Goal: Task Accomplishment & Management: Manage account settings

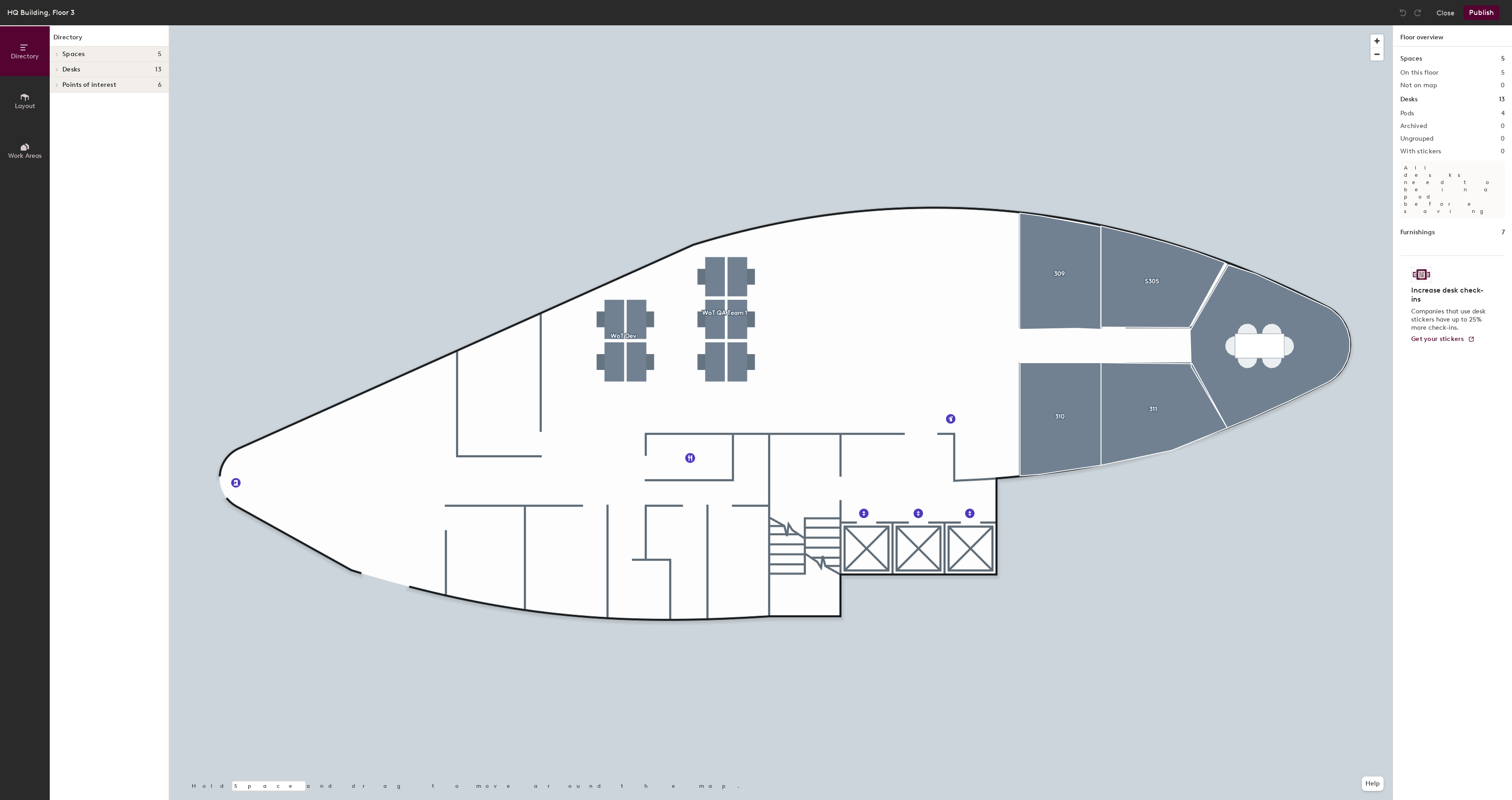
click at [1076, 25] on div at bounding box center [780, 25] width 1223 height 0
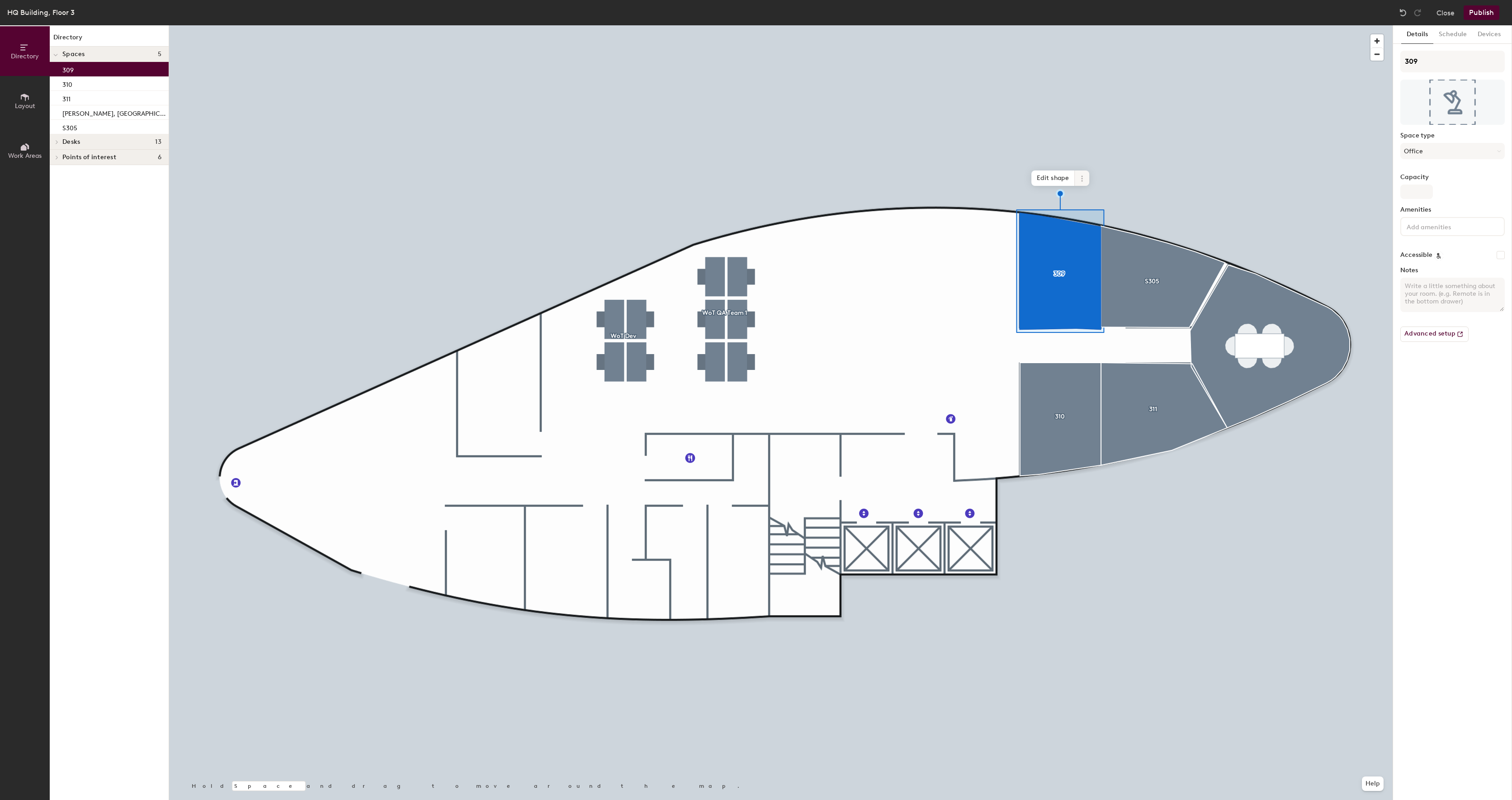
click at [1084, 178] on icon at bounding box center [1082, 178] width 7 height 7
click at [1083, 230] on span "Delete" at bounding box center [1115, 230] width 81 height 15
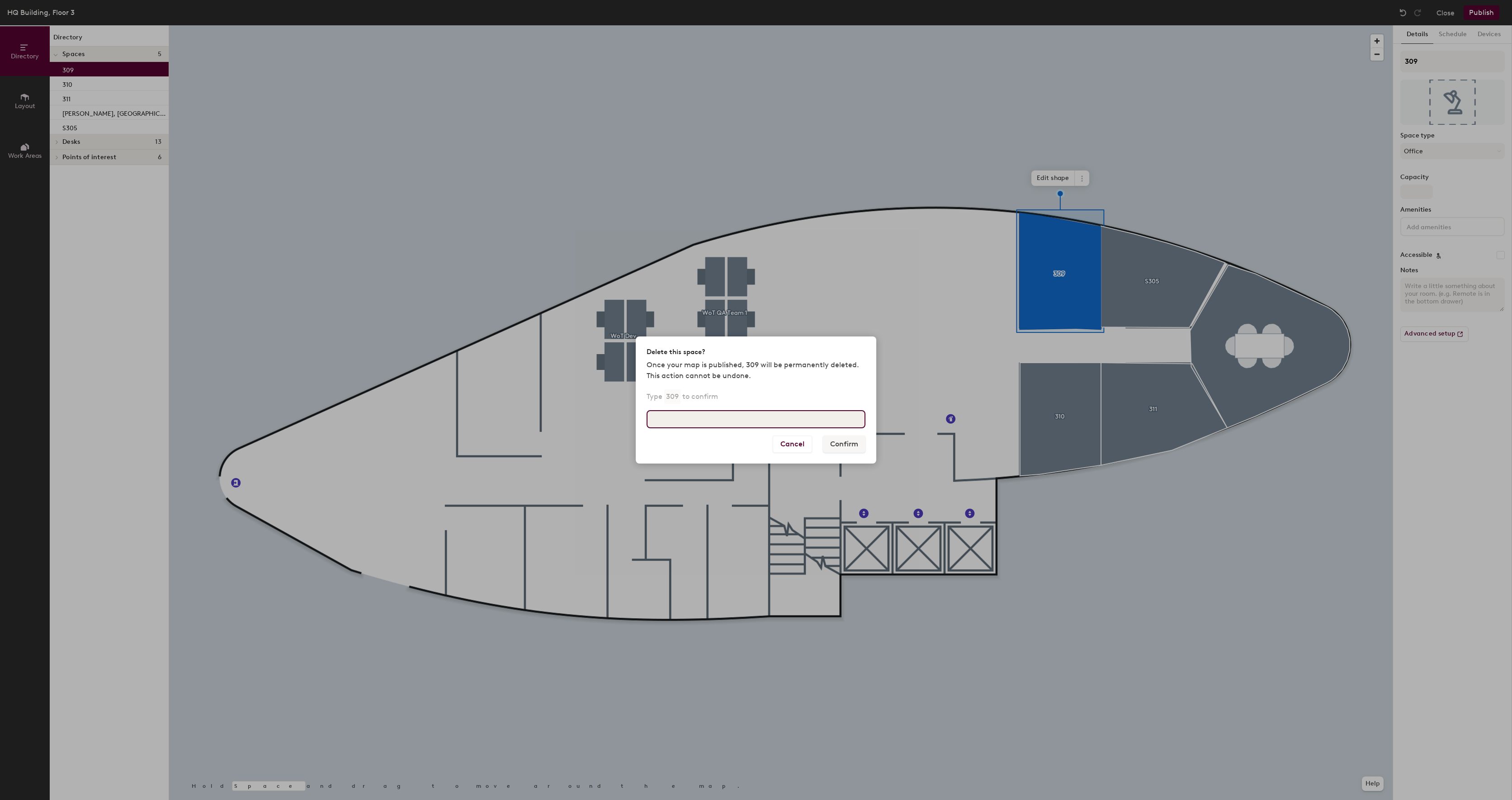
click at [788, 427] on input at bounding box center [756, 419] width 219 height 18
type input "309"
click at [843, 457] on div "Cancel Confirm" at bounding box center [756, 449] width 241 height 28
click at [841, 446] on button "Confirm" at bounding box center [844, 444] width 42 height 17
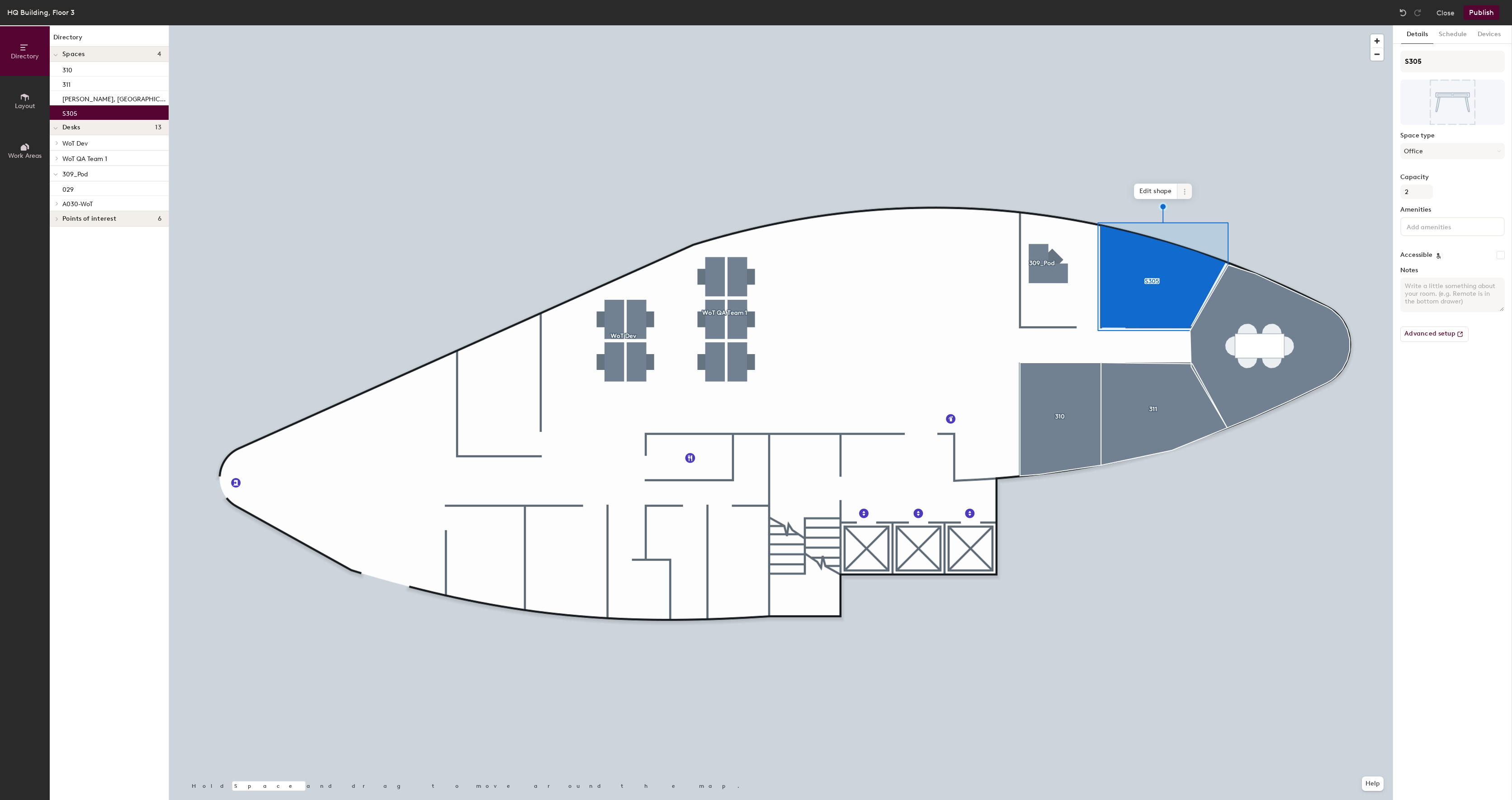
click at [1187, 195] on icon at bounding box center [1184, 191] width 7 height 7
click at [1187, 245] on span "Delete" at bounding box center [1218, 243] width 81 height 15
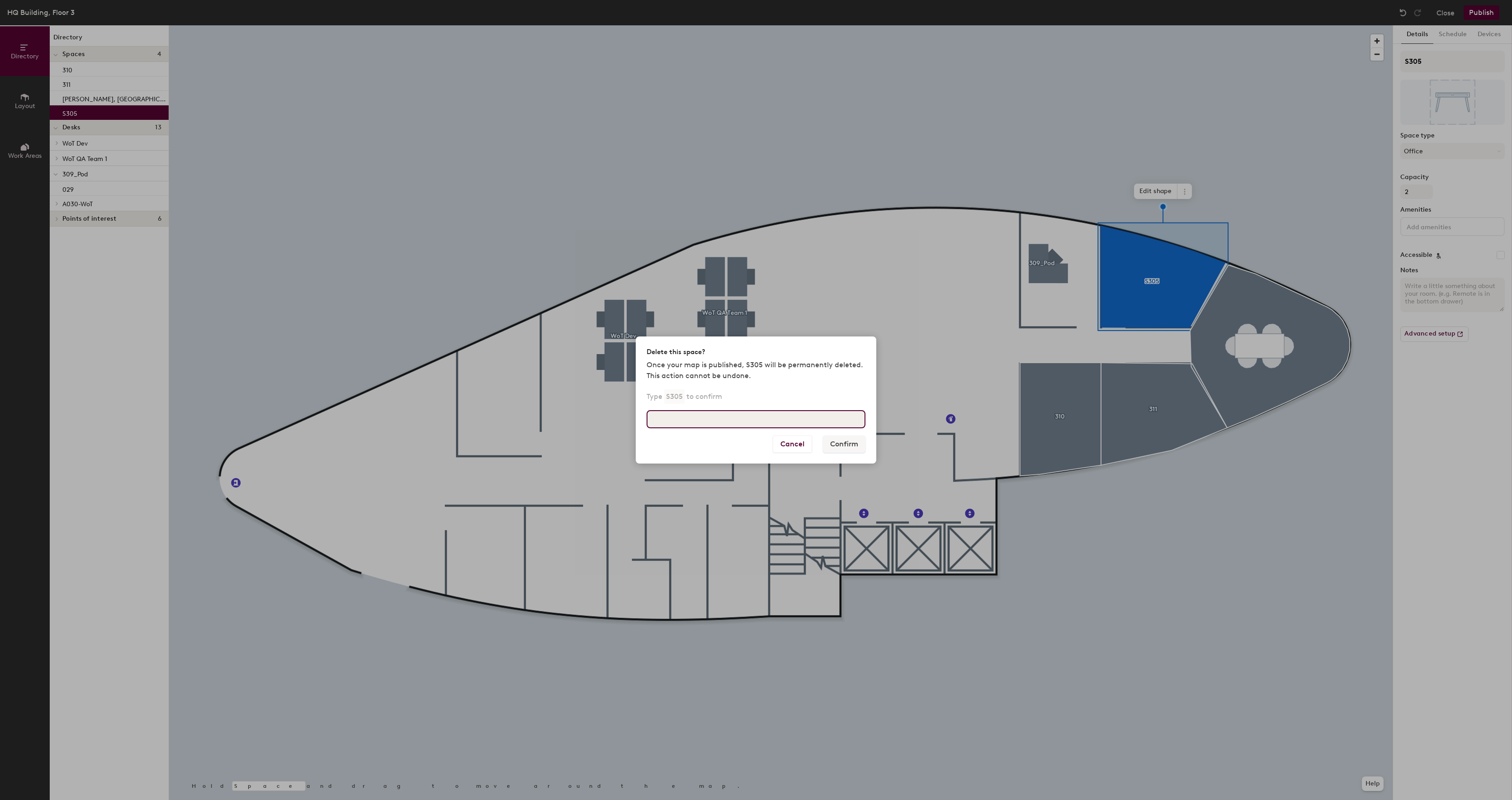
click at [764, 419] on input at bounding box center [756, 419] width 219 height 18
type input "S305"
click at [857, 449] on button "Confirm" at bounding box center [844, 444] width 42 height 17
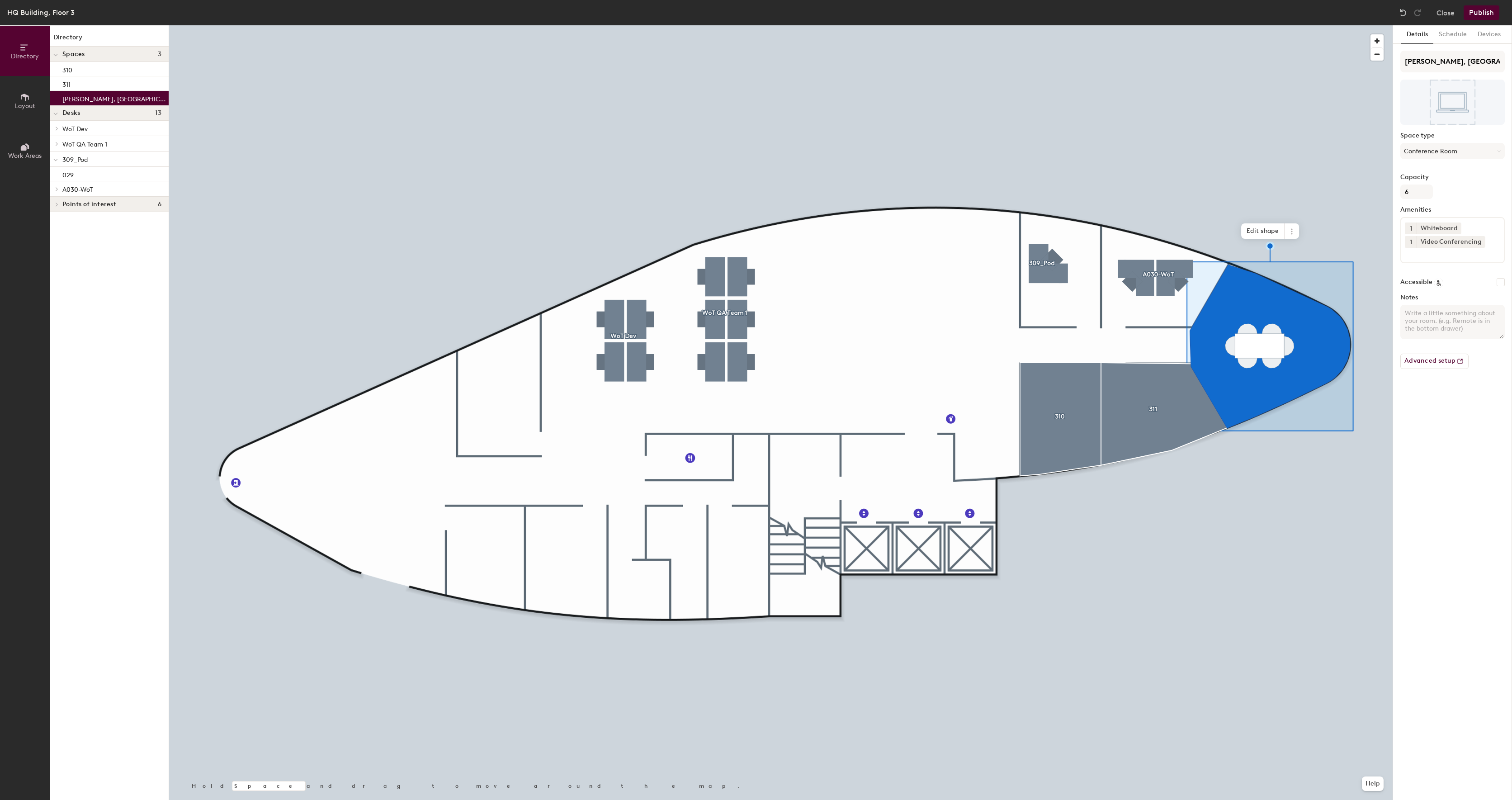
click at [1180, 25] on div at bounding box center [780, 25] width 1223 height 0
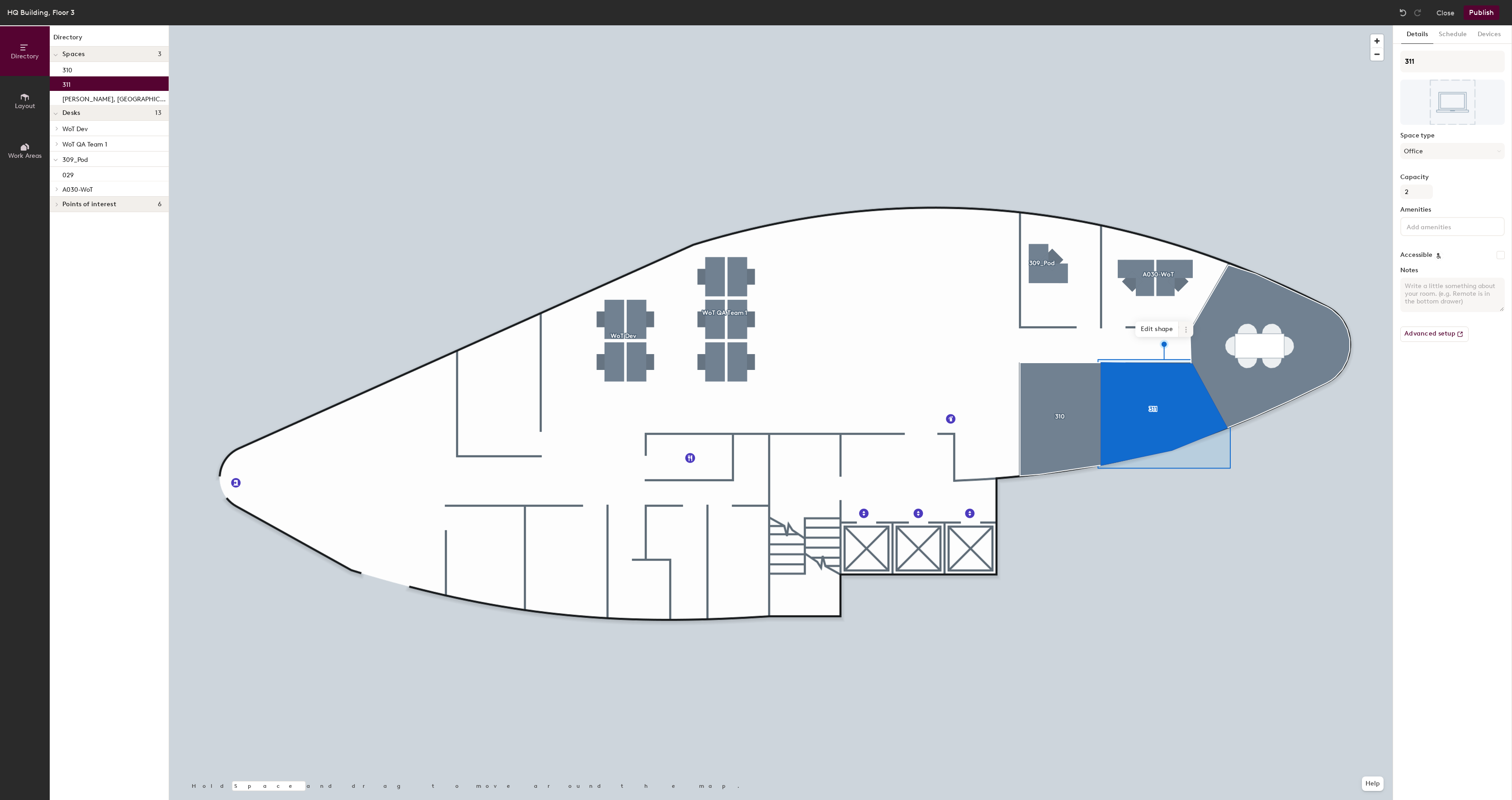
click at [1187, 332] on icon at bounding box center [1186, 329] width 7 height 7
click at [1189, 382] on span "Delete" at bounding box center [1219, 381] width 81 height 15
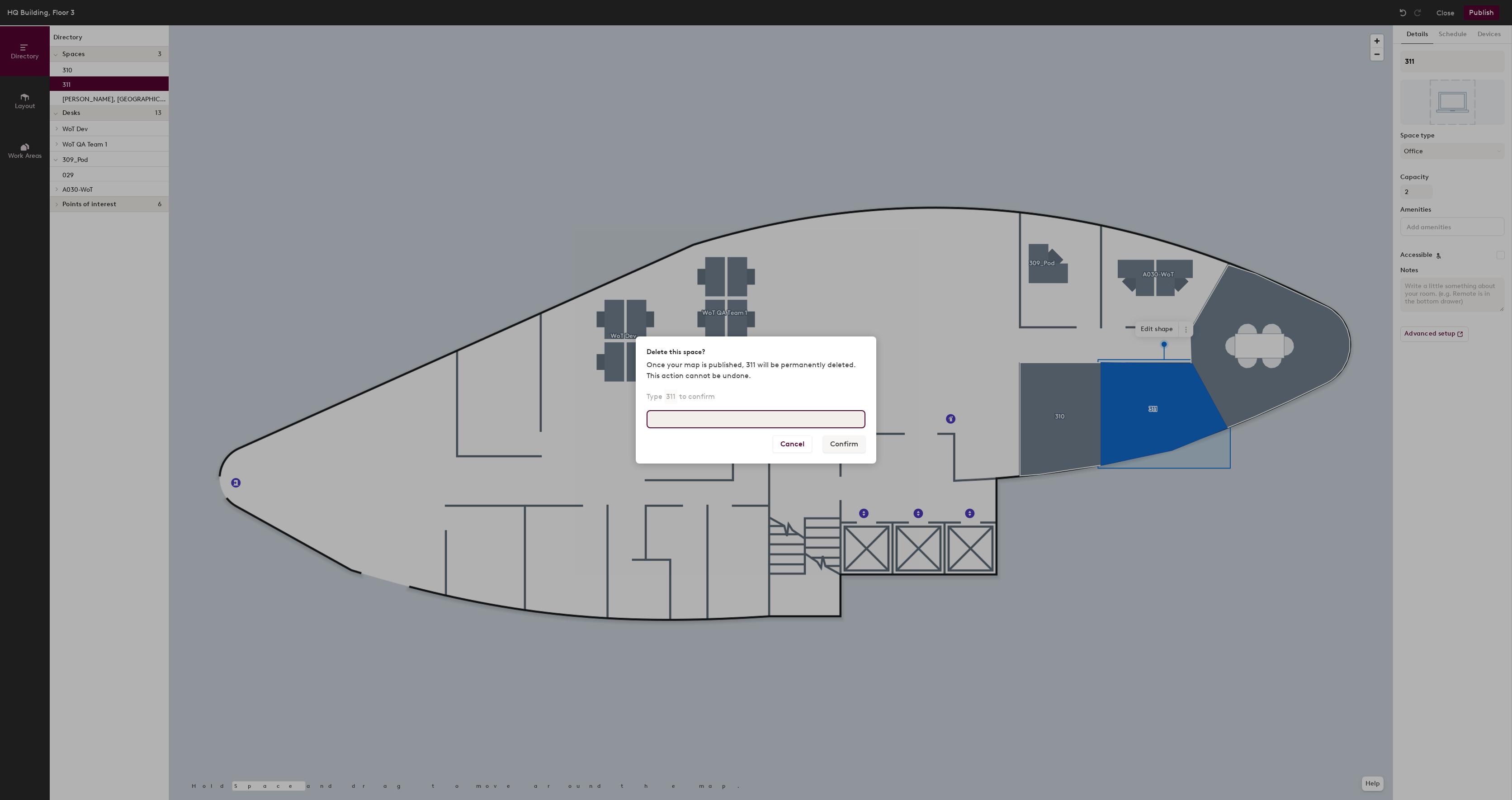
click at [730, 420] on input at bounding box center [756, 419] width 219 height 18
type input "311"
click at [858, 451] on button "Confirm" at bounding box center [844, 444] width 42 height 17
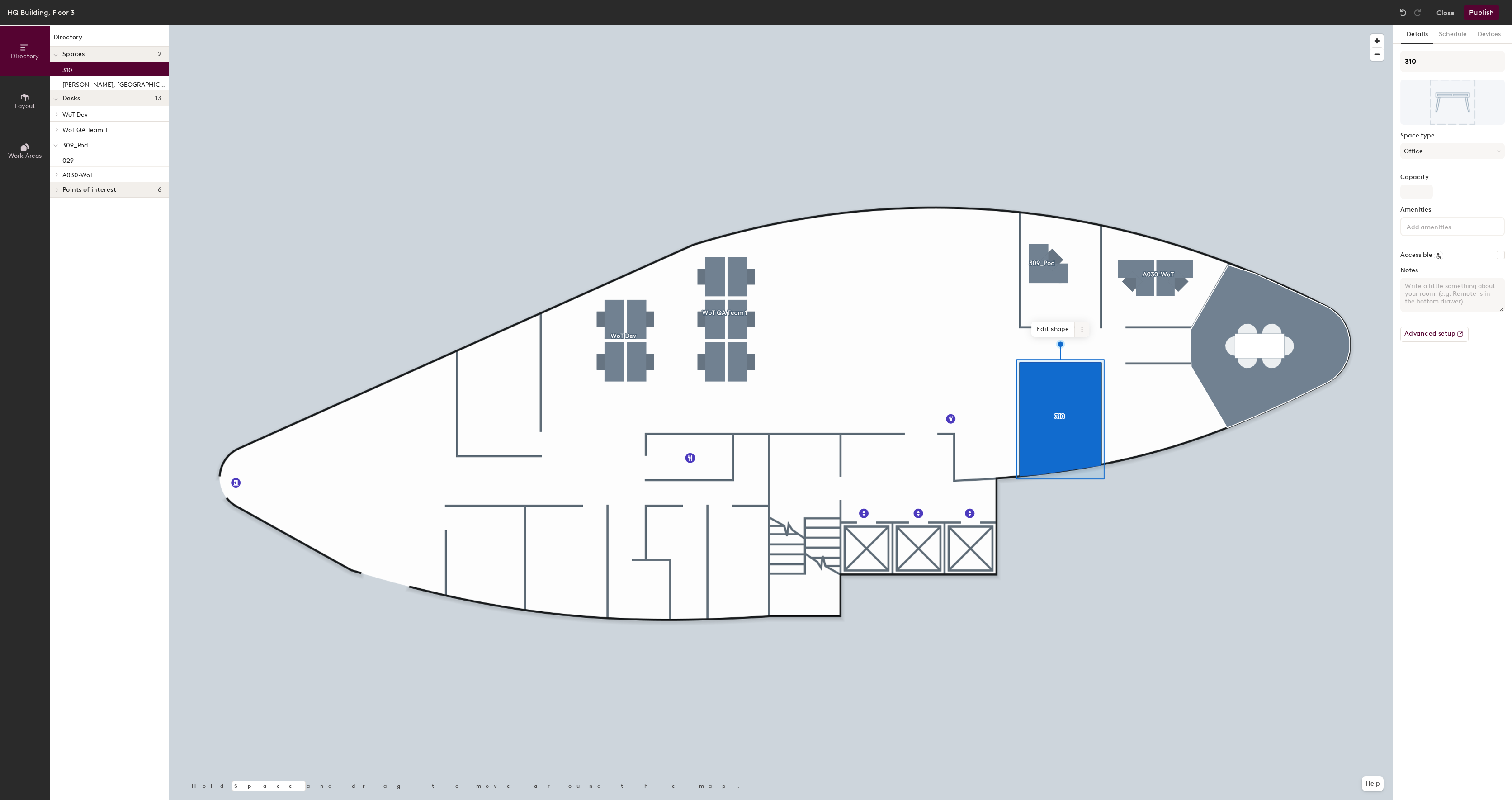
click at [1081, 332] on icon at bounding box center [1082, 329] width 7 height 7
click at [1078, 379] on span "Delete" at bounding box center [1115, 381] width 81 height 15
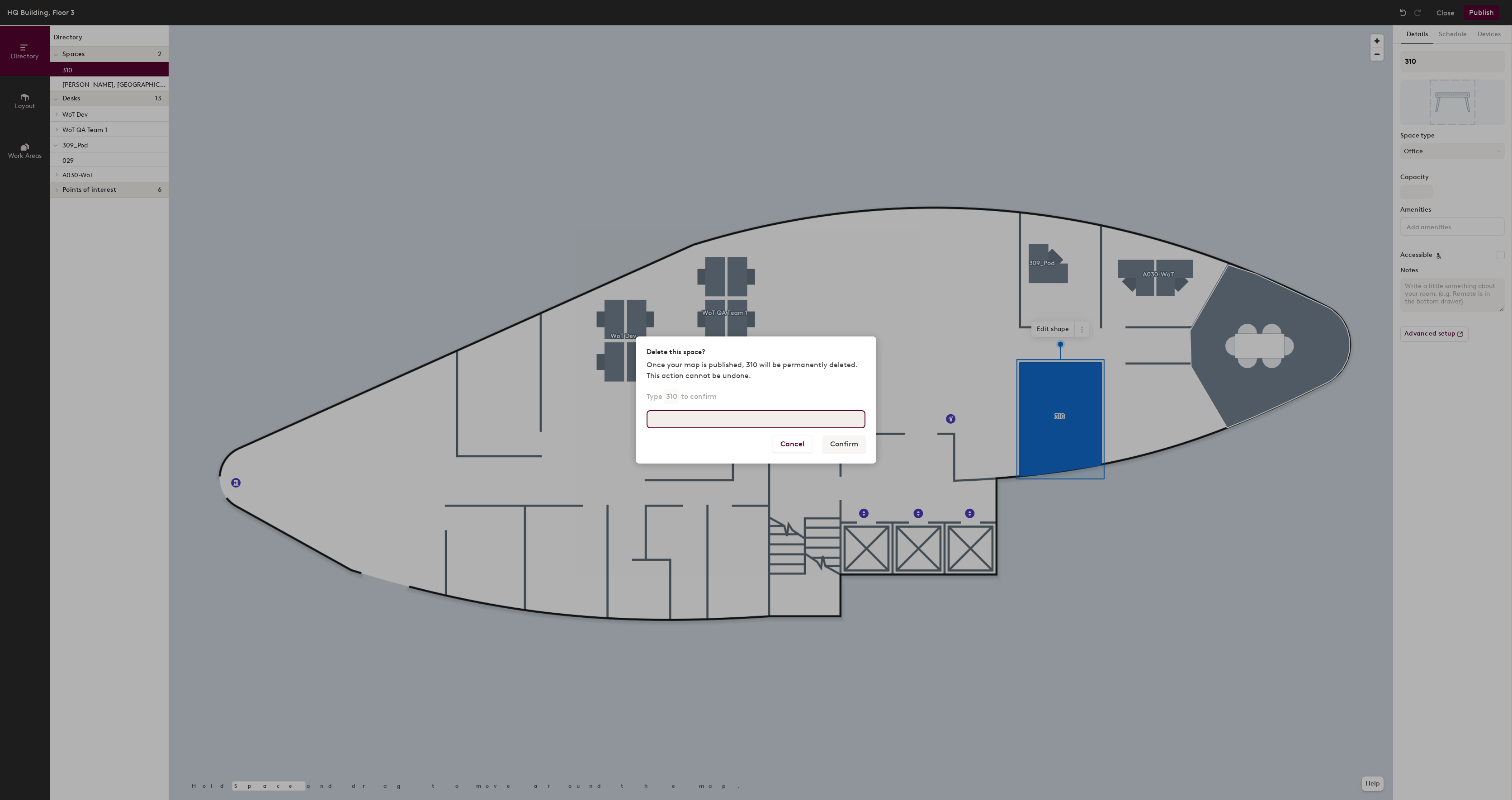
click at [770, 414] on input at bounding box center [756, 419] width 219 height 18
type input "310"
click at [855, 439] on button "Confirm" at bounding box center [844, 444] width 42 height 17
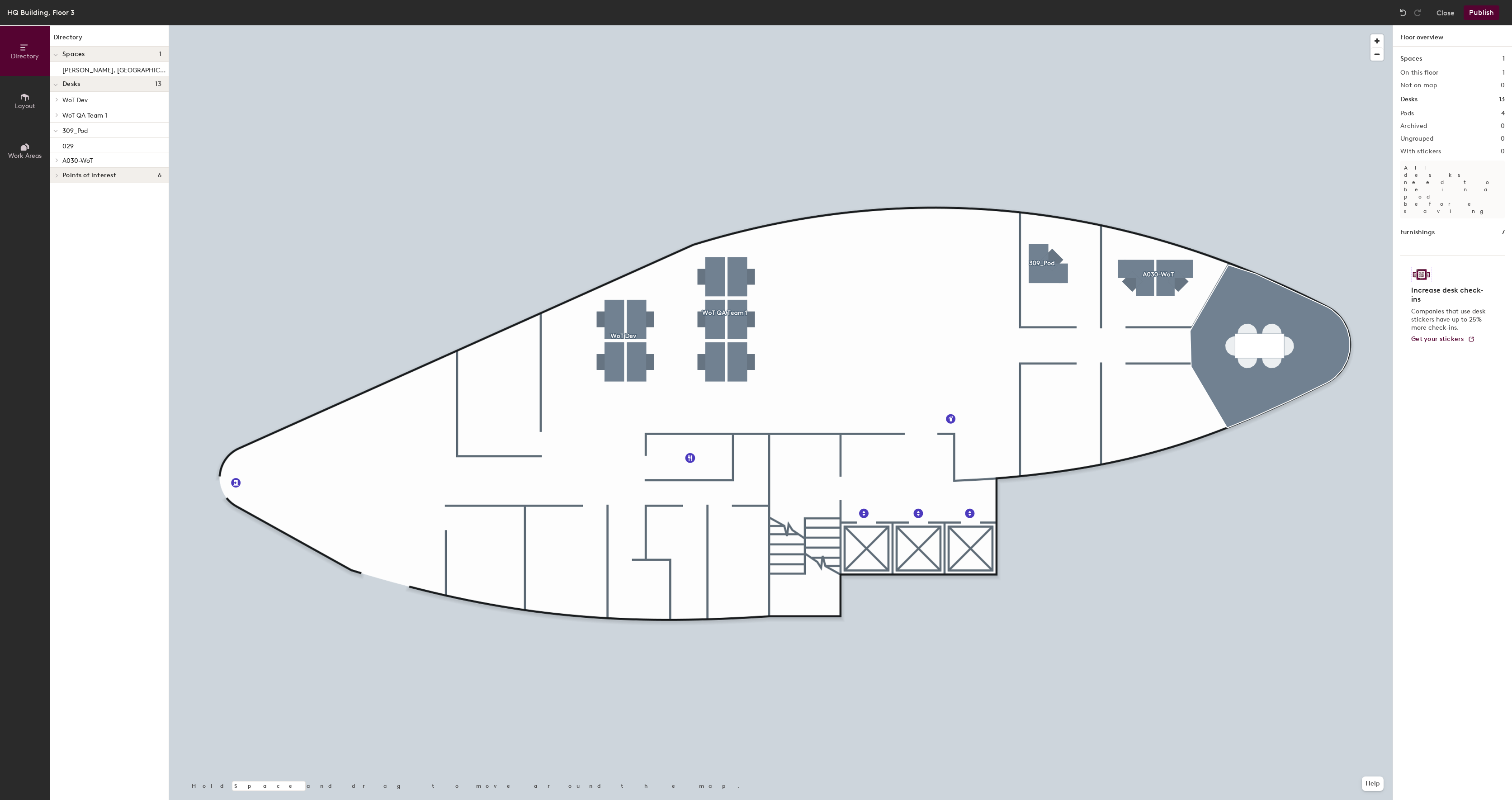
click at [635, 25] on div at bounding box center [780, 25] width 1223 height 0
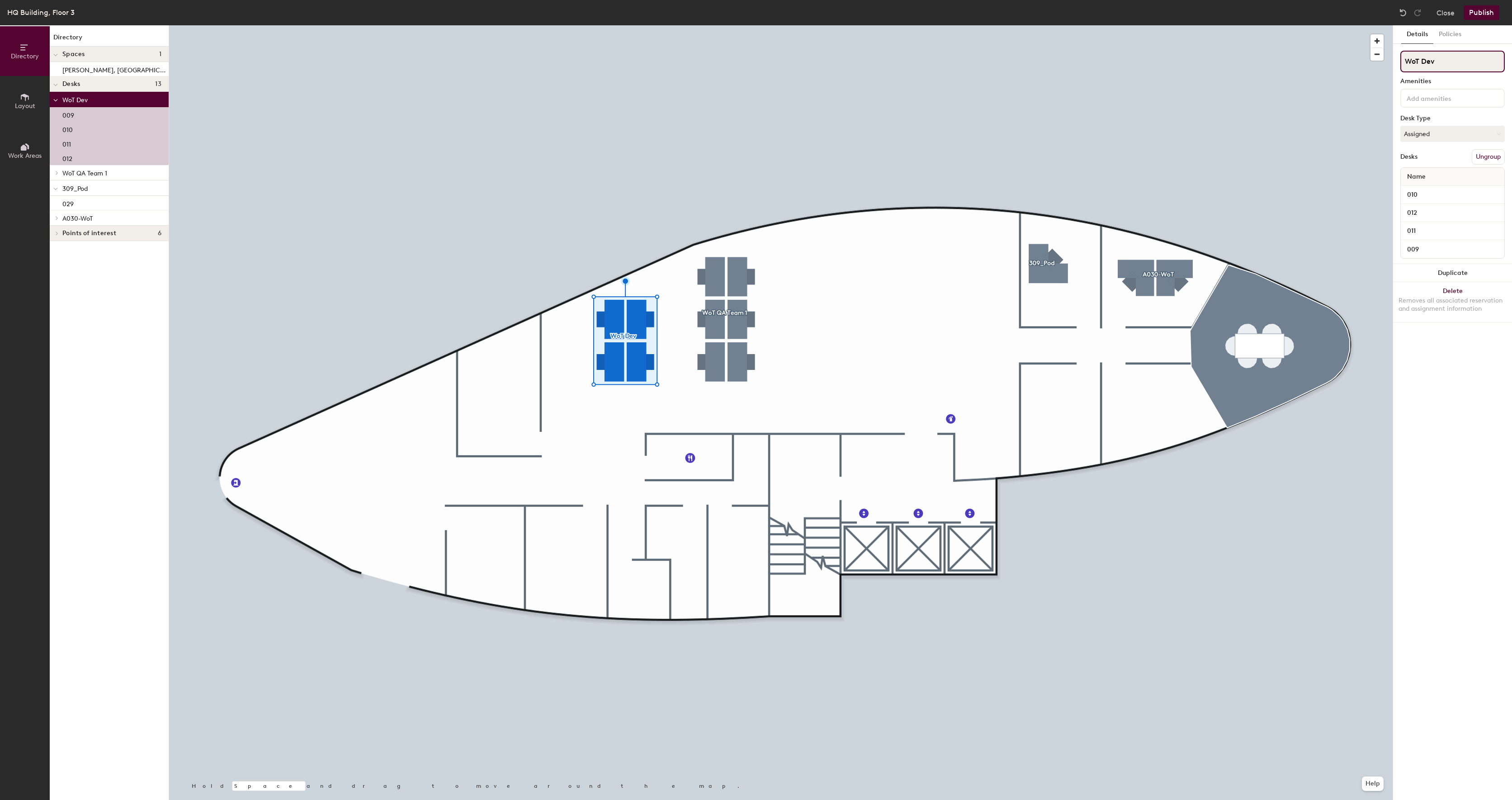
click at [1460, 59] on input "WoT Dev" at bounding box center [1453, 61] width 105 height 21
type input "W"
type input "OP_Group1"
click at [603, 25] on div at bounding box center [780, 25] width 1223 height 0
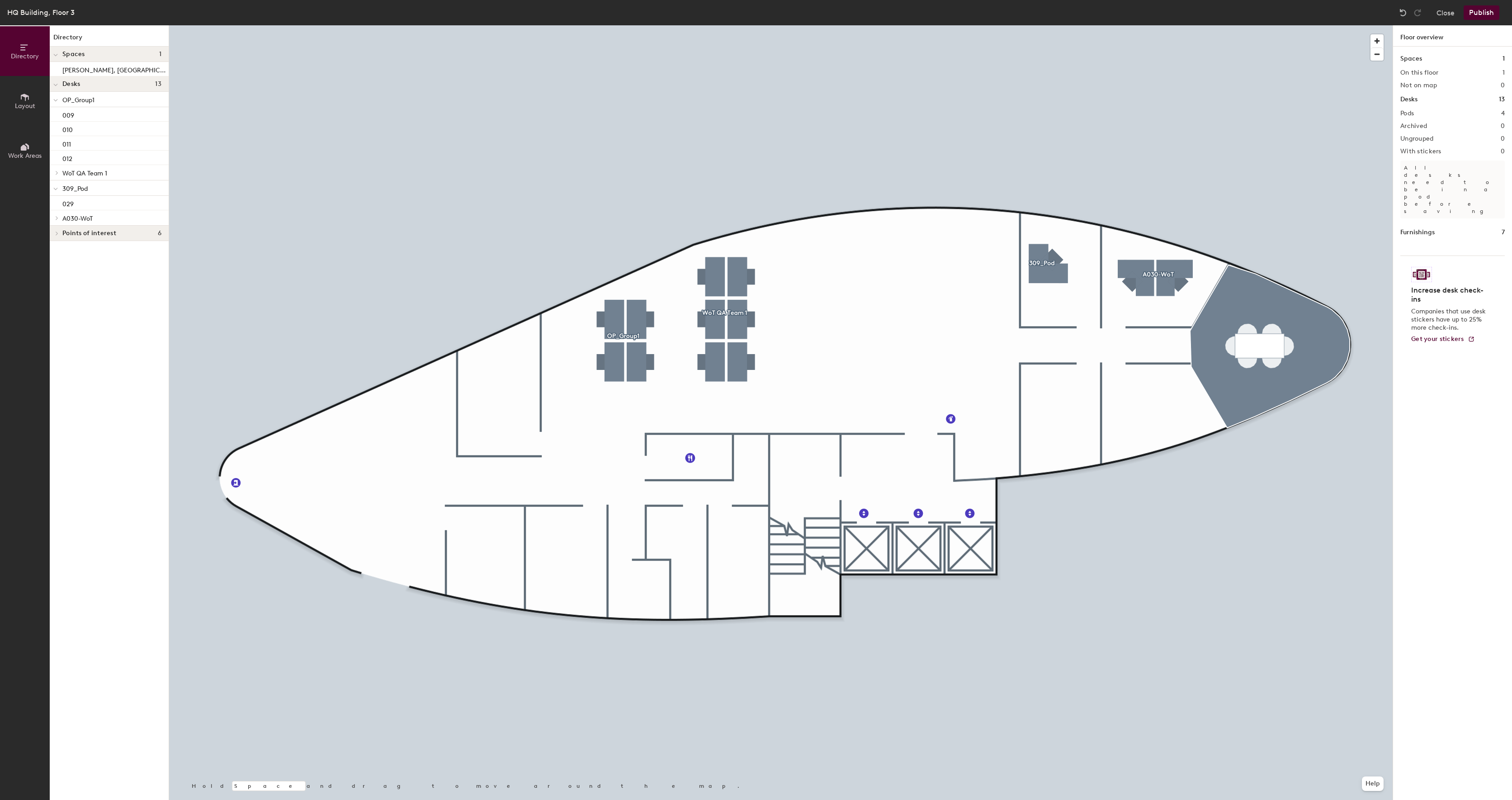
click at [32, 108] on span "Layout" at bounding box center [25, 106] width 20 height 8
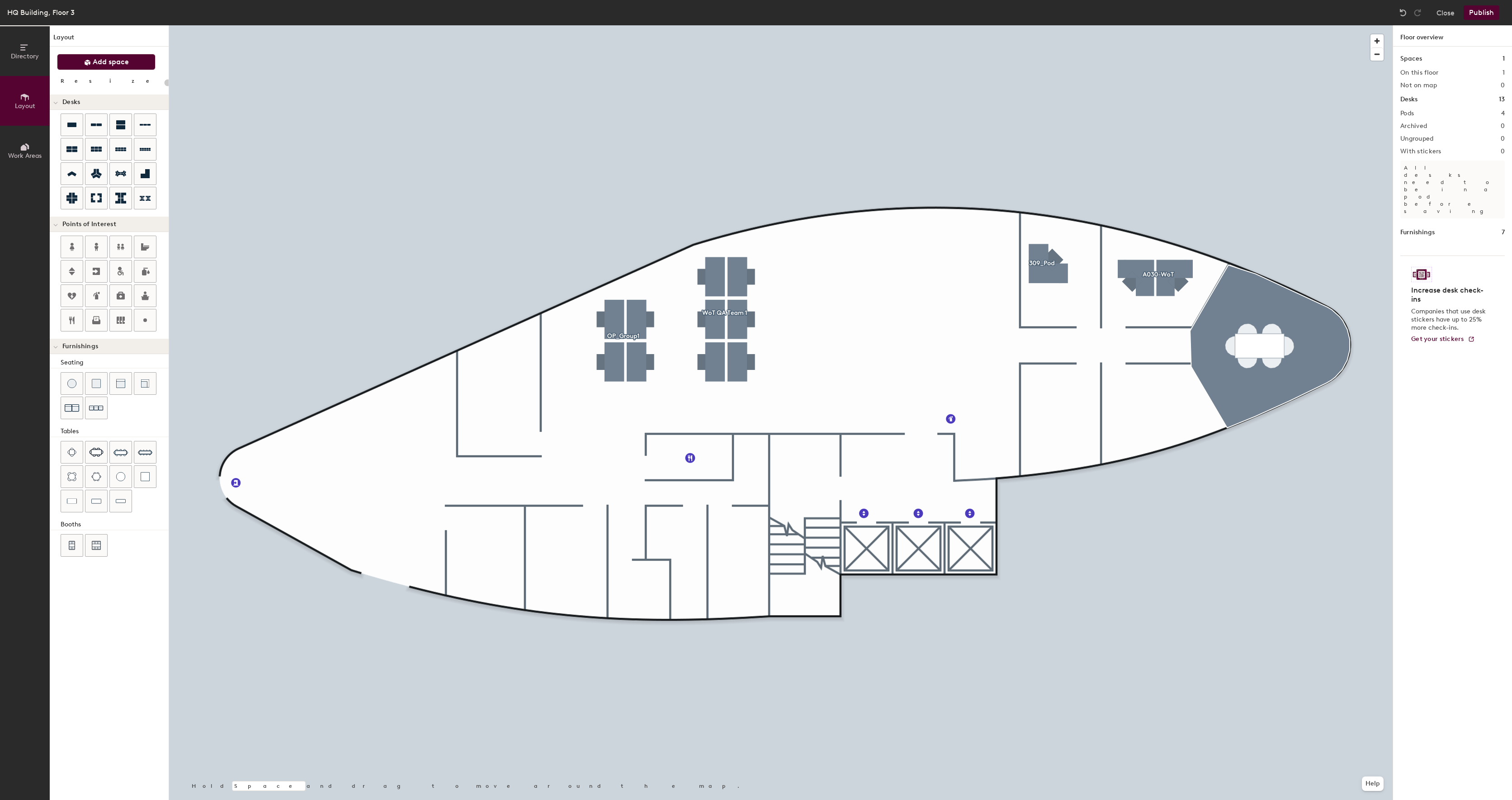
click at [95, 66] on button "Add space" at bounding box center [106, 62] width 98 height 16
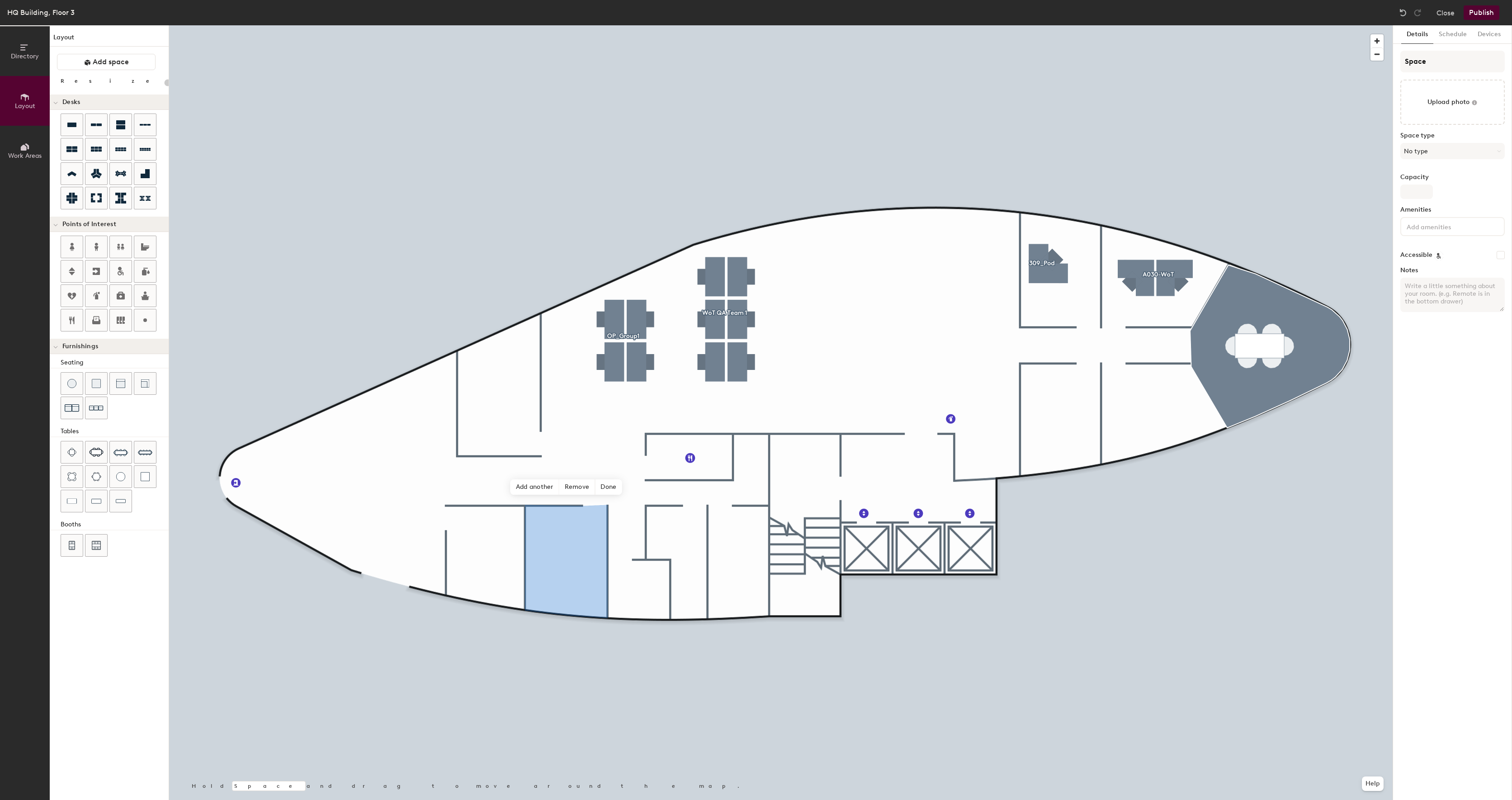
type input "20"
click at [1438, 58] on input "Space" at bounding box center [1453, 61] width 105 height 21
type input "S"
type input "20"
type input "S"
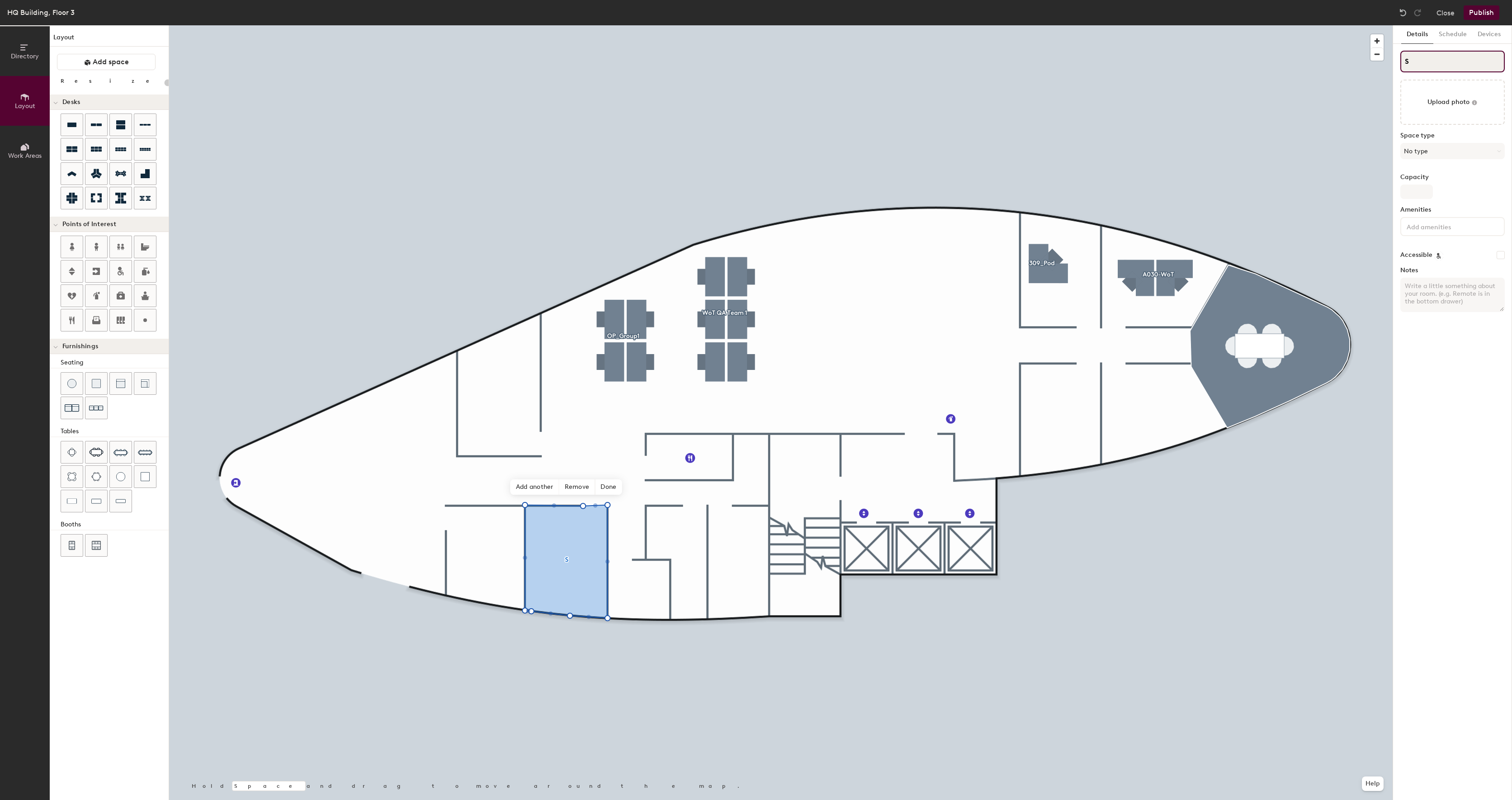
type input "20"
click at [1430, 62] on input "S" at bounding box center [1453, 61] width 105 height 21
click at [1413, 60] on input "S" at bounding box center [1453, 61] width 105 height 21
type input "Sd"
type input "20"
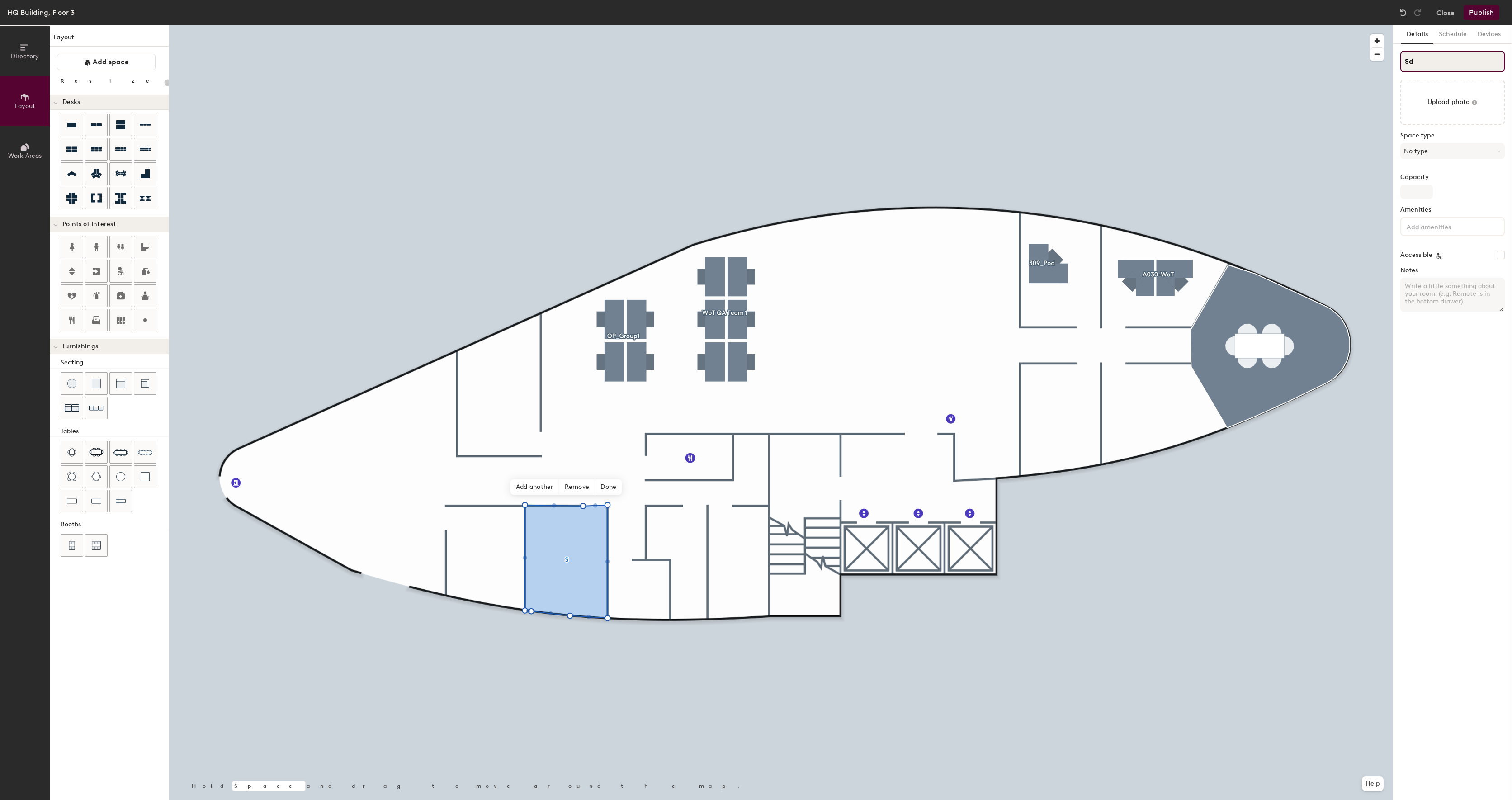
type input "S"
type input "20"
type input "Sd"
type input "20"
type input "d"
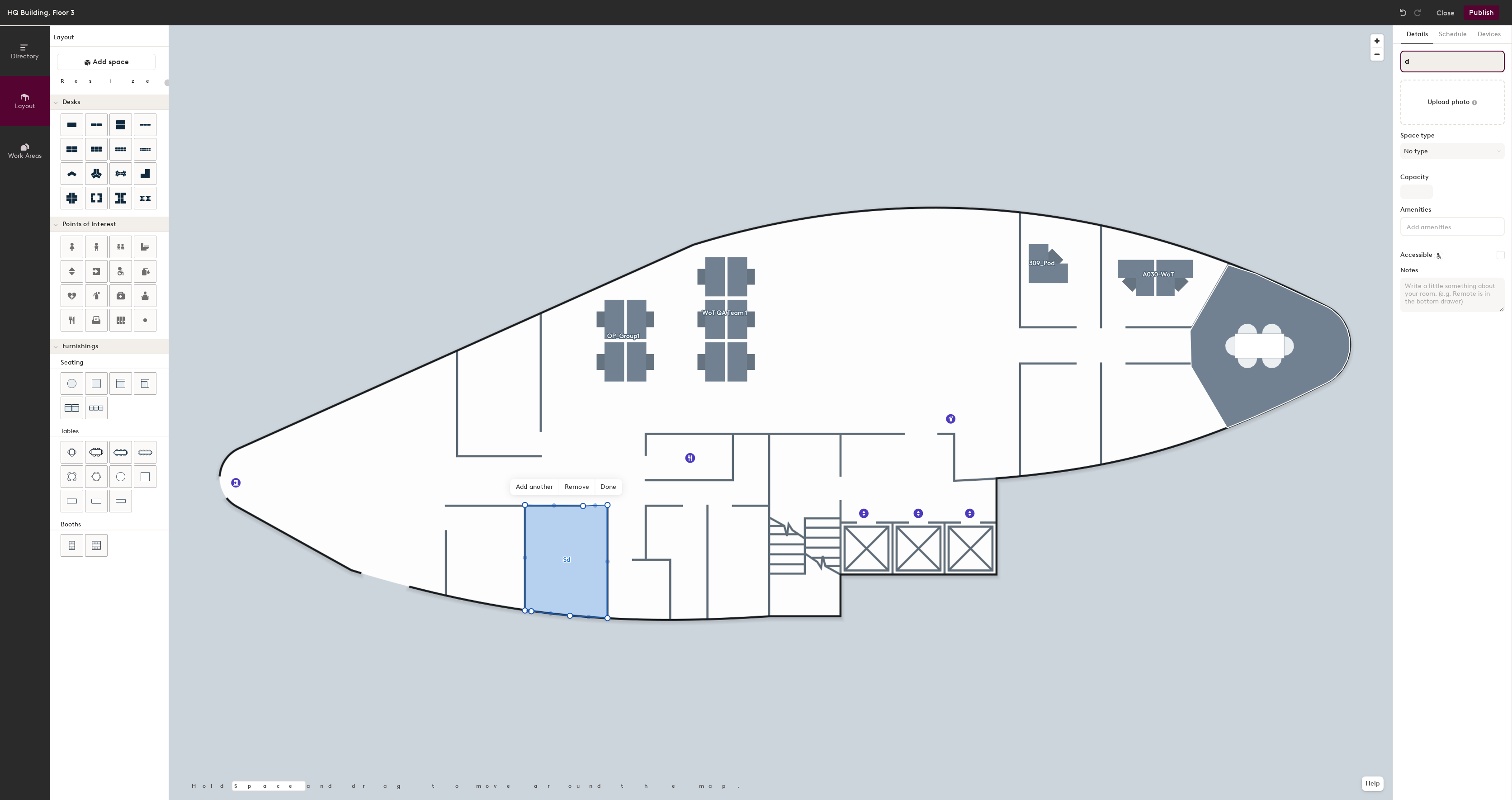
type input "20"
type input "MR Nicosia,"
type input "20"
type input "MR Nicosia,"
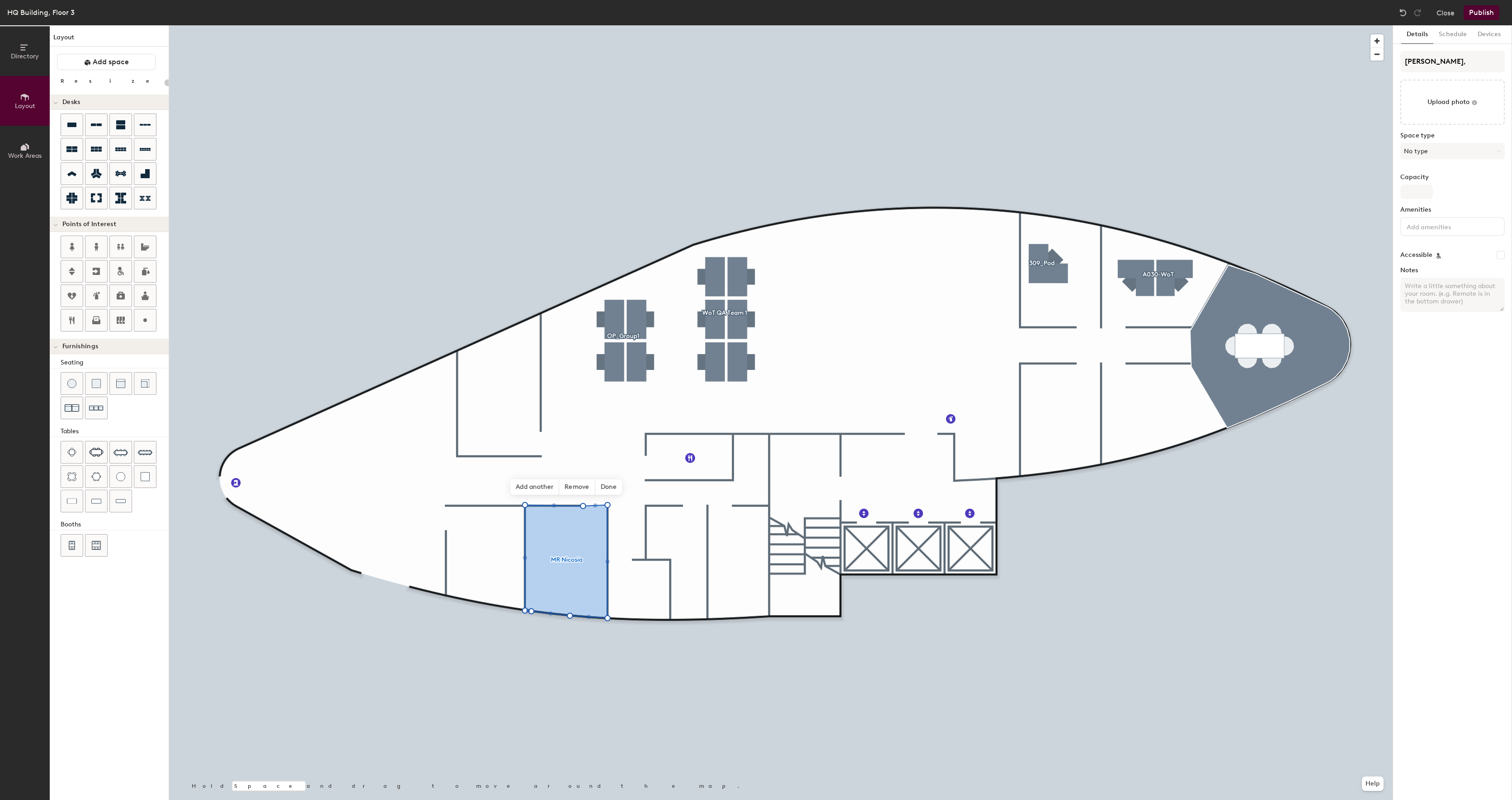
type input "20"
type input "MR Nicosia, H"
type input "20"
type input "MR Nicosia, HQ"
type input "20"
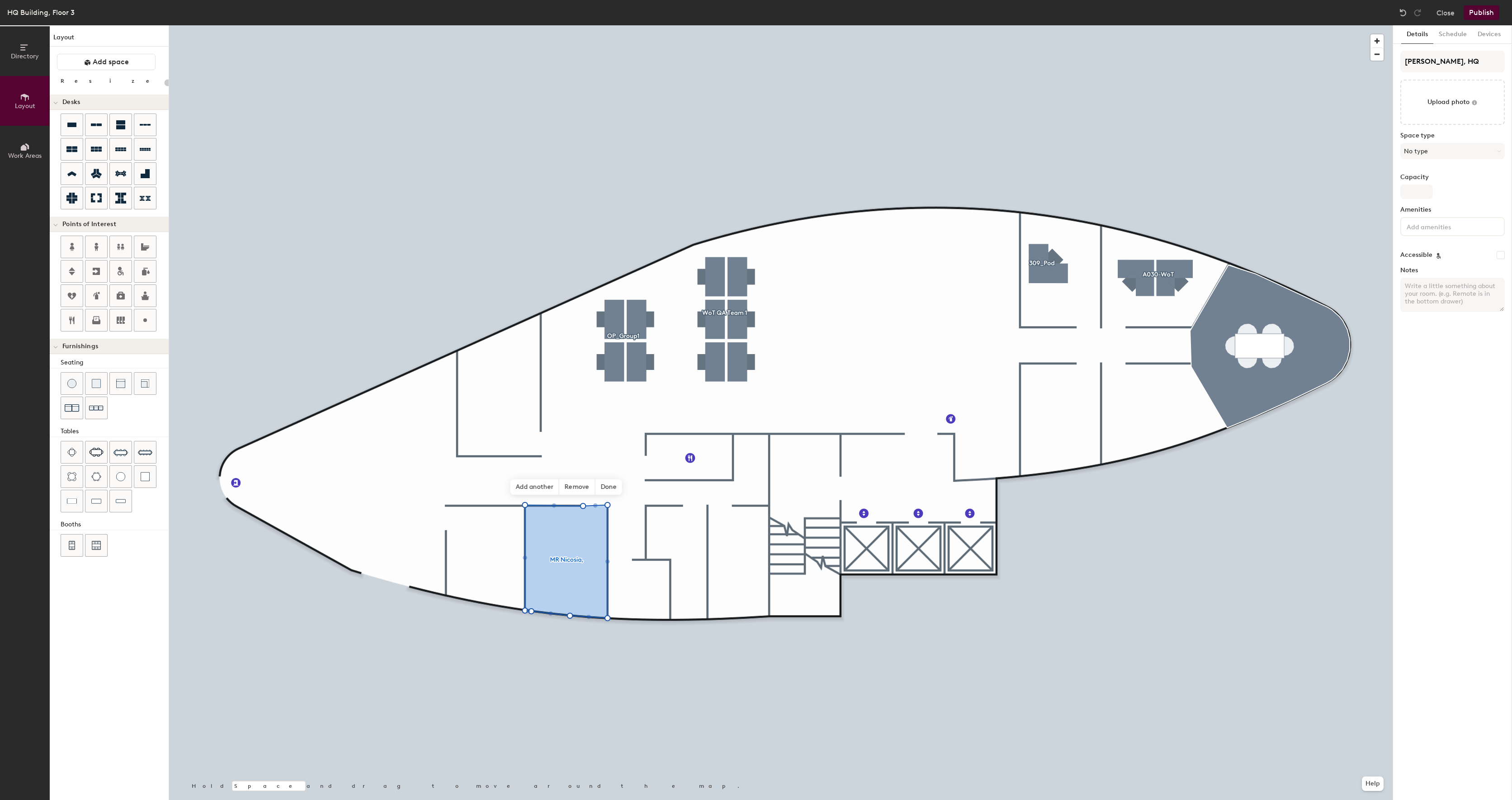
type input "MR Nicosia, HQ"
type input "20"
type input "MR Nicosia, HQ Bu"
type input "20"
type input "MR Nicosia, HQ Bui"
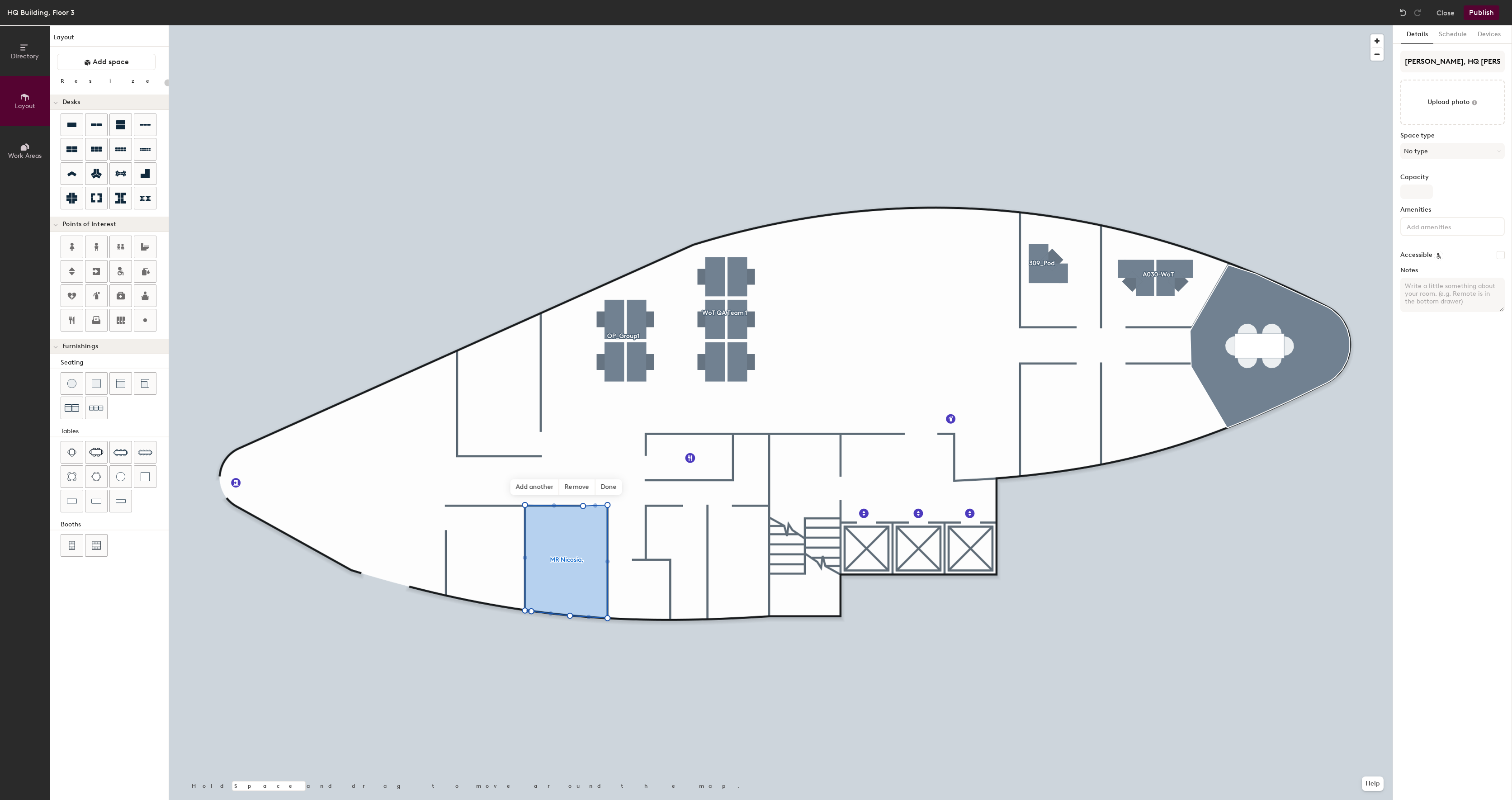
type input "20"
type input "MR Nicosia, HQ Buil"
type input "20"
type input "MR Nicosia, HQ Build"
type input "20"
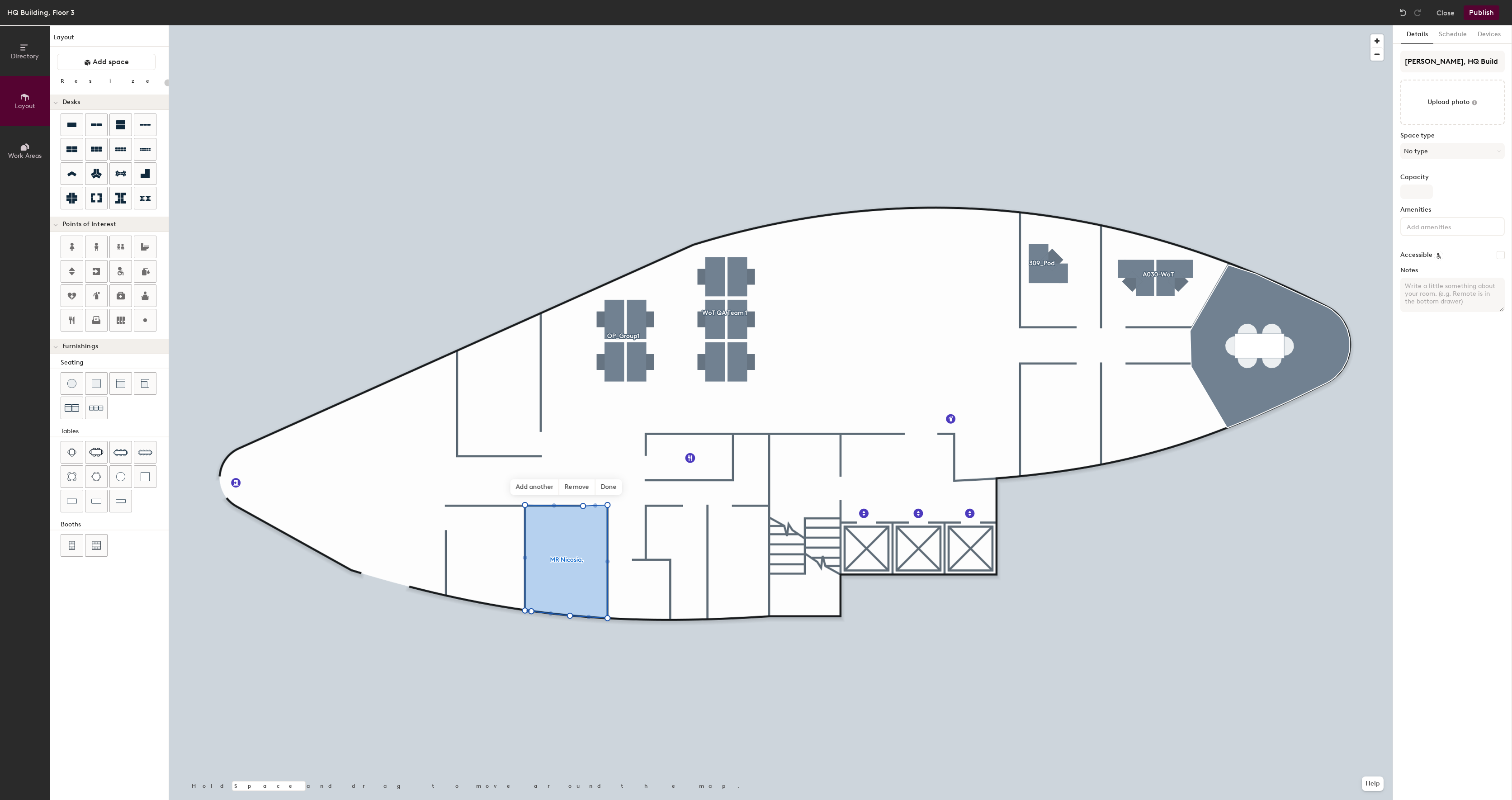
type input "MR Nicosia, HQ Buildi"
type input "20"
type input "MR Nicosia, HQ Building"
type input "20"
type input "MR Nicosia, HQ Building"
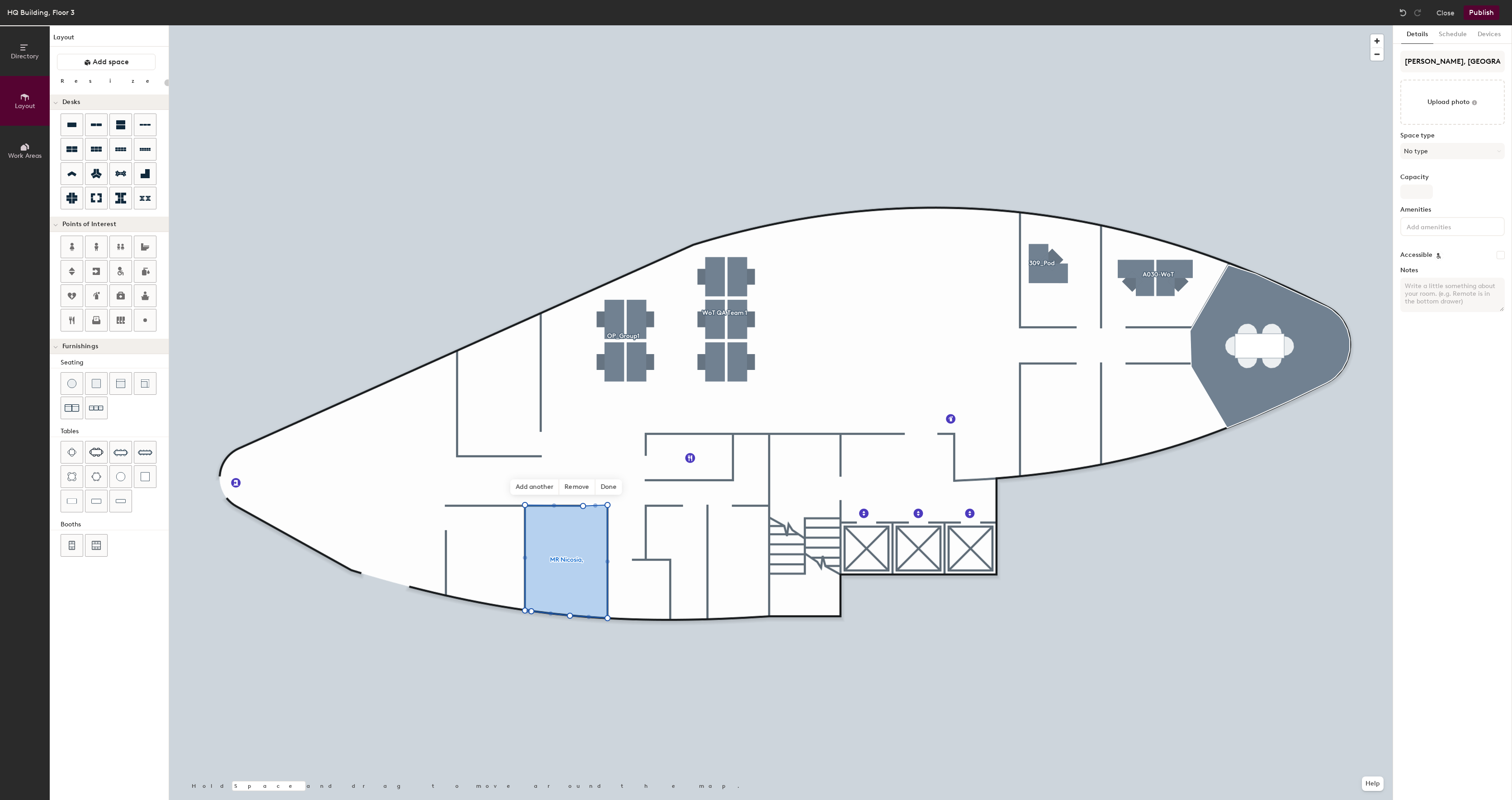
type input "20"
type input "MR Nicosia, HQ Building,"
type input "20"
type input "MR Nicosia, HQ Building,"
type input "20"
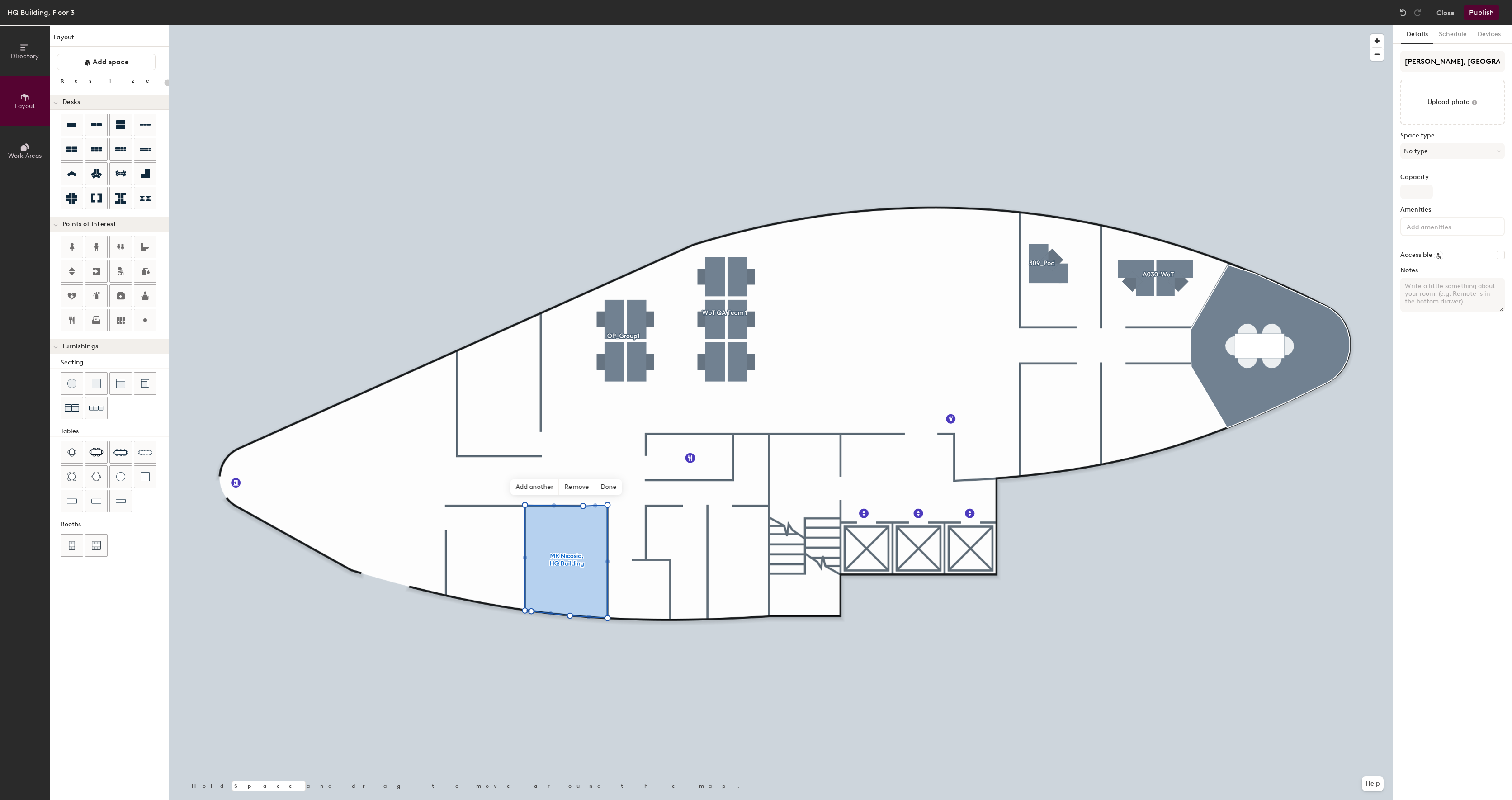
type input "MR Nicosia, HQ Building, 3"
type input "20"
type input "[PERSON_NAME], [GEOGRAPHIC_DATA], 301"
type input "20"
type input "[PERSON_NAME], [GEOGRAPHIC_DATA], 301"
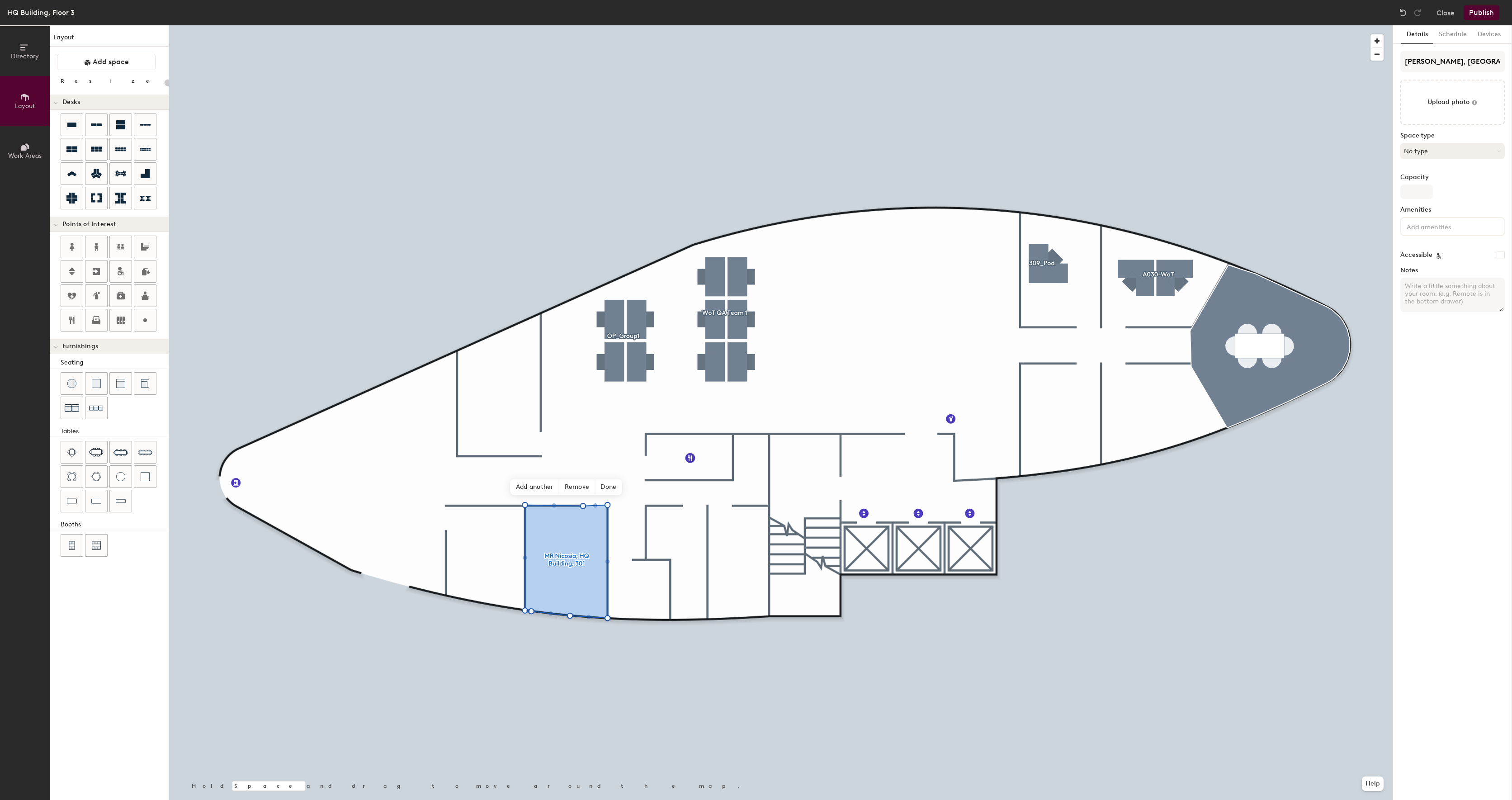
click at [1427, 154] on button "No type" at bounding box center [1453, 151] width 105 height 16
click at [1441, 257] on div "Conference Room" at bounding box center [1457, 255] width 112 height 14
click at [1467, 153] on button "Conference Room" at bounding box center [1453, 151] width 105 height 16
click at [1436, 214] on div "Meeting Room" at bounding box center [1457, 216] width 112 height 14
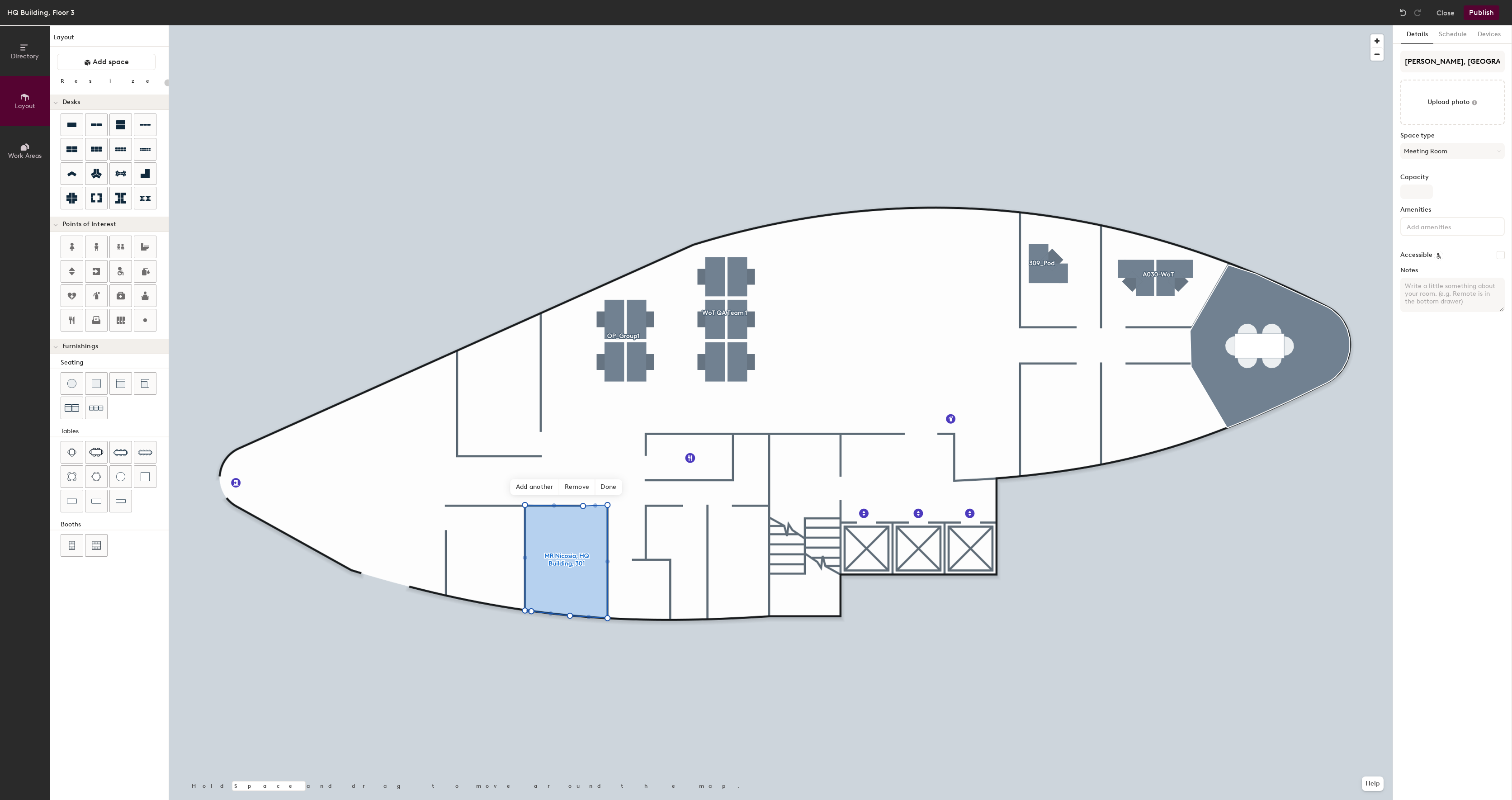
type input "20"
click at [1416, 193] on input "Capacity" at bounding box center [1417, 192] width 33 height 14
type input "4"
type input "20"
type input "4"
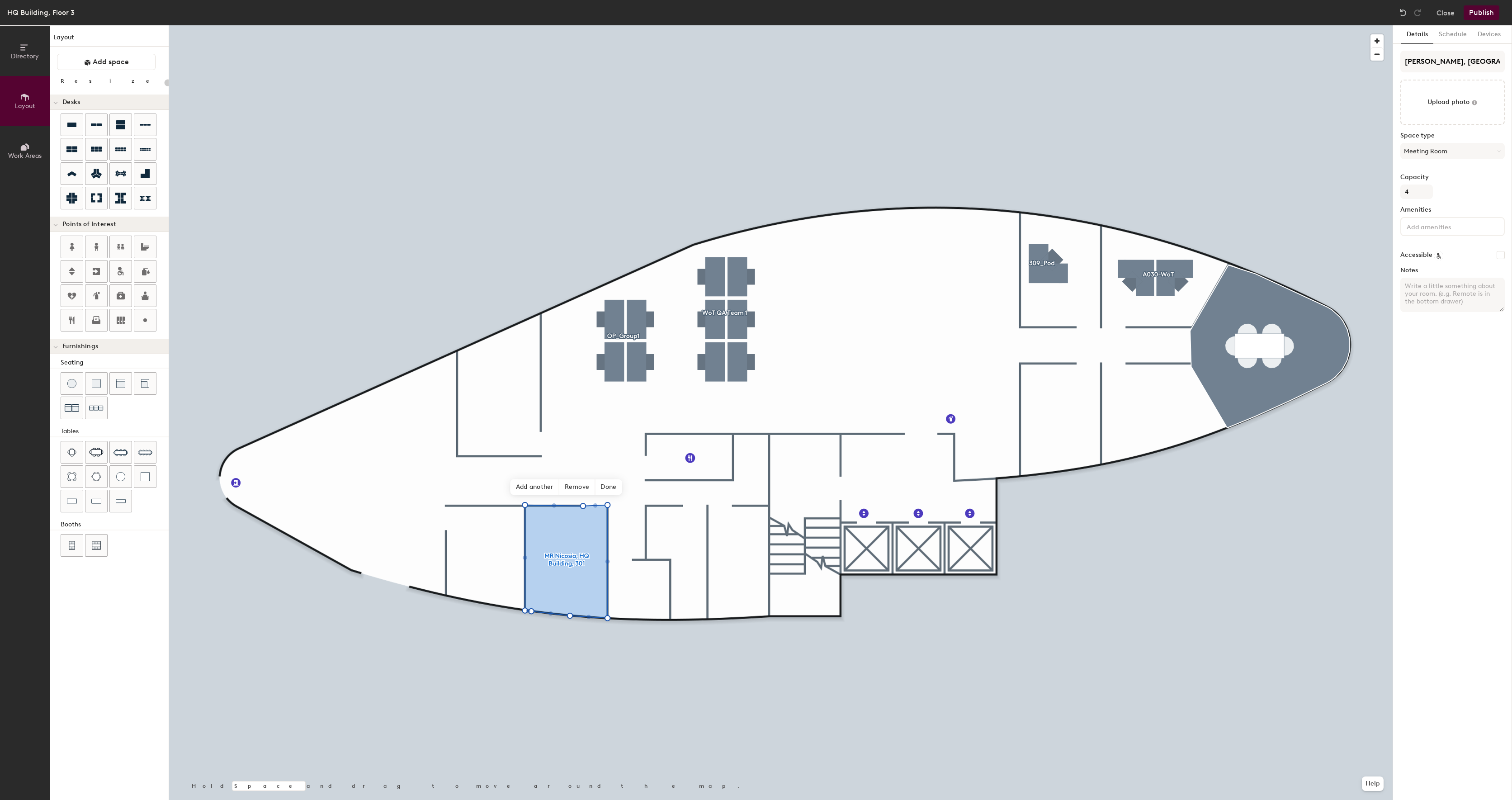
click at [1464, 236] on div "Amenities" at bounding box center [1453, 224] width 105 height 37
click at [1464, 233] on div at bounding box center [1453, 226] width 105 height 19
click at [1422, 229] on input at bounding box center [1445, 226] width 81 height 11
click at [1428, 318] on div "Whiteboard" at bounding box center [1452, 316] width 101 height 14
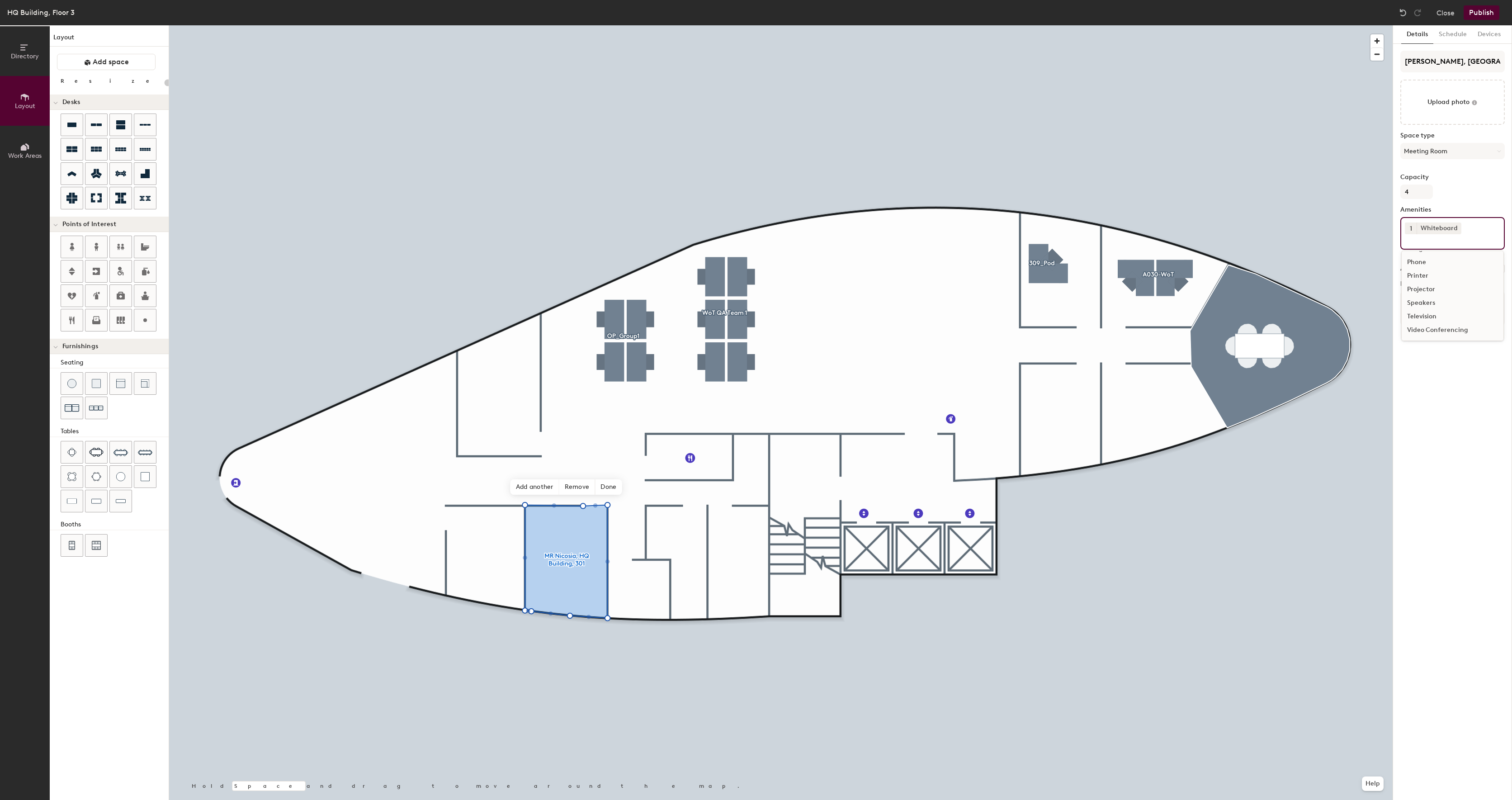
scroll to position [40, 0]
type input "20"
drag, startPoint x: 1499, startPoint y: 434, endPoint x: 1480, endPoint y: 419, distance: 24.2
click at [1500, 434] on div "Details Schedule Devices MR Nicosia, HQ Building, 301 Upload photo Space type M…" at bounding box center [1452, 412] width 119 height 775
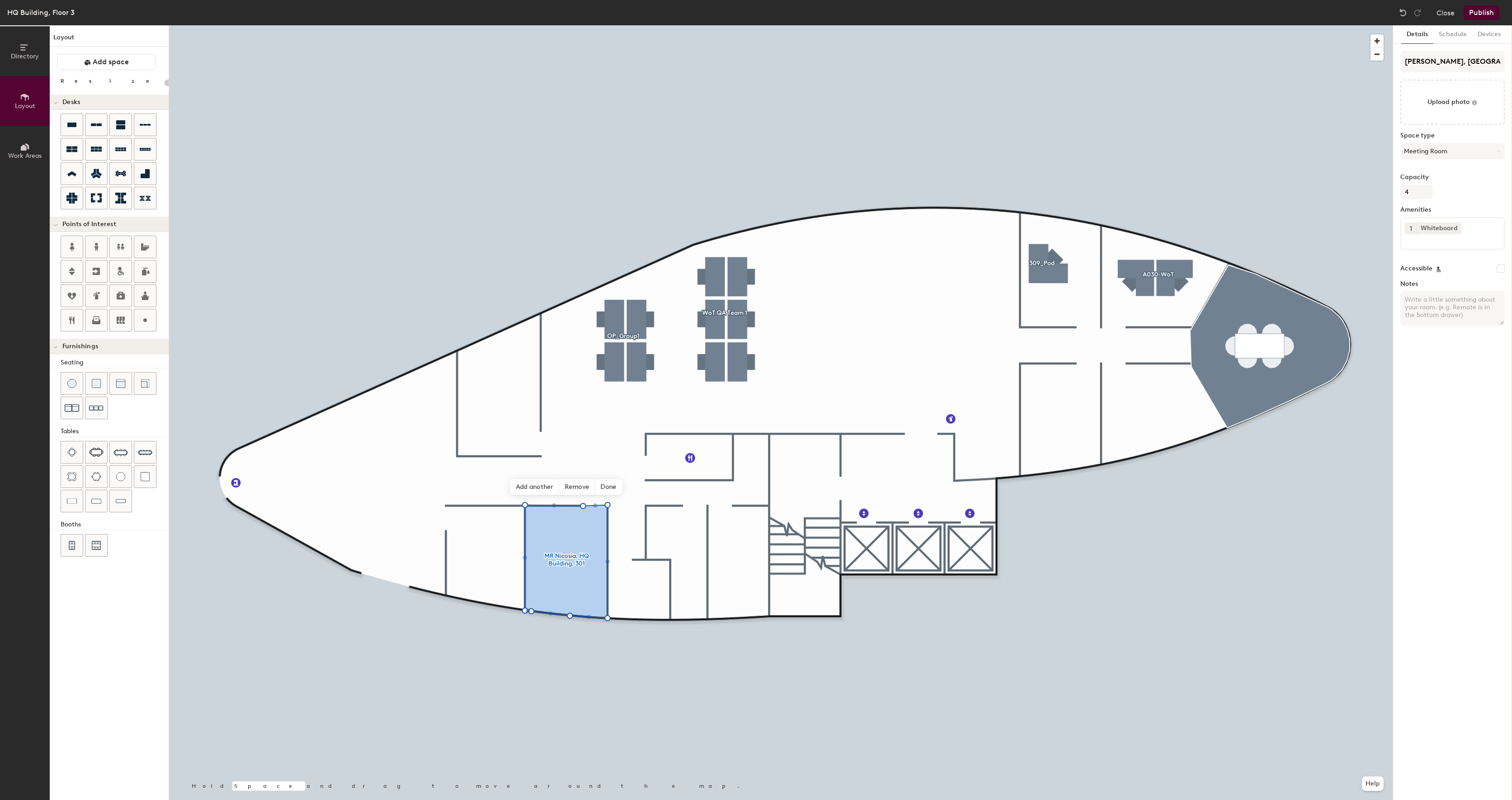
click at [1480, 418] on div "Details Schedule Devices MR Nicosia, HQ Building, 301 Upload photo Space type M…" at bounding box center [1452, 412] width 119 height 775
click at [1504, 267] on input "Accessible" at bounding box center [1501, 269] width 8 height 8
checkbox input "false"
type input "20"
checkbox input "true"
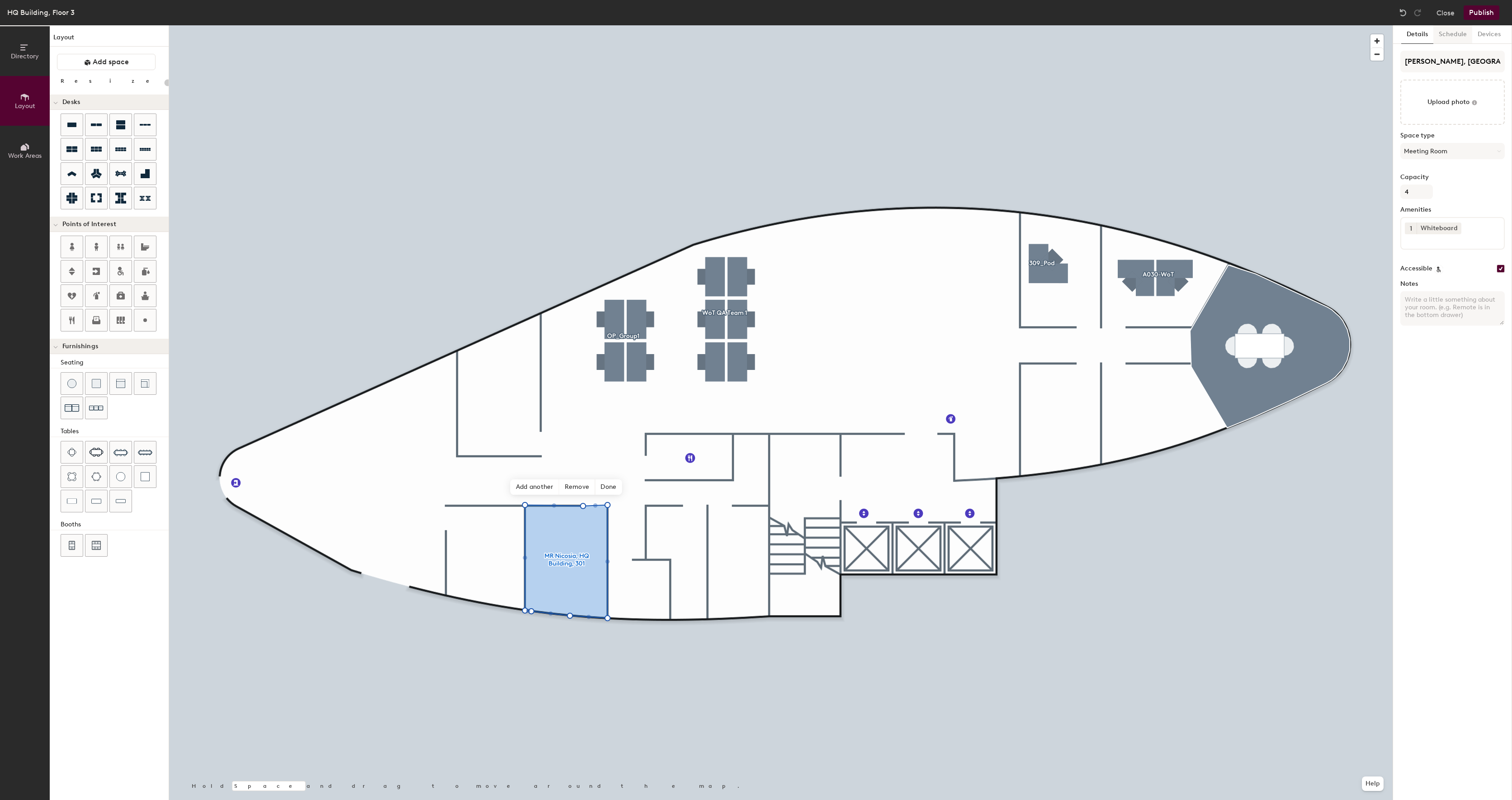
click at [1461, 36] on button "Schedule" at bounding box center [1453, 34] width 39 height 18
click at [1423, 38] on button "Details" at bounding box center [1417, 34] width 32 height 18
click at [1486, 32] on button "Devices" at bounding box center [1489, 34] width 34 height 18
click at [1422, 36] on button "Details" at bounding box center [1417, 34] width 32 height 18
click at [119, 130] on icon at bounding box center [120, 124] width 11 height 11
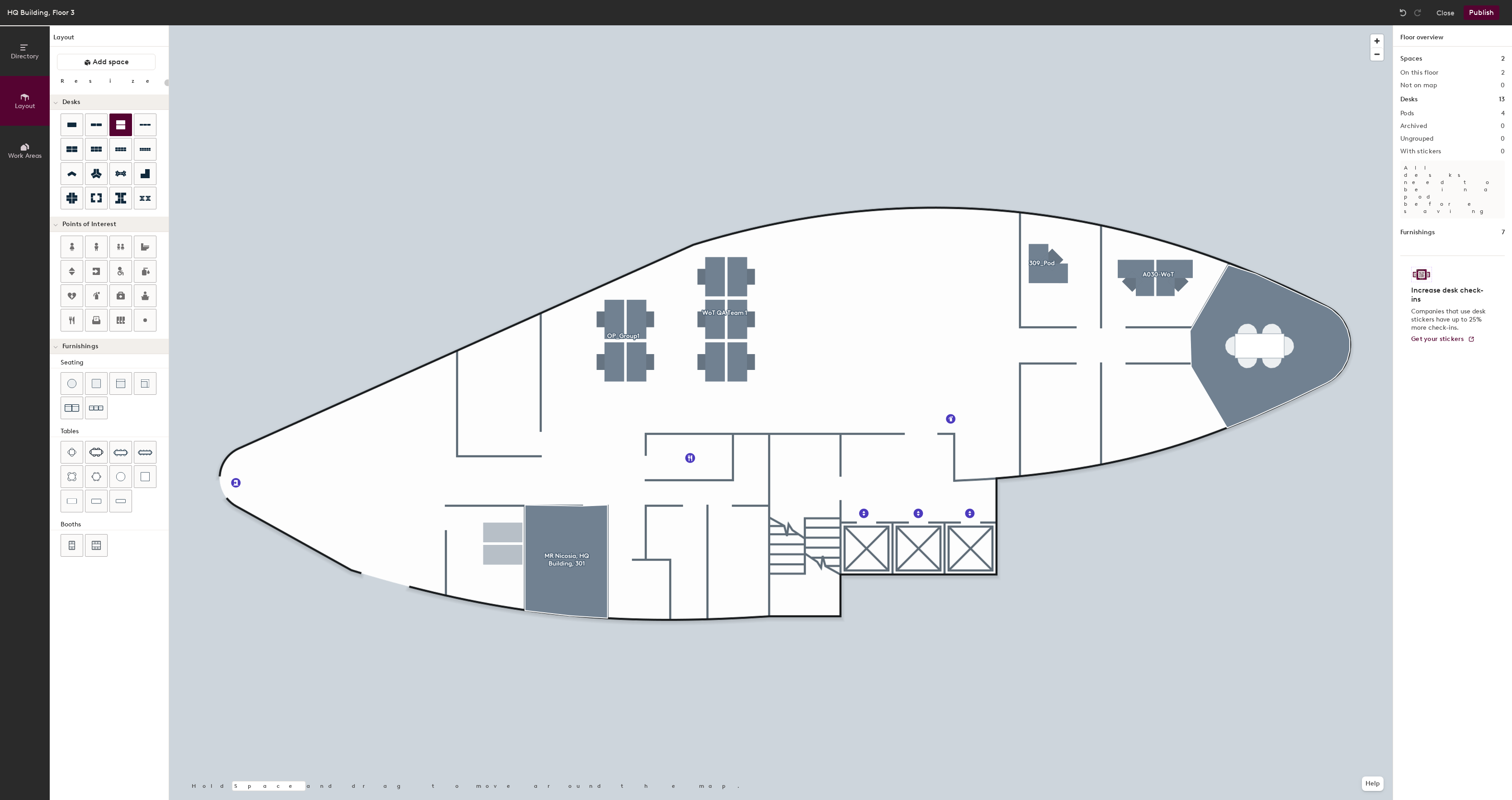
type input "220"
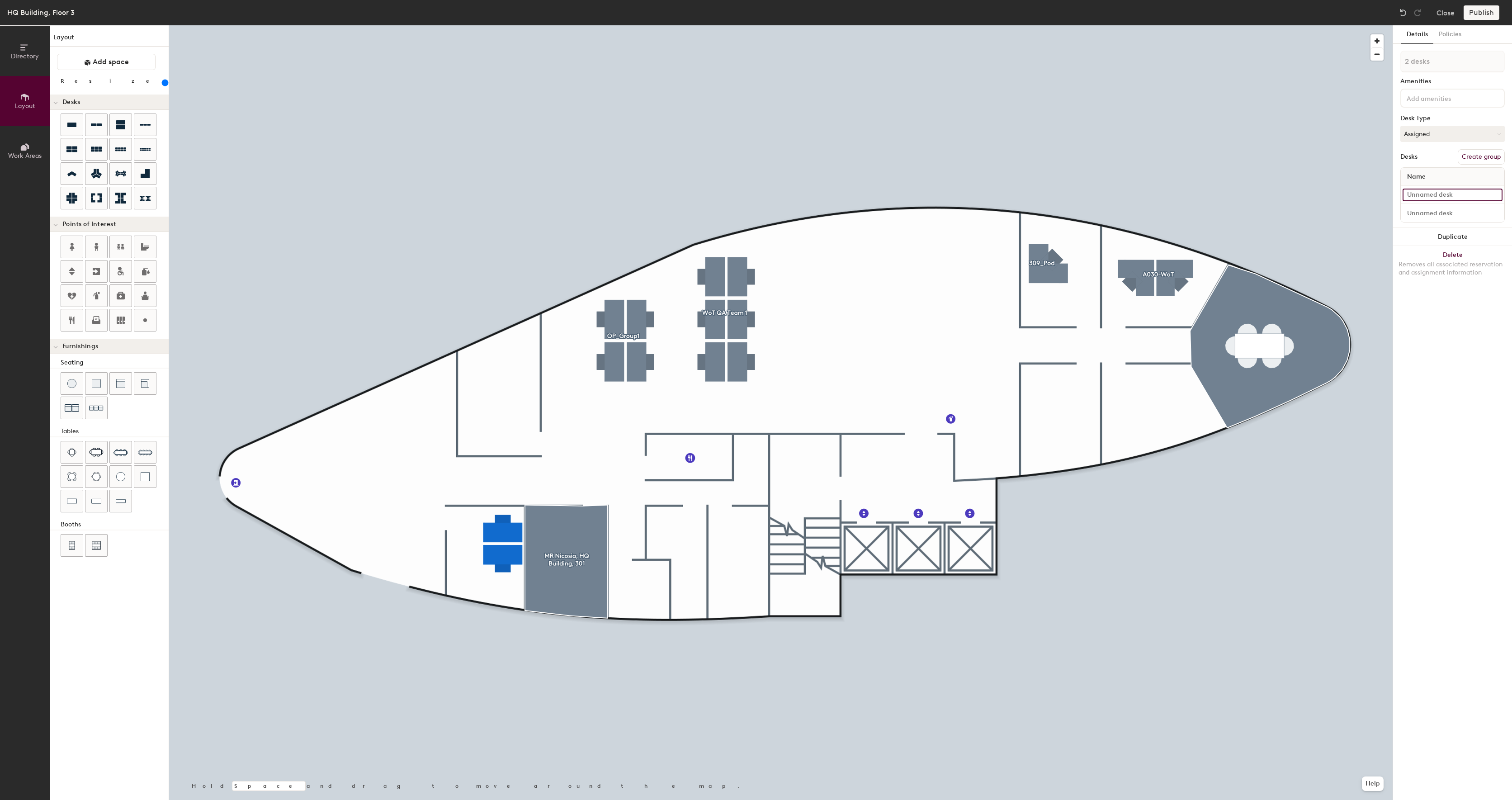
click at [1438, 195] on input at bounding box center [1453, 195] width 100 height 13
type input "R302_D1"
click at [1423, 213] on input at bounding box center [1453, 213] width 100 height 13
type input "R302_D2"
click at [1487, 159] on button "Create group" at bounding box center [1481, 157] width 47 height 15
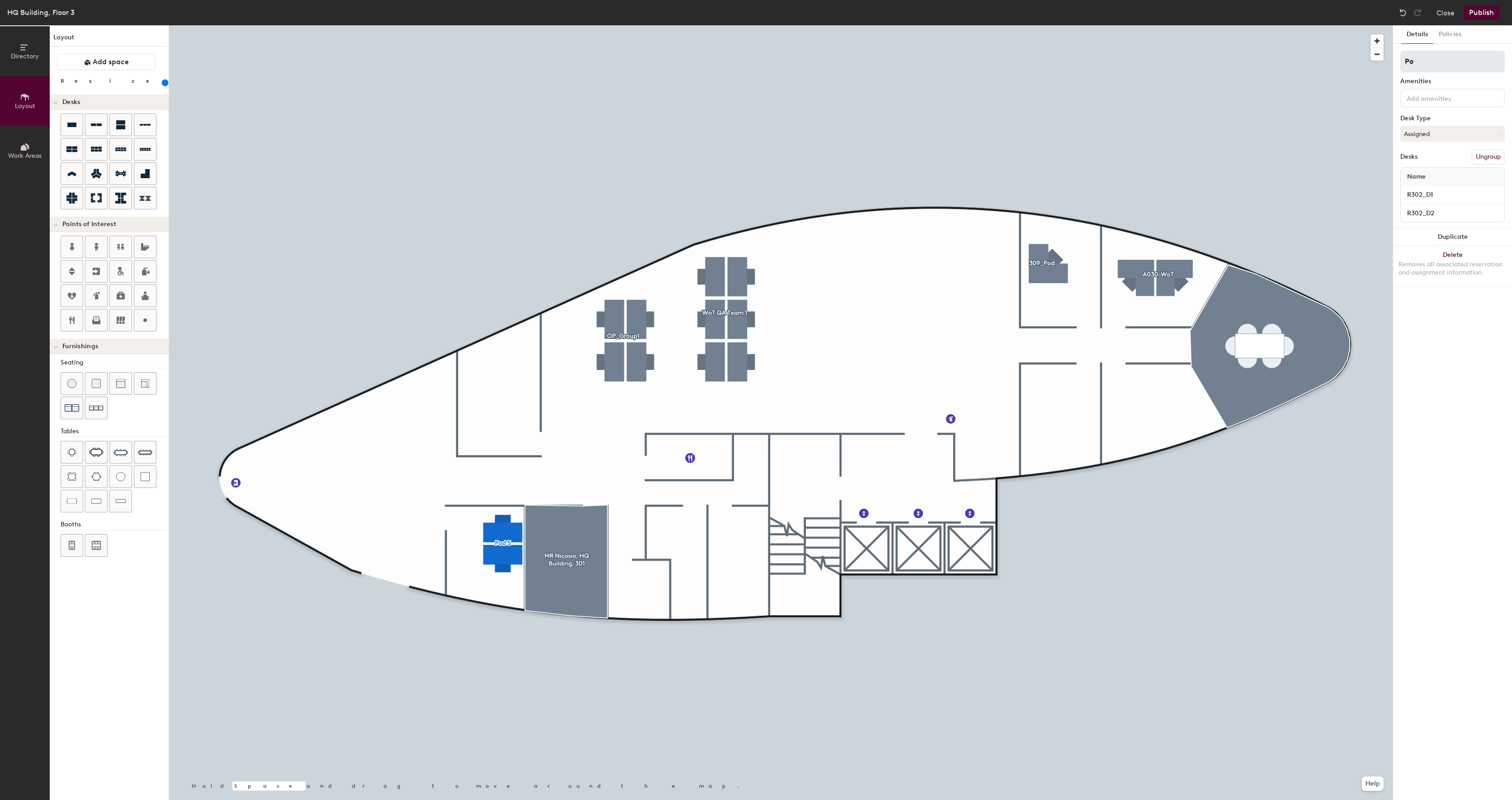
type input "P"
type input "R302"
click at [1486, 14] on button "Publish" at bounding box center [1481, 13] width 36 height 14
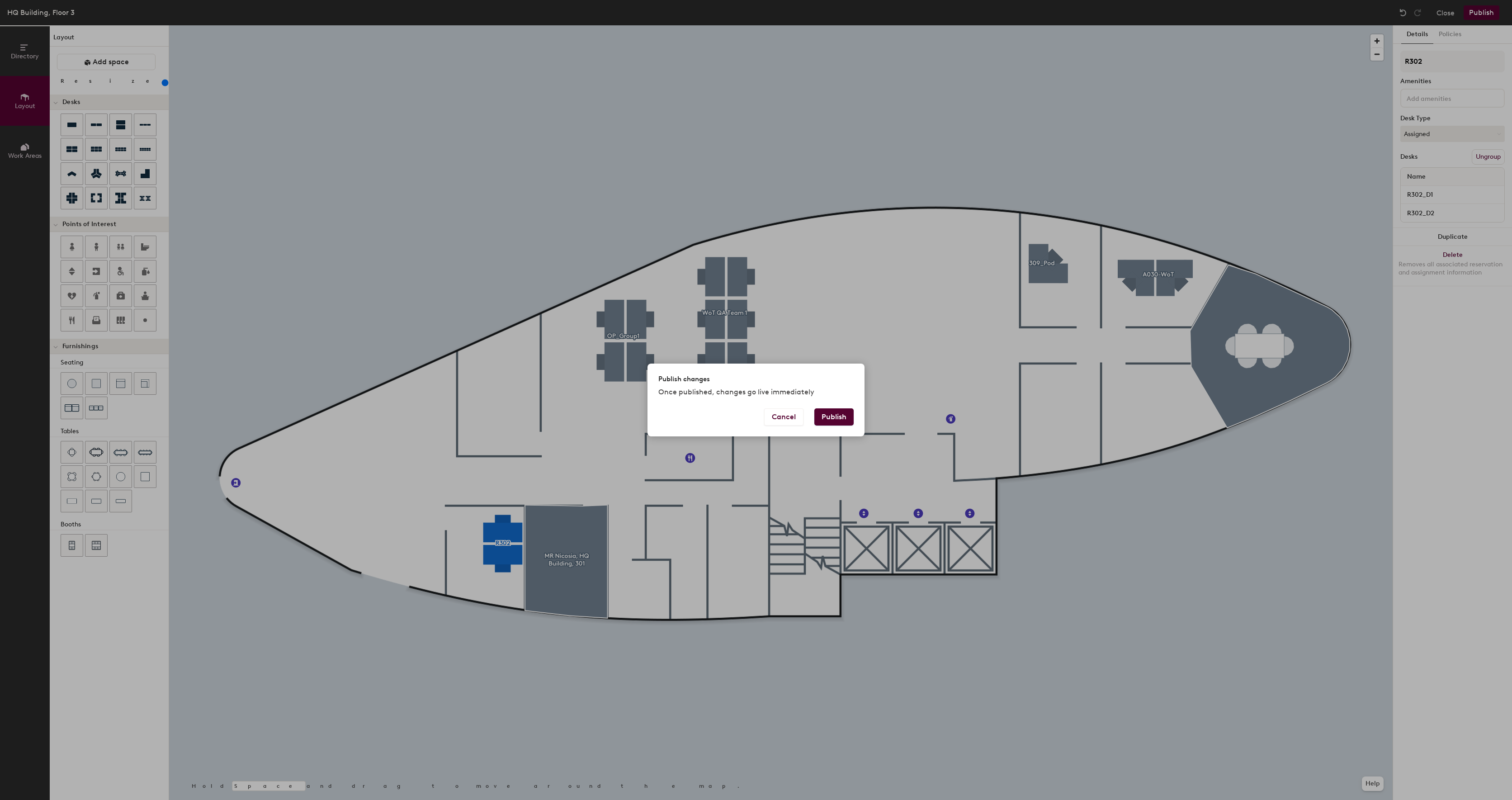
click at [822, 417] on button "Publish" at bounding box center [834, 417] width 39 height 17
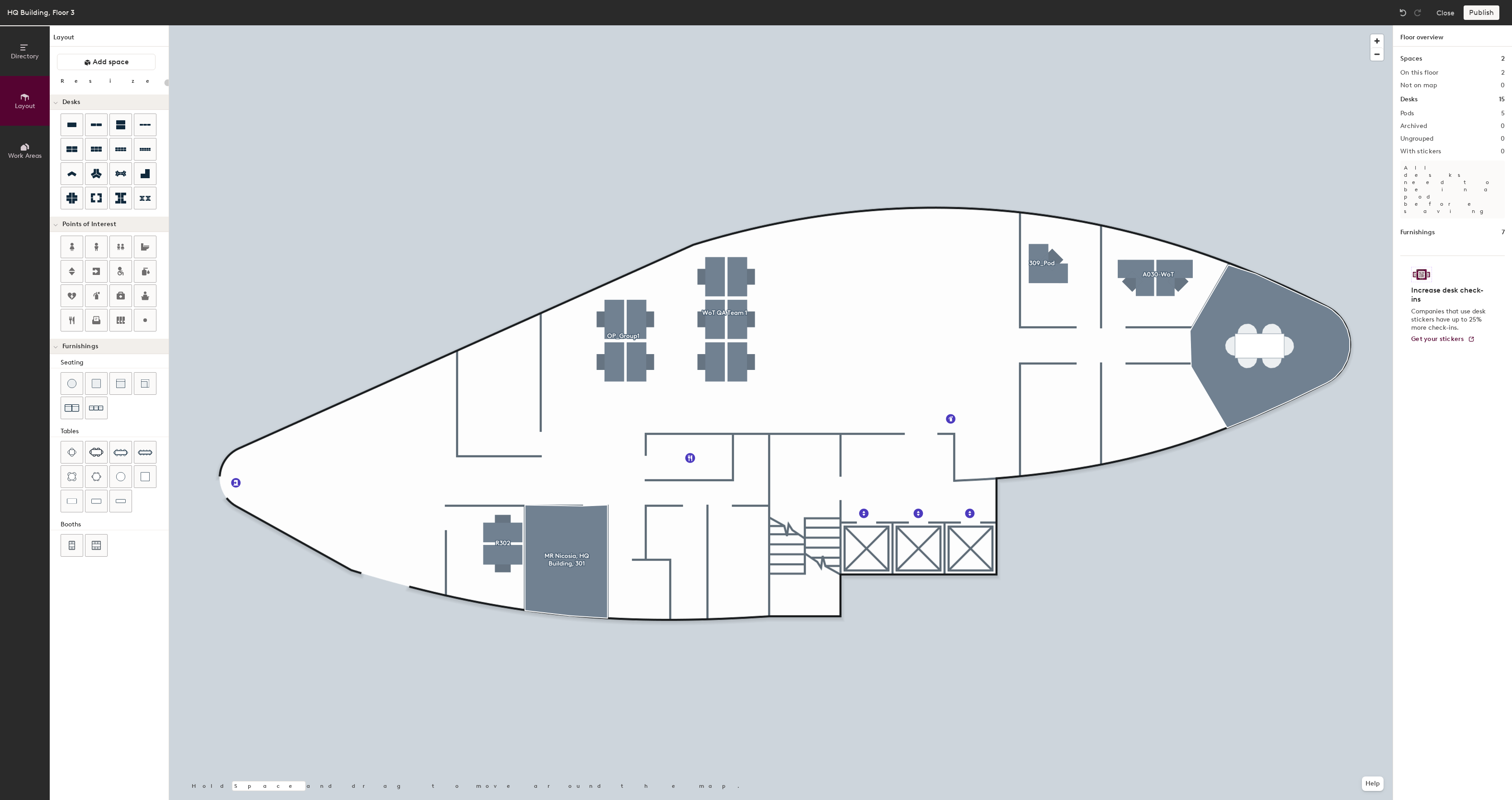
type input "20"
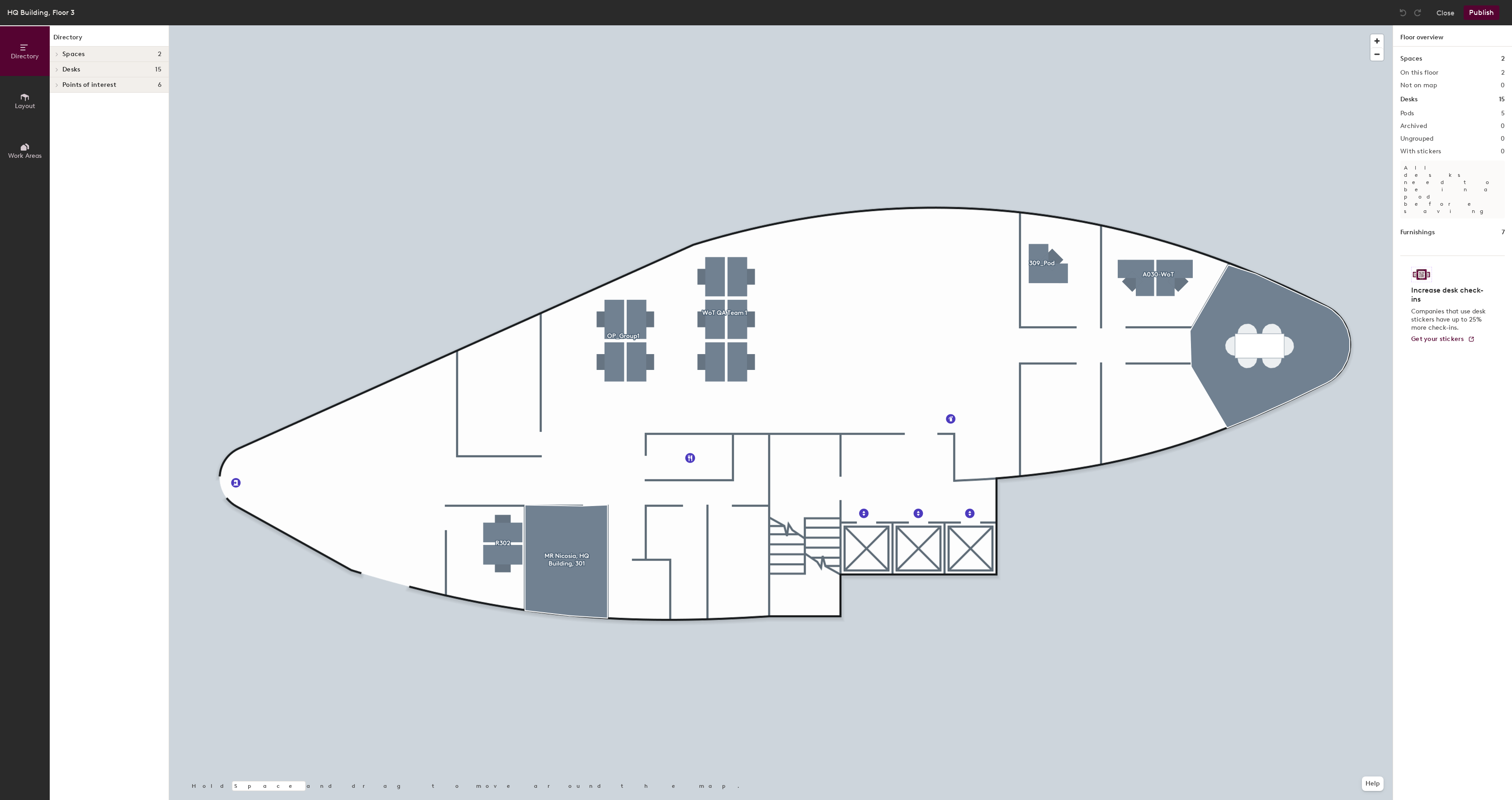
click at [74, 68] on span "Desks" at bounding box center [71, 69] width 18 height 7
click at [57, 101] on icon at bounding box center [57, 100] width 2 height 4
click at [38, 94] on button "Layout" at bounding box center [25, 101] width 50 height 50
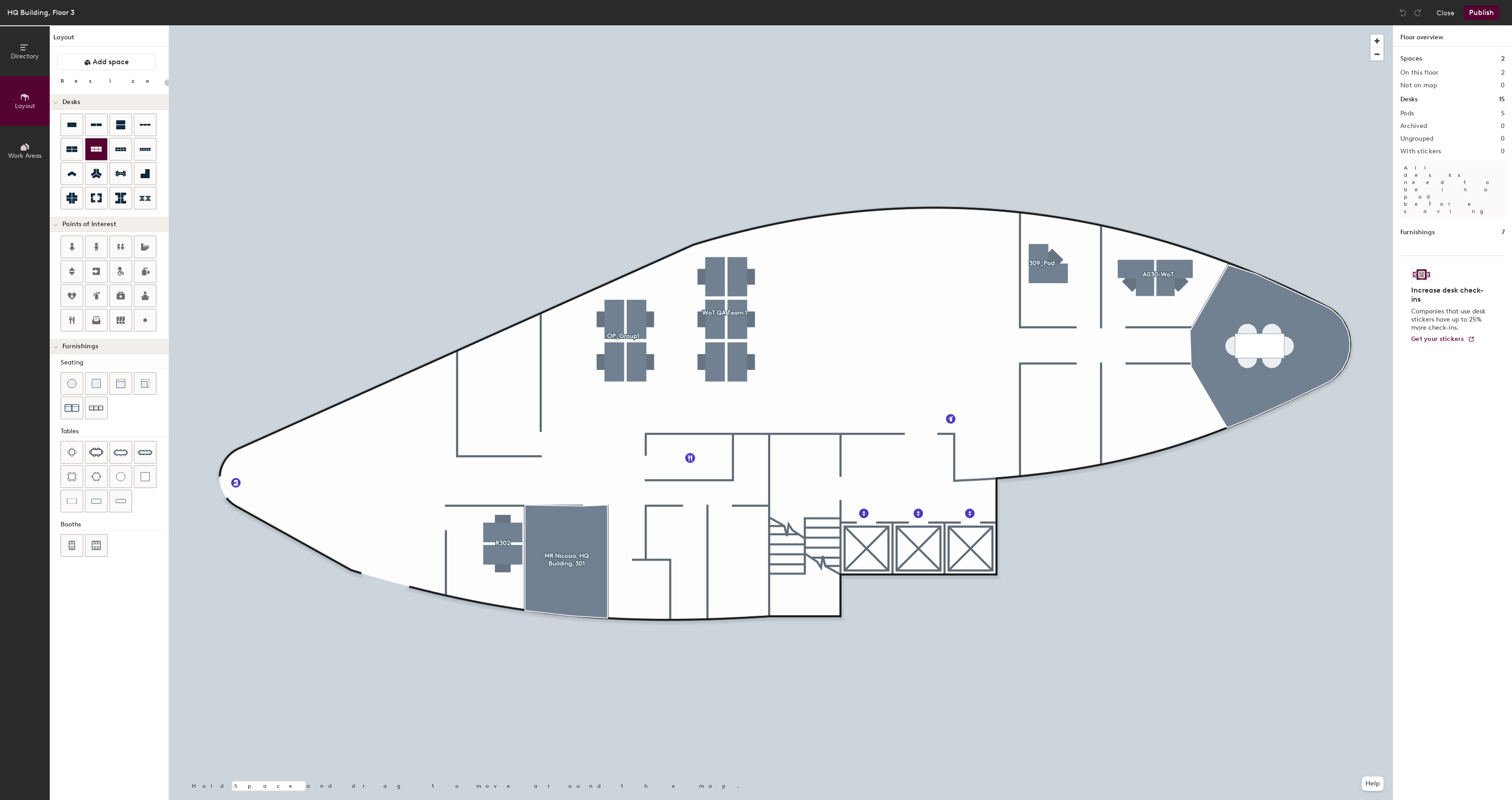
click at [93, 154] on icon at bounding box center [96, 149] width 11 height 11
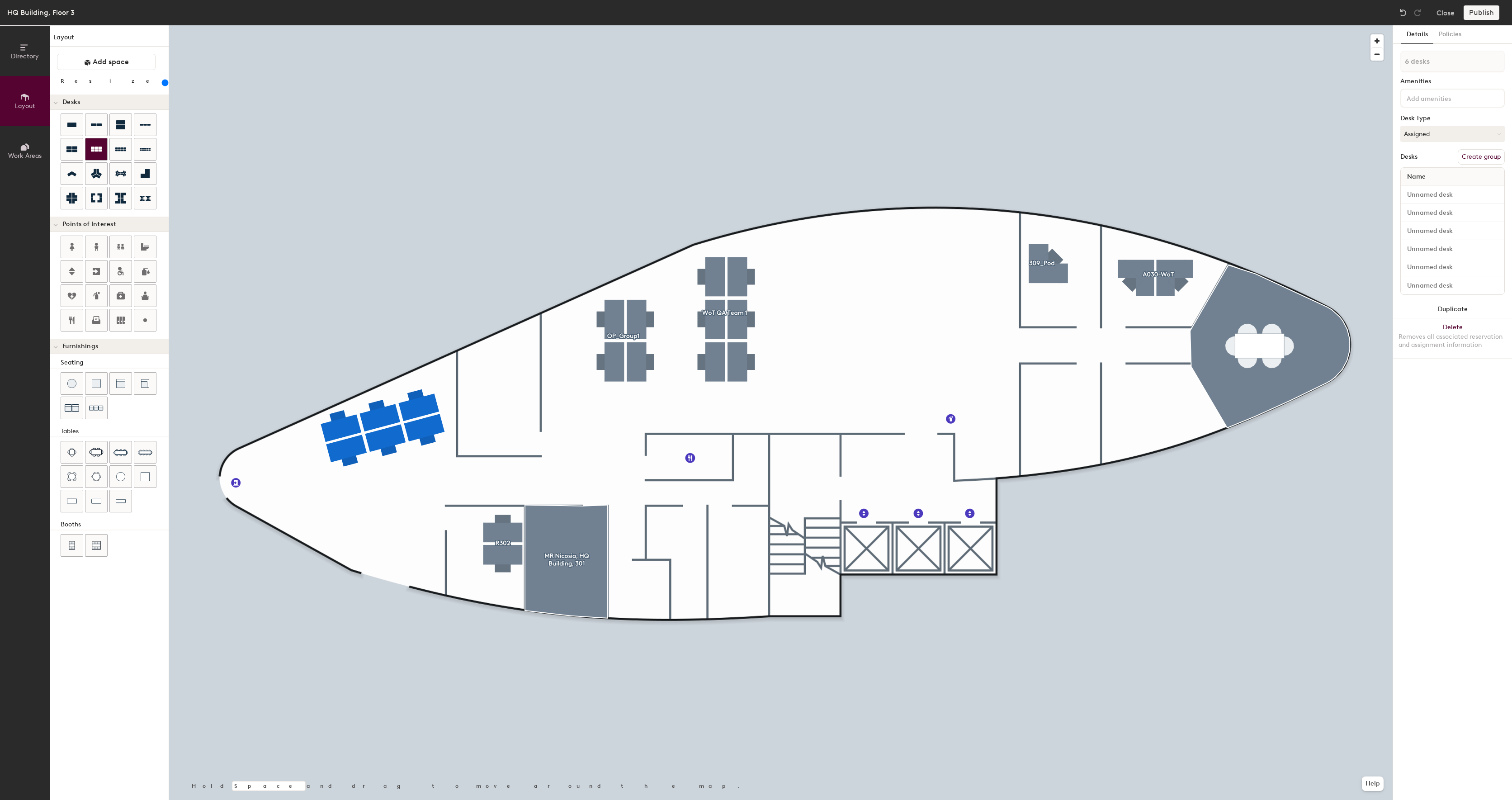
type input "200"
click at [1479, 156] on button "Create group" at bounding box center [1481, 157] width 47 height 15
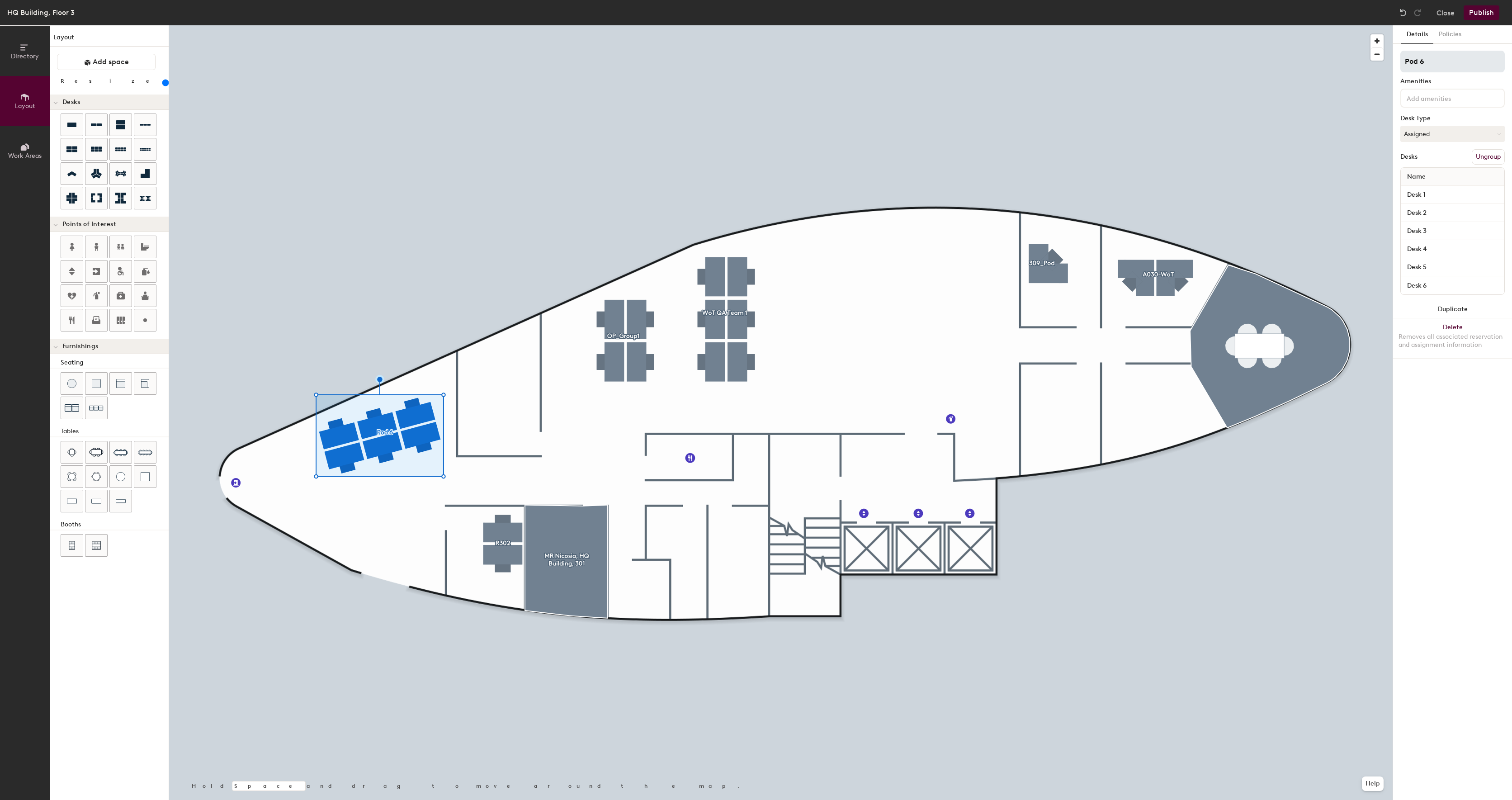
click at [1325, 68] on div "Directory Layout Work Areas Layout Add space Resize Desks Points of Interest Fu…" at bounding box center [756, 412] width 1512 height 775
type input "OP_G"
type input "OP_Group1"
click at [1463, 101] on input at bounding box center [1445, 97] width 81 height 11
click at [1476, 75] on div "OP_Group1 Amenities Desk Type Assigned Desks Ungroup Name Desk 1 Desk 2 Desk 3 …" at bounding box center [1453, 175] width 105 height 250
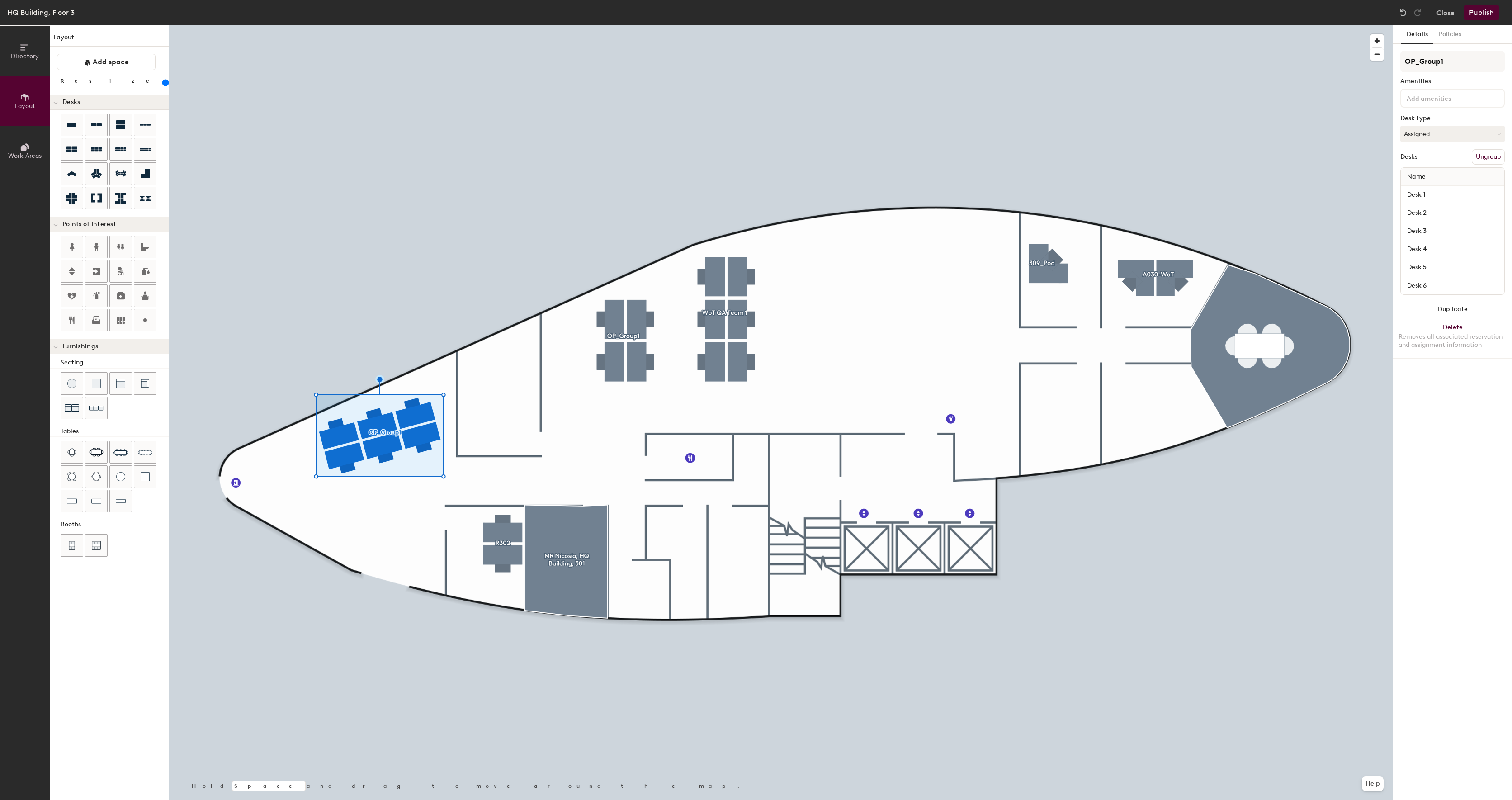
click at [1474, 470] on div "Details Policies OP_Group1 Amenities Desk Type Assigned Desks Ungroup Name Desk…" at bounding box center [1452, 412] width 119 height 775
click at [1440, 198] on input "Desk 1" at bounding box center [1453, 195] width 100 height 13
click at [1435, 286] on input "Desk 6" at bounding box center [1453, 286] width 100 height 13
click at [1438, 262] on input "Desk 5" at bounding box center [1453, 267] width 100 height 13
type input "D1"
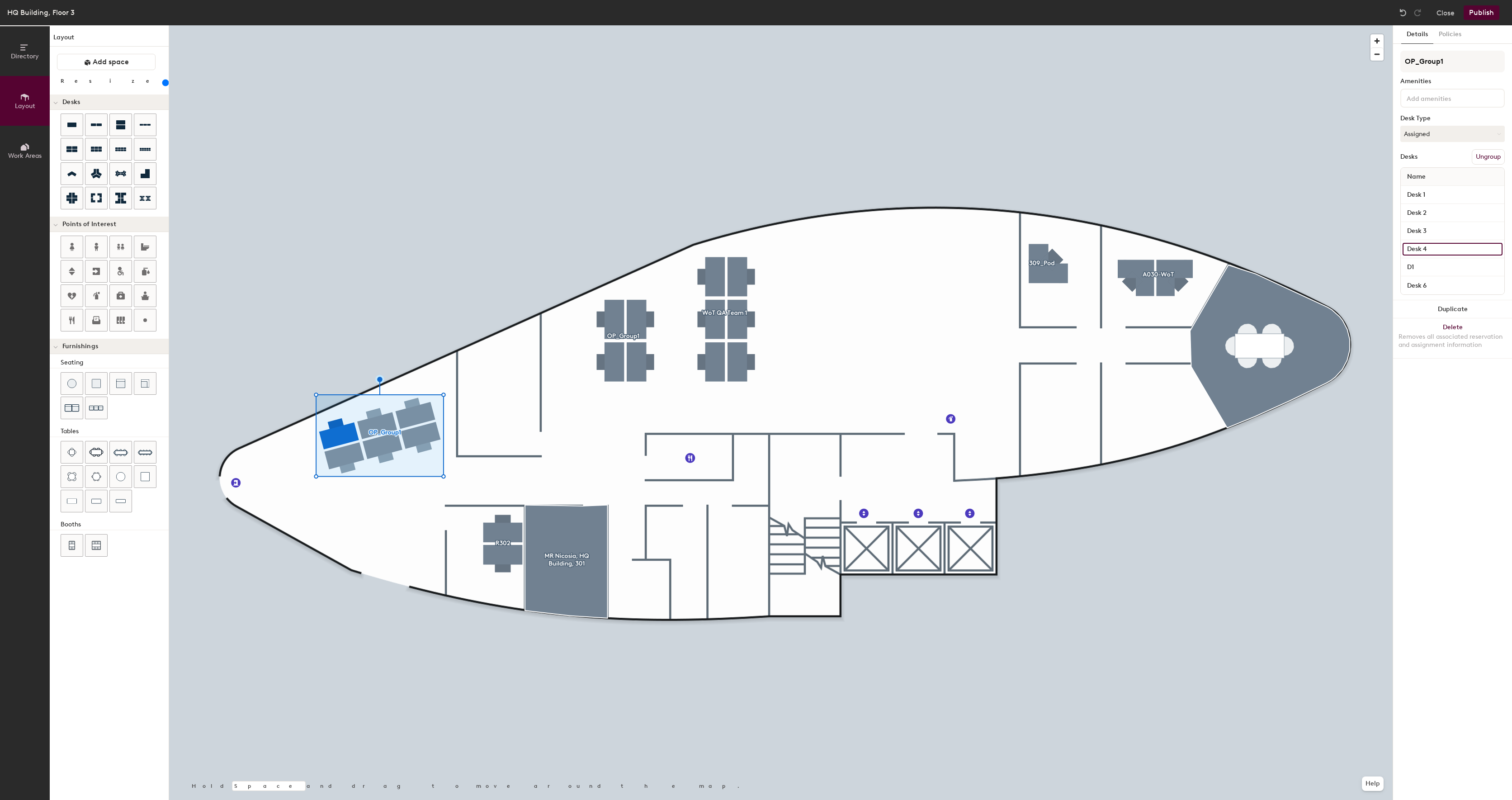
click at [1428, 248] on input "Desk 4" at bounding box center [1453, 249] width 100 height 13
click at [1434, 250] on input "Desk 4" at bounding box center [1453, 249] width 100 height 13
type input "D"
click at [1430, 259] on div "D1" at bounding box center [1453, 267] width 103 height 18
click at [1430, 262] on input "D1" at bounding box center [1453, 267] width 100 height 13
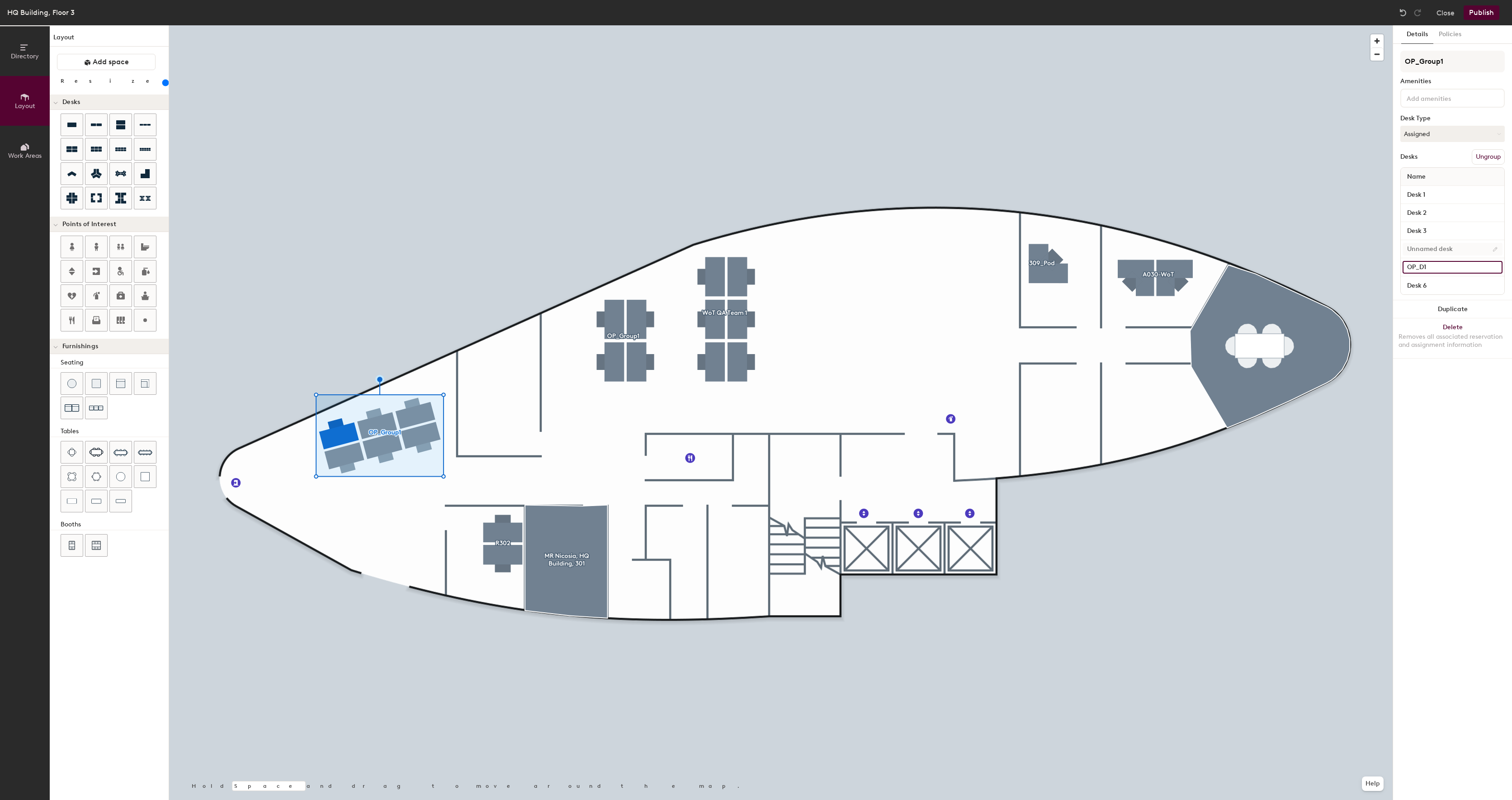
type input "OP_D1"
click at [1433, 250] on input at bounding box center [1453, 249] width 100 height 13
type input "OP_D2"
click at [1435, 232] on input "Desk 3" at bounding box center [1453, 231] width 100 height 13
click at [1437, 213] on input "Desk 2" at bounding box center [1453, 213] width 100 height 13
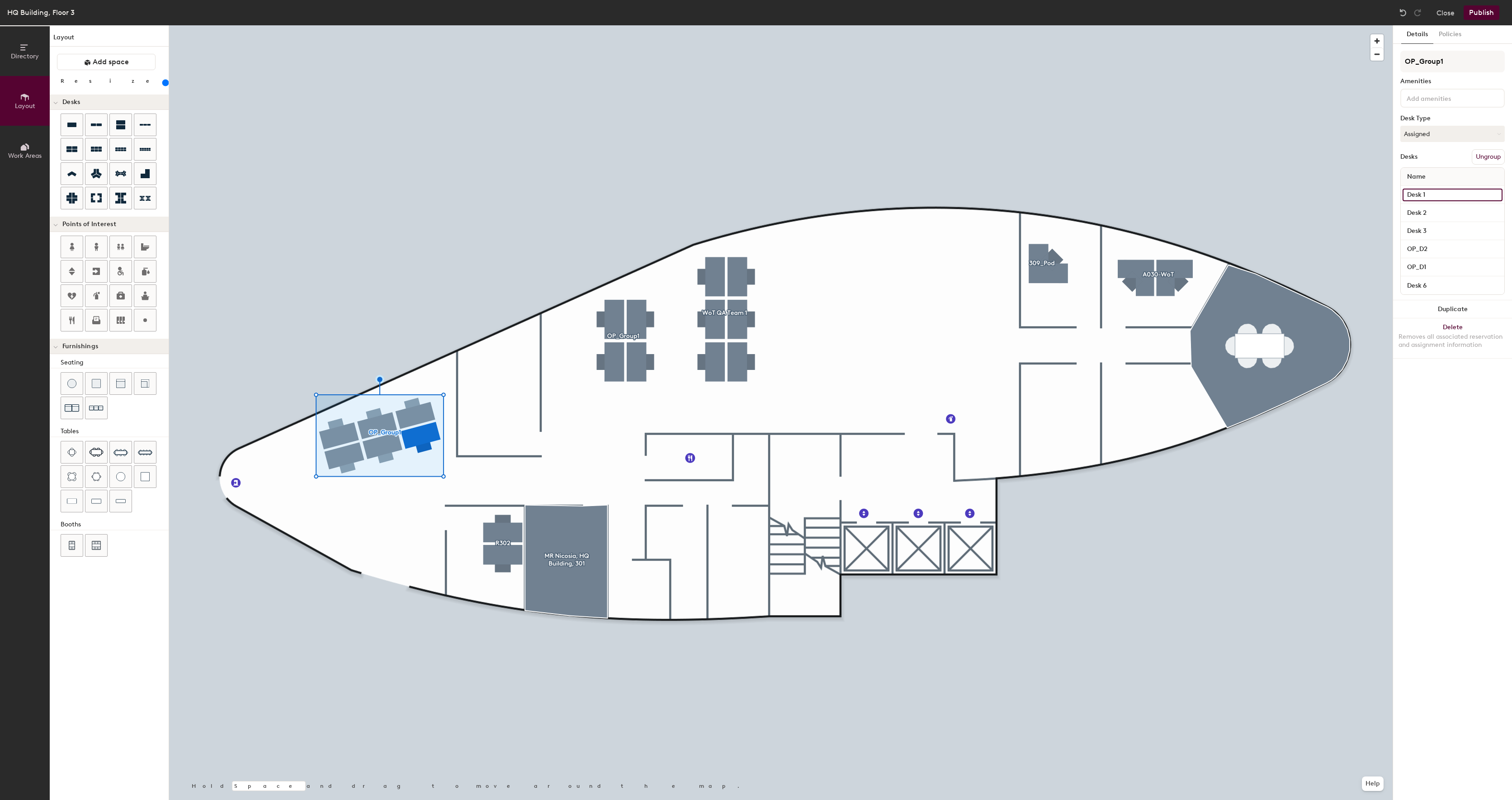
click at [1440, 195] on input "Desk 1" at bounding box center [1453, 195] width 100 height 13
click at [1452, 282] on input "Desk 6" at bounding box center [1453, 286] width 100 height 13
type input "OP_D3"
click at [1441, 214] on input "Desk 2" at bounding box center [1453, 213] width 100 height 13
type input "OP_4"
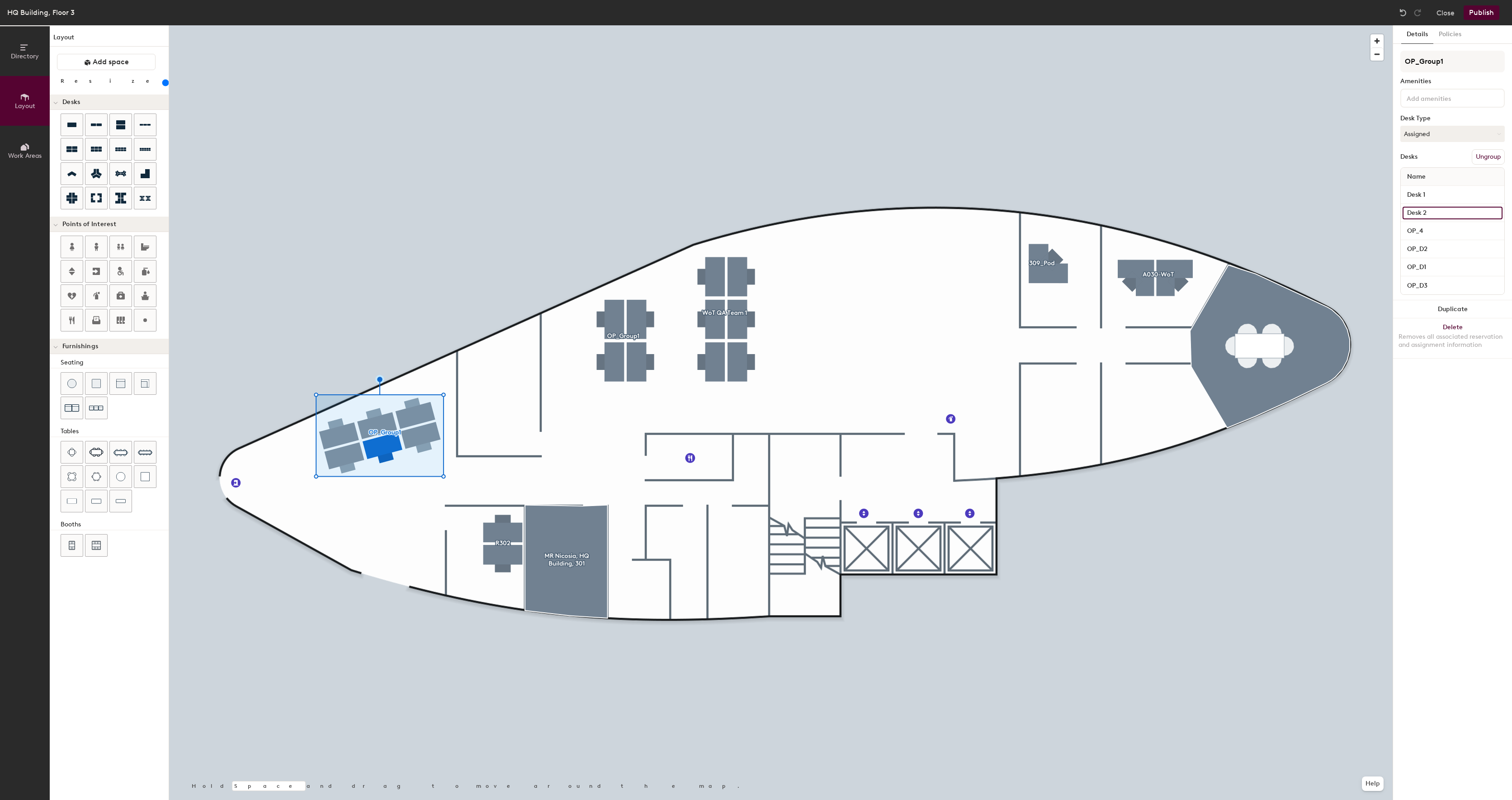
click at [1453, 212] on input "Desk 2" at bounding box center [1453, 213] width 100 height 13
click at [1453, 192] on input "Desk 1" at bounding box center [1453, 195] width 100 height 13
type input "OP_5"
click at [1457, 211] on input "Desk 2" at bounding box center [1453, 213] width 100 height 13
type input "OP"
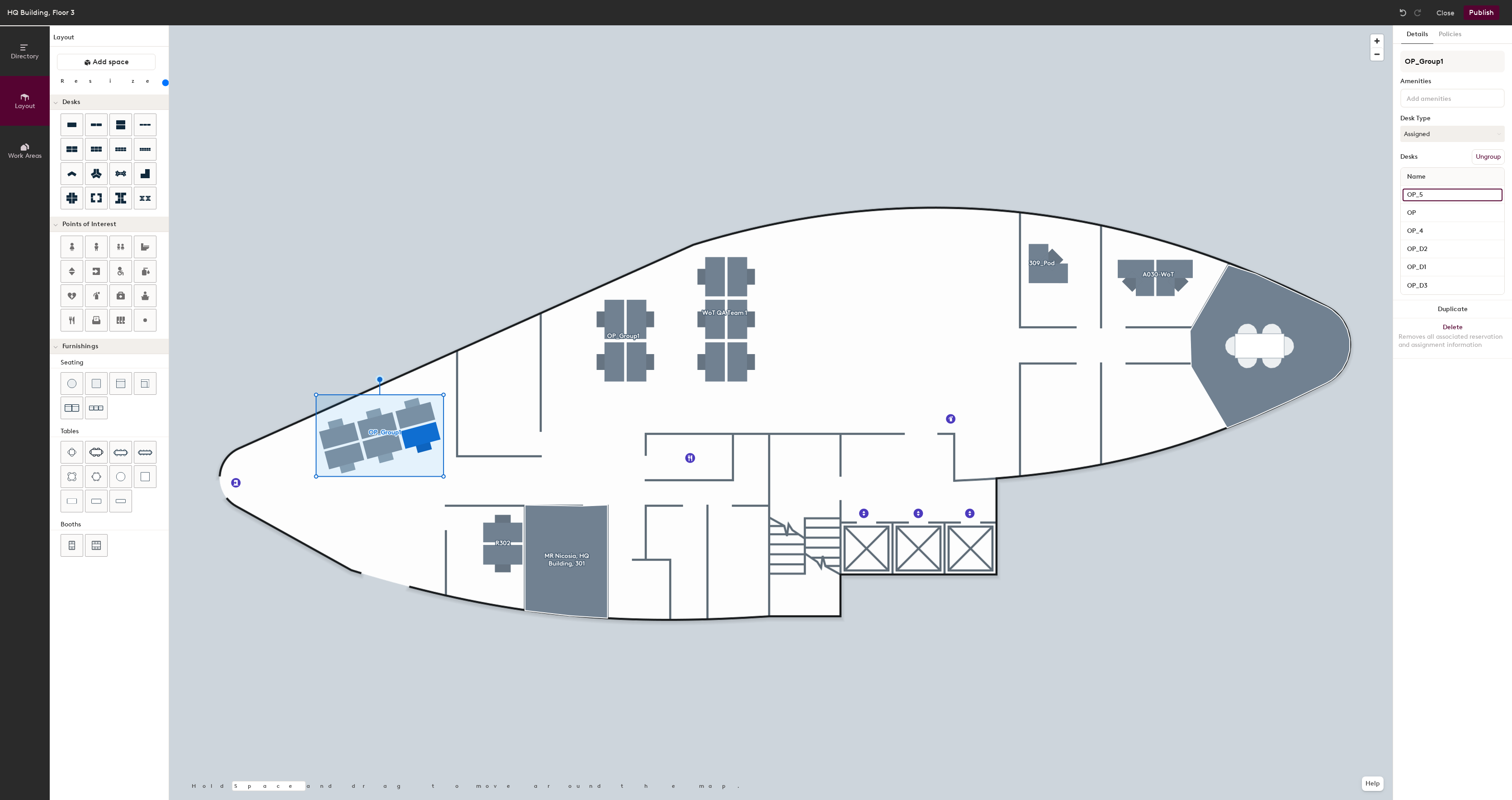
click at [1414, 199] on input "OP_5" at bounding box center [1453, 195] width 100 height 13
click at [1419, 195] on input "OP_5" at bounding box center [1453, 195] width 100 height 13
click at [1421, 194] on input "OP_5" at bounding box center [1453, 195] width 100 height 13
type input "OP_D5"
click at [1425, 210] on input "OP" at bounding box center [1453, 213] width 100 height 13
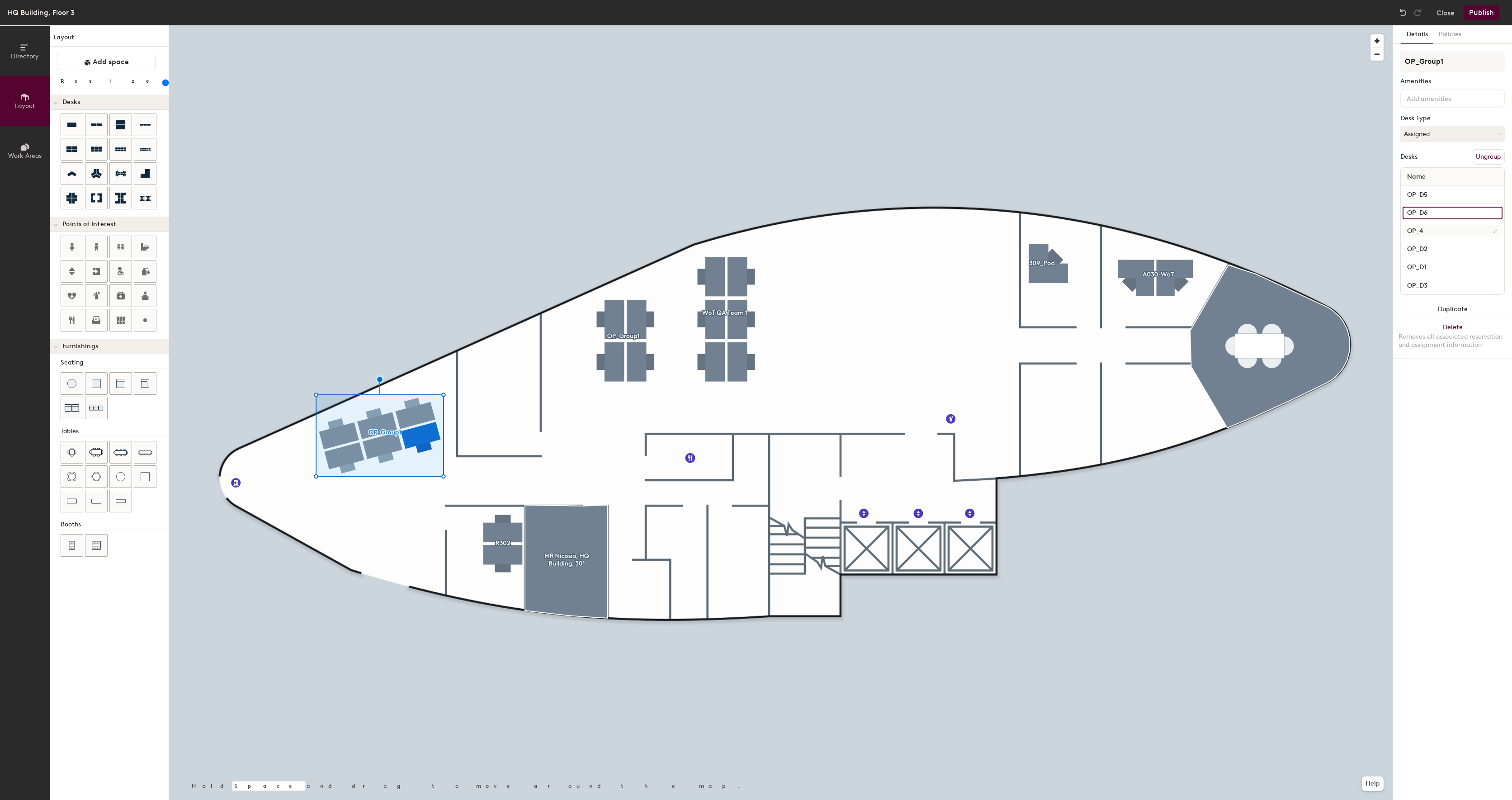
type input "OP_D6"
click at [1445, 229] on input "OP_4" at bounding box center [1453, 231] width 100 height 13
type input "OP_D4"
click at [1430, 441] on div "Details Policies OP_Group1 Amenities Desk Type Assigned Desks Ungroup Name OP_D…" at bounding box center [1452, 412] width 119 height 775
click at [1452, 271] on input "OP_D1" at bounding box center [1453, 267] width 100 height 13
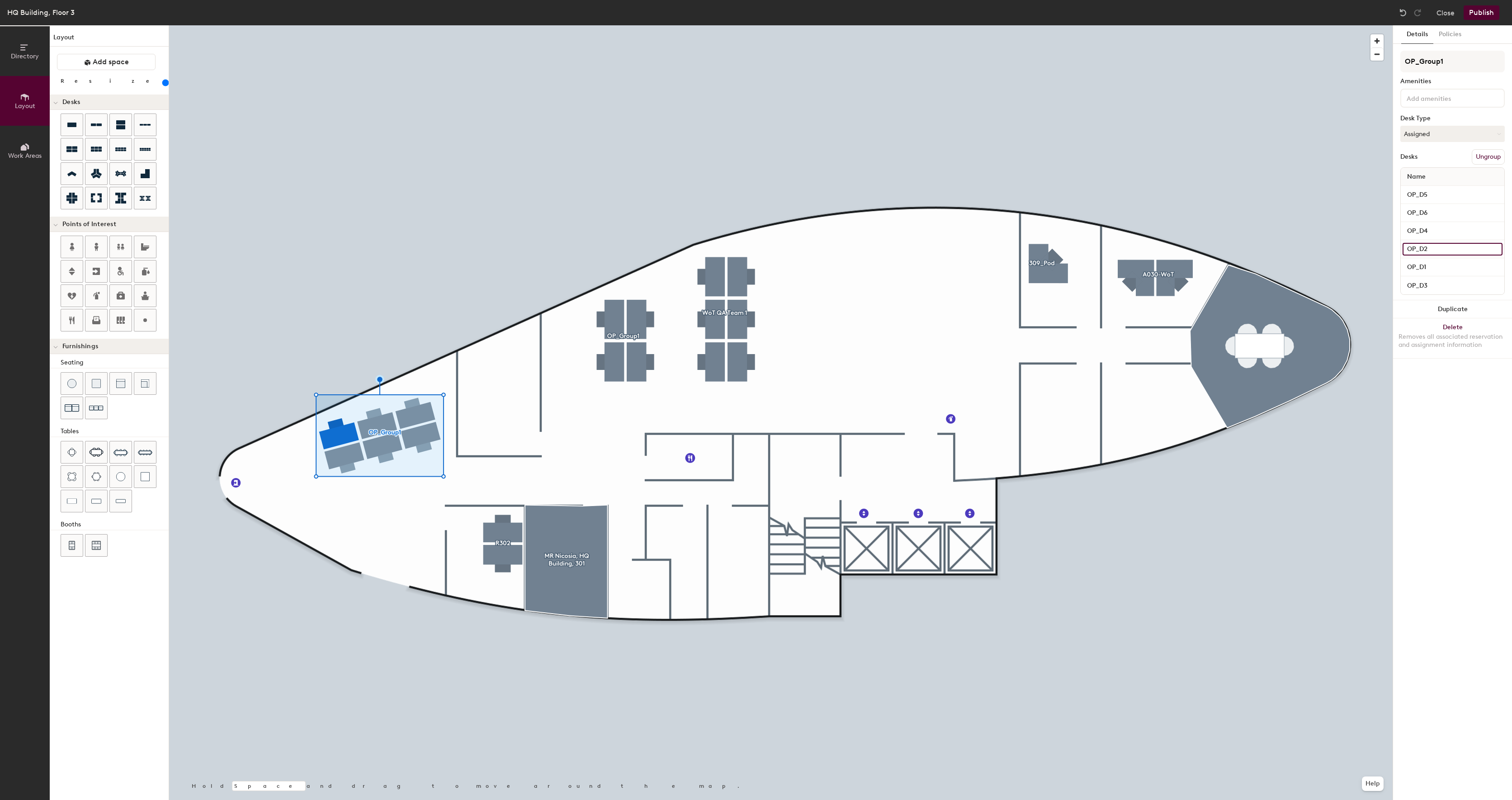
click at [1450, 251] on input "OP_D2" at bounding box center [1453, 249] width 100 height 13
click at [1446, 283] on input "OP_D3" at bounding box center [1453, 286] width 100 height 13
click at [1436, 226] on input "OP_D4" at bounding box center [1453, 231] width 100 height 13
click at [1436, 214] on input "OP_D6" at bounding box center [1453, 213] width 100 height 13
click at [1434, 196] on input "OP_D5" at bounding box center [1453, 195] width 100 height 13
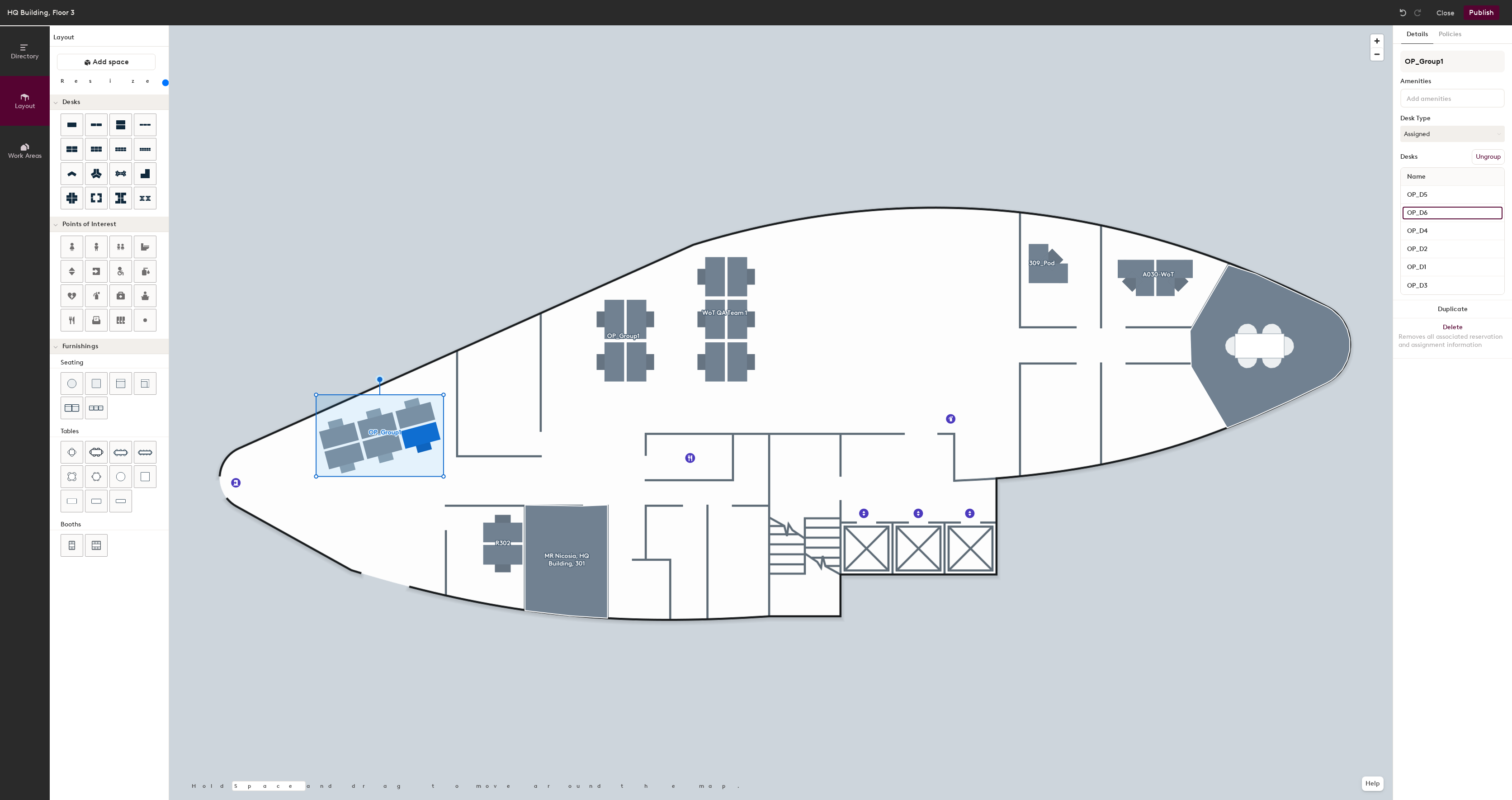
click at [1436, 209] on input "OP_D6" at bounding box center [1453, 213] width 100 height 13
click at [1493, 6] on button "Publish" at bounding box center [1481, 13] width 36 height 14
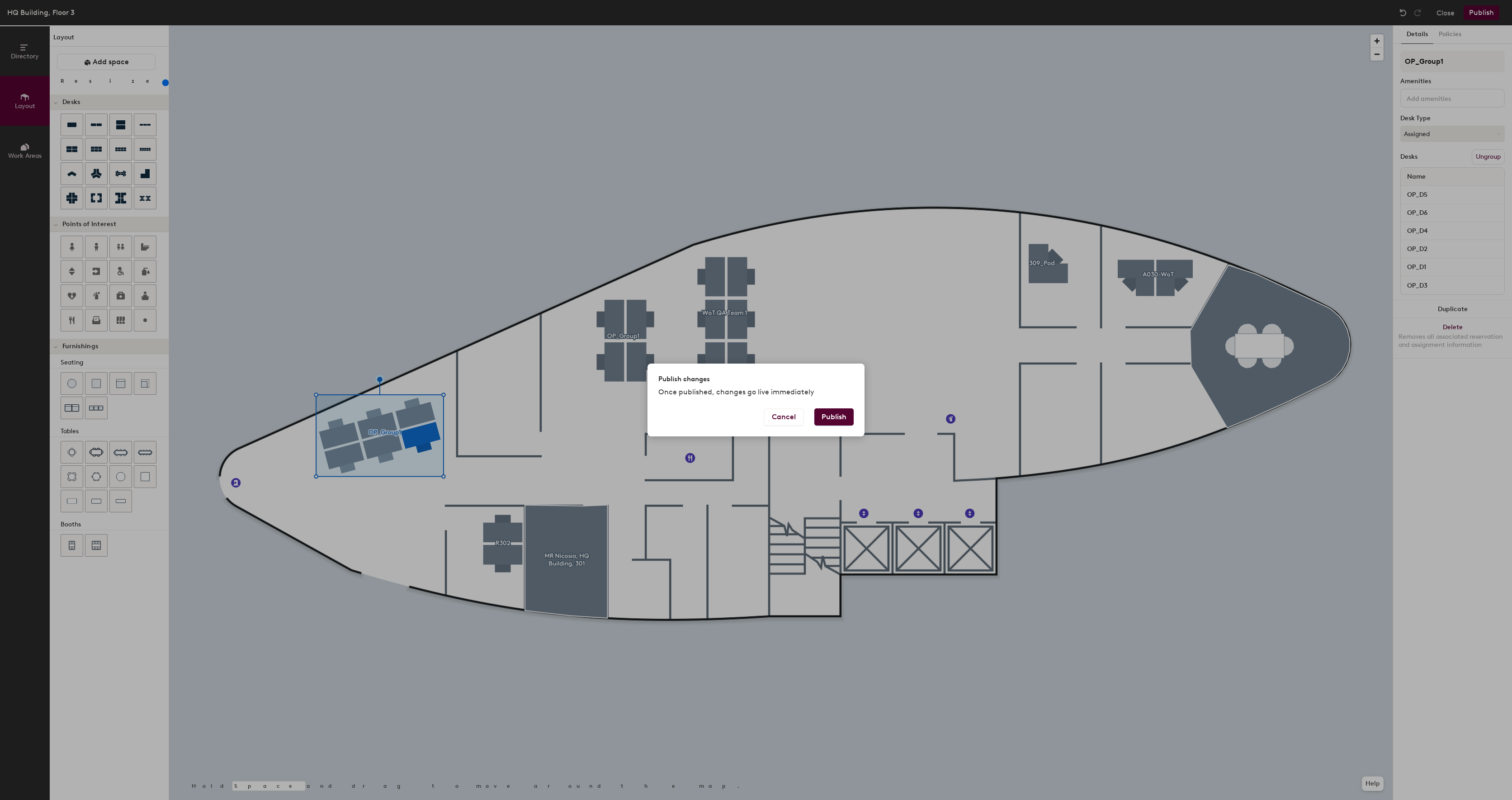
click at [1491, 13] on div "Publish changes Once published, changes go live immediately Cancel Publish" at bounding box center [756, 400] width 1512 height 800
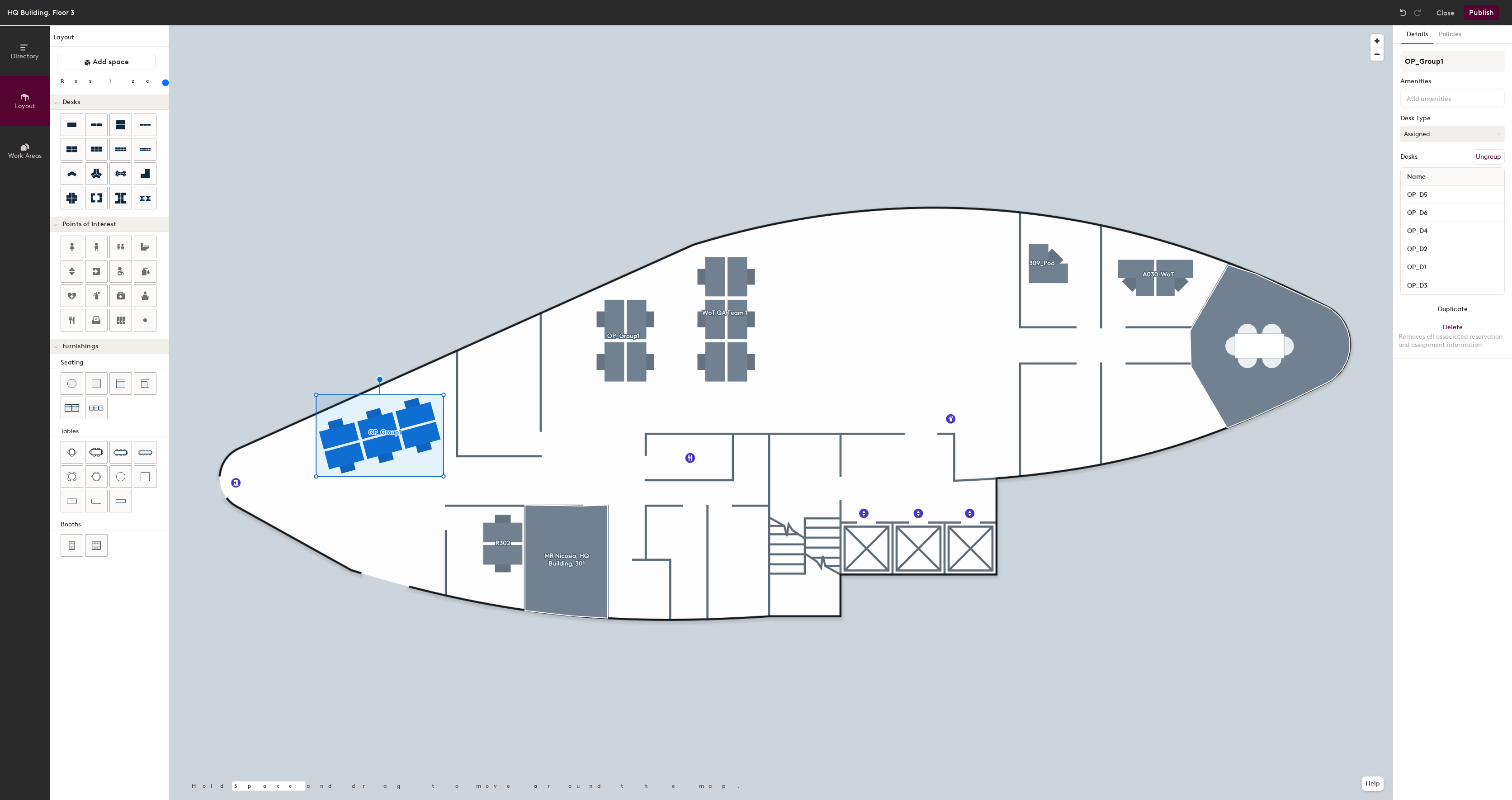
click at [1487, 12] on button "Publish" at bounding box center [1481, 13] width 36 height 14
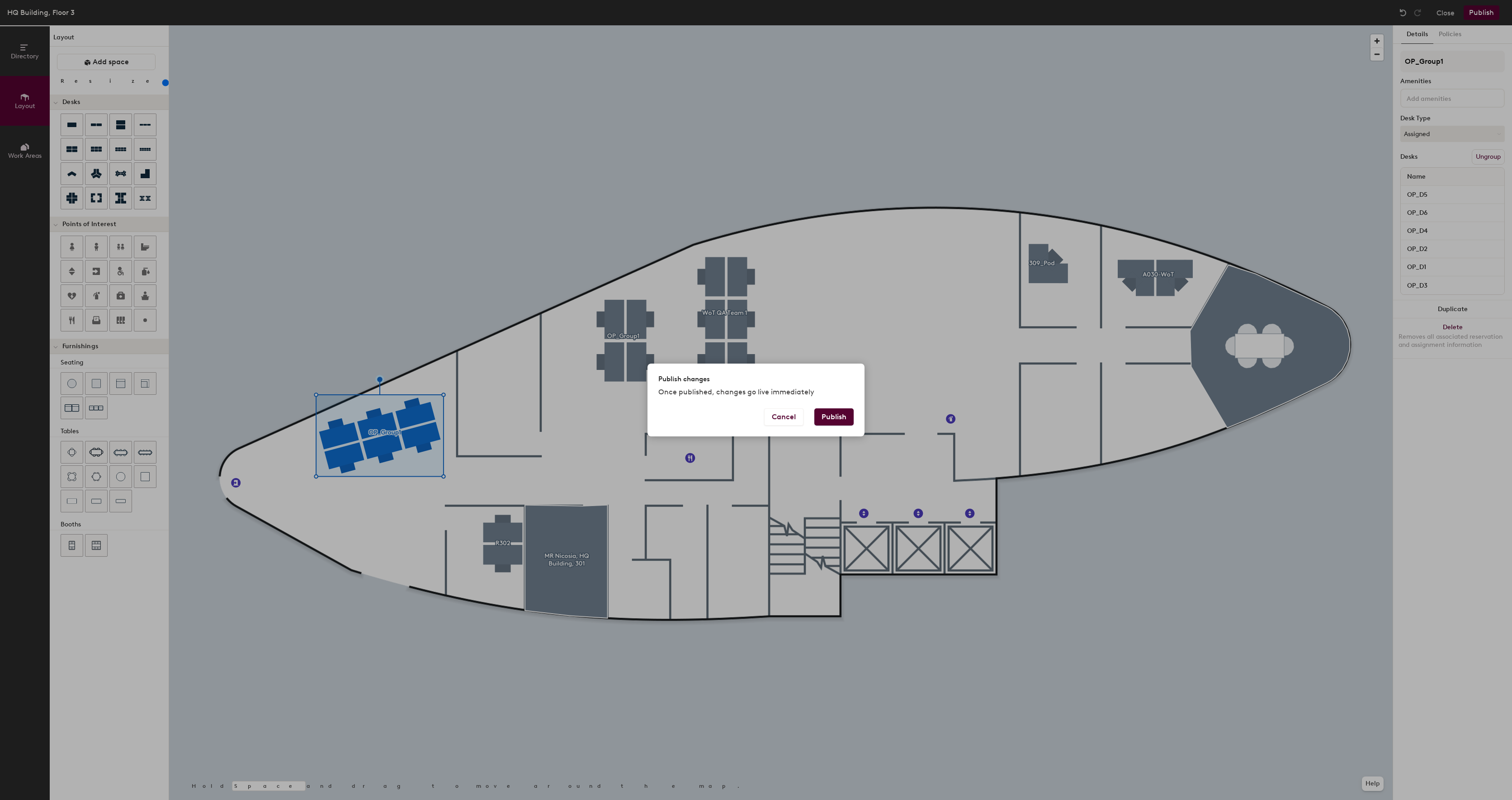
click at [841, 409] on button "Publish" at bounding box center [834, 417] width 39 height 17
type input "20"
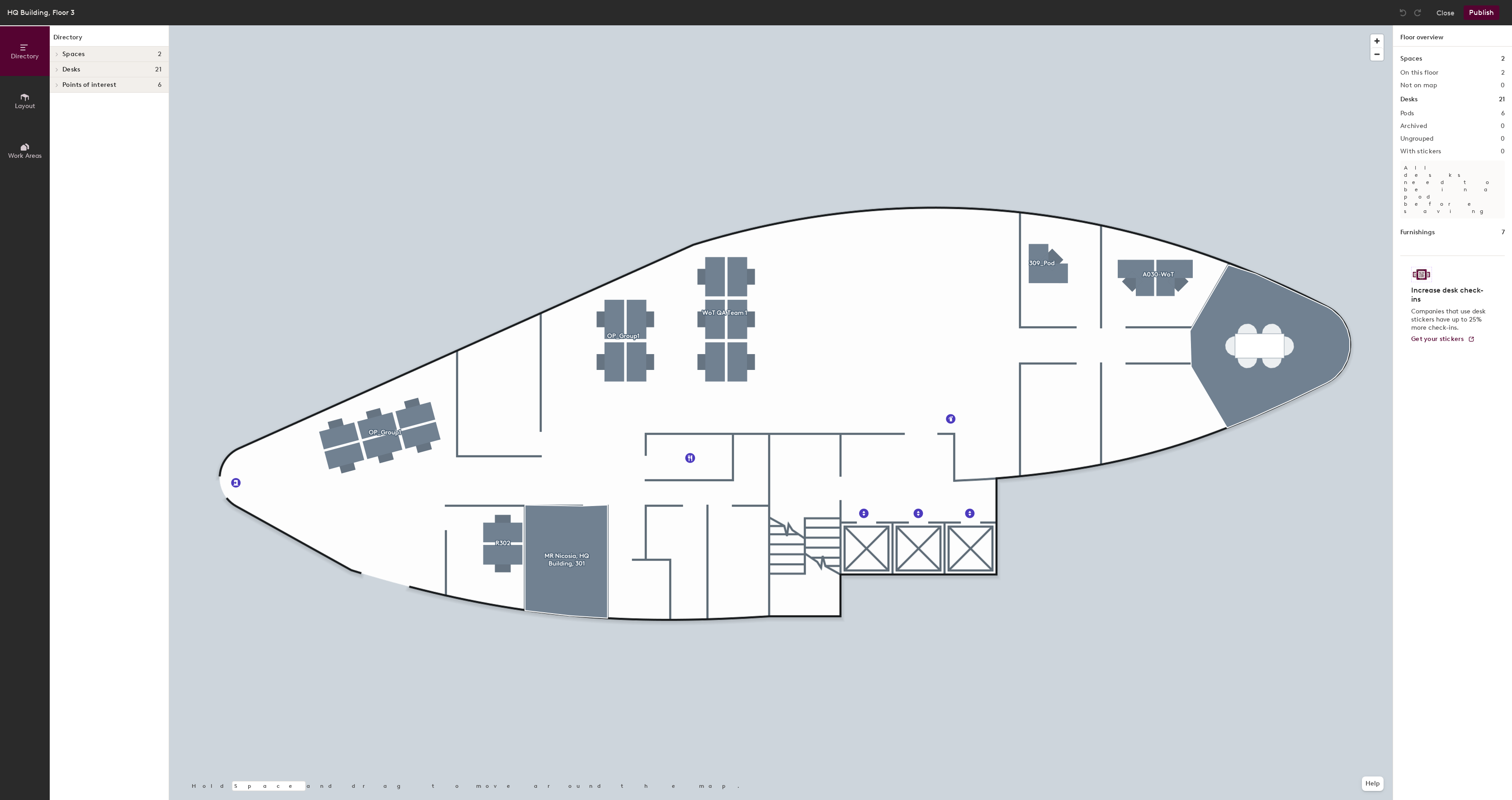
click at [23, 100] on icon at bounding box center [25, 97] width 10 height 10
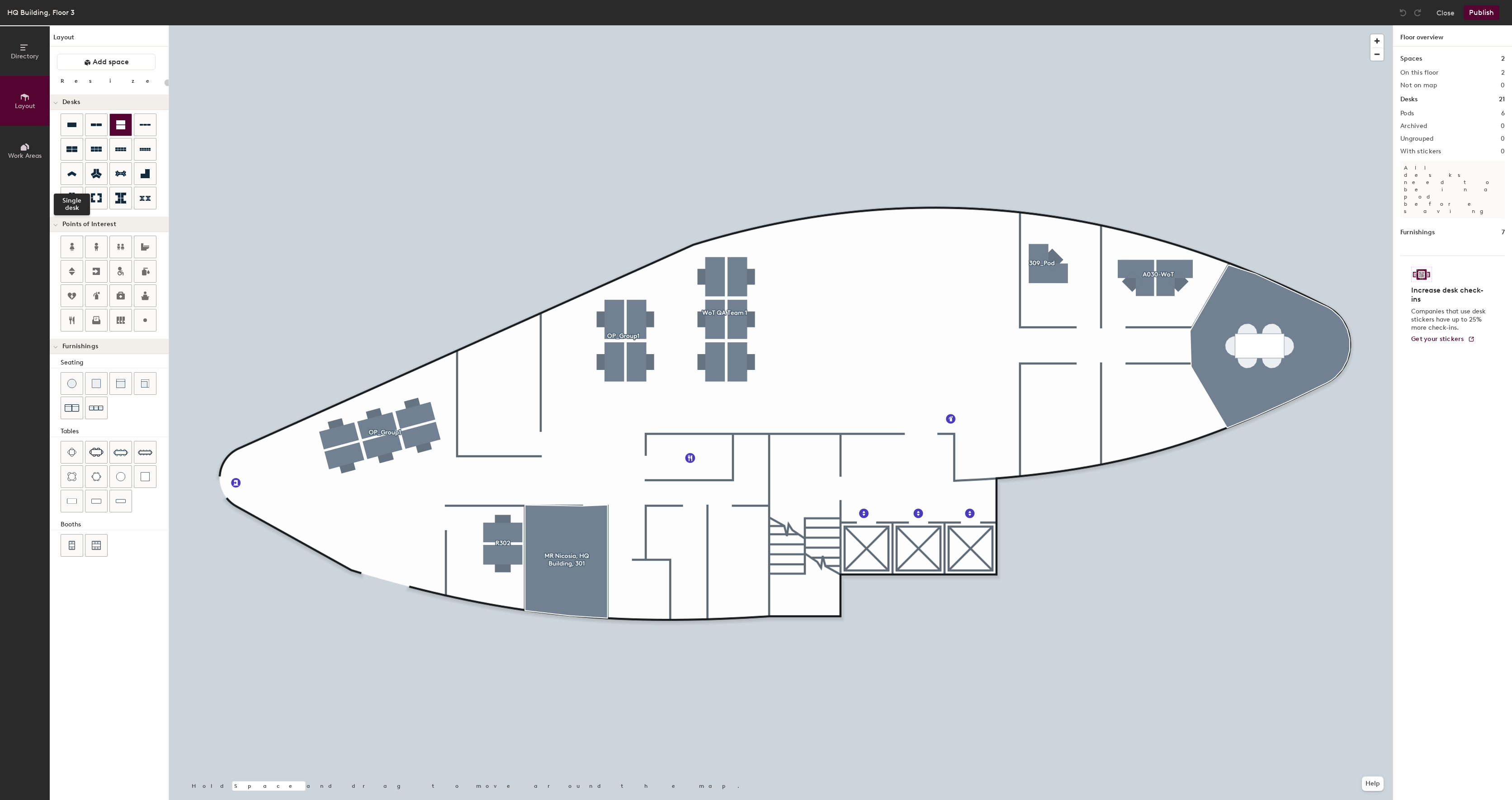
click at [125, 121] on icon at bounding box center [120, 124] width 11 height 11
type input "220"
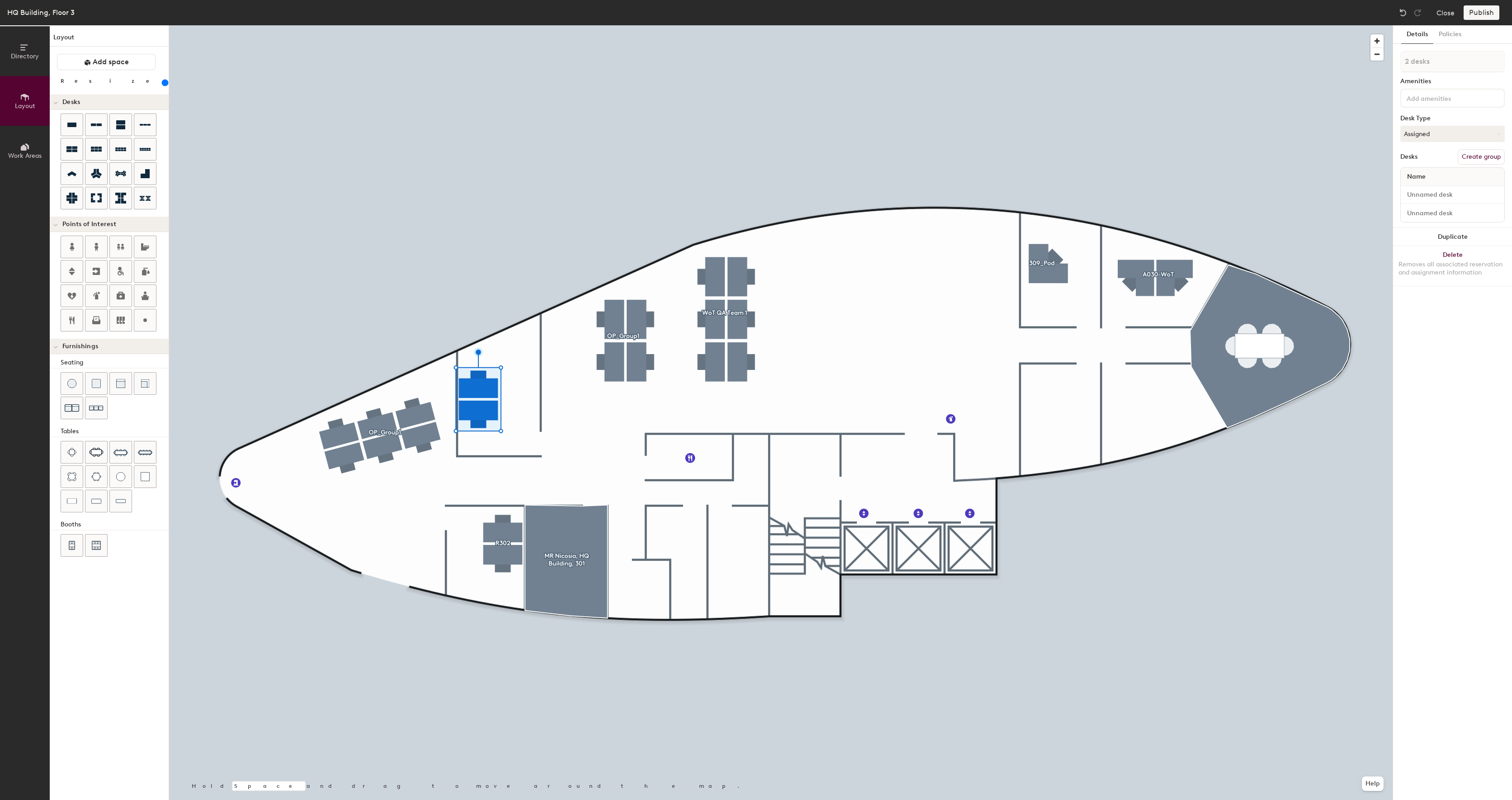
click at [1480, 157] on button "Create group" at bounding box center [1481, 157] width 47 height 15
click at [1299, 68] on div "Directory Layout Work Areas Layout Add space Resize Desks Points of Interest Fu…" at bounding box center [756, 412] width 1512 height 775
type input "P"
type input "R303"
click at [1446, 195] on input "Desk 1" at bounding box center [1453, 195] width 100 height 13
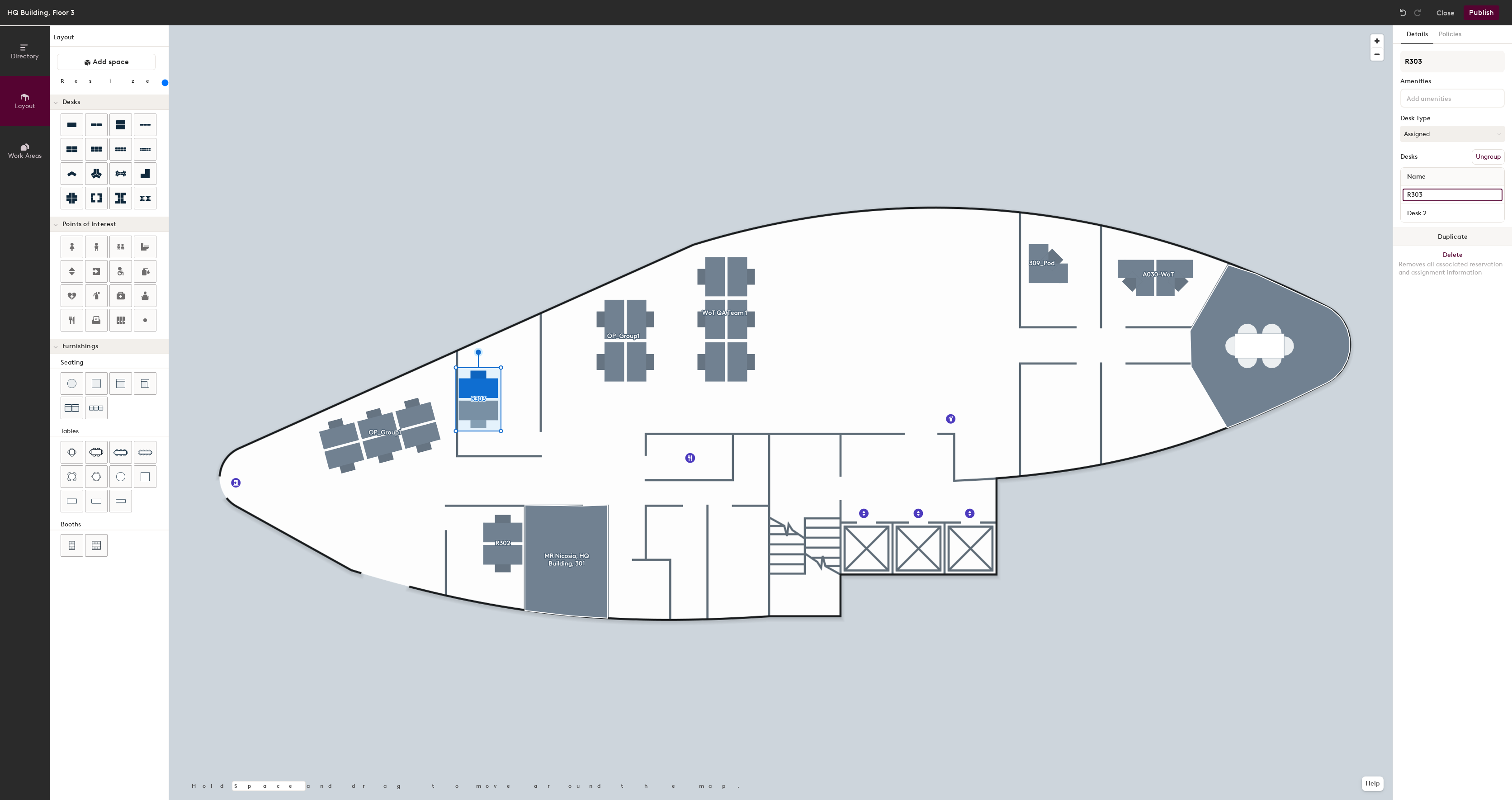
type input "R303_D"
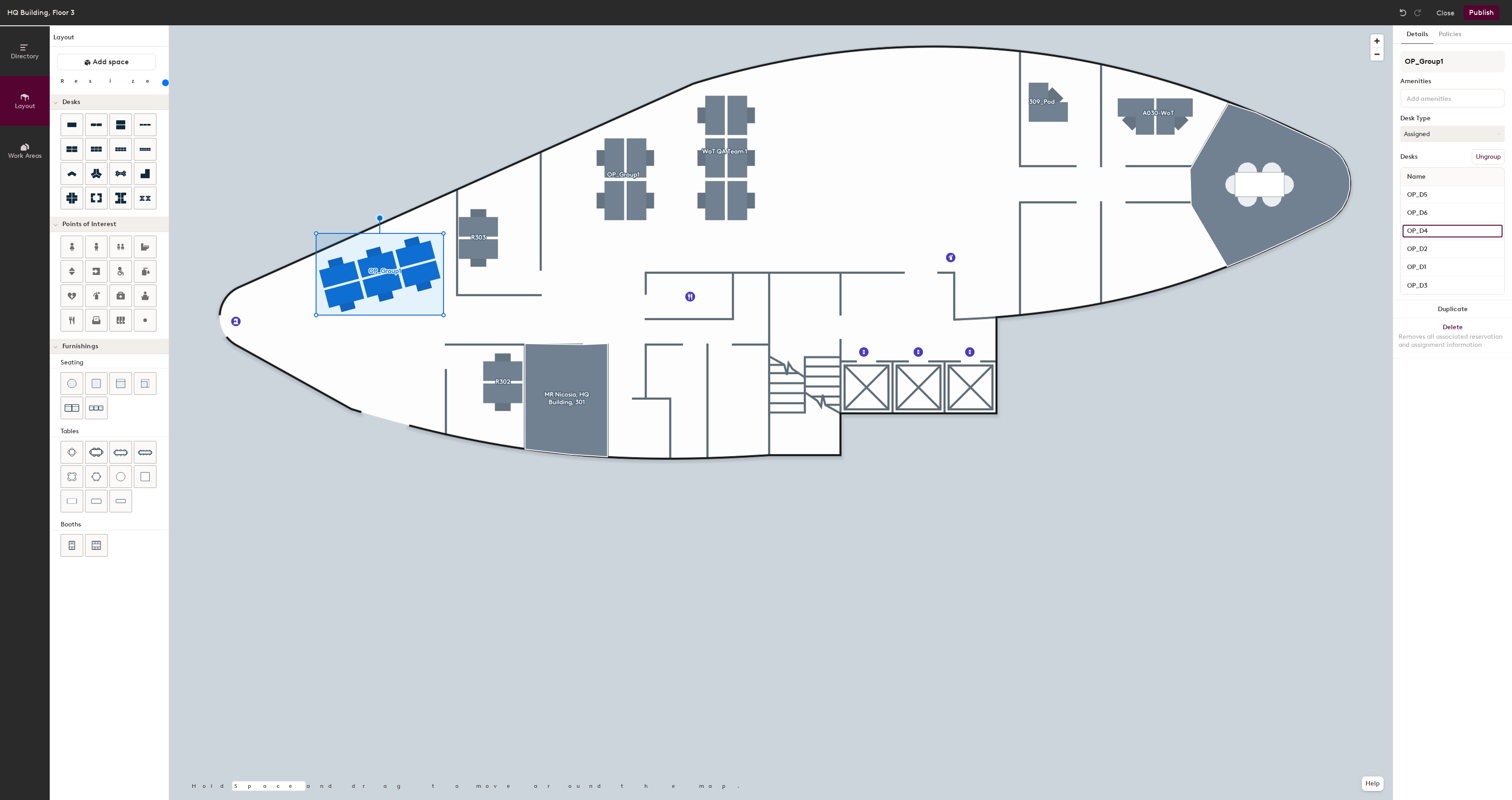
click at [1465, 235] on input "OP_D4" at bounding box center [1453, 231] width 100 height 13
click at [1457, 267] on input "OP_D1" at bounding box center [1453, 267] width 100 height 13
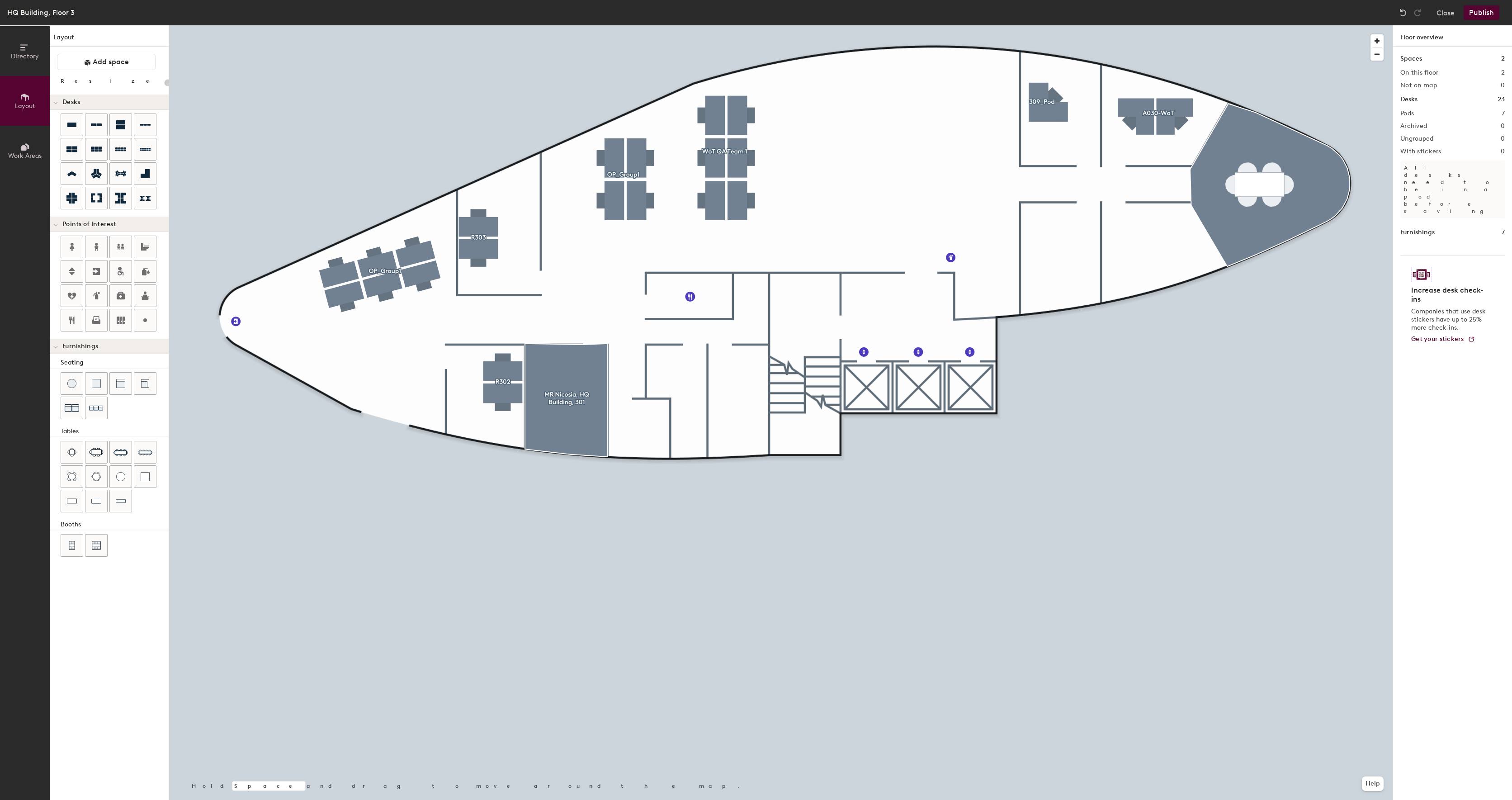
type input "200"
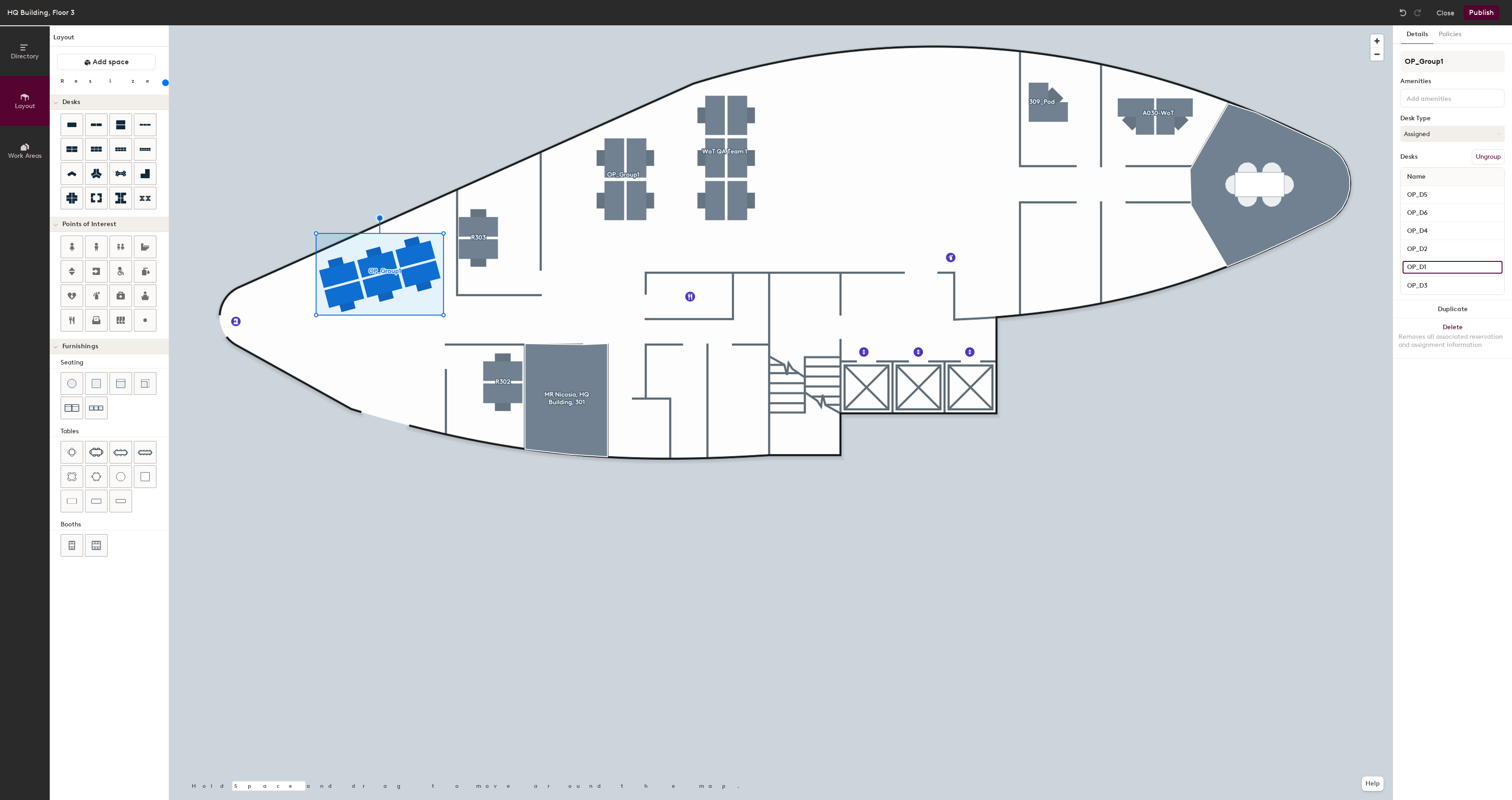
click at [1444, 264] on input "OP_D1" at bounding box center [1453, 267] width 100 height 13
drag, startPoint x: 1446, startPoint y: 269, endPoint x: 1474, endPoint y: 319, distance: 57.3
click at [1458, 274] on div "OP_D1" at bounding box center [1453, 267] width 103 height 18
click at [1501, 455] on div "Details Policies OP_Group1 Amenities Desk Type Assigned Desks Ungroup Name OP_D…" at bounding box center [1452, 412] width 119 height 775
drag, startPoint x: 1465, startPoint y: 270, endPoint x: 1460, endPoint y: 269, distance: 5.1
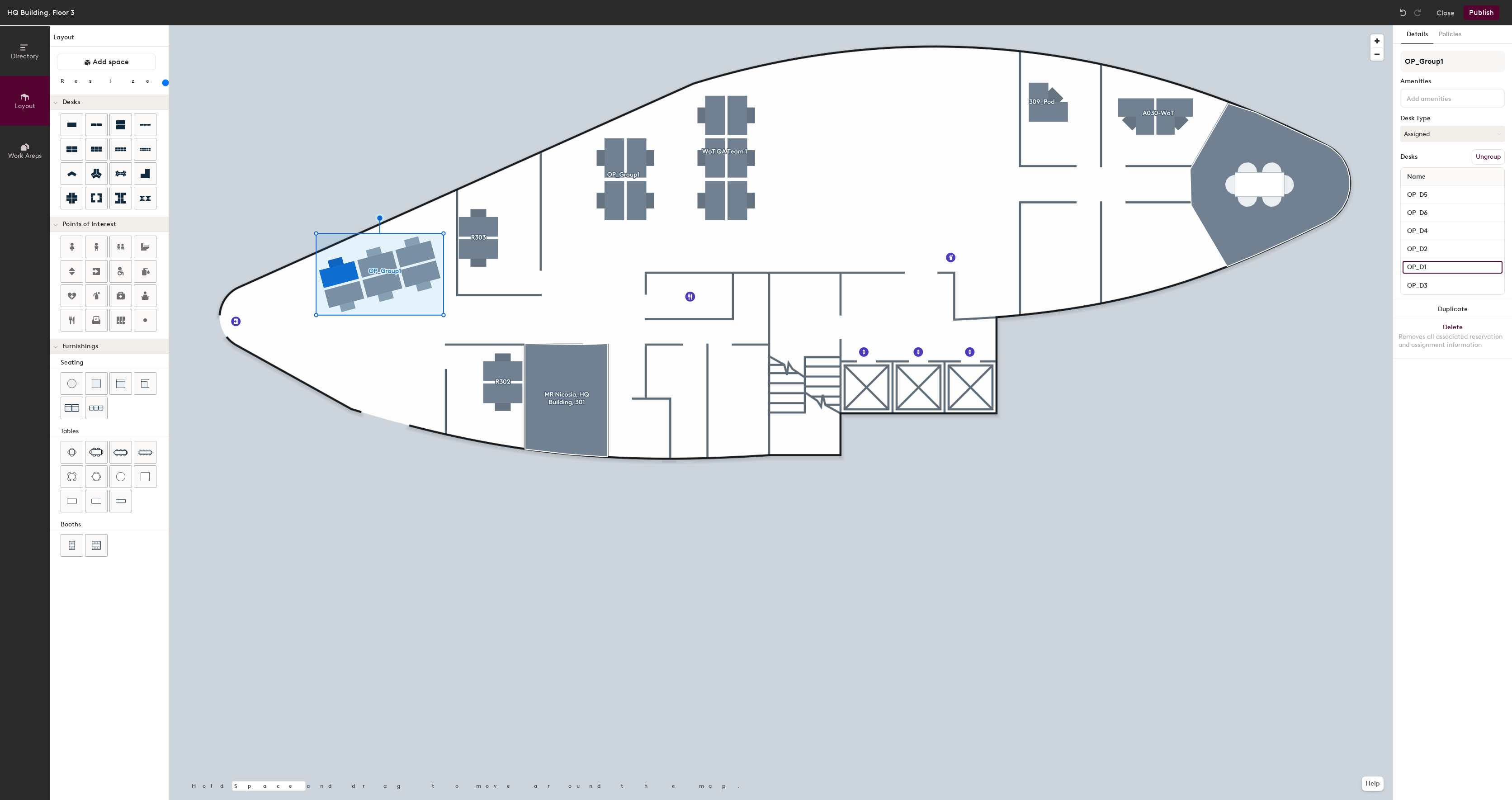
click at [1460, 271] on input "OP_D1" at bounding box center [1453, 267] width 100 height 13
drag, startPoint x: 1418, startPoint y: 273, endPoint x: 1416, endPoint y: 206, distance: 67.0
click at [1416, 206] on div "Name OP_D5 OP_D6 OP_D4 OP_D2 OP_D1 OP_D3" at bounding box center [1453, 231] width 105 height 127
drag, startPoint x: 1427, startPoint y: 212, endPoint x: 1441, endPoint y: 264, distance: 53.9
click at [1443, 266] on div "Name OP_D5 OP_D6 OP_D4 OP_D2 OP_D1 OP_D3" at bounding box center [1453, 231] width 105 height 127
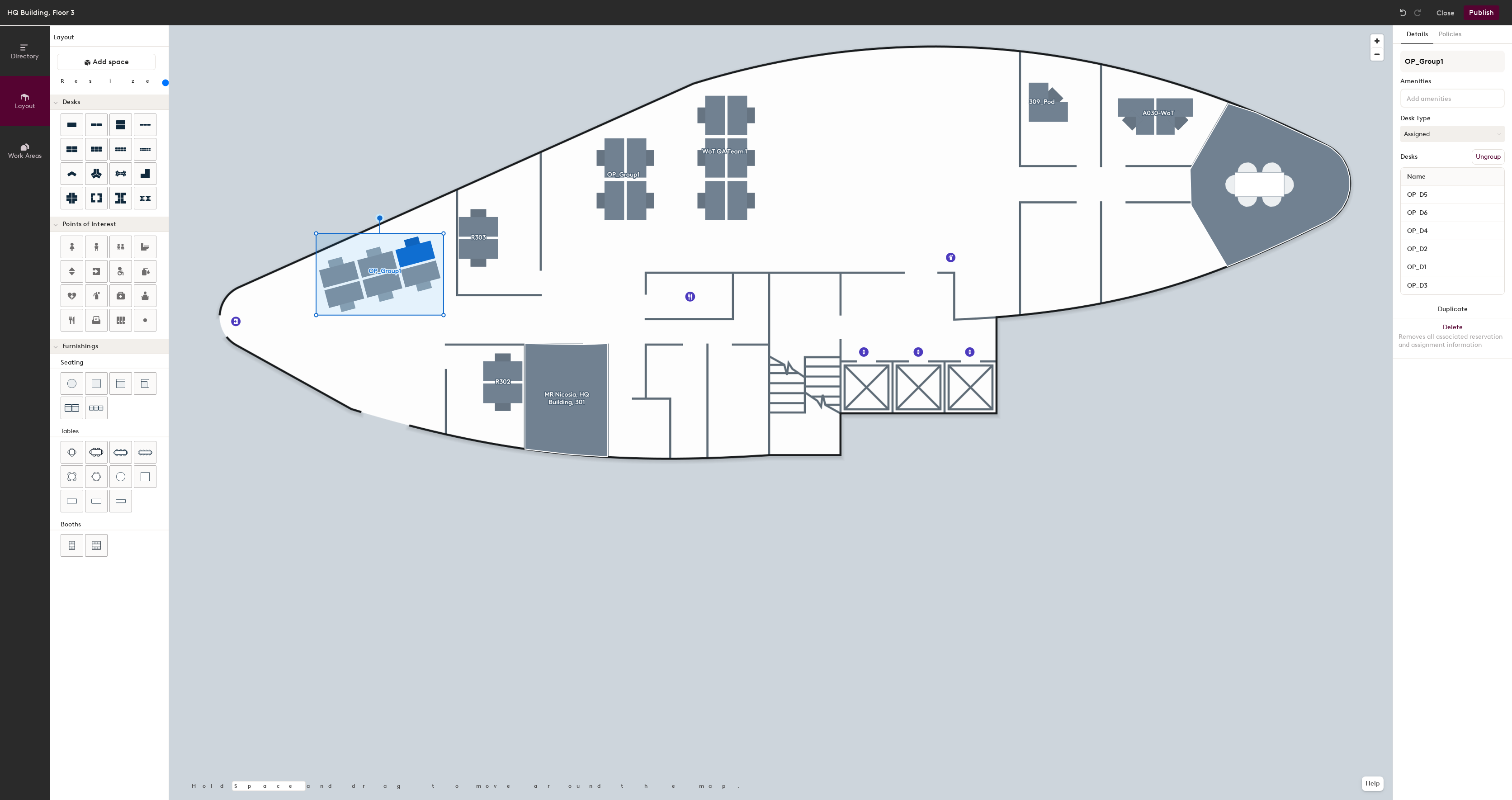
click at [1438, 260] on div "OP_D1" at bounding box center [1453, 267] width 103 height 18
click at [1439, 265] on input "OP_D1" at bounding box center [1453, 267] width 100 height 13
type input "OP_D3"
click at [1438, 286] on input "OP_D3" at bounding box center [1453, 286] width 100 height 13
click at [1438, 264] on input "OP_D3" at bounding box center [1453, 267] width 100 height 13
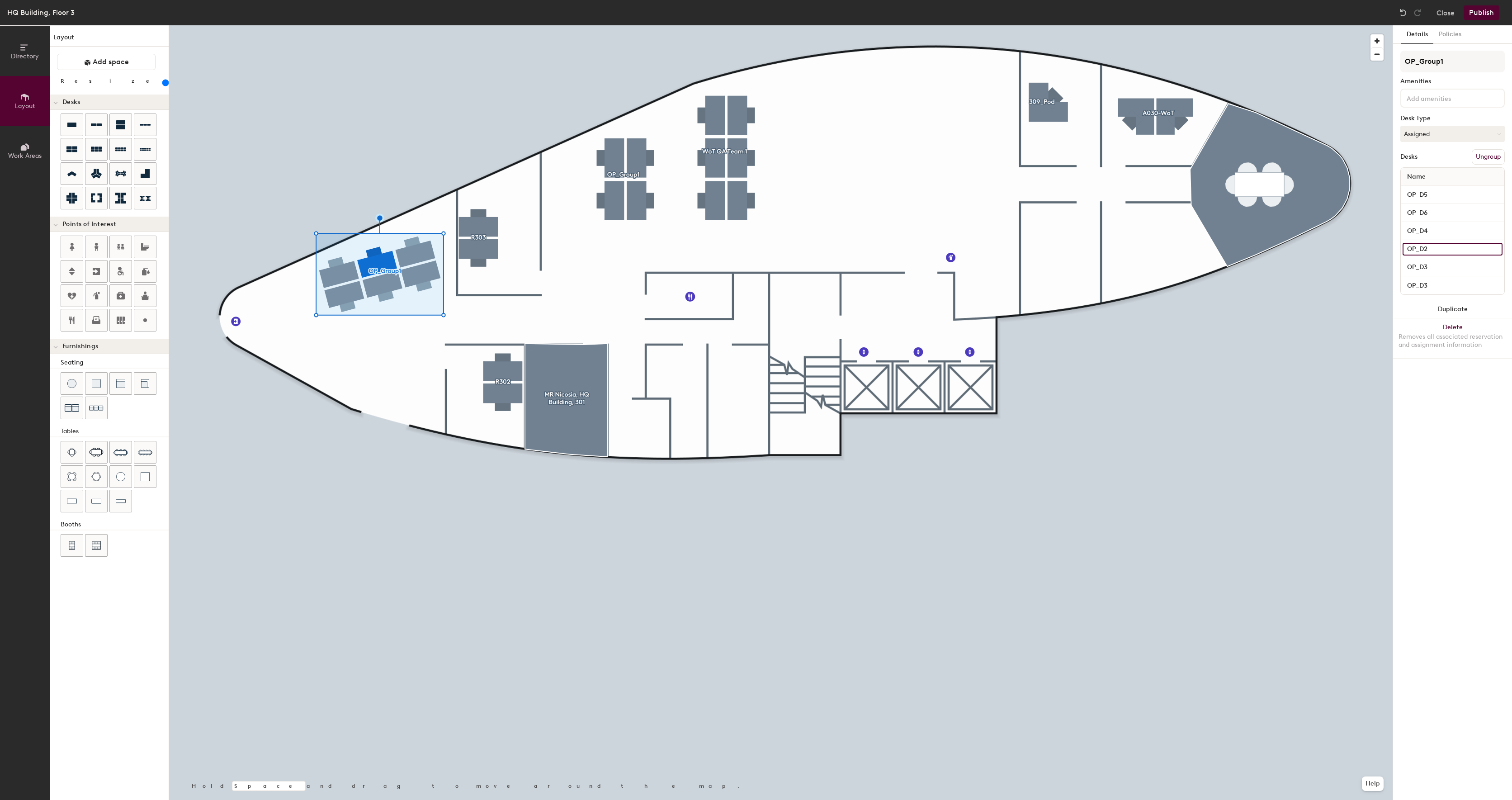
click at [1440, 251] on input "OP_D2" at bounding box center [1453, 249] width 100 height 13
type input "OP_D4"
click at [1443, 196] on input "OP_D5" at bounding box center [1453, 195] width 100 height 13
click at [1440, 216] on input "OP_D6" at bounding box center [1453, 213] width 100 height 13
click at [1436, 199] on input "OP_D5" at bounding box center [1453, 195] width 100 height 13
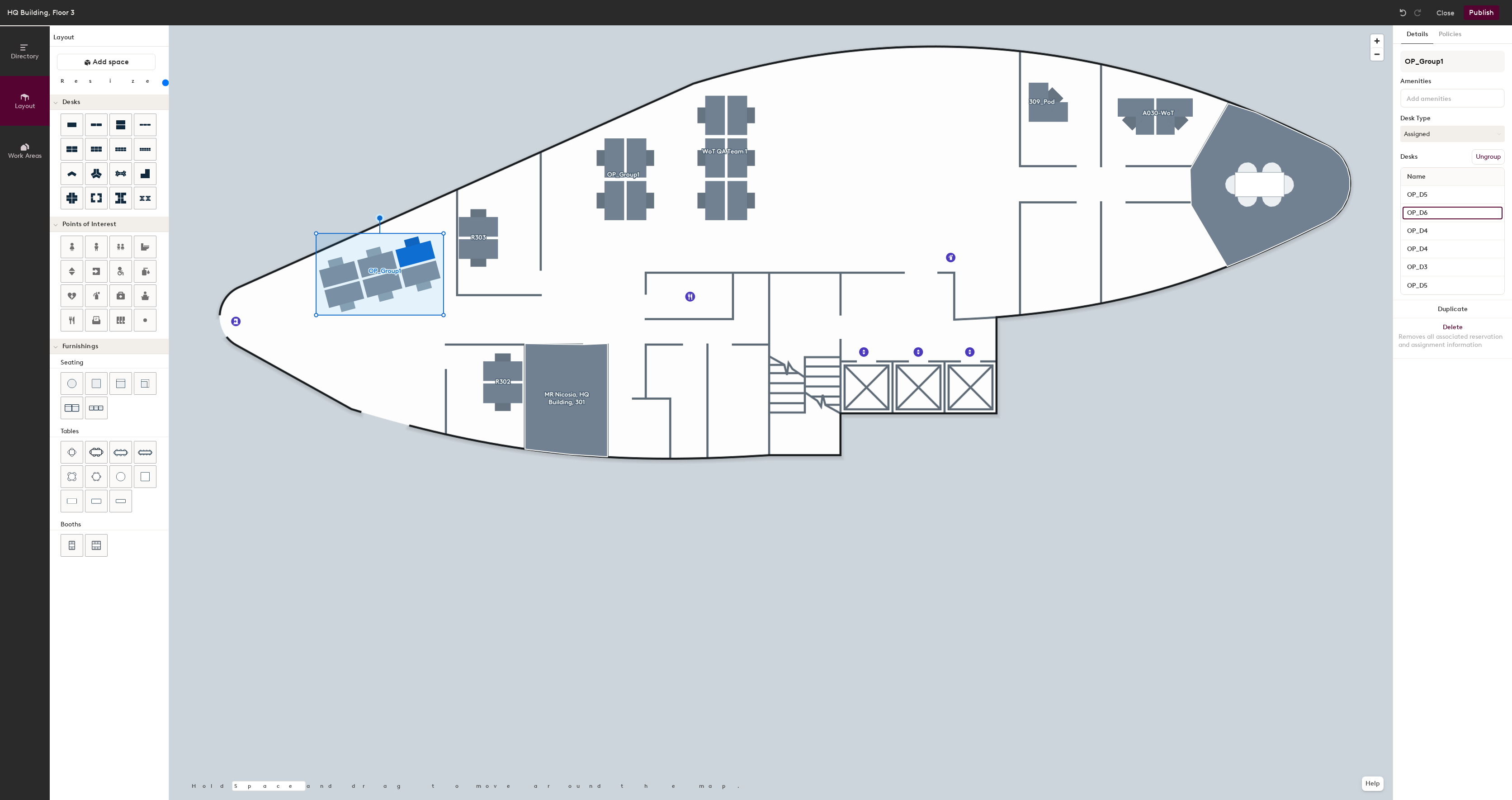
click at [1438, 216] on input "OP_D6" at bounding box center [1453, 213] width 100 height 13
click at [1440, 219] on input "OP_D6" at bounding box center [1453, 213] width 100 height 13
click at [1440, 226] on input "OP_D4" at bounding box center [1453, 231] width 100 height 13
type input "OP_D6"
click at [1450, 219] on input "OP_D6" at bounding box center [1453, 213] width 100 height 13
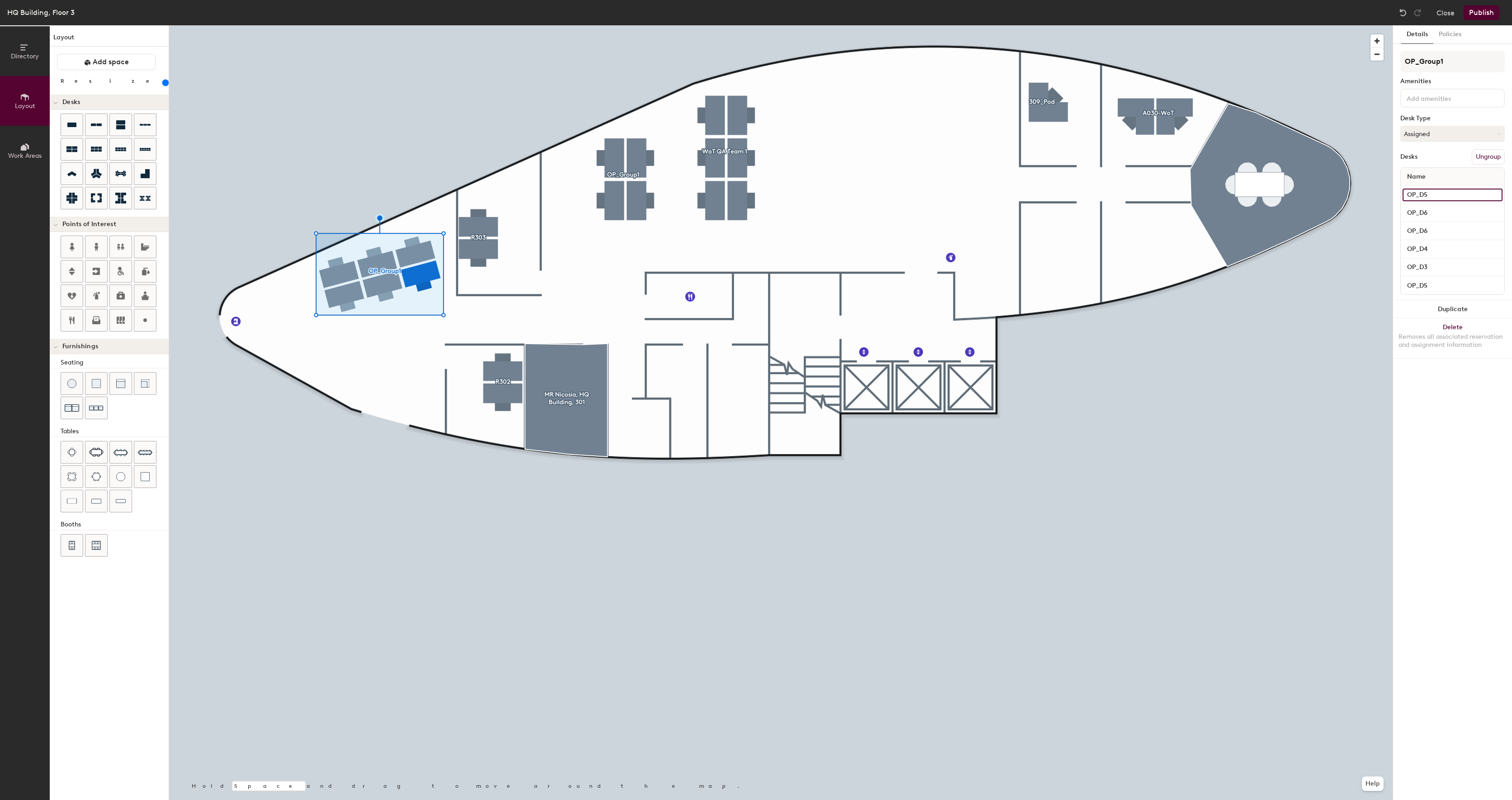
click at [1451, 196] on input "OP_D5" at bounding box center [1453, 195] width 100 height 13
type input "OP_D7"
click at [1450, 212] on input "OP_D6" at bounding box center [1453, 213] width 100 height 13
type input "OP_D8"
click at [1440, 267] on input "OP_D3" at bounding box center [1453, 267] width 100 height 13
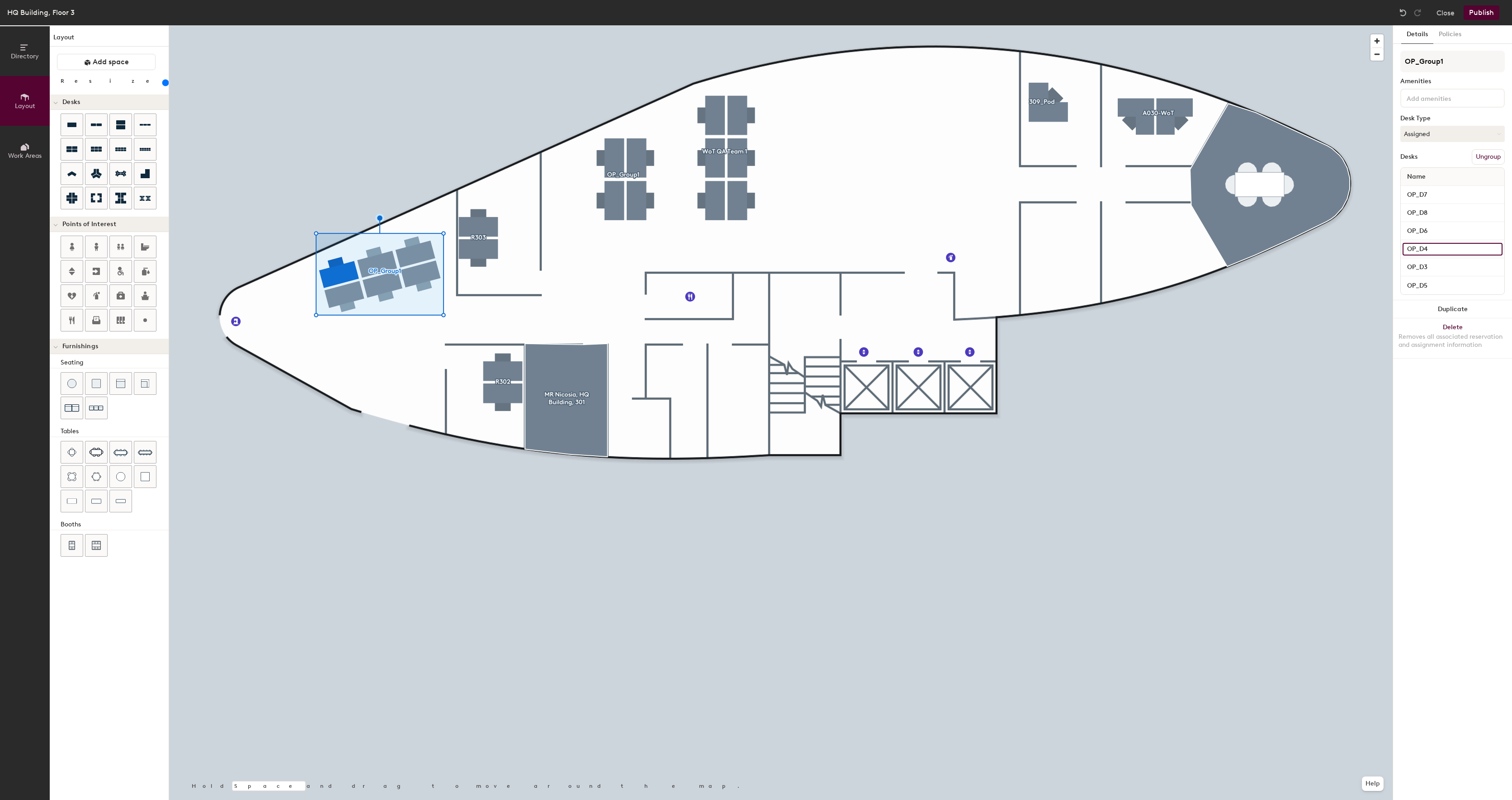
click at [1440, 252] on input "OP_D4" at bounding box center [1453, 249] width 100 height 13
click at [1446, 284] on input "OP_D5" at bounding box center [1453, 286] width 100 height 13
click at [1438, 233] on input "OP_D6" at bounding box center [1453, 231] width 100 height 13
click at [1437, 195] on input "OP_D7" at bounding box center [1453, 195] width 100 height 13
click at [1440, 216] on input "OP_D8" at bounding box center [1453, 213] width 100 height 13
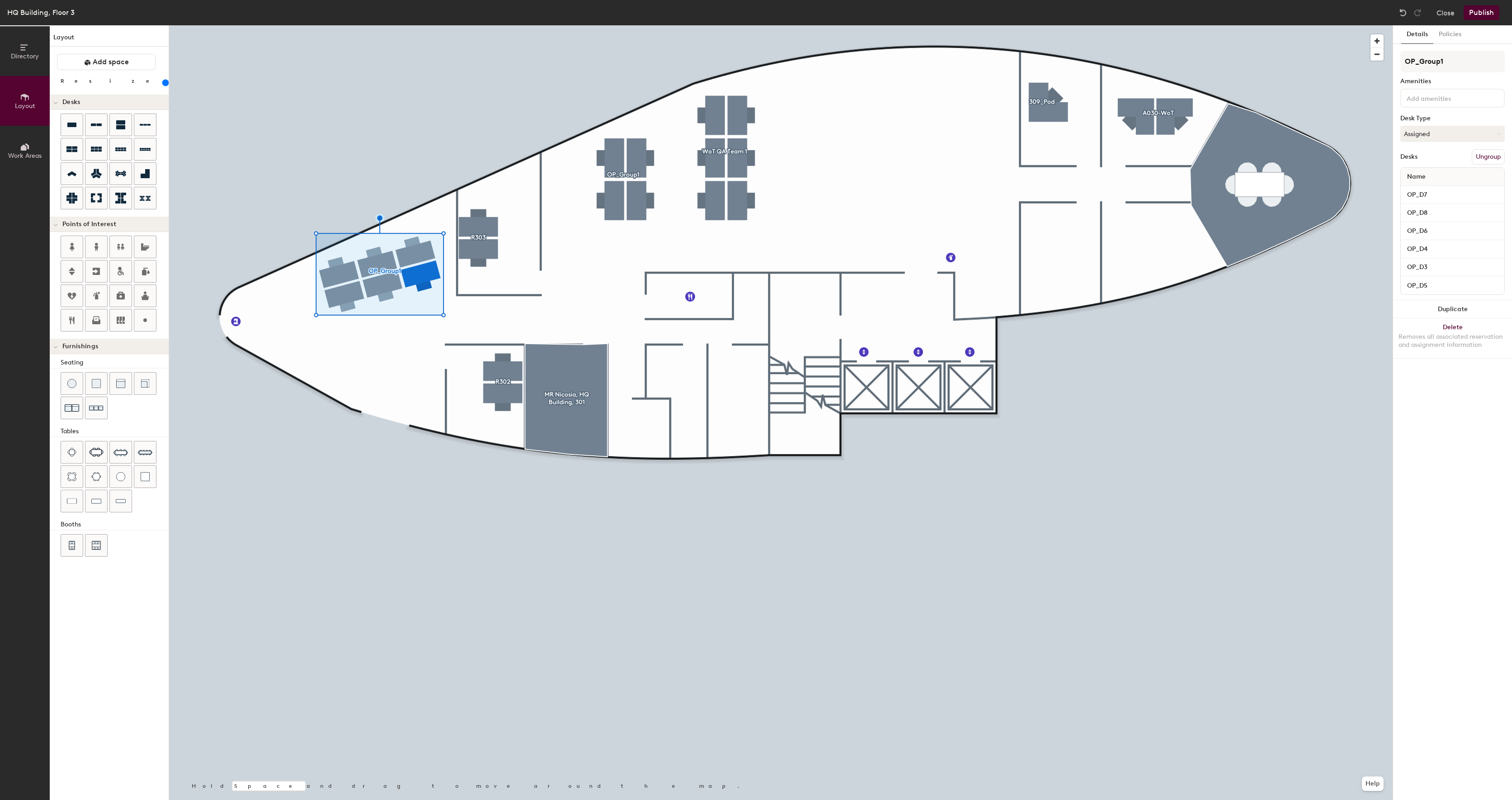
click at [1464, 458] on div "Details Policies OP_Group1 Amenities Desk Type Assigned Desks Ungroup Name OP_D…" at bounding box center [1452, 412] width 119 height 775
click at [1484, 14] on button "Publish" at bounding box center [1481, 13] width 36 height 14
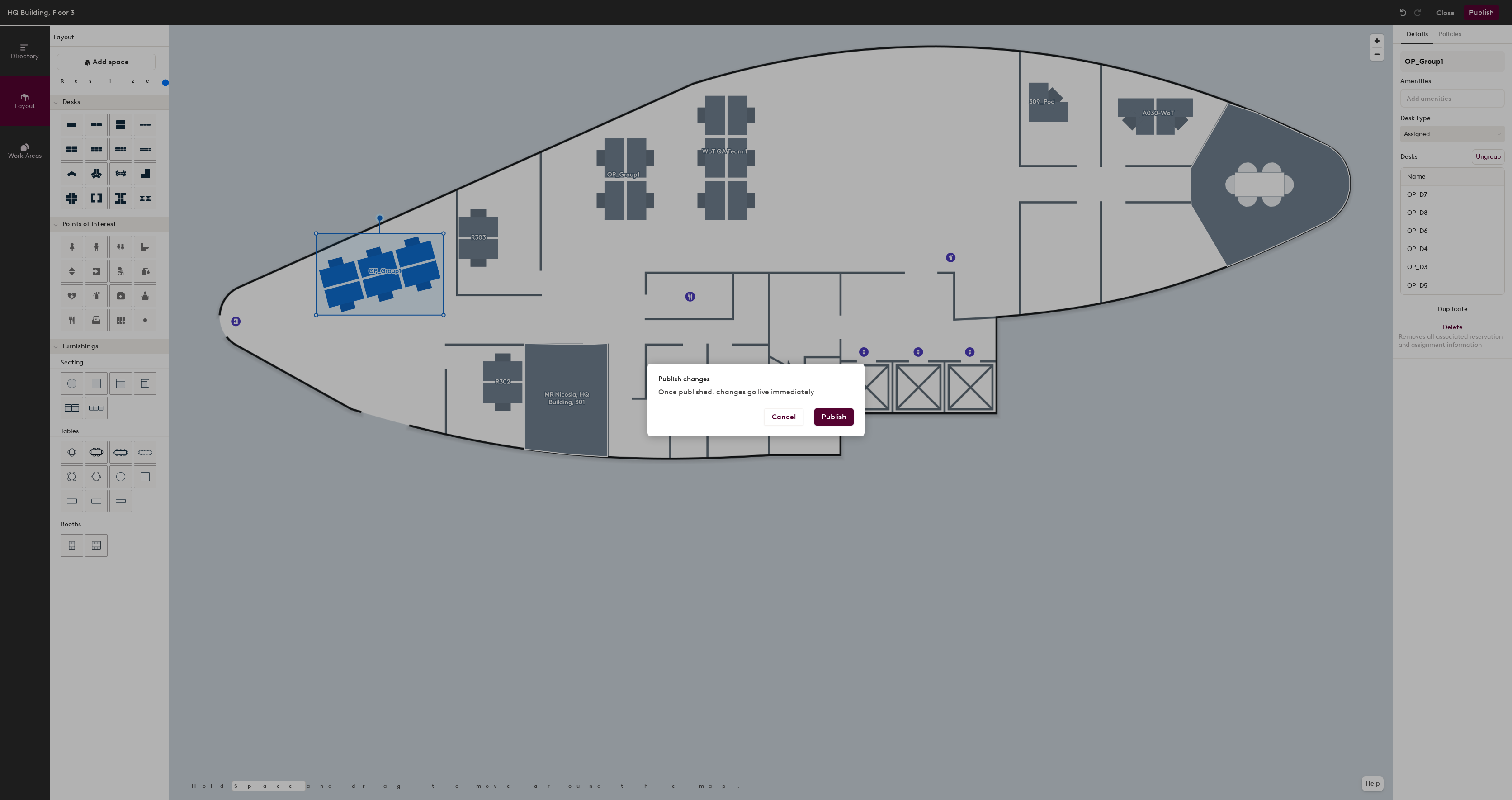
click at [842, 421] on button "Publish" at bounding box center [834, 417] width 39 height 17
type input "20"
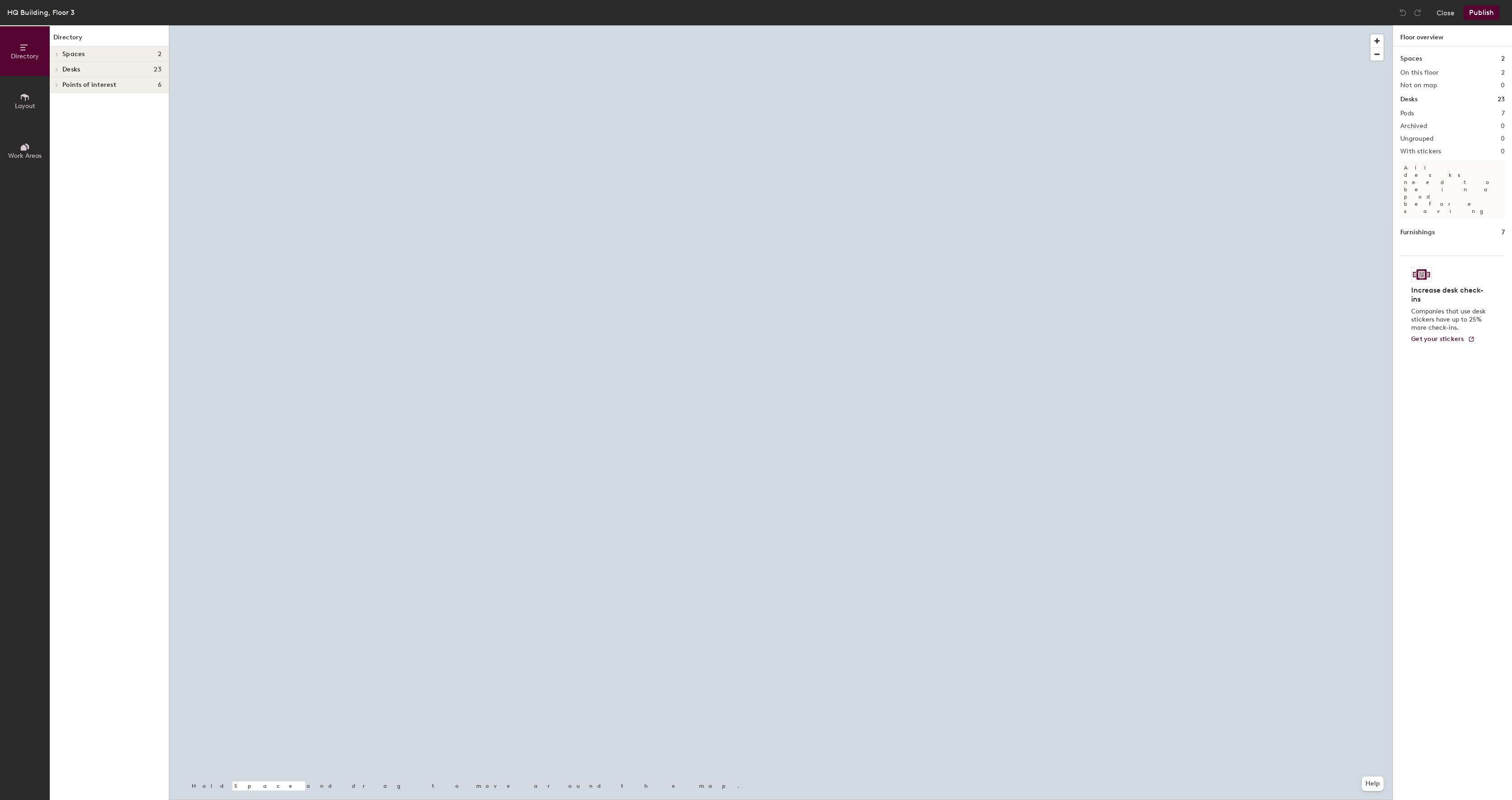
click at [22, 96] on icon at bounding box center [25, 97] width 10 height 10
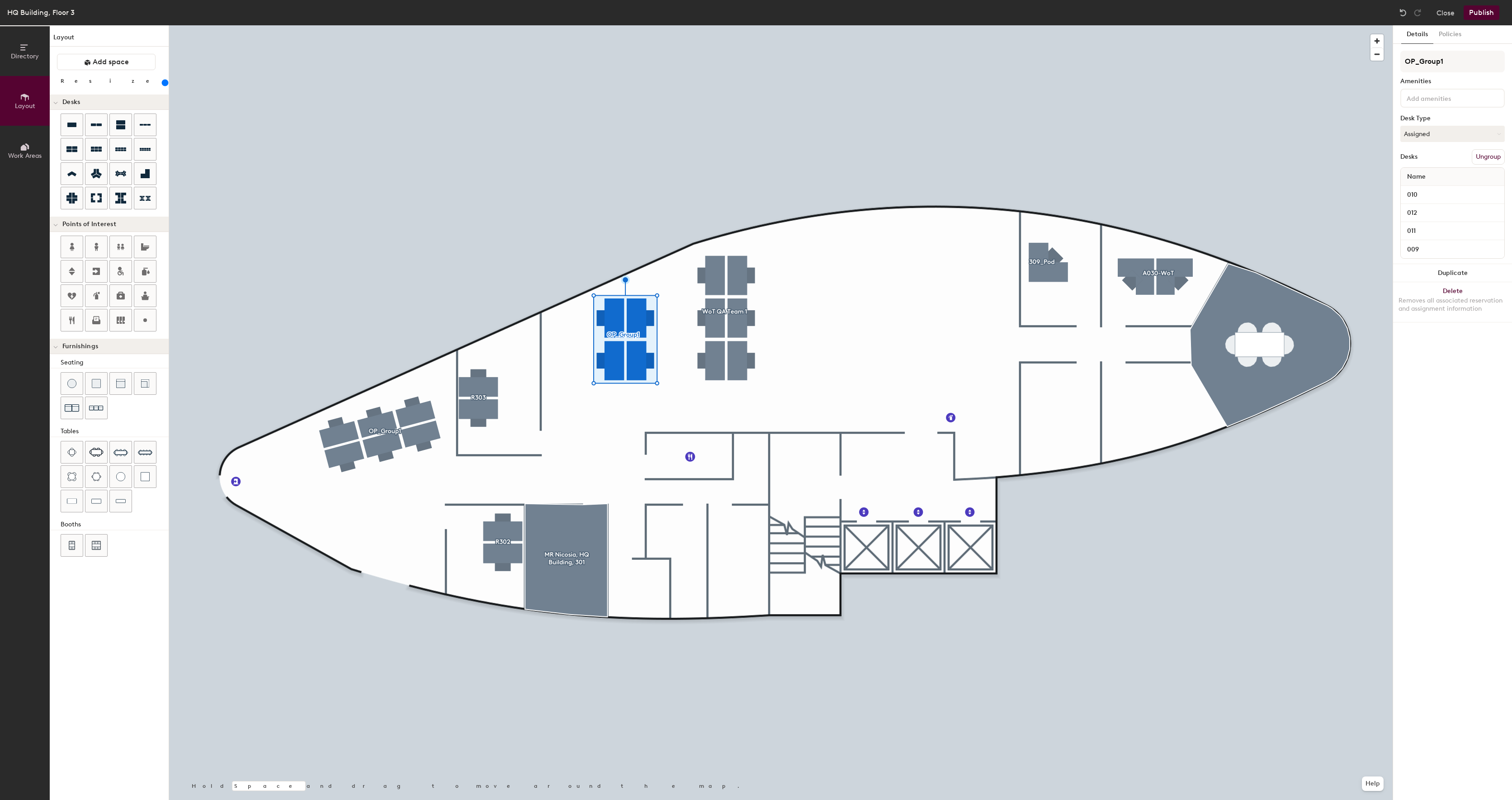
click at [482, 25] on div at bounding box center [780, 25] width 1223 height 0
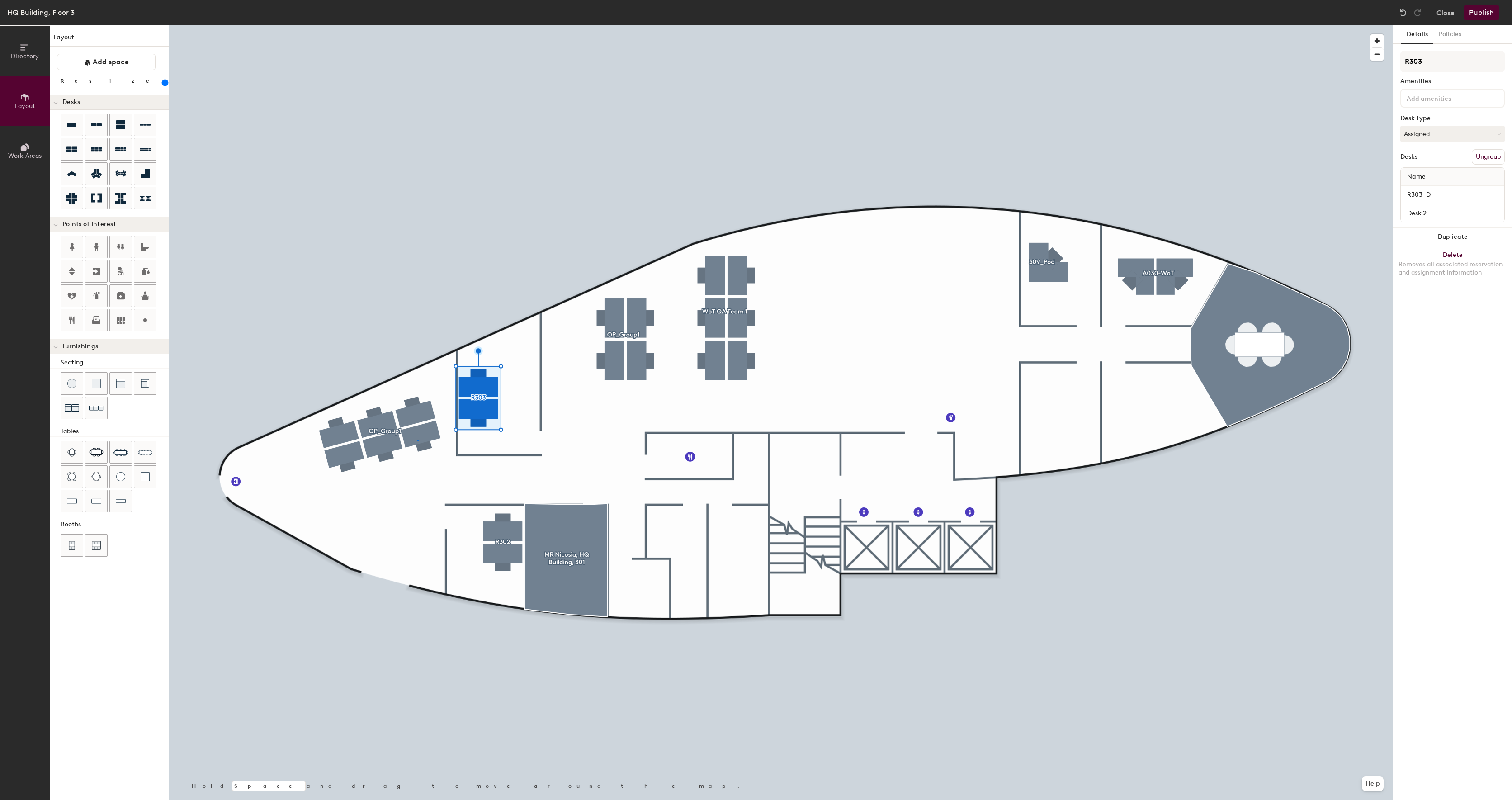
click at [418, 25] on div at bounding box center [780, 25] width 1223 height 0
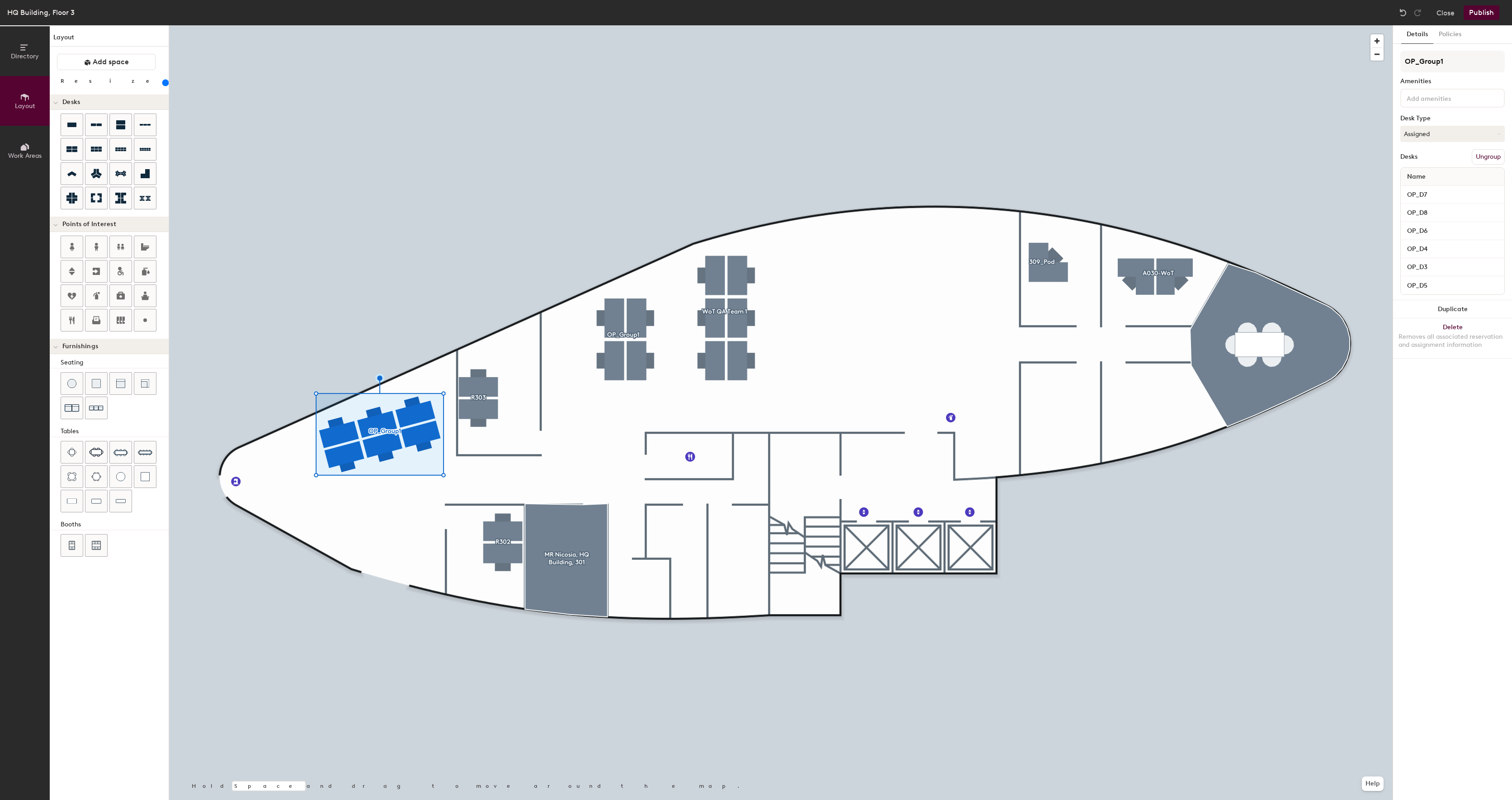
type input "220"
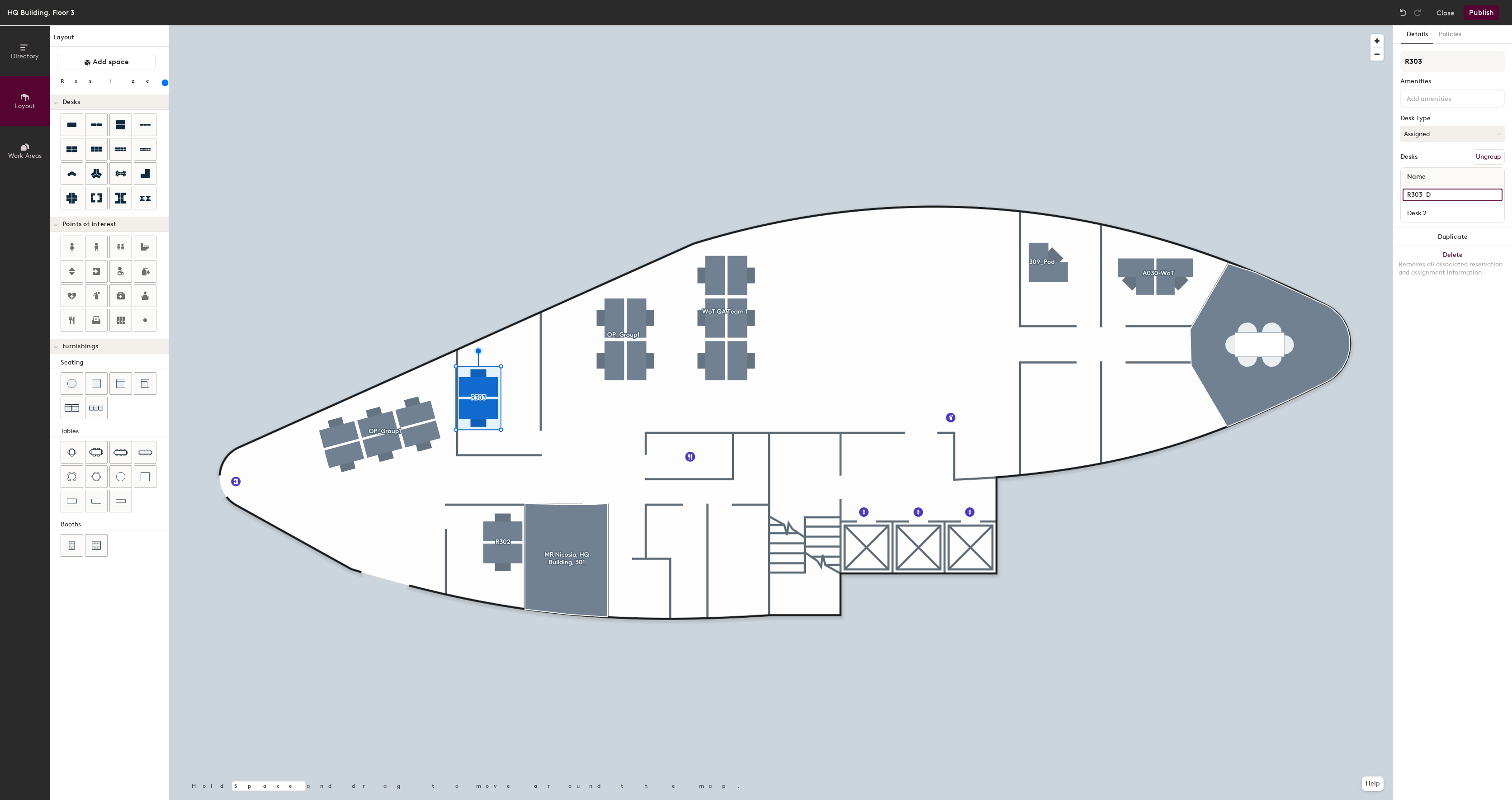
click at [1434, 192] on input "R303_D" at bounding box center [1453, 195] width 100 height 13
type input "R303_D9"
click at [1442, 211] on input "Desk 2" at bounding box center [1453, 213] width 100 height 13
type input "R303_D10"
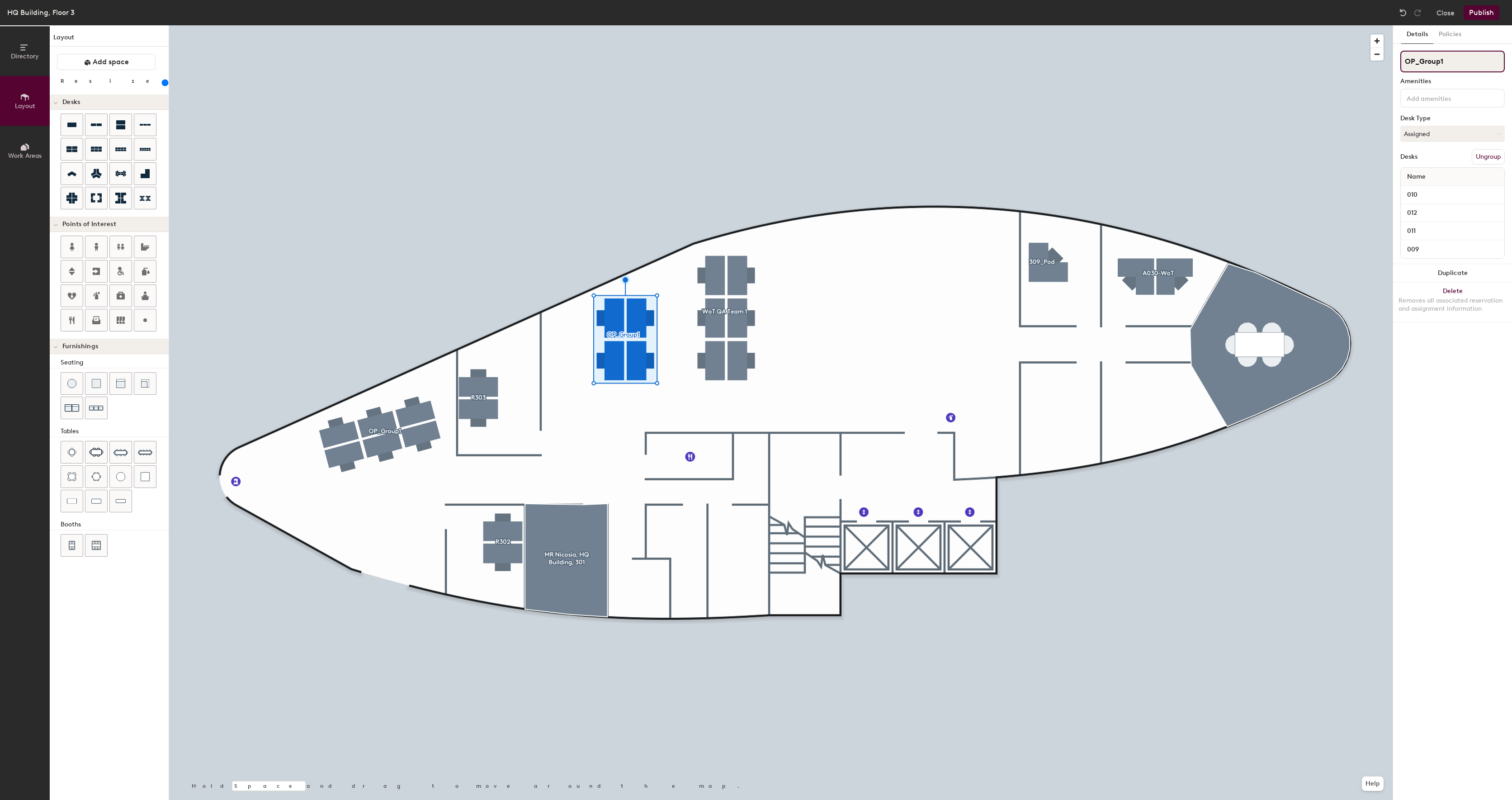
click at [1460, 57] on input "OP_Group1" at bounding box center [1453, 61] width 105 height 21
type input "OP_Group2"
click at [1446, 196] on input "010" at bounding box center [1453, 195] width 100 height 13
click at [1463, 252] on input "009" at bounding box center [1453, 249] width 100 height 13
type input "OP_"
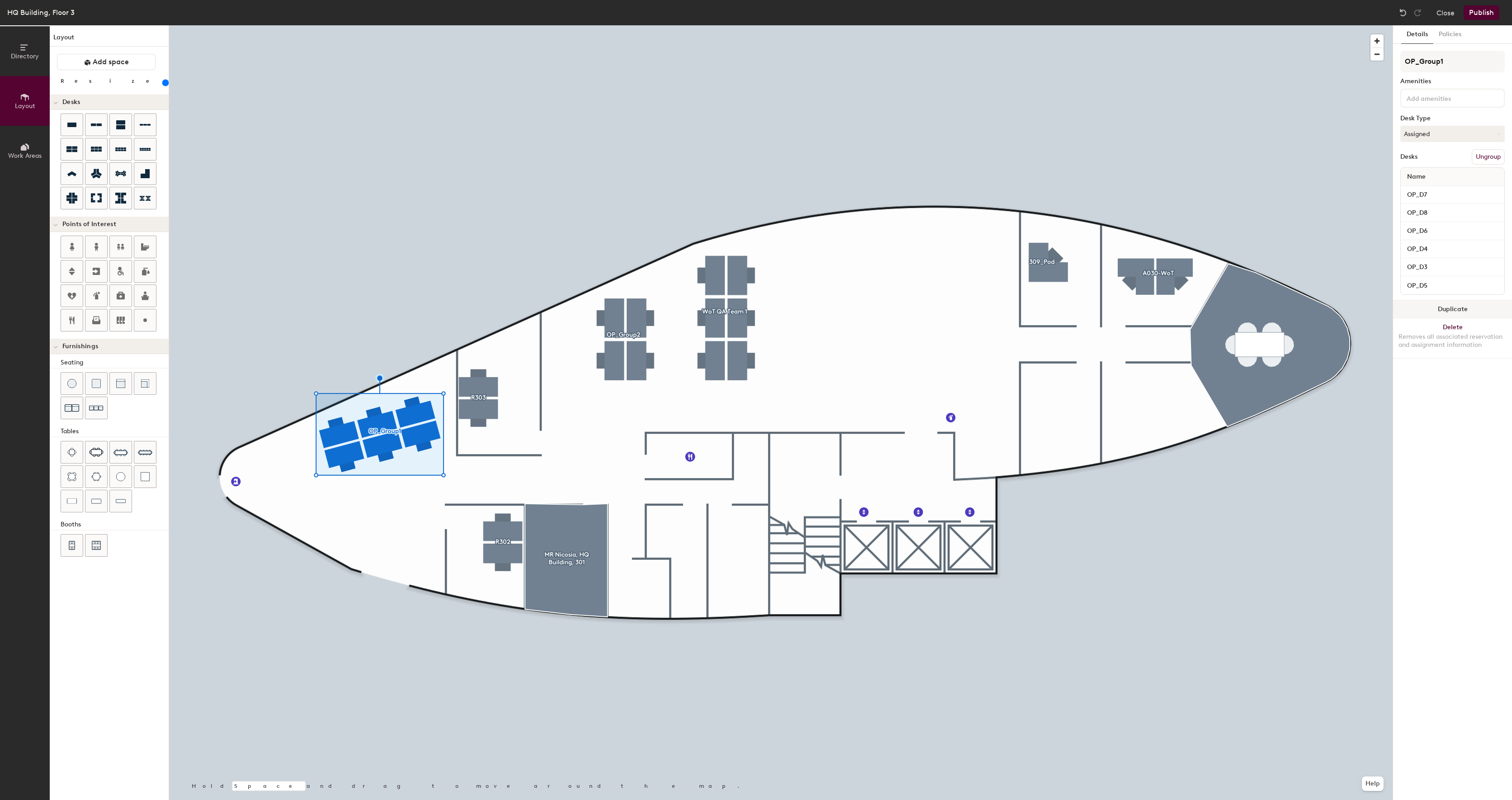
type input "220"
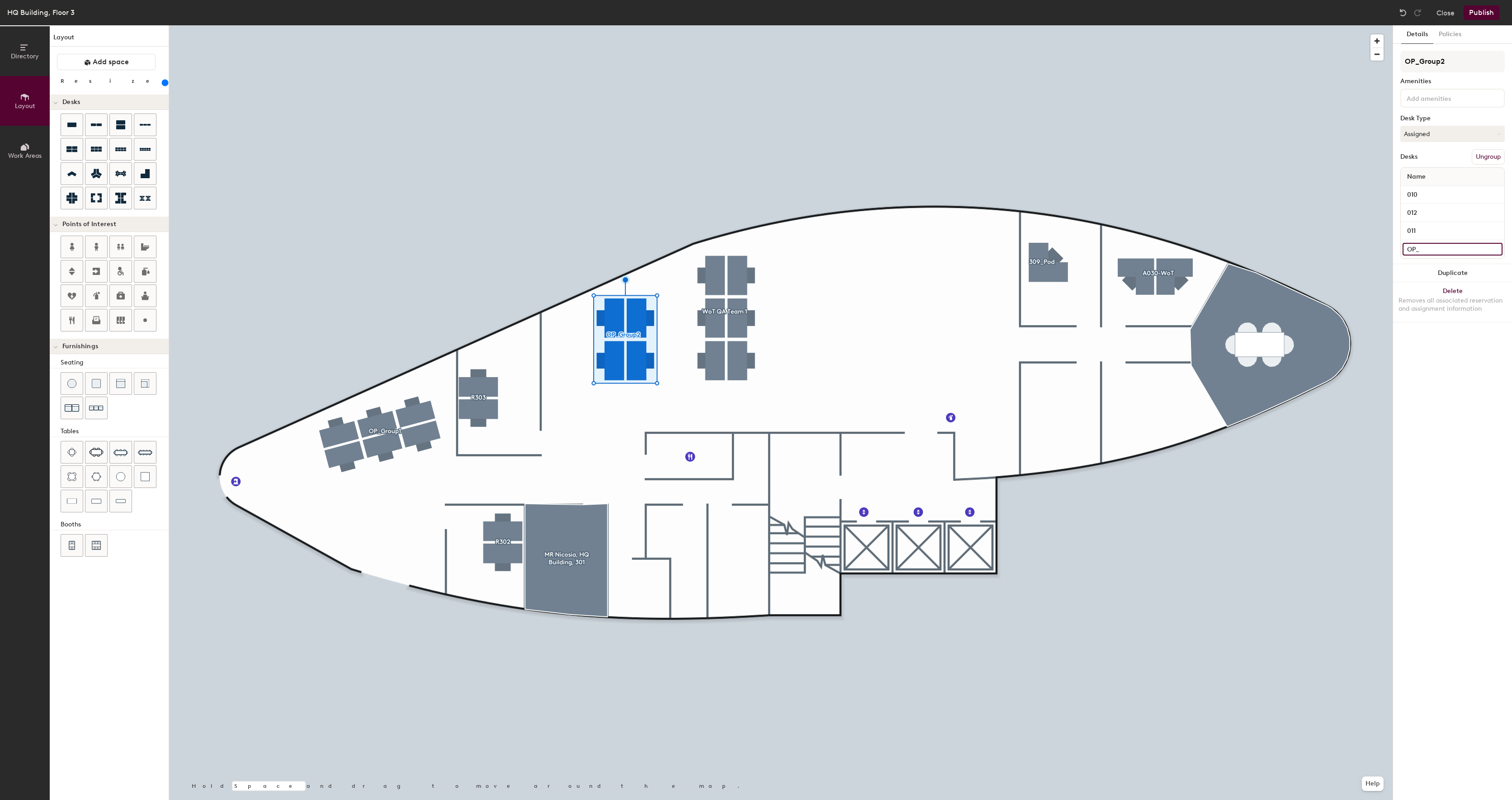
click at [1456, 251] on input "OP_" at bounding box center [1453, 249] width 100 height 13
type input "OP_D11"
click at [1460, 231] on input "011" at bounding box center [1453, 231] width 100 height 13
type input "OP_D12"
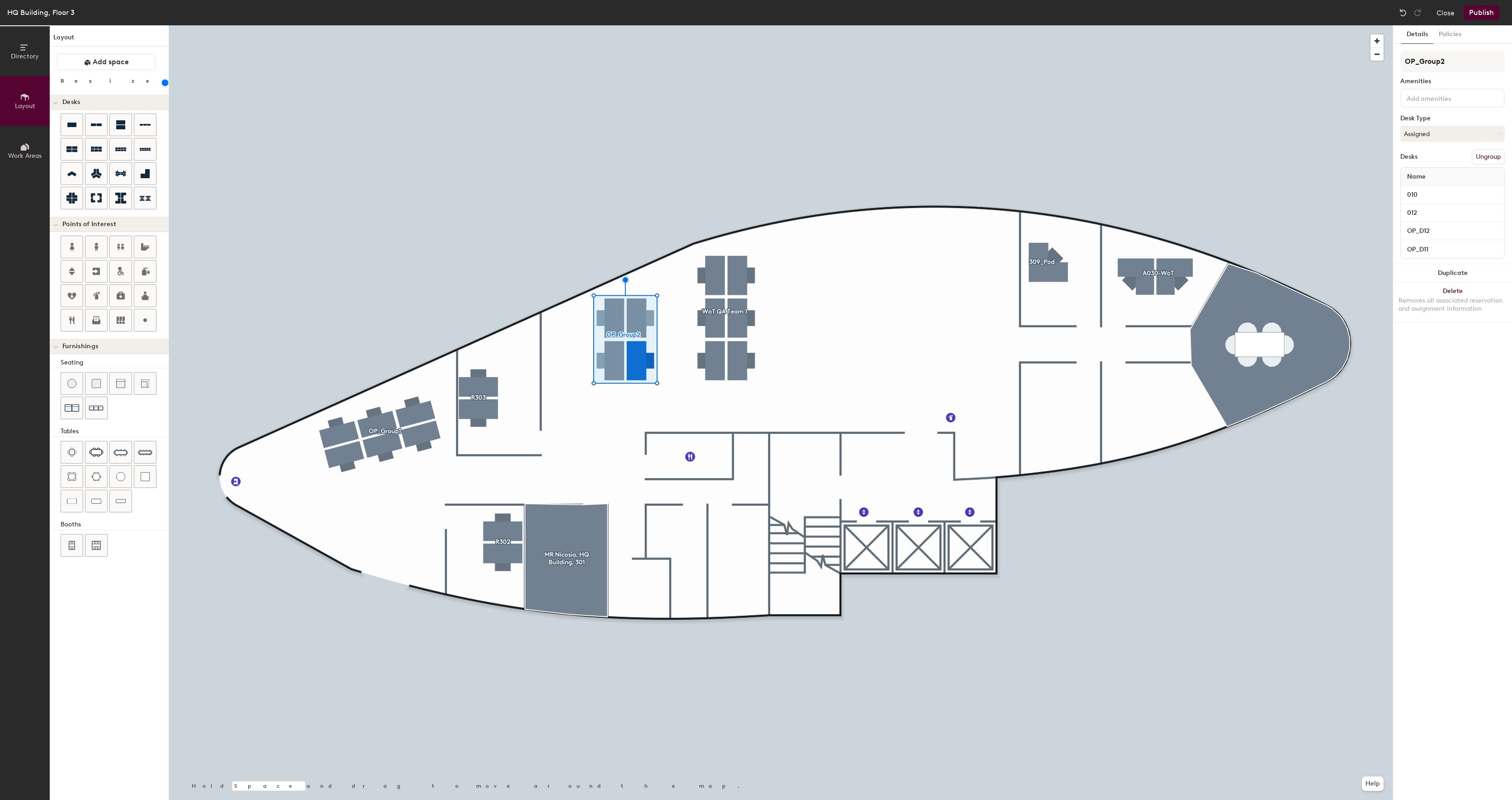
click at [1478, 220] on div "012" at bounding box center [1453, 213] width 103 height 18
click at [1480, 216] on input "012" at bounding box center [1453, 213] width 100 height 13
click at [1441, 194] on input "010" at bounding box center [1453, 195] width 100 height 13
type input "OP_D13"
click at [1458, 206] on div "012" at bounding box center [1453, 213] width 103 height 18
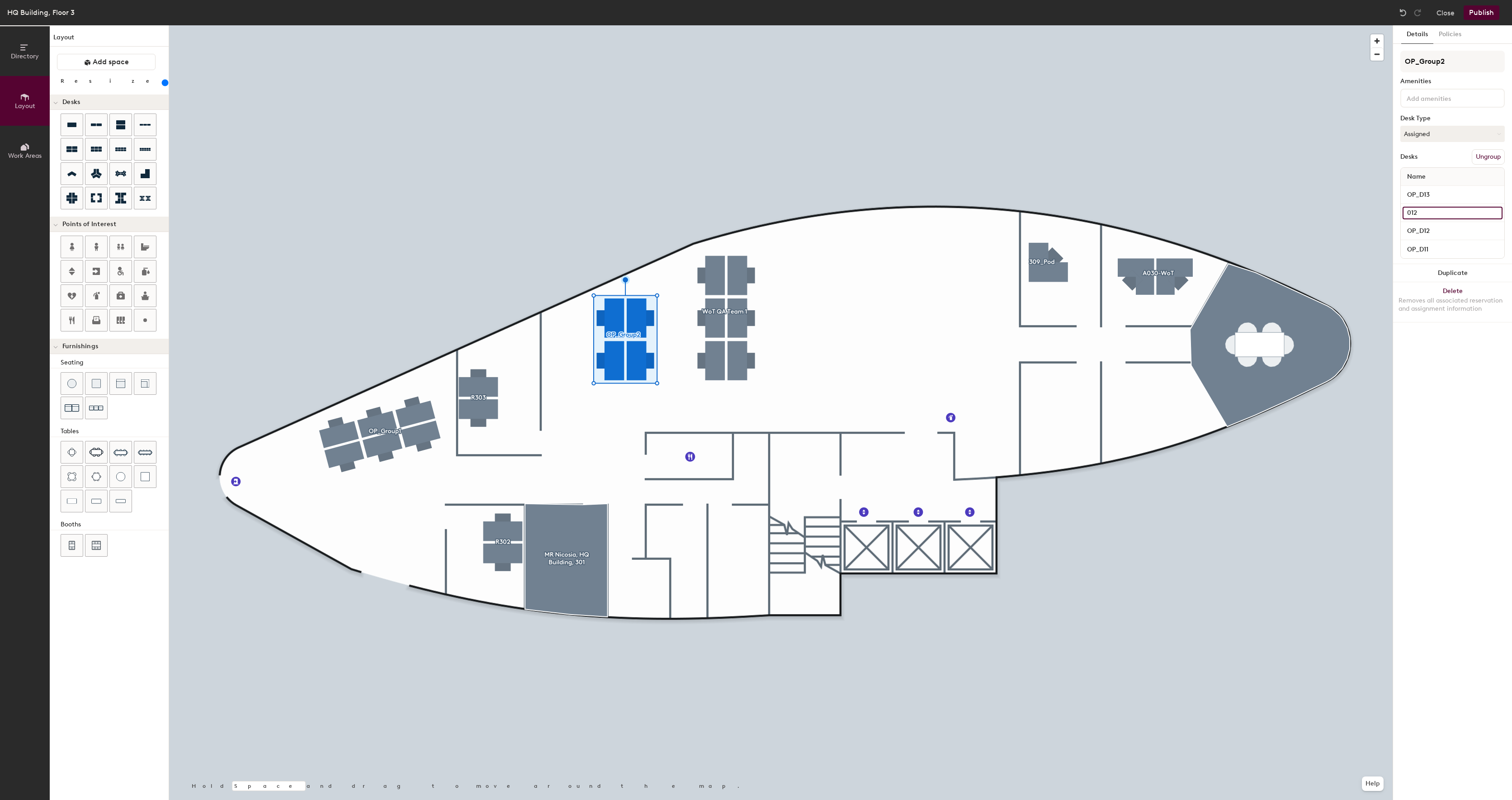
click at [1458, 207] on input "012" at bounding box center [1453, 213] width 100 height 13
type input "OP_D14"
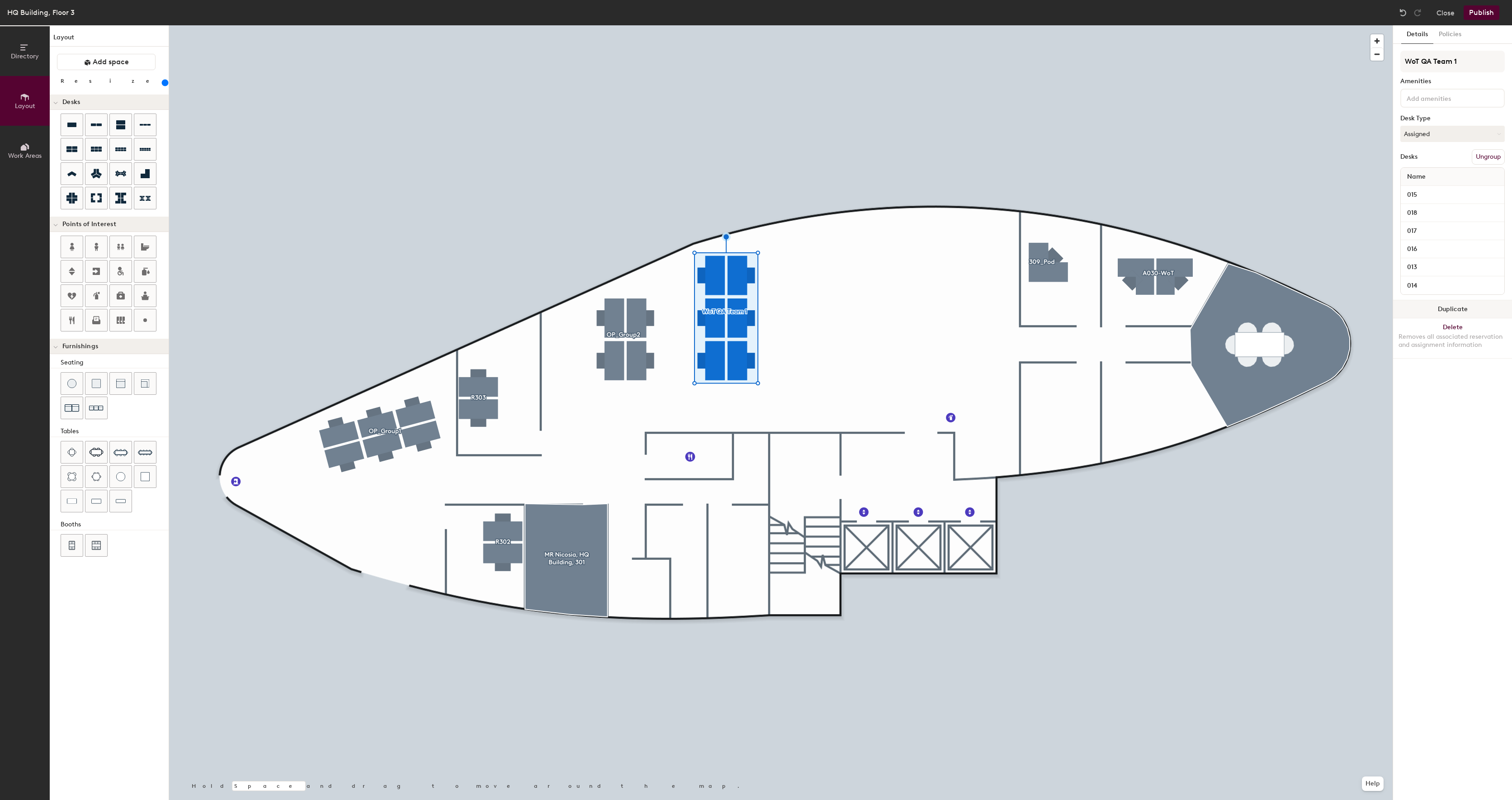
click at [1423, 313] on button "Duplicate" at bounding box center [1452, 309] width 119 height 18
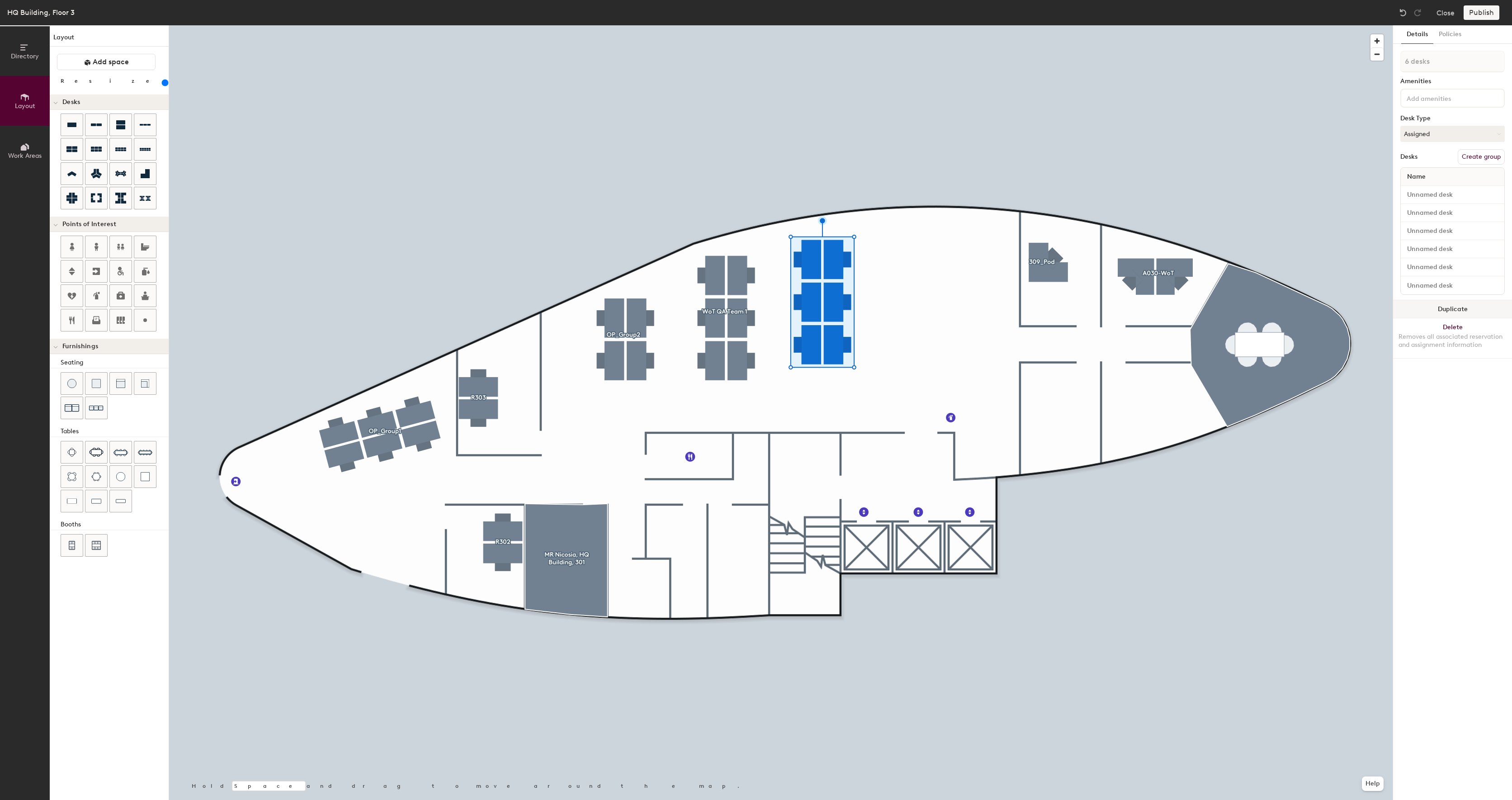
click at [724, 25] on div at bounding box center [780, 25] width 1223 height 0
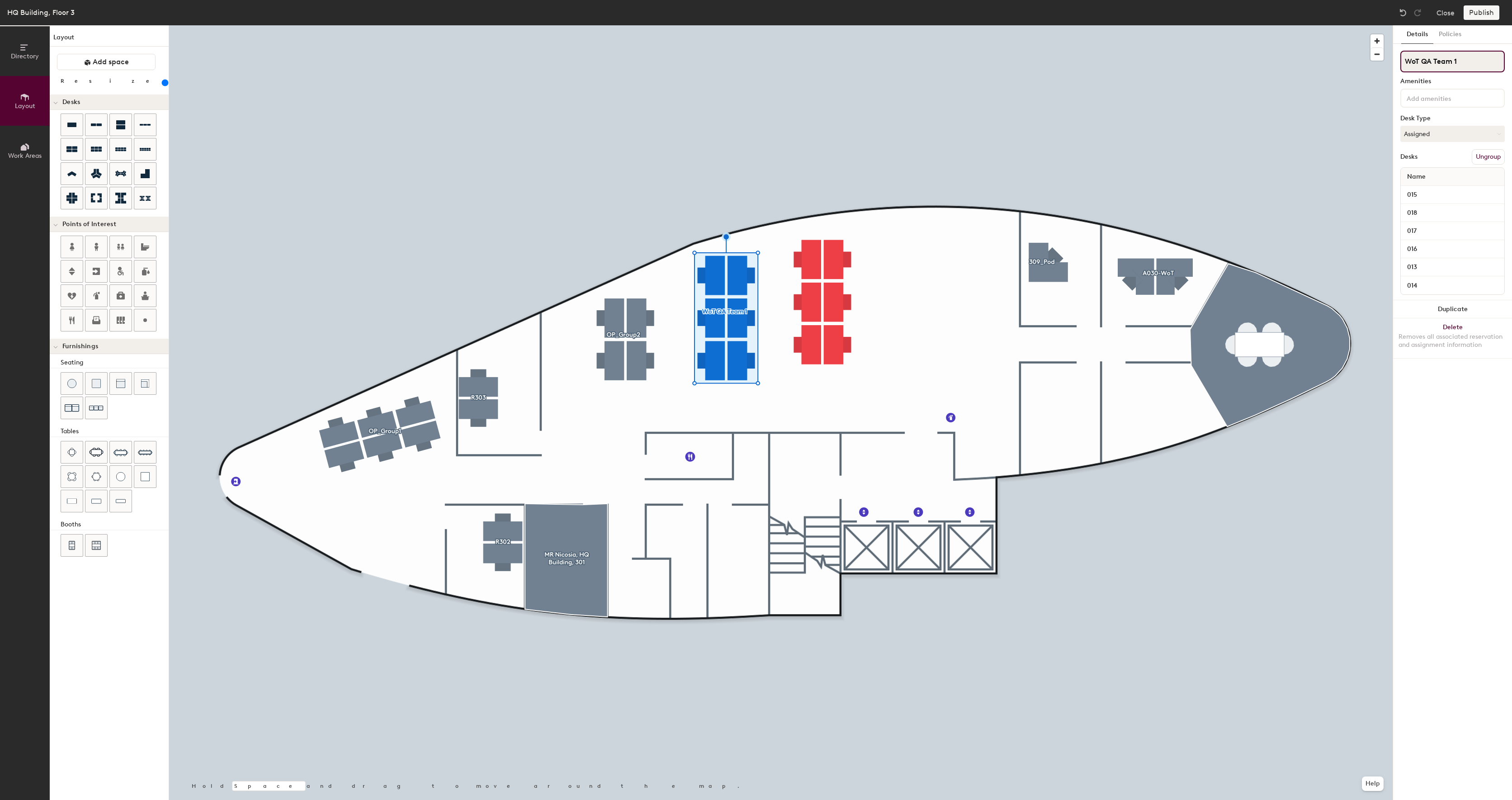
click at [1481, 66] on input "WoT QA Team 1" at bounding box center [1453, 61] width 105 height 21
type input "OP_Group3"
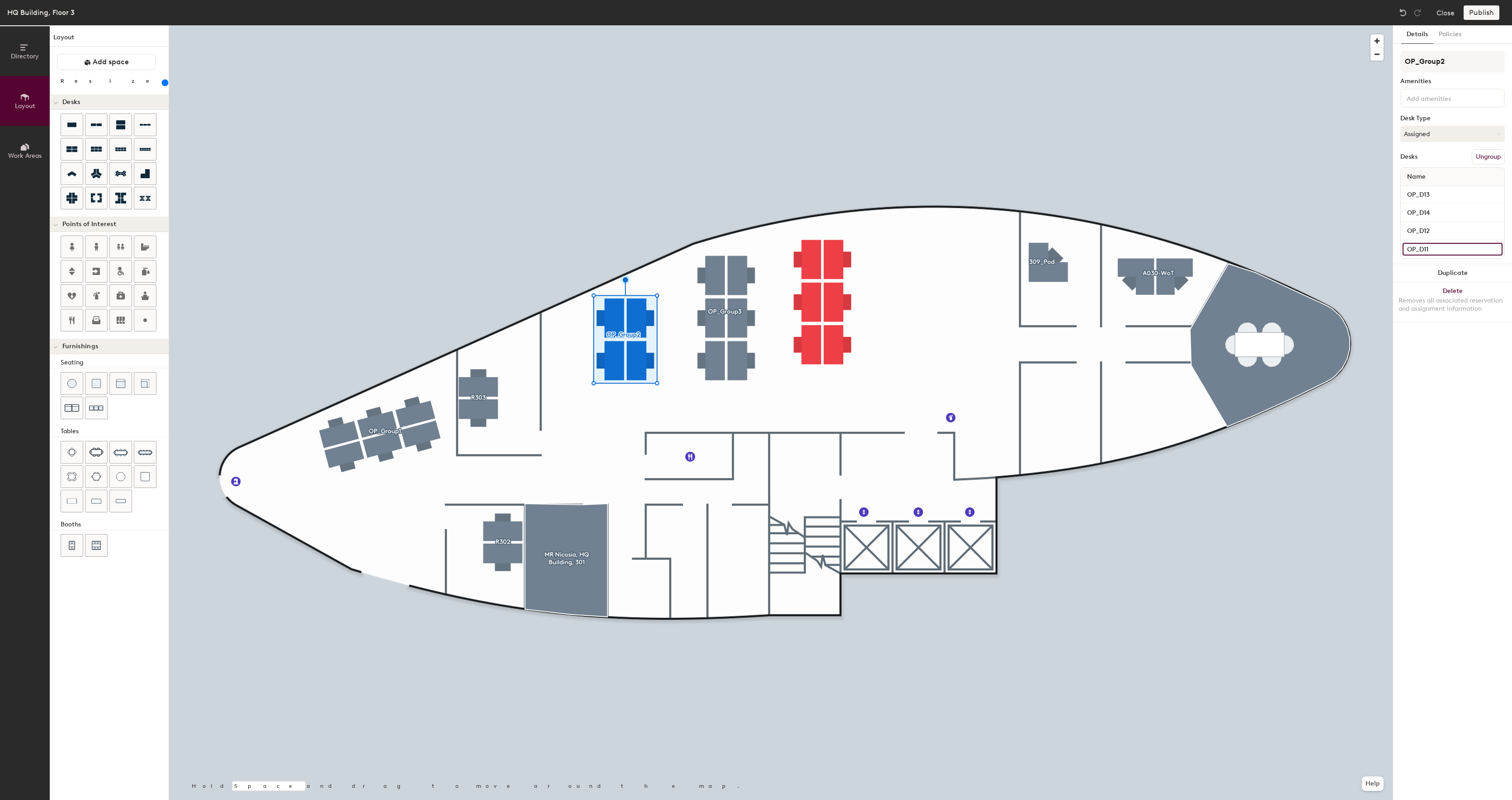
click at [1443, 252] on input "OP_D11" at bounding box center [1453, 249] width 100 height 13
click at [1444, 232] on input "OP_D12" at bounding box center [1453, 231] width 100 height 13
click at [1446, 213] on input "OP_D14" at bounding box center [1453, 213] width 100 height 13
click at [1445, 197] on input "OP_D13" at bounding box center [1453, 195] width 100 height 13
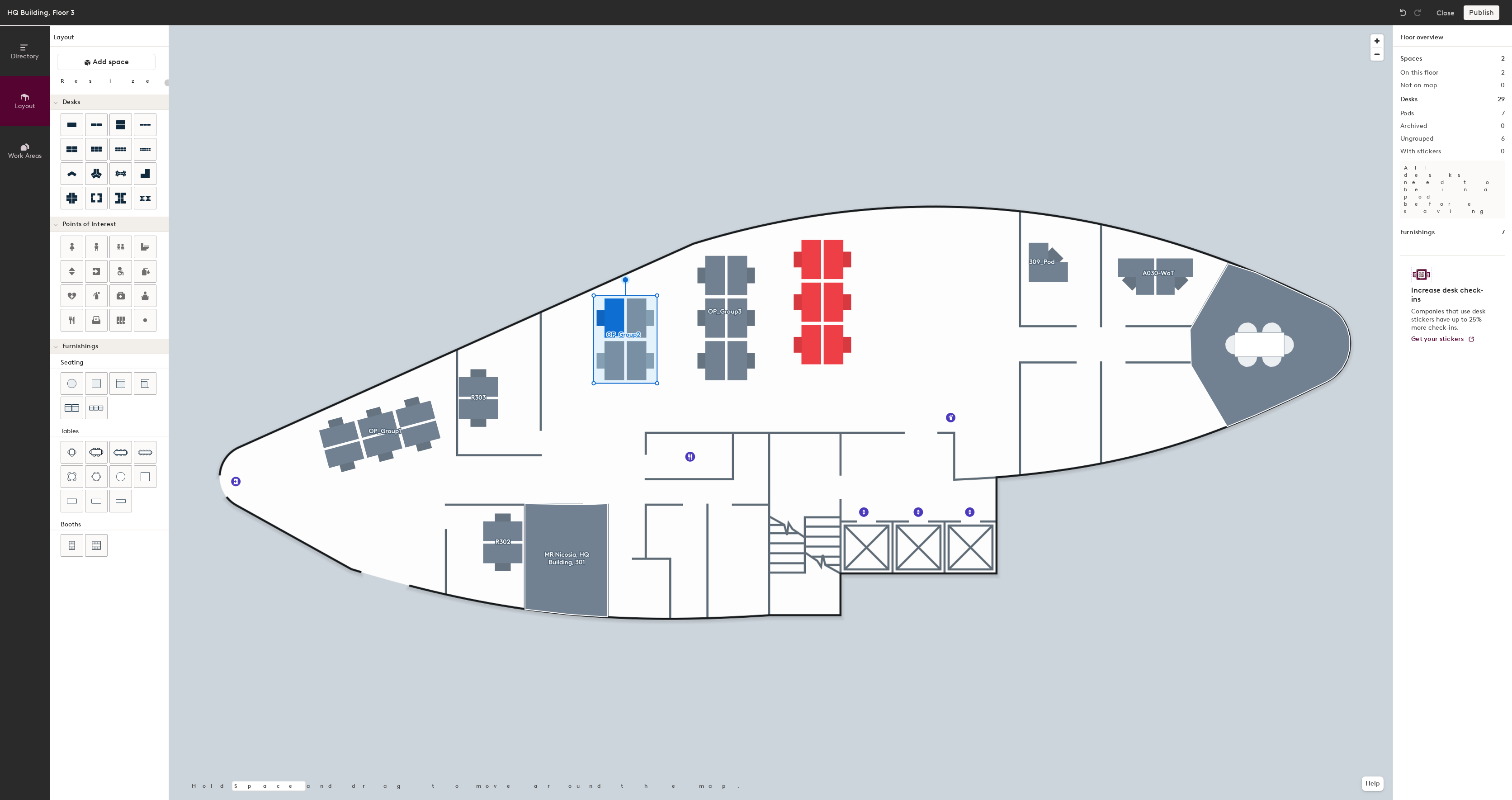
type input "220"
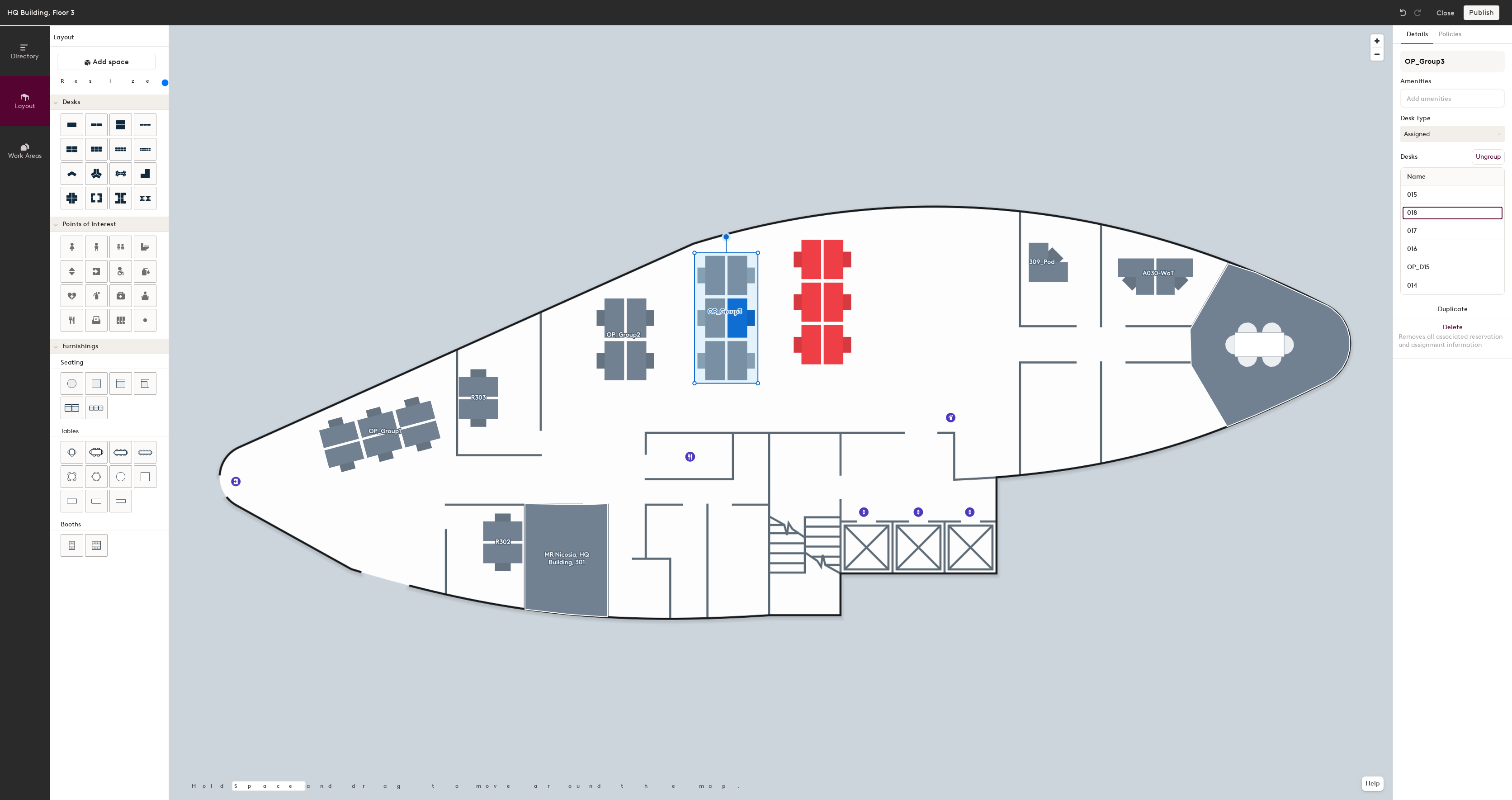
click at [1438, 212] on input "018" at bounding box center [1453, 213] width 100 height 13
click at [1436, 202] on div "015" at bounding box center [1453, 195] width 103 height 18
click at [1436, 200] on input "015" at bounding box center [1453, 195] width 100 height 13
click at [1450, 285] on input "014" at bounding box center [1453, 286] width 100 height 13
click at [1455, 272] on input "OP_D15" at bounding box center [1453, 267] width 100 height 13
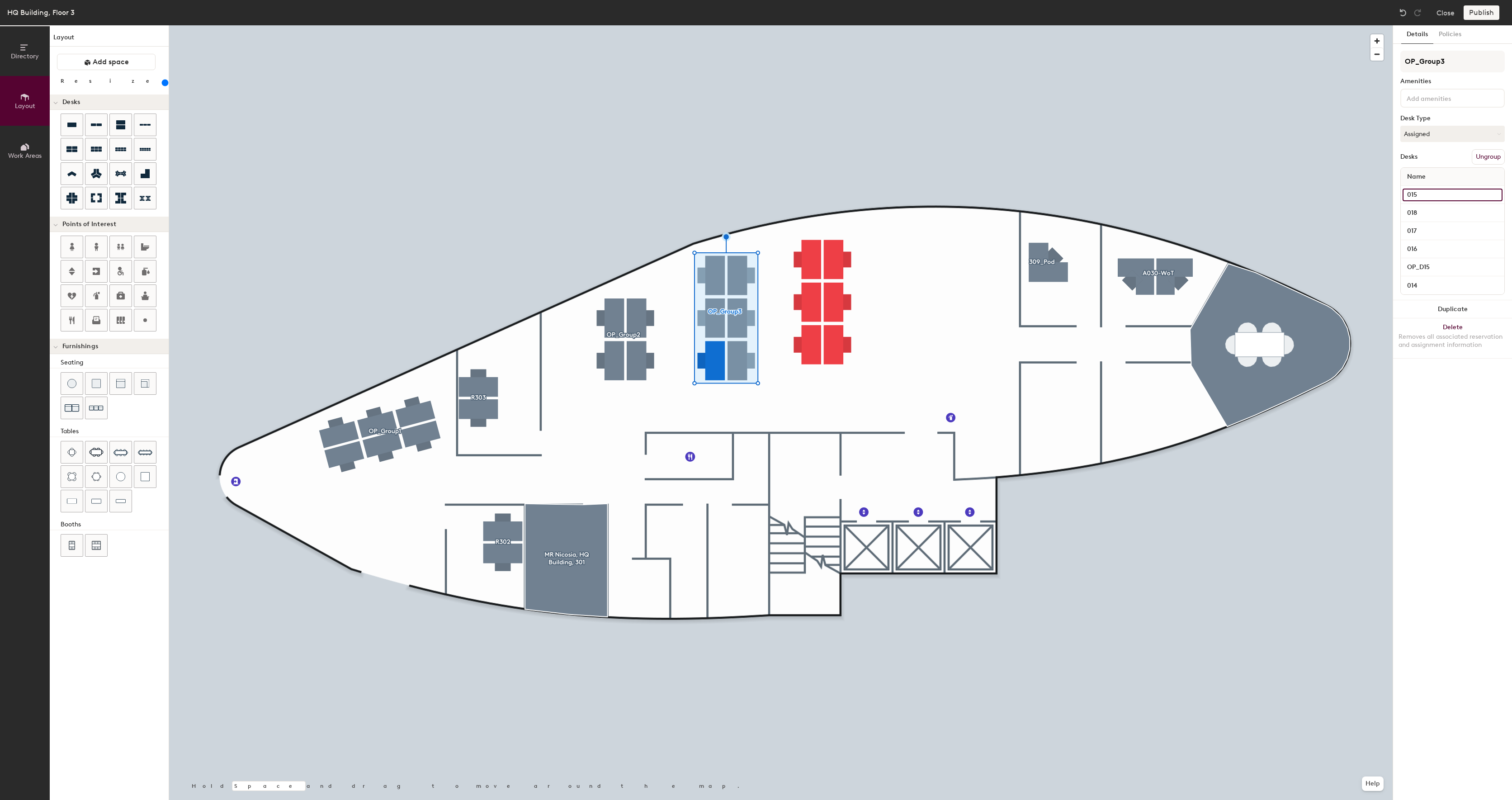
click at [1436, 192] on input "015" at bounding box center [1453, 195] width 100 height 13
click at [1436, 210] on input "018" at bounding box center [1453, 213] width 100 height 13
click at [1478, 267] on input "OP_D15" at bounding box center [1453, 267] width 100 height 13
click at [1470, 249] on input "016" at bounding box center [1453, 249] width 100 height 13
click at [1473, 264] on input "OP_D15" at bounding box center [1453, 267] width 100 height 13
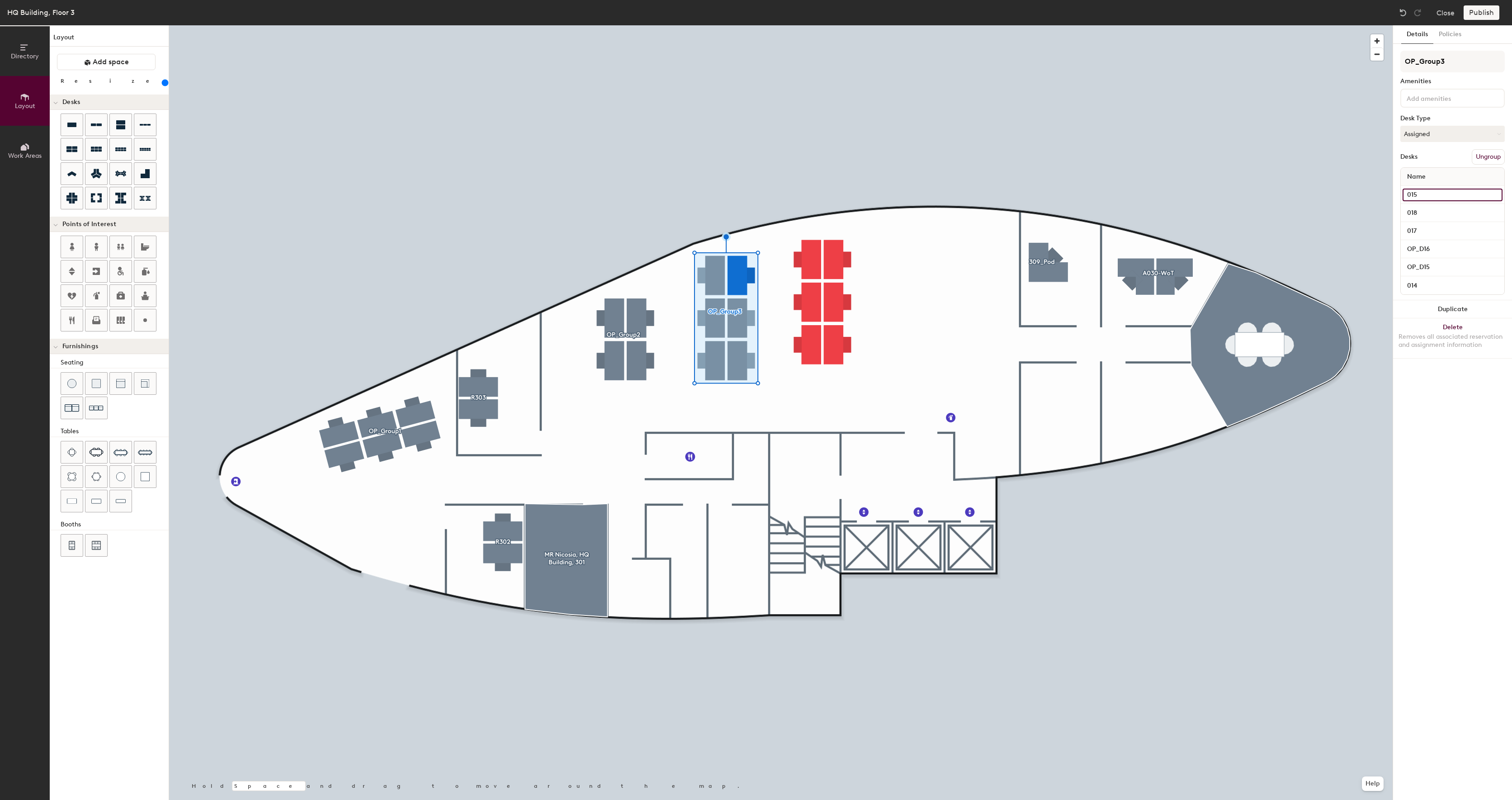
click at [1450, 200] on input "015" at bounding box center [1453, 195] width 100 height 13
click at [1449, 289] on input "014" at bounding box center [1453, 286] width 100 height 13
type input "OP_D17"
click at [1433, 228] on input "017" at bounding box center [1453, 231] width 100 height 13
type input "0"
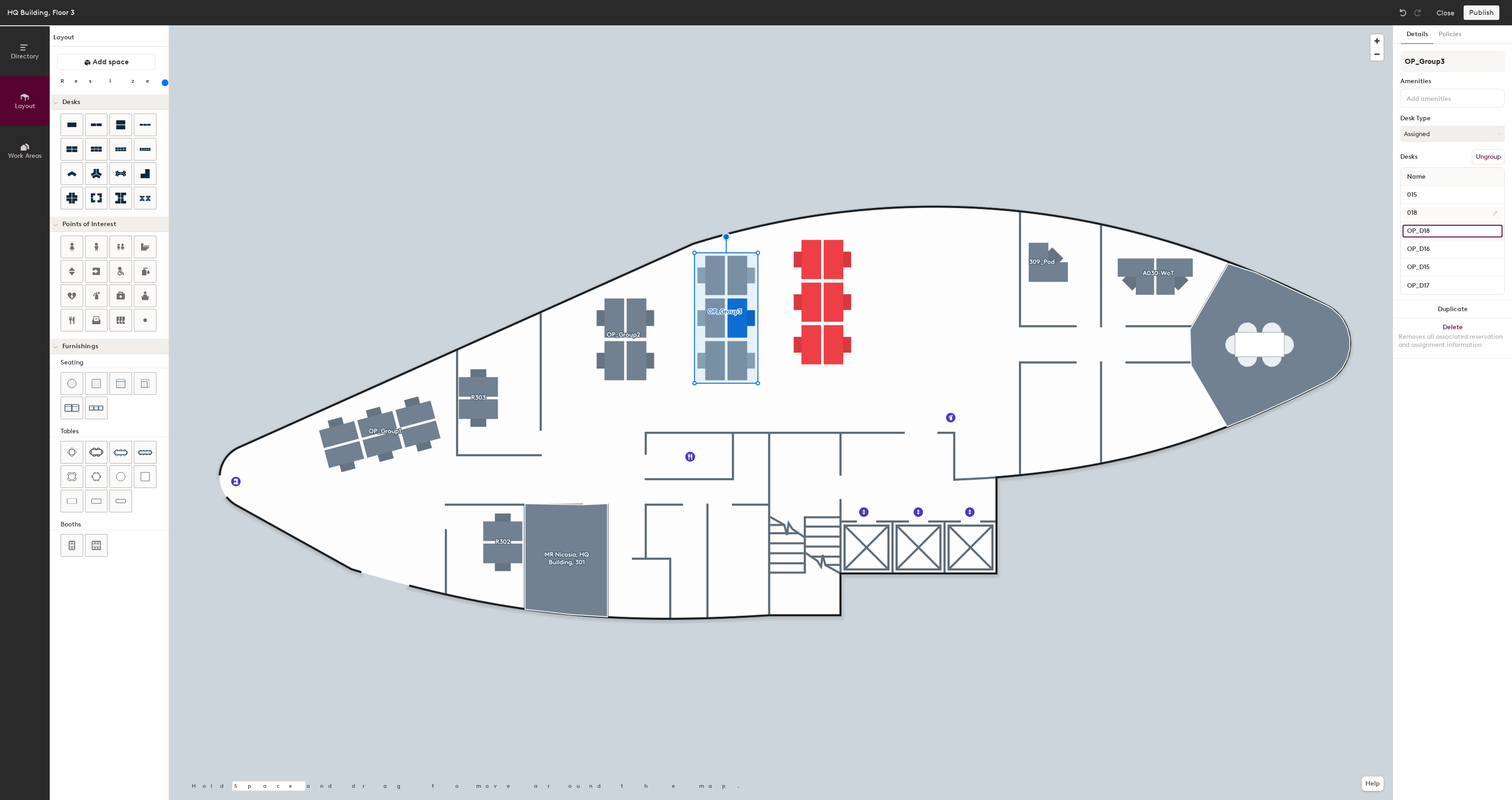
type input "OP_D18"
click at [1438, 214] on input "018" at bounding box center [1453, 213] width 100 height 13
click at [1435, 196] on input "015" at bounding box center [1453, 195] width 100 height 13
type input "OP_D19"
click at [1436, 209] on input "018" at bounding box center [1453, 213] width 100 height 13
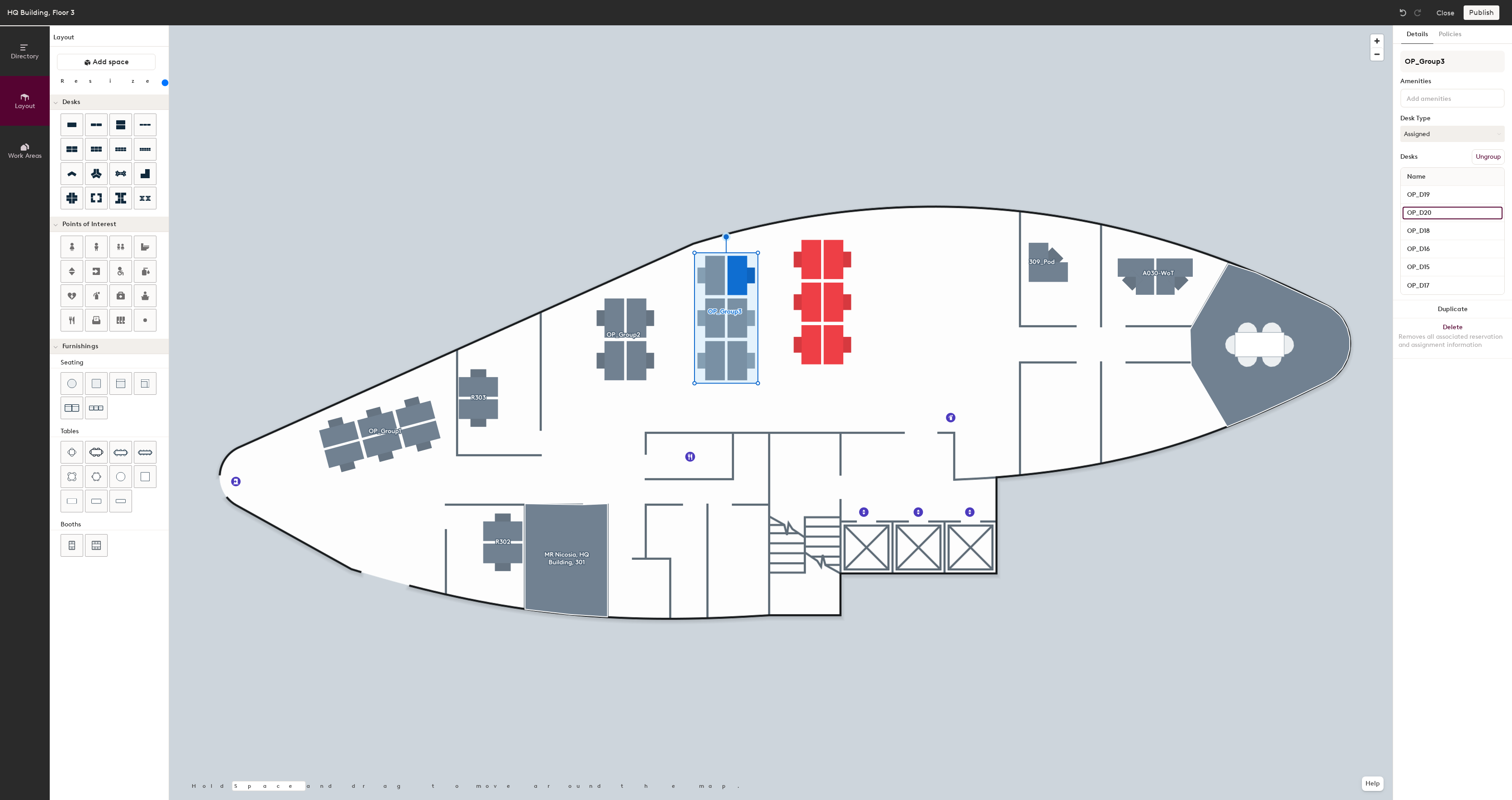
type input "OP_D20"
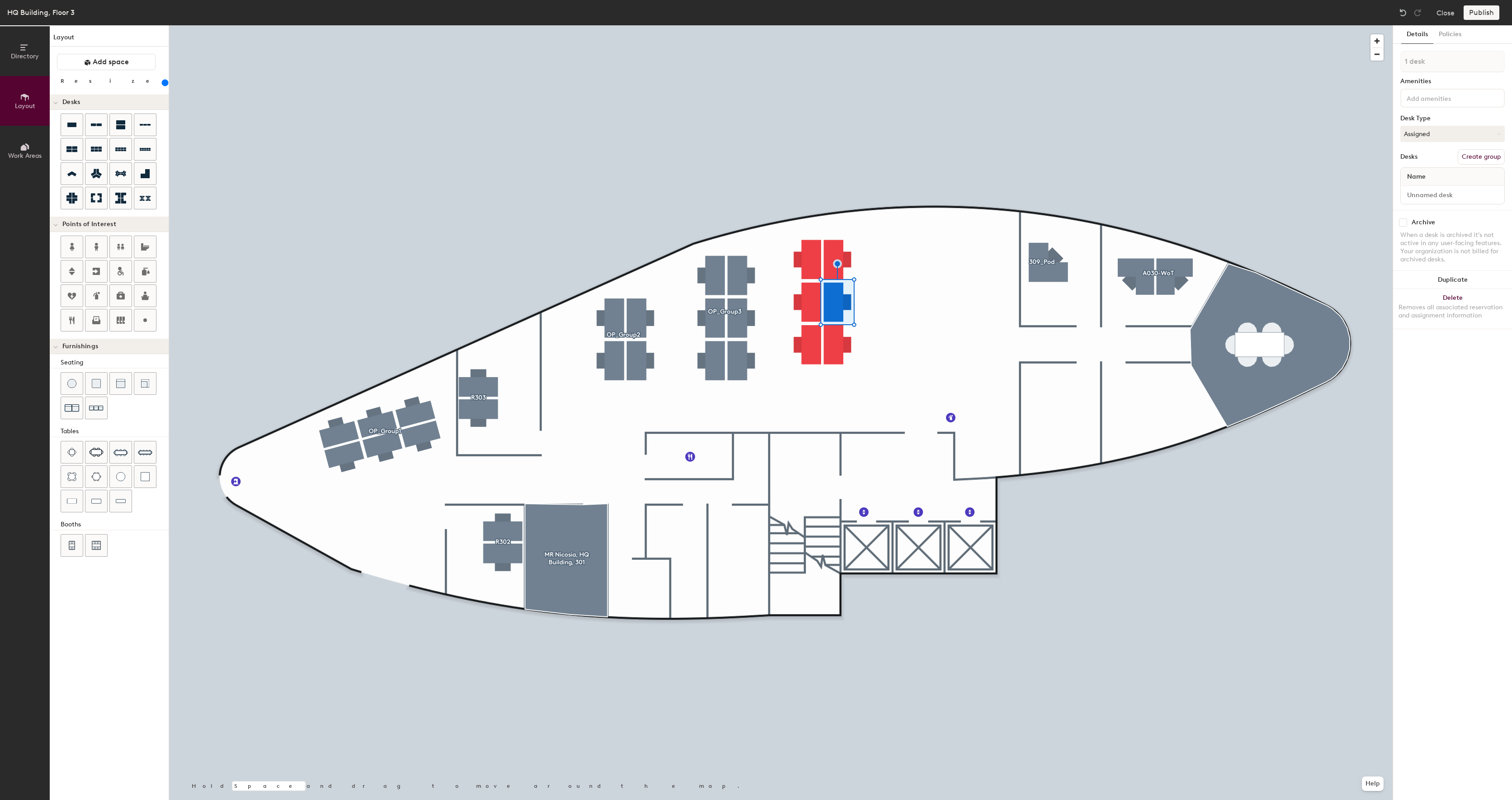
click at [849, 25] on div at bounding box center [780, 25] width 1223 height 0
type input "20"
click at [1477, 157] on button "Create group" at bounding box center [1481, 157] width 47 height 15
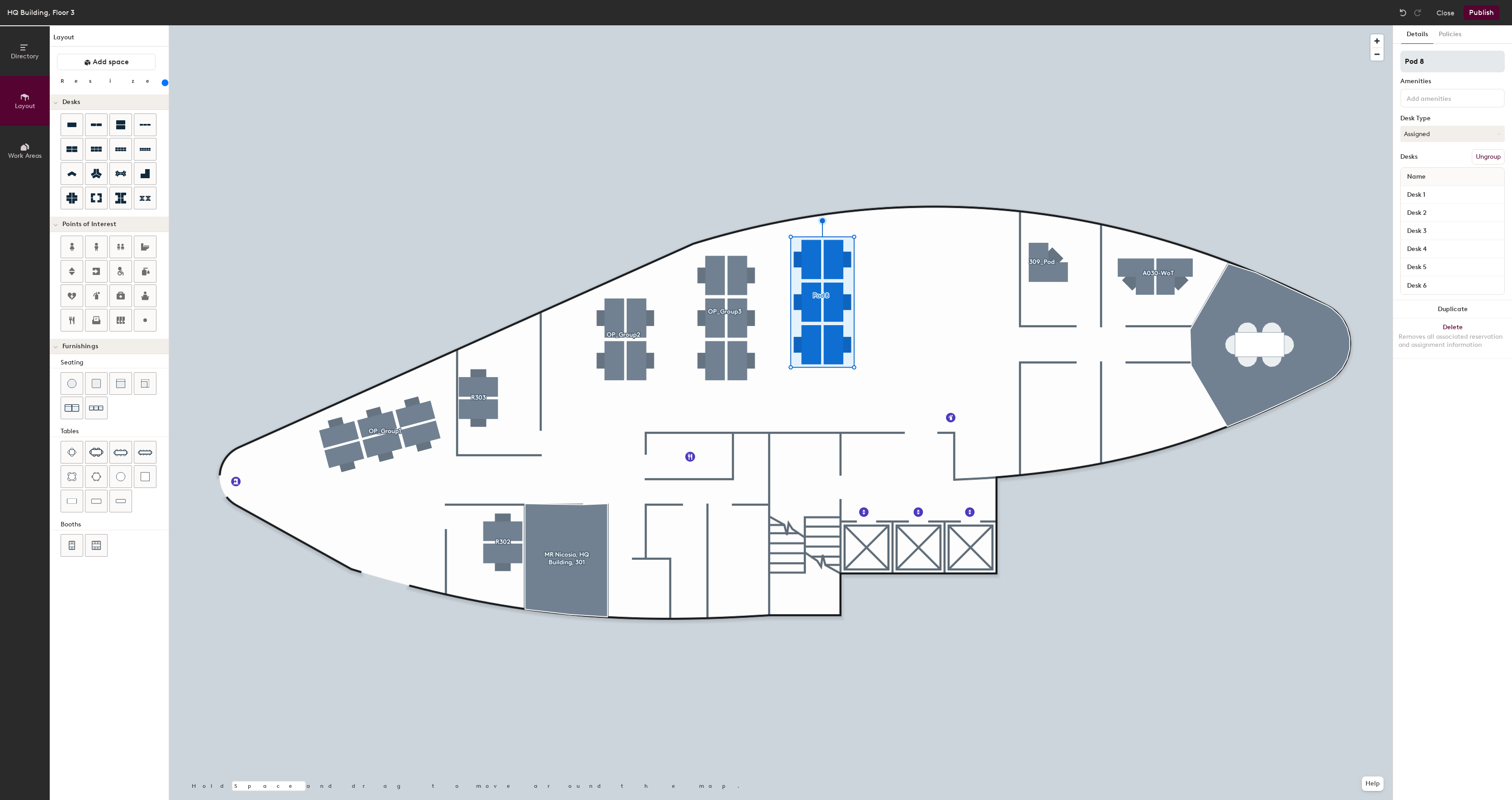
click at [1331, 49] on div "Directory Layout Work Areas Layout Add space Resize Desks Points of Interest Fu…" at bounding box center [756, 412] width 1512 height 775
type input "OP_Group4"
click at [1446, 194] on input "Desk 1" at bounding box center [1453, 195] width 100 height 13
click at [1454, 284] on input "Desk 6" at bounding box center [1453, 286] width 100 height 13
click at [1445, 272] on input "Desk 5" at bounding box center [1453, 267] width 100 height 13
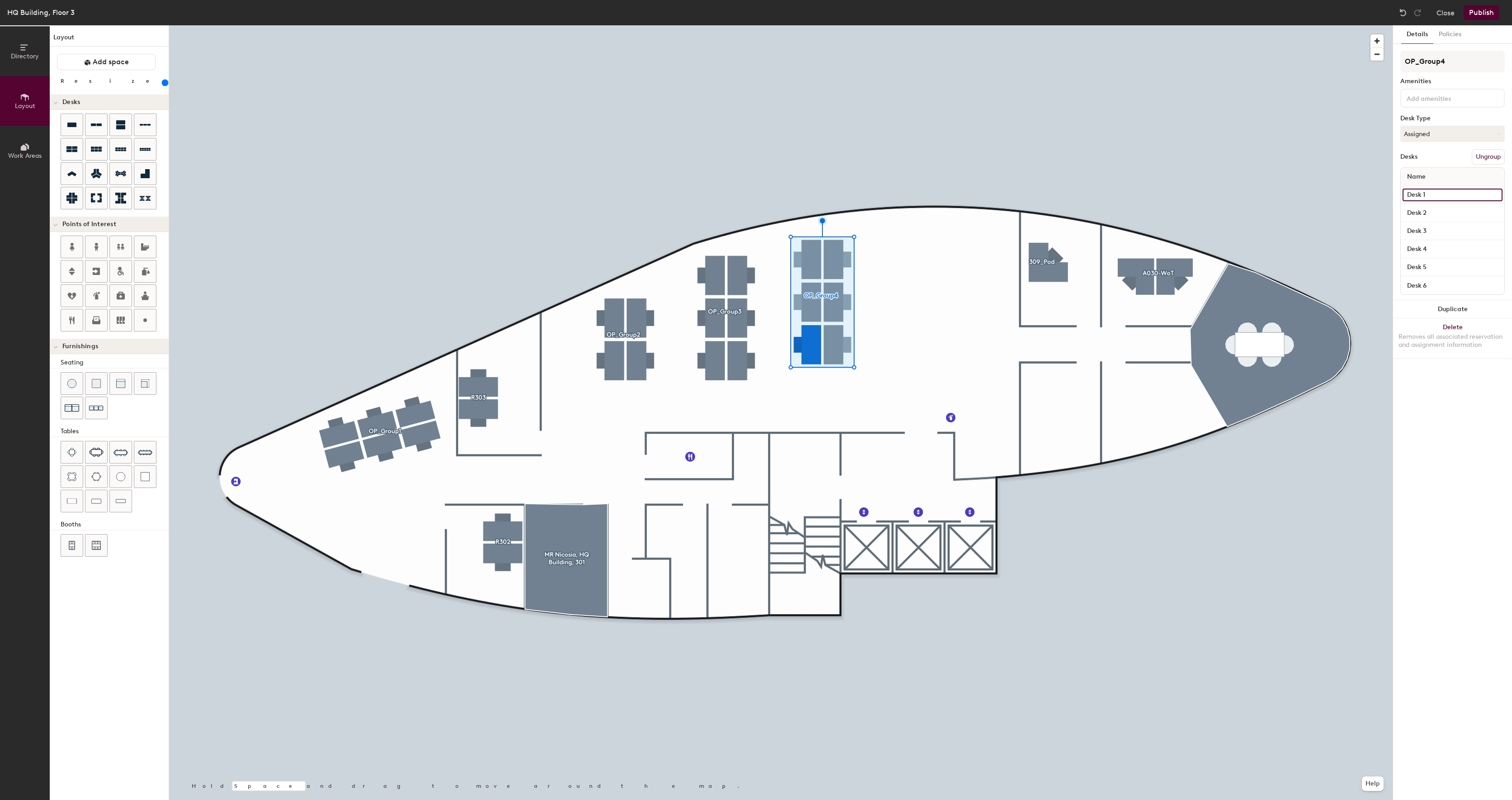
click at [1438, 193] on input "Desk 1" at bounding box center [1453, 195] width 100 height 13
click at [1438, 289] on input "Desk 6" at bounding box center [1453, 286] width 100 height 13
click at [1433, 190] on input "Desk 1" at bounding box center [1453, 195] width 100 height 13
click at [1440, 216] on input "Desk 2" at bounding box center [1453, 213] width 100 height 13
click at [1440, 229] on input "Desk 3" at bounding box center [1453, 231] width 100 height 13
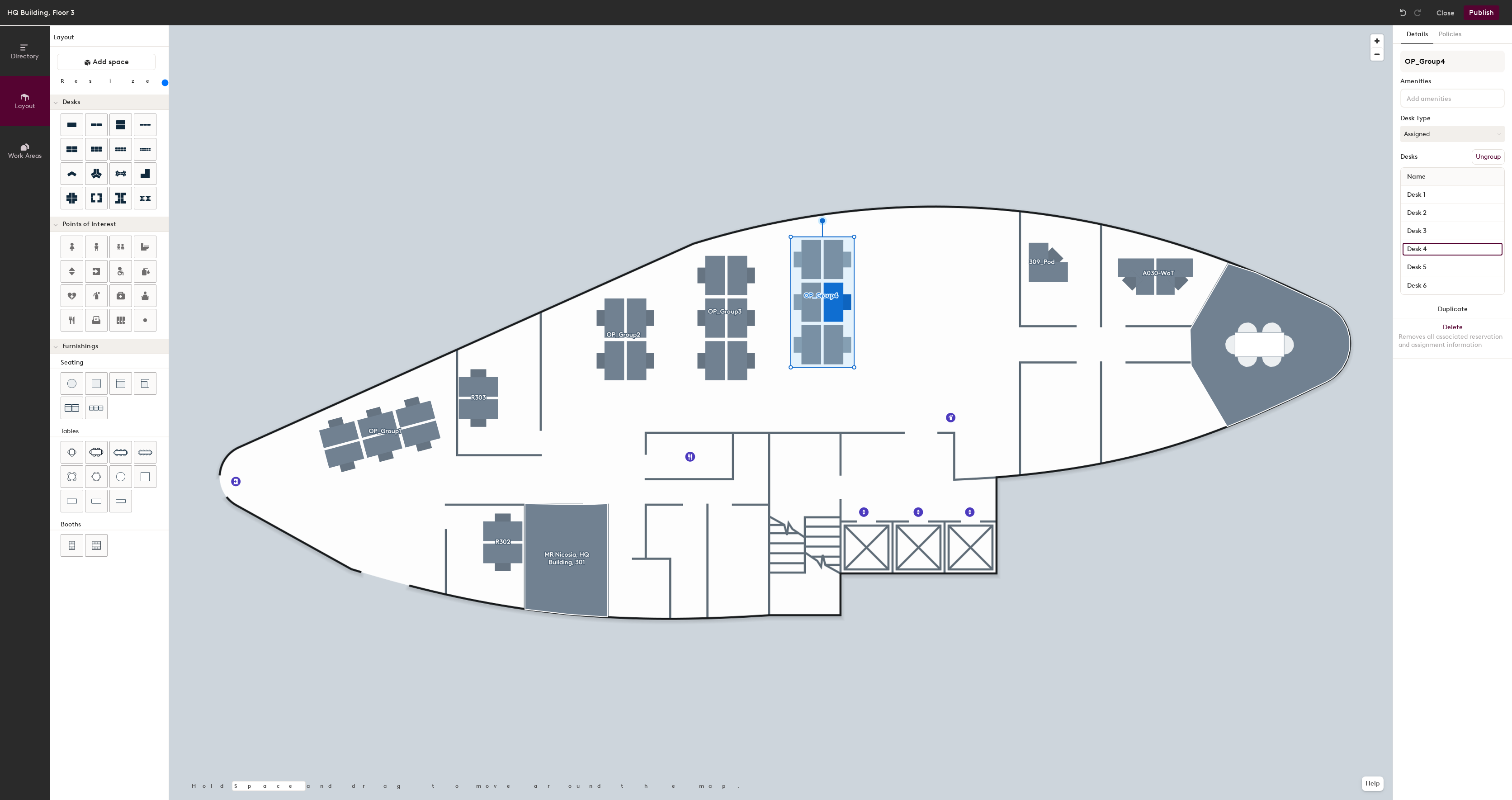
click at [1440, 250] on input "Desk 4" at bounding box center [1453, 249] width 100 height 13
click at [1443, 262] on input "Desk 5" at bounding box center [1453, 267] width 100 height 13
click at [1445, 287] on input "Desk 6" at bounding box center [1453, 286] width 100 height 13
type input "OP_D25"
click at [1458, 214] on input "Desk 2" at bounding box center [1453, 213] width 100 height 13
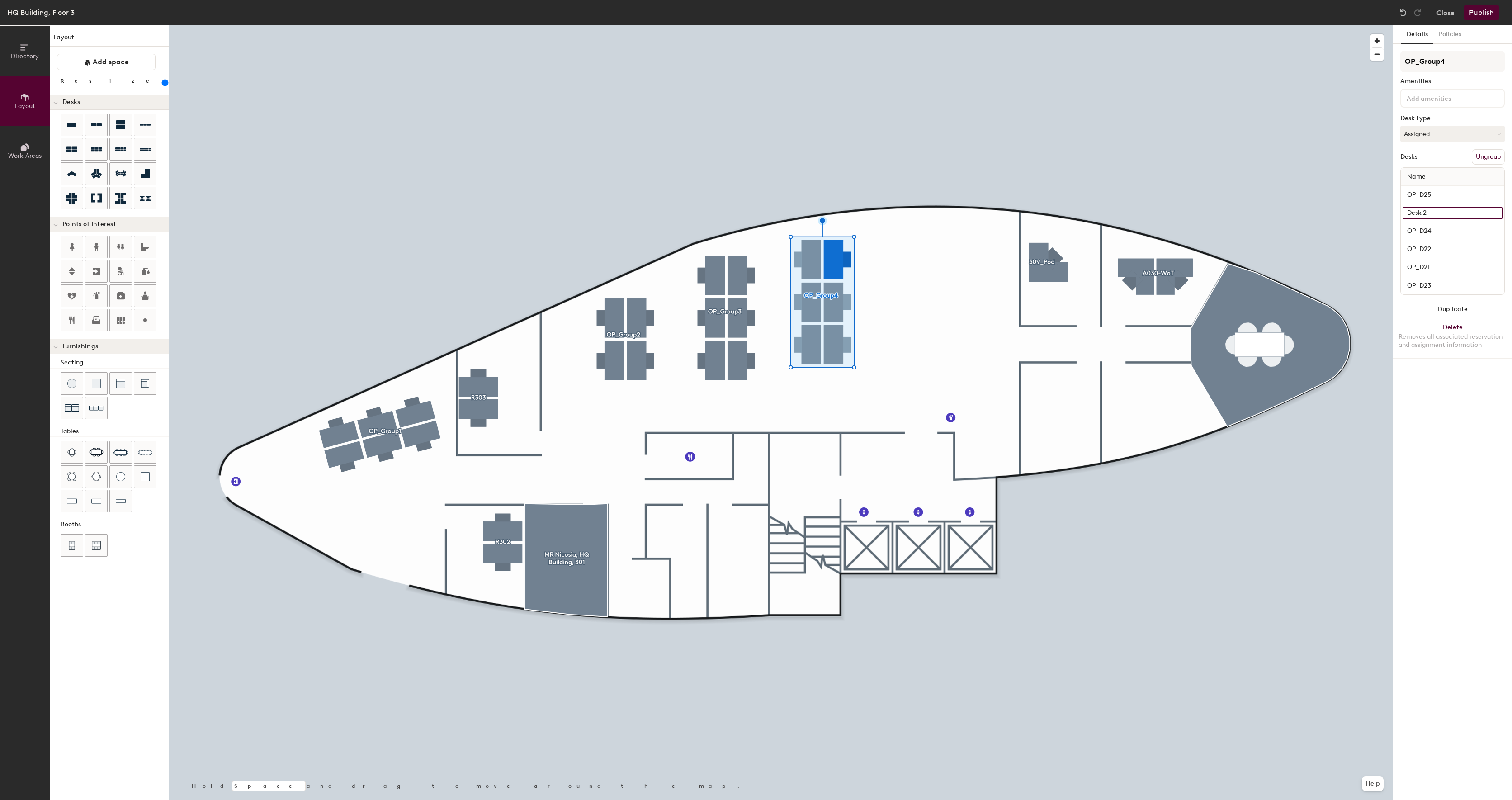
type input ":"
type input "OP_D26"
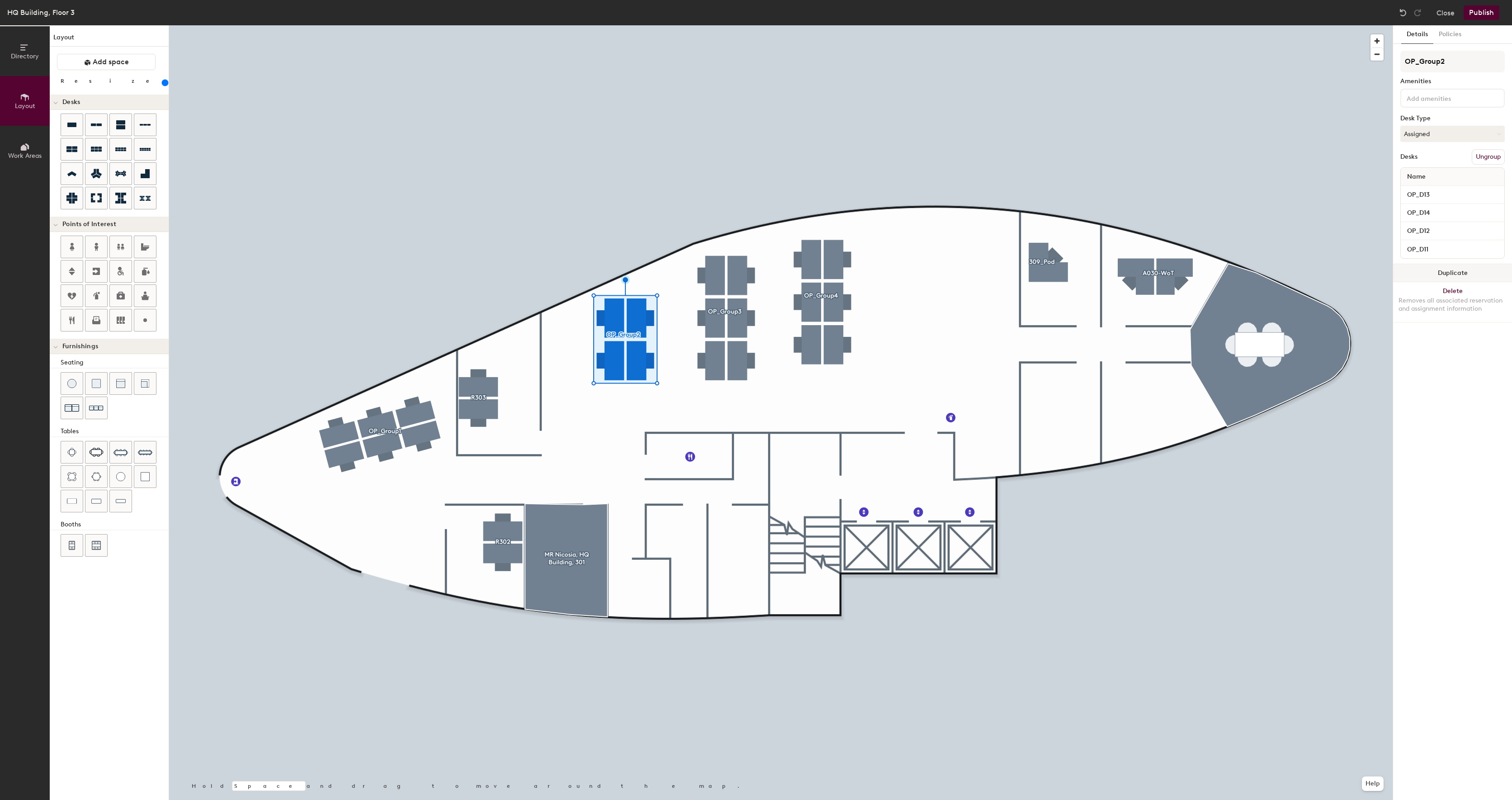
click at [1425, 277] on button "Duplicate" at bounding box center [1452, 273] width 119 height 18
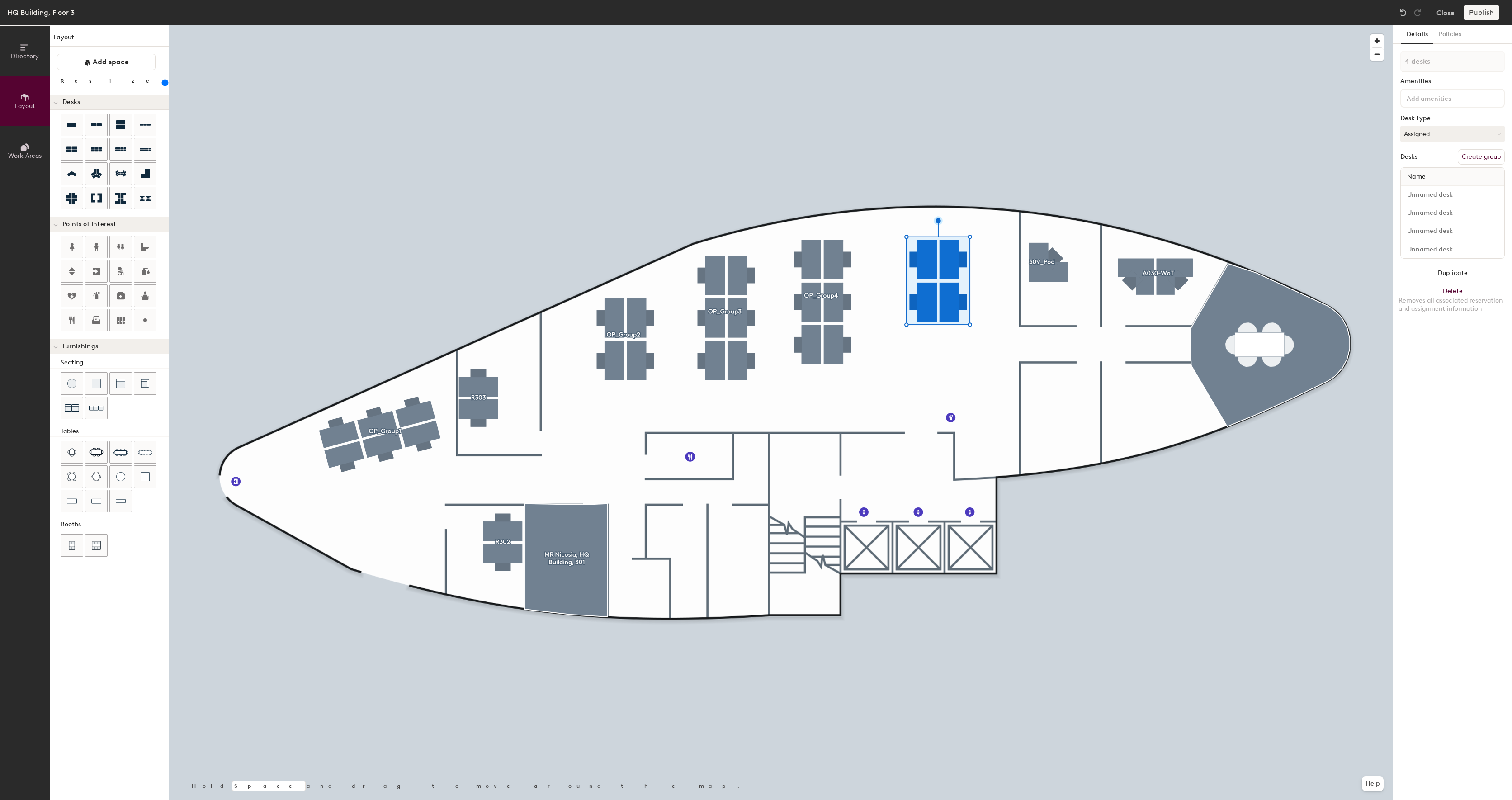
click at [1477, 156] on button "Create group" at bounding box center [1481, 157] width 47 height 15
type input "P"
type input "OP_Group5"
type input "OP_D28"
click at [929, 25] on div at bounding box center [780, 25] width 1223 height 0
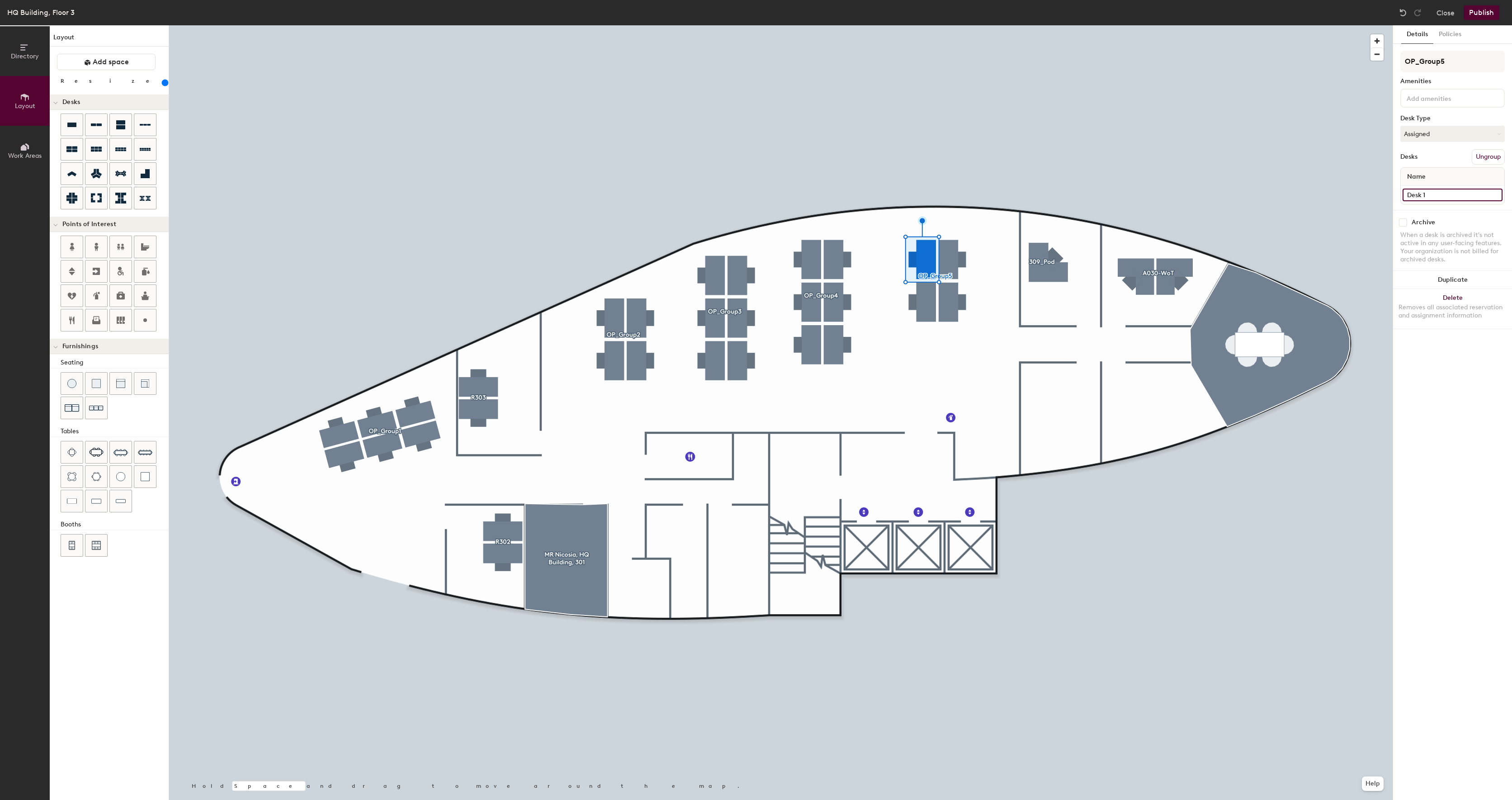
click at [1481, 190] on input "Desk 1" at bounding box center [1453, 195] width 100 height 13
type input "OP_D29"
click at [1439, 199] on input "Desk 2" at bounding box center [1453, 195] width 100 height 13
type input "OP_D30"
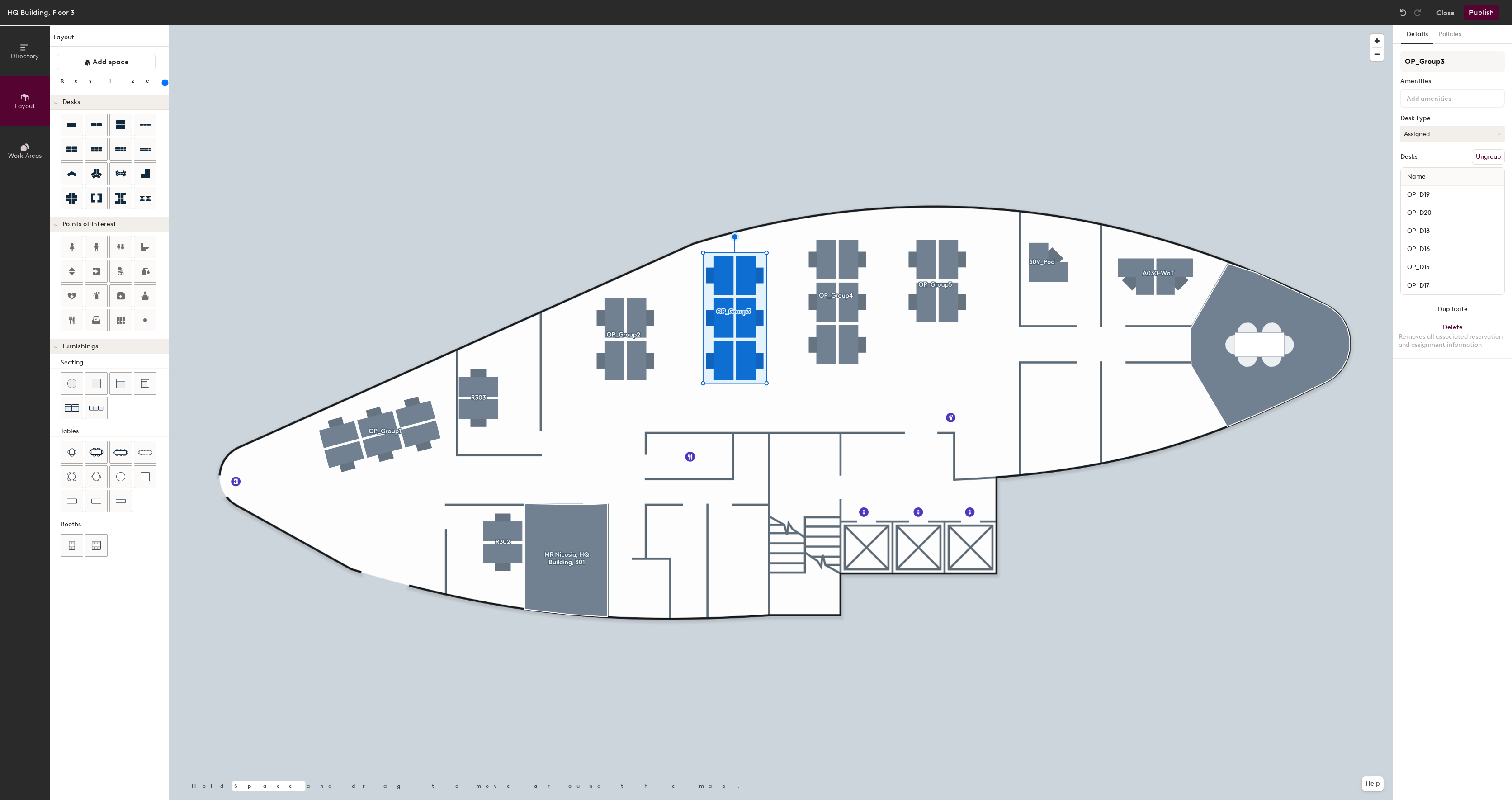
click at [976, 25] on div at bounding box center [780, 25] width 1223 height 0
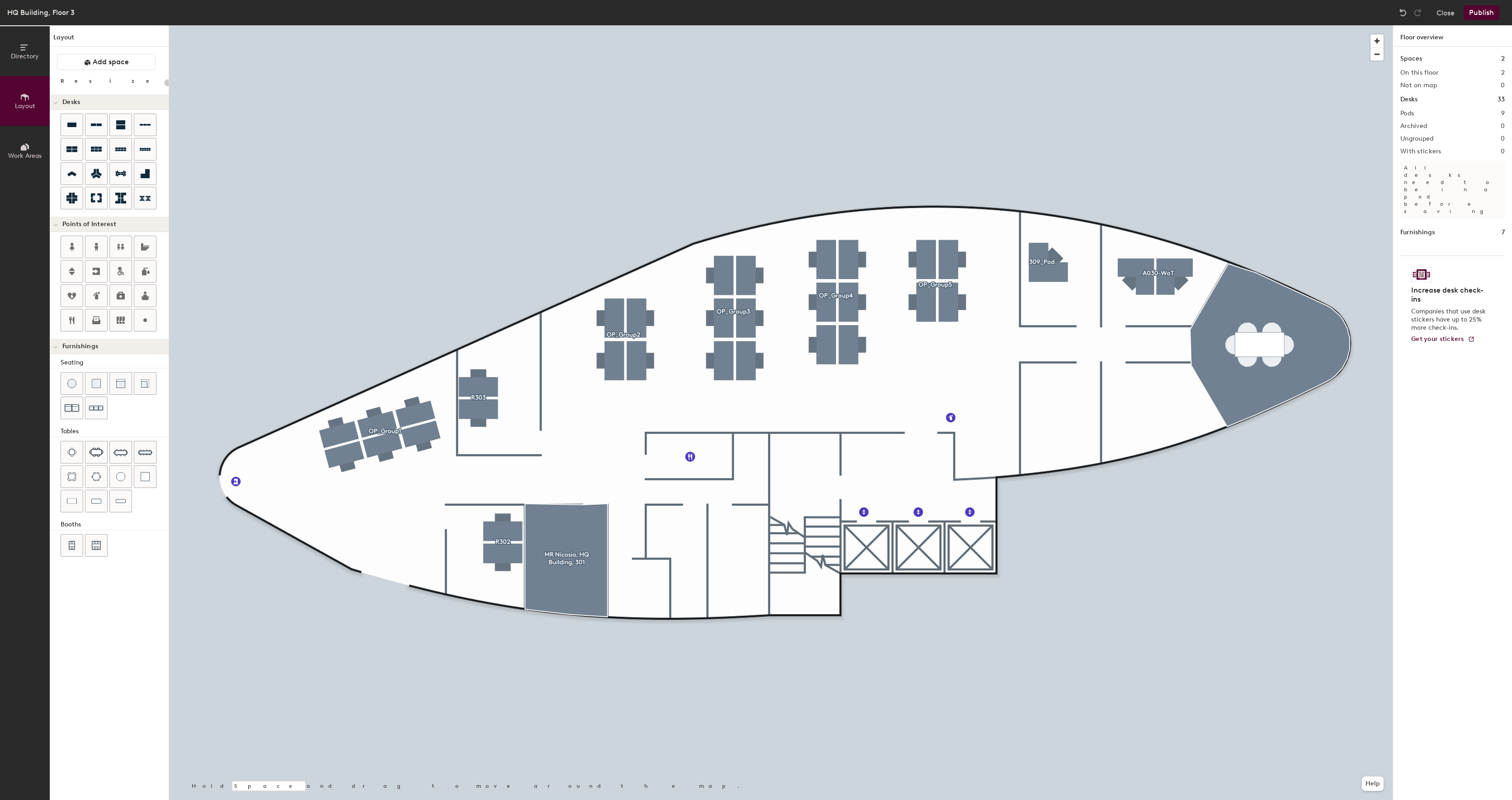
type input "220"
click at [509, 25] on div at bounding box center [780, 25] width 1223 height 0
click at [1060, 25] on div at bounding box center [780, 25] width 1223 height 0
click at [1440, 200] on input "D31" at bounding box center [1453, 195] width 100 height 13
type input "R304_D31"
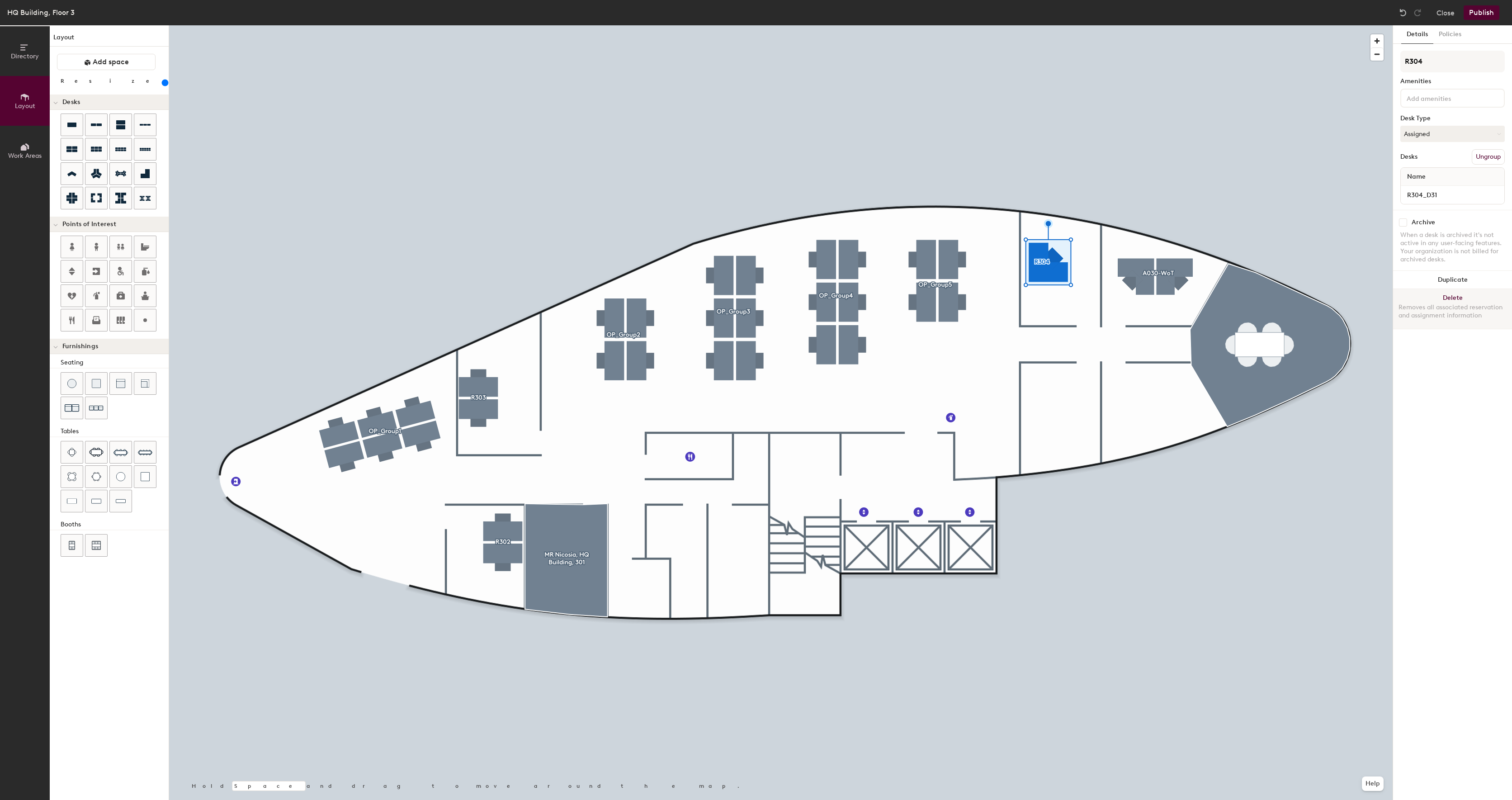
click at [1164, 25] on div at bounding box center [780, 25] width 1223 height 0
type input "200"
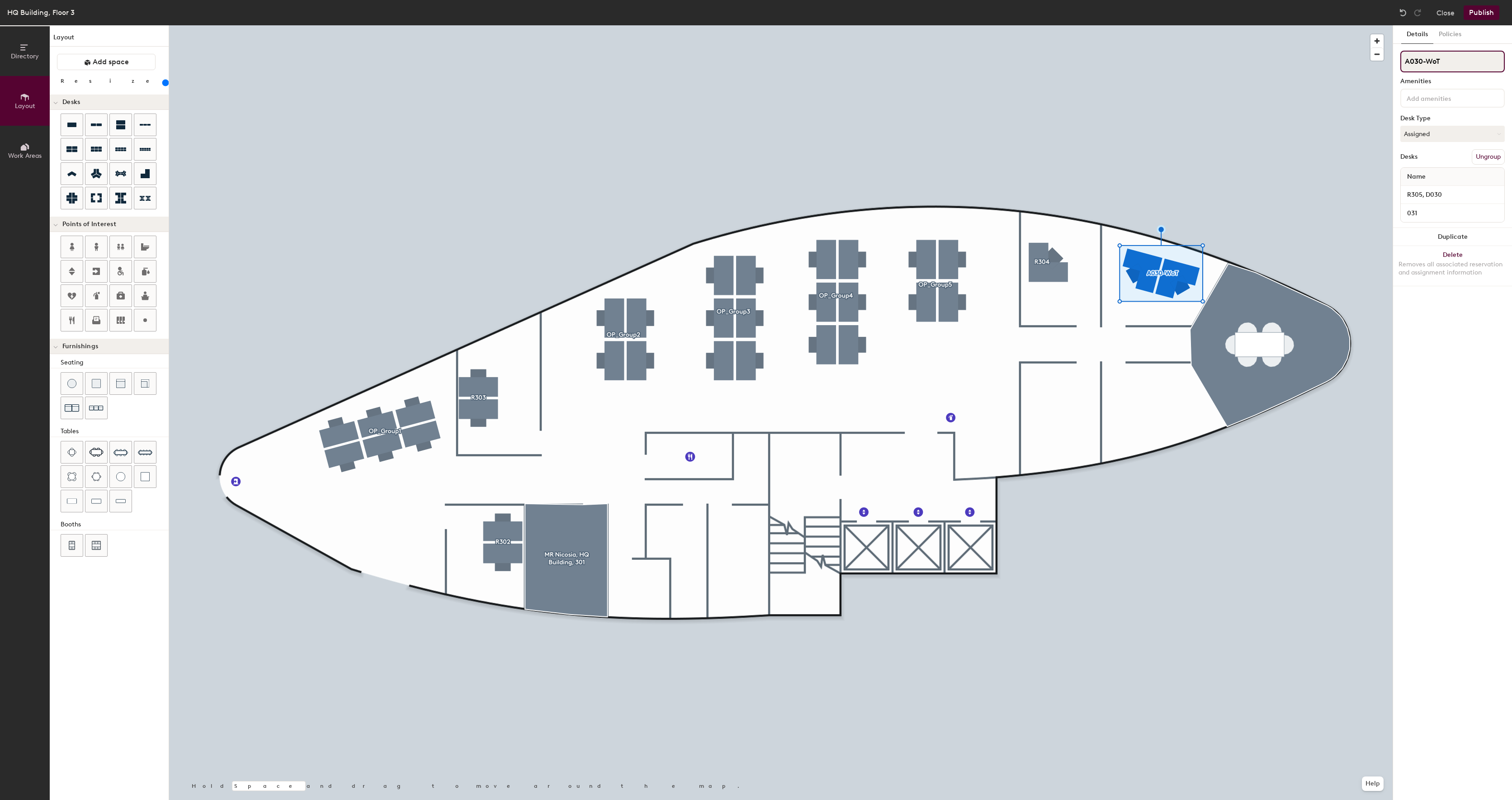
click at [1344, 63] on div "Directory Layout Work Areas Layout Add space Resize Desks Points of Interest Fu…" at bounding box center [756, 412] width 1512 height 775
type input "R305"
click at [1455, 193] on input "R305, D030" at bounding box center [1453, 195] width 100 height 13
type input "R305_D32"
click at [1454, 212] on input "031" at bounding box center [1453, 213] width 100 height 13
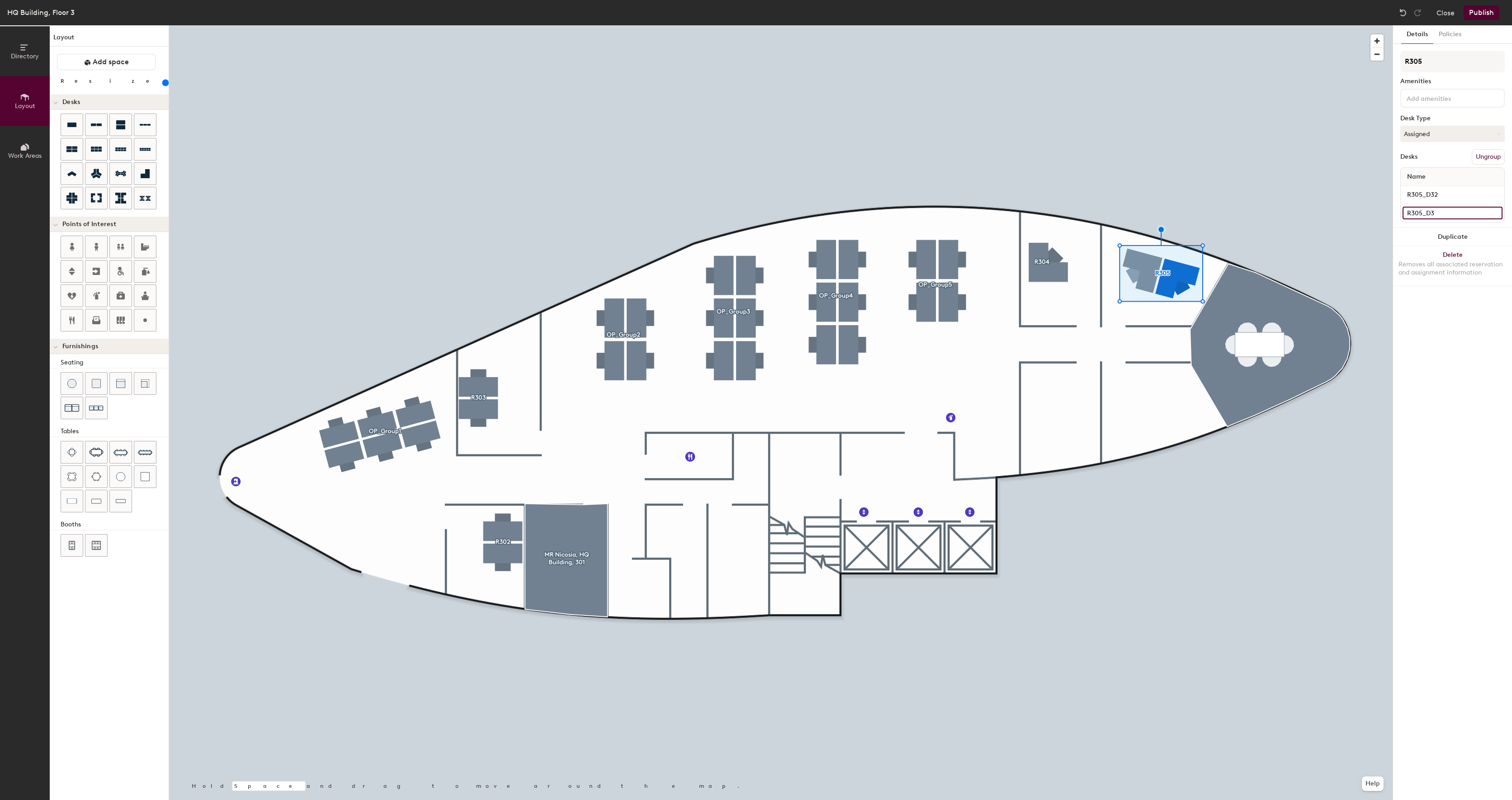
type input "R305_D33"
click at [1248, 25] on div at bounding box center [780, 25] width 1223 height 0
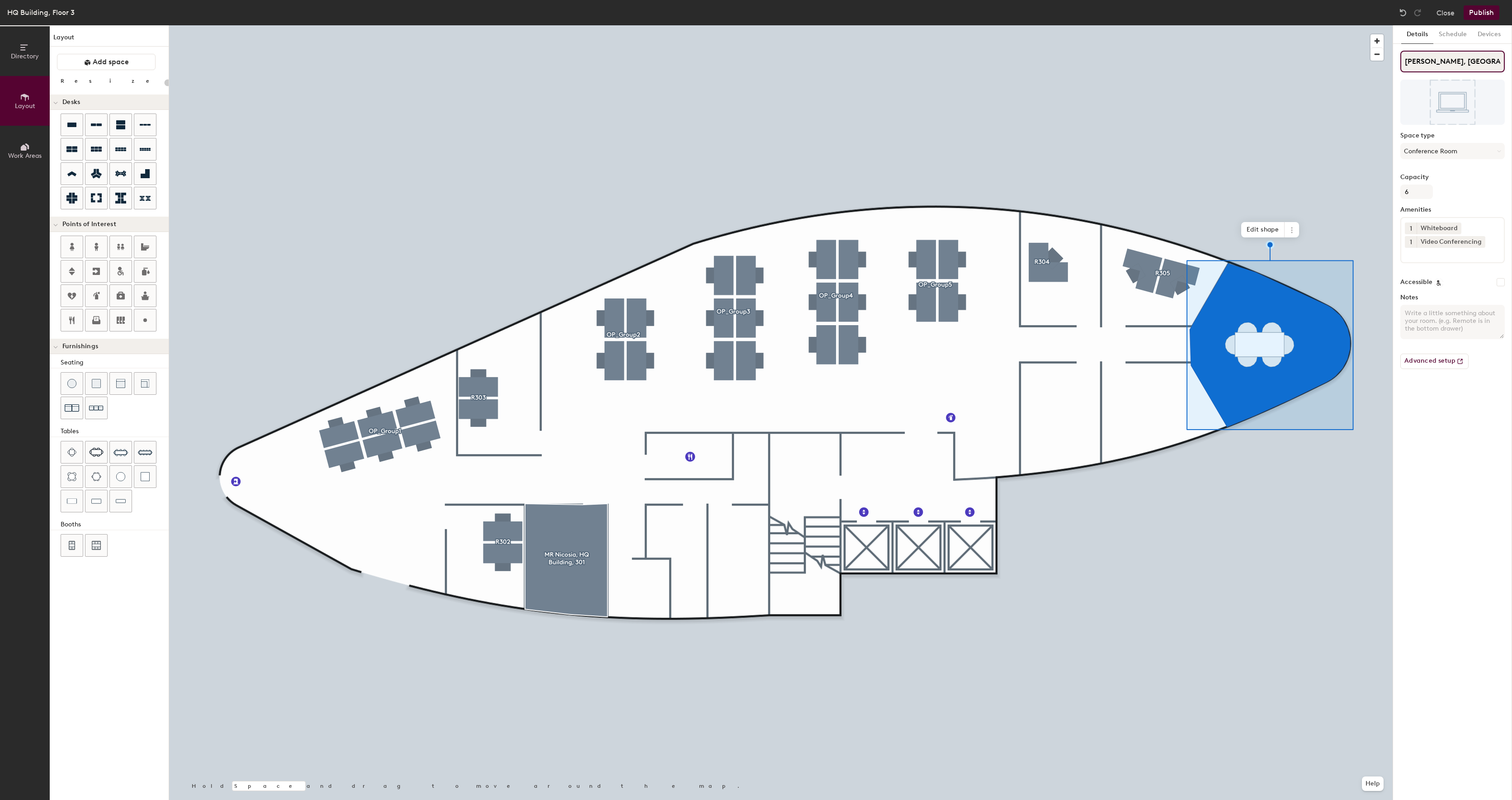
drag, startPoint x: 1451, startPoint y: 62, endPoint x: 1515, endPoint y: 63, distance: 64.0
click at [1511, 63] on html "Skip navigation Schedule Office People Analytics Visits Deliveries Services Man…" at bounding box center [756, 400] width 1512 height 800
click at [1144, 25] on div at bounding box center [780, 25] width 1223 height 0
type input "200"
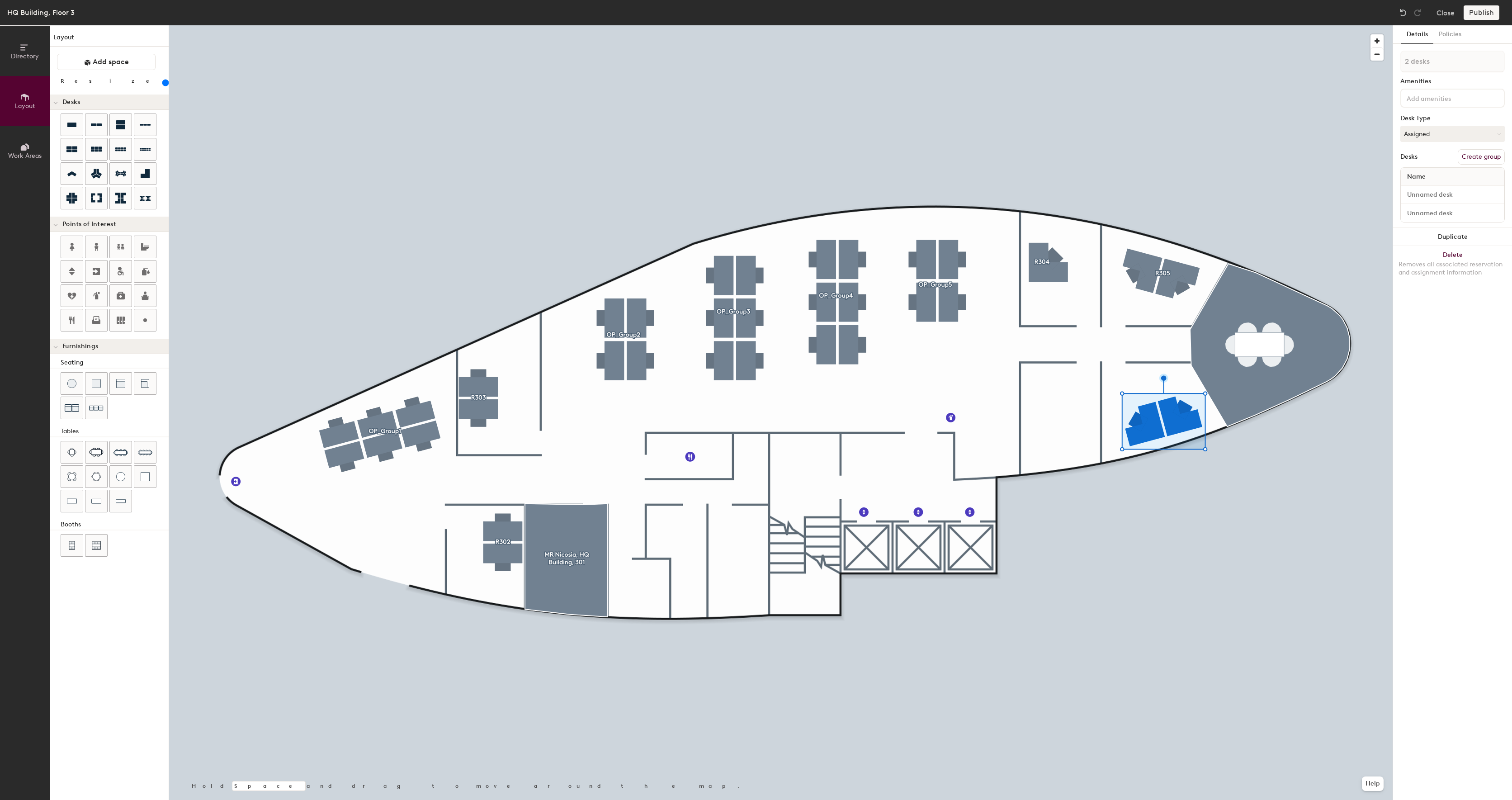
click at [1487, 156] on button "Create group" at bounding box center [1481, 157] width 47 height 15
click at [1309, 63] on div "Directory Layout Work Areas Layout Add space Resize Desks Points of Interest Fu…" at bounding box center [756, 412] width 1512 height 775
type input "R307"
click at [1434, 198] on input "Desk 1" at bounding box center [1453, 195] width 100 height 13
click at [1433, 214] on input "Desk 2" at bounding box center [1453, 213] width 100 height 13
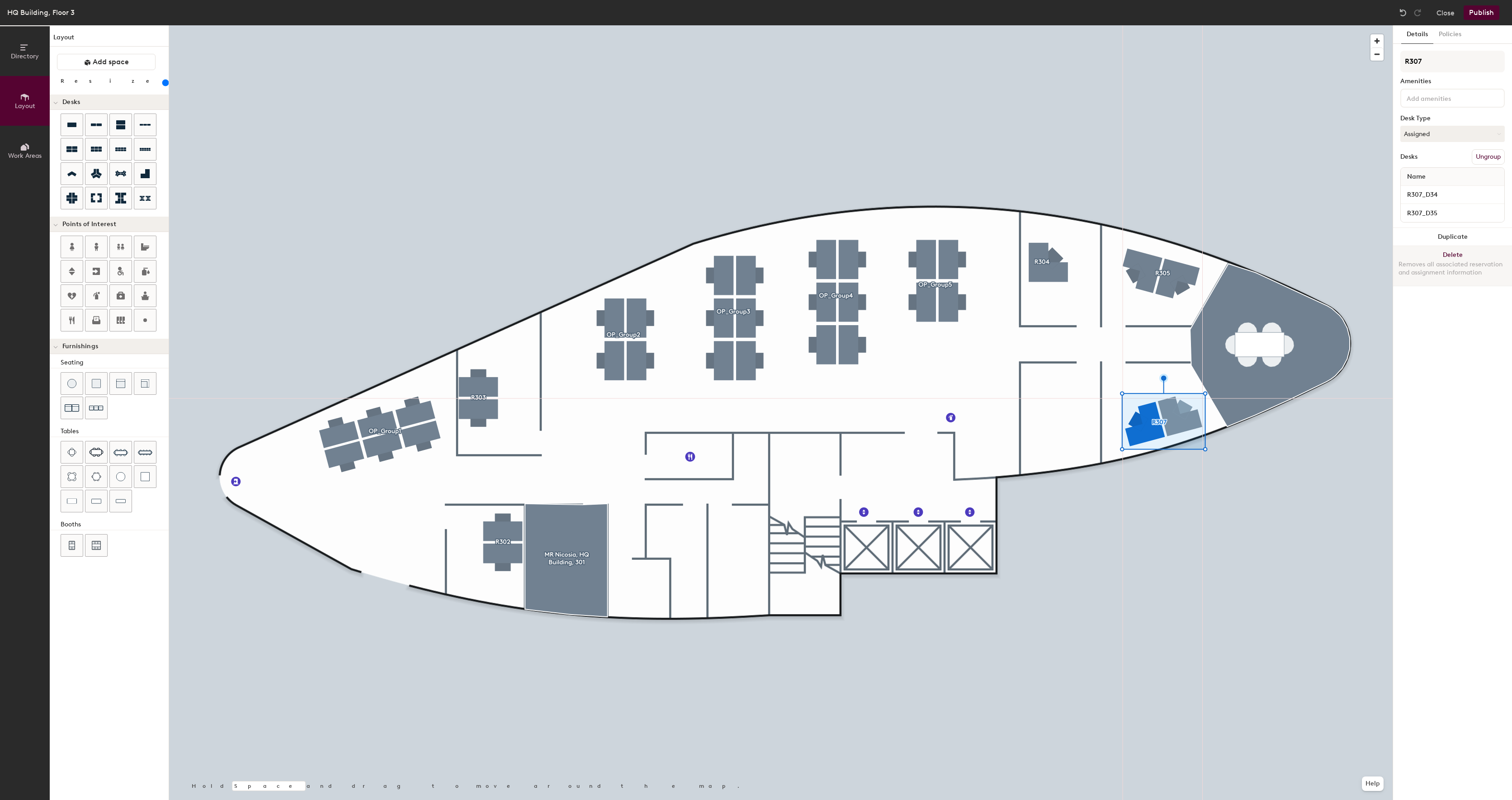
type input "R307_D35"
click at [472, 25] on div at bounding box center [780, 25] width 1223 height 0
type input "220"
click at [1421, 240] on button "Duplicate" at bounding box center [1452, 237] width 119 height 18
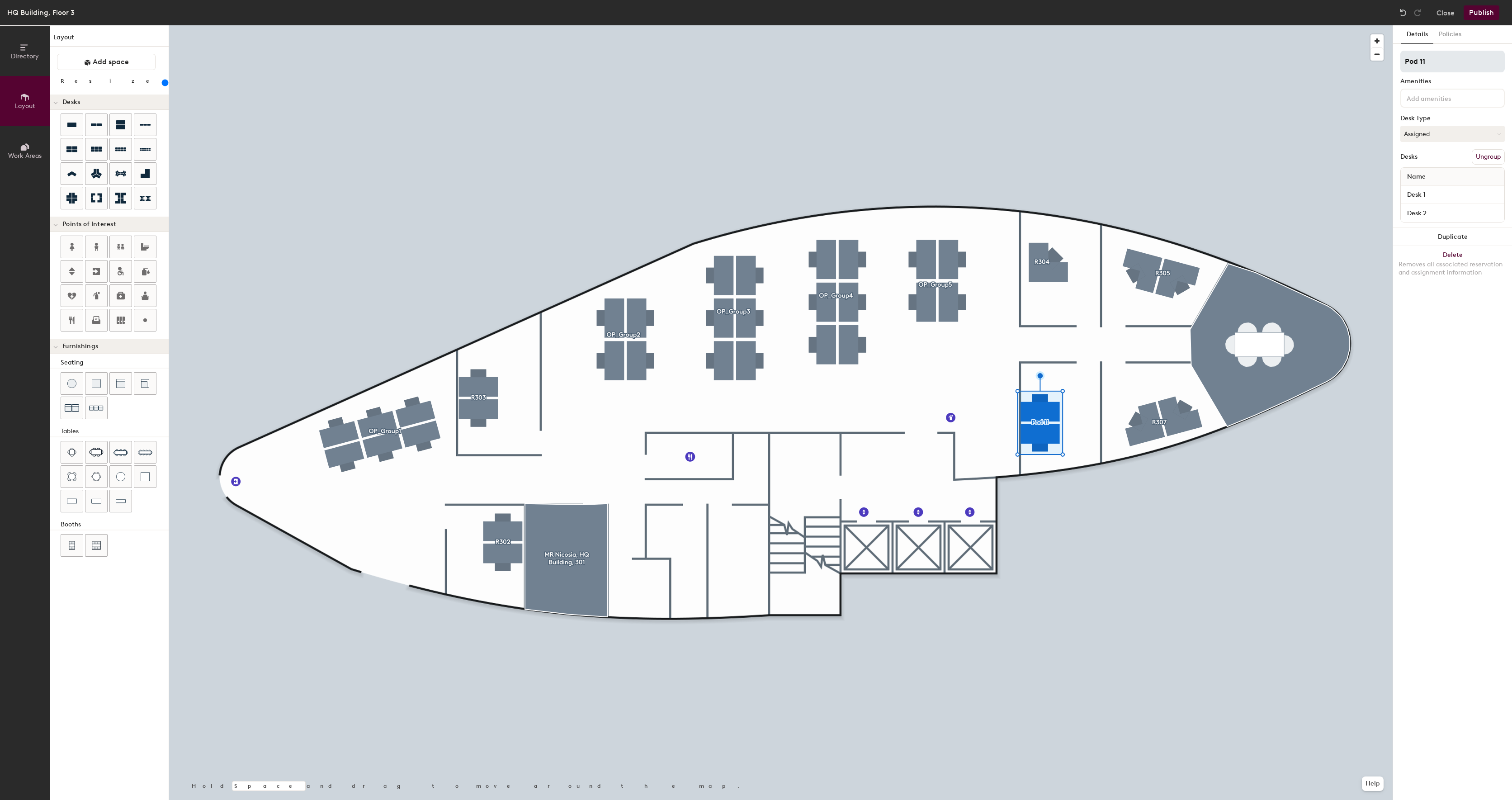
click at [1454, 65] on input "Pod 11" at bounding box center [1453, 61] width 105 height 21
click at [1431, 181] on div "Name" at bounding box center [1453, 177] width 103 height 18
click at [1428, 70] on input "Pod 11" at bounding box center [1453, 61] width 105 height 21
click at [1428, 68] on input "Pod 11" at bounding box center [1453, 61] width 105 height 21
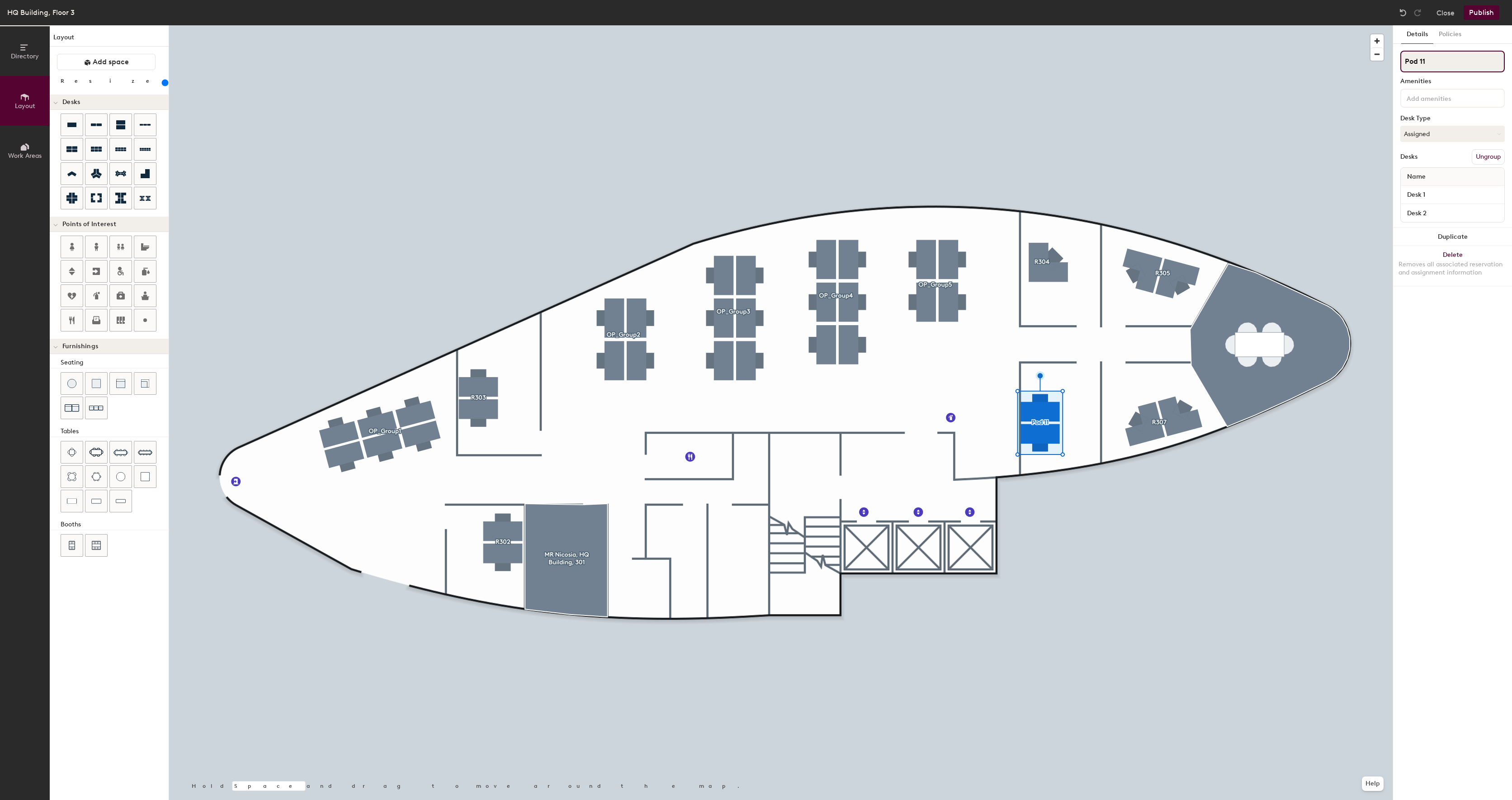
click at [1417, 61] on input "Pod 11" at bounding box center [1453, 61] width 105 height 21
click at [1418, 61] on input "Pod 11" at bounding box center [1453, 61] width 105 height 21
click at [1438, 61] on input "Pod 11" at bounding box center [1453, 61] width 105 height 21
click at [1433, 63] on input "Pod 11" at bounding box center [1453, 61] width 105 height 21
click at [1441, 66] on input "Pod 11" at bounding box center [1453, 61] width 105 height 21
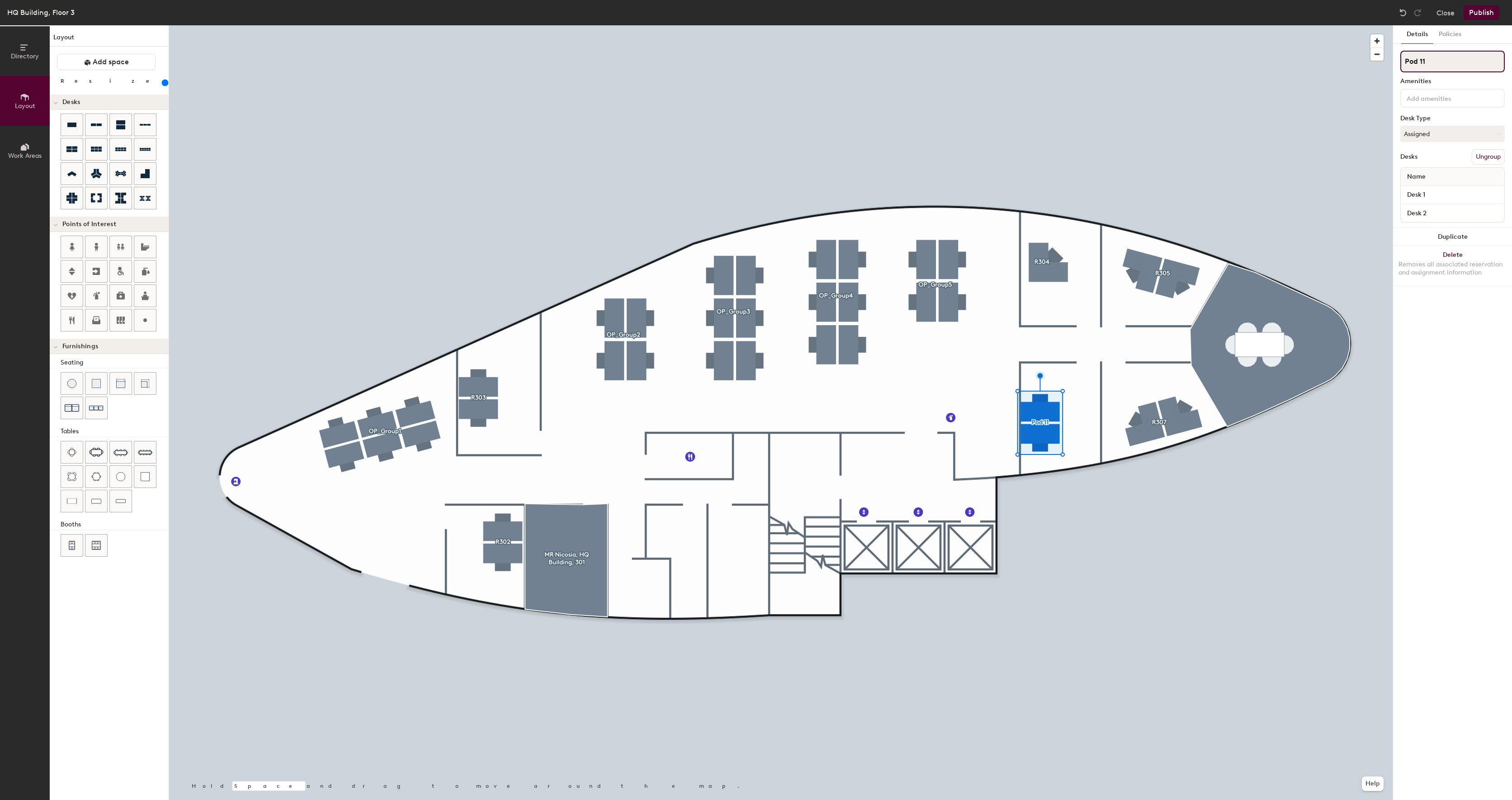
click at [1379, 70] on div "Directory Layout Work Areas Layout Add space Resize Desks Points of Interest Fu…" at bounding box center [756, 412] width 1512 height 775
drag, startPoint x: 1413, startPoint y: 63, endPoint x: 1446, endPoint y: 64, distance: 33.0
click at [1446, 64] on input "Pod 11" at bounding box center [1453, 61] width 105 height 21
click at [1443, 64] on input "Pod 11" at bounding box center [1453, 61] width 105 height 21
type input "P"
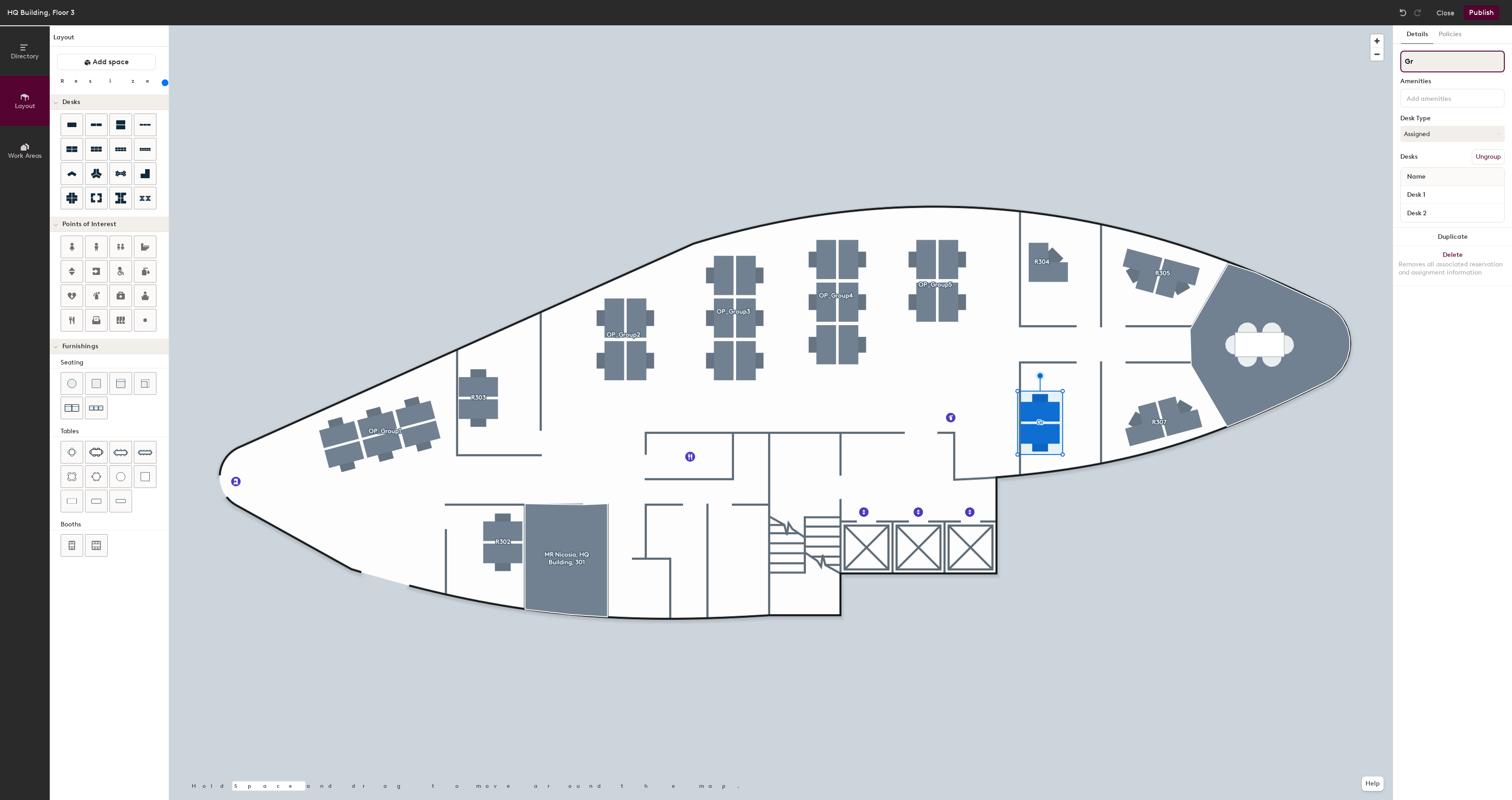
type input "G"
type input "R308"
type input "220"
click at [1440, 191] on input "Desk 1" at bounding box center [1453, 195] width 100 height 13
type input "R308_D36"
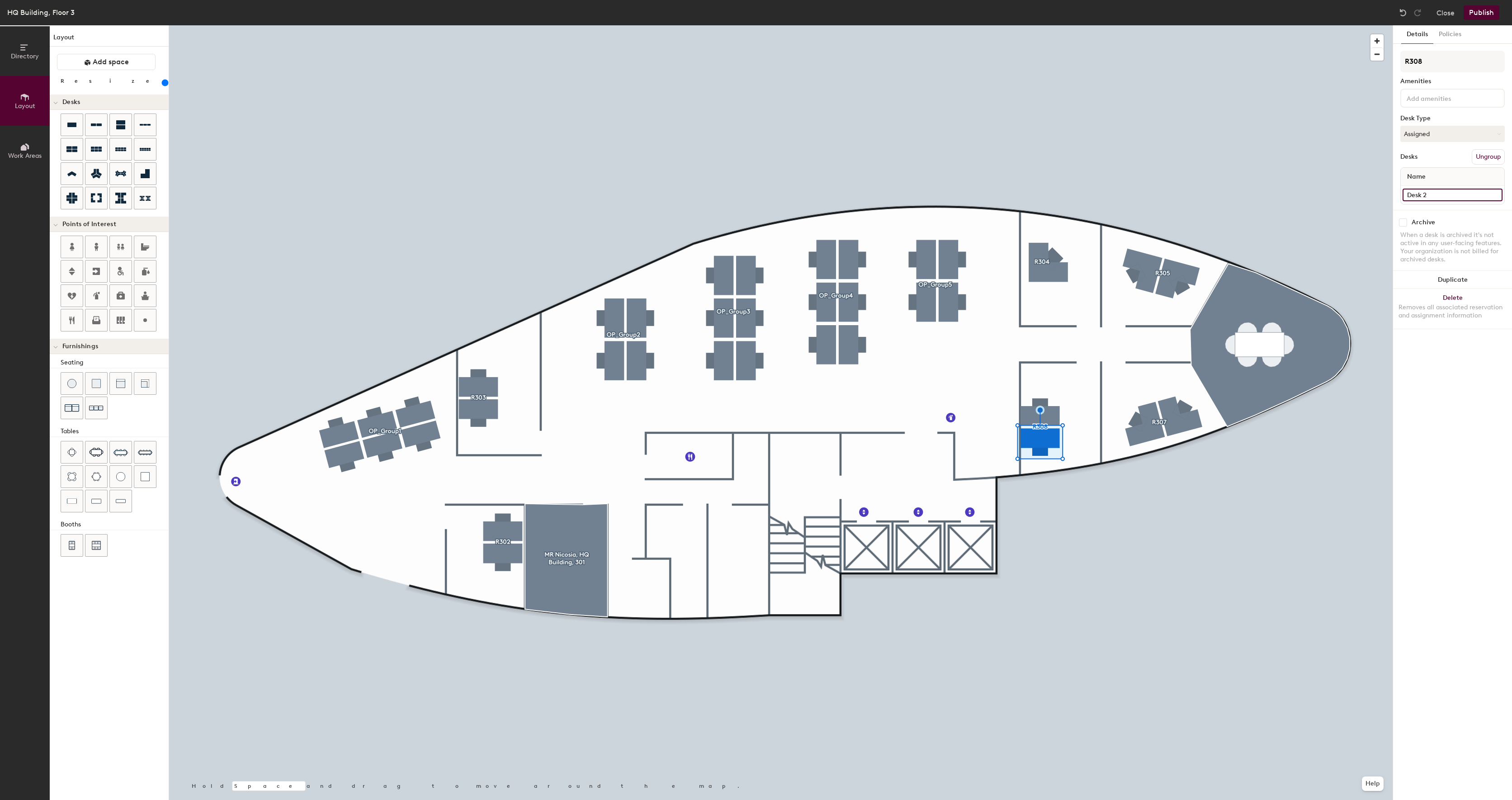
click at [1457, 200] on input "Desk 2" at bounding box center [1453, 195] width 100 height 13
type input "R308_D37"
click at [1473, 377] on div "Details Policies R308 Amenities Desk Type Assigned Desks Ungroup Name R308_D37 …" at bounding box center [1452, 412] width 119 height 775
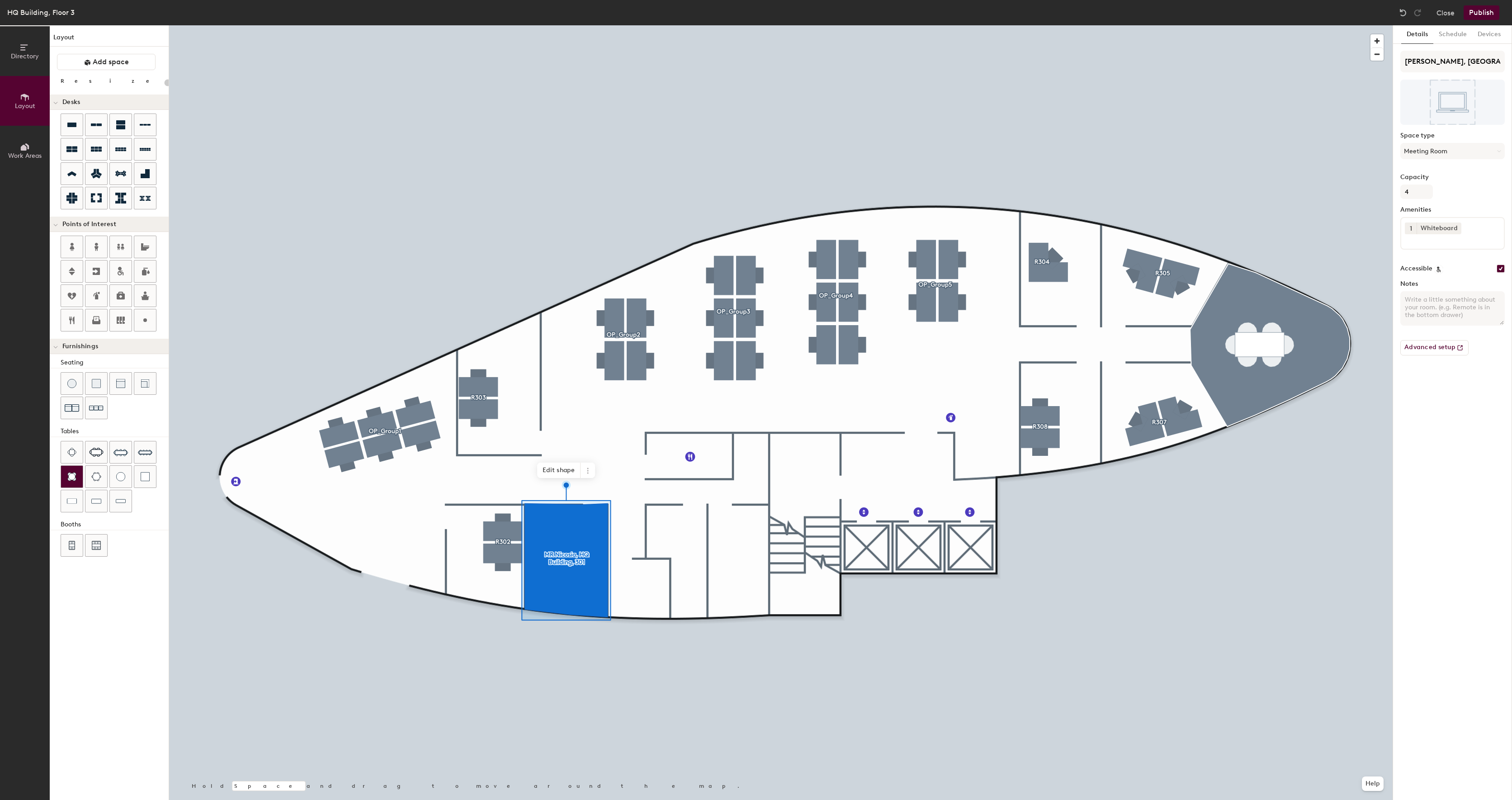
click at [580, 574] on div "Directory Layout Work Areas Layout Add space Resize Desks Points of Interest Fu…" at bounding box center [756, 412] width 1512 height 775
click at [666, 577] on div "Directory Layout Work Areas Layout Add space Resize Desks Points of Interest Fu…" at bounding box center [756, 412] width 1512 height 775
type input "20"
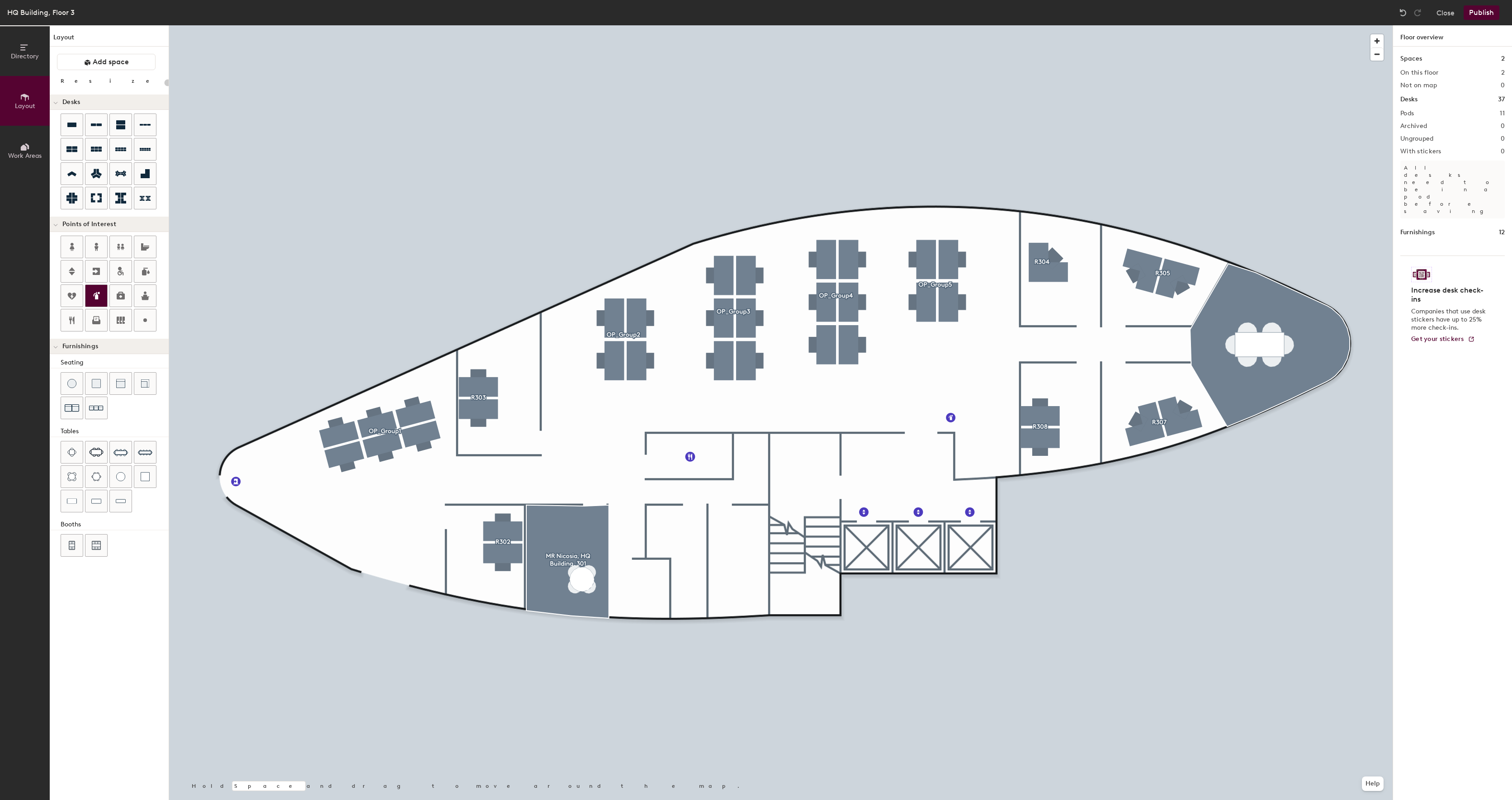
click at [845, 511] on div "Directory Layout Work Areas Layout Add space Resize Desks Points of Interest Fu…" at bounding box center [756, 412] width 1512 height 775
click at [96, 299] on icon at bounding box center [97, 296] width 4 height 8
click at [1241, 25] on div at bounding box center [780, 25] width 1223 height 0
click at [1264, 25] on div at bounding box center [780, 25] width 1223 height 0
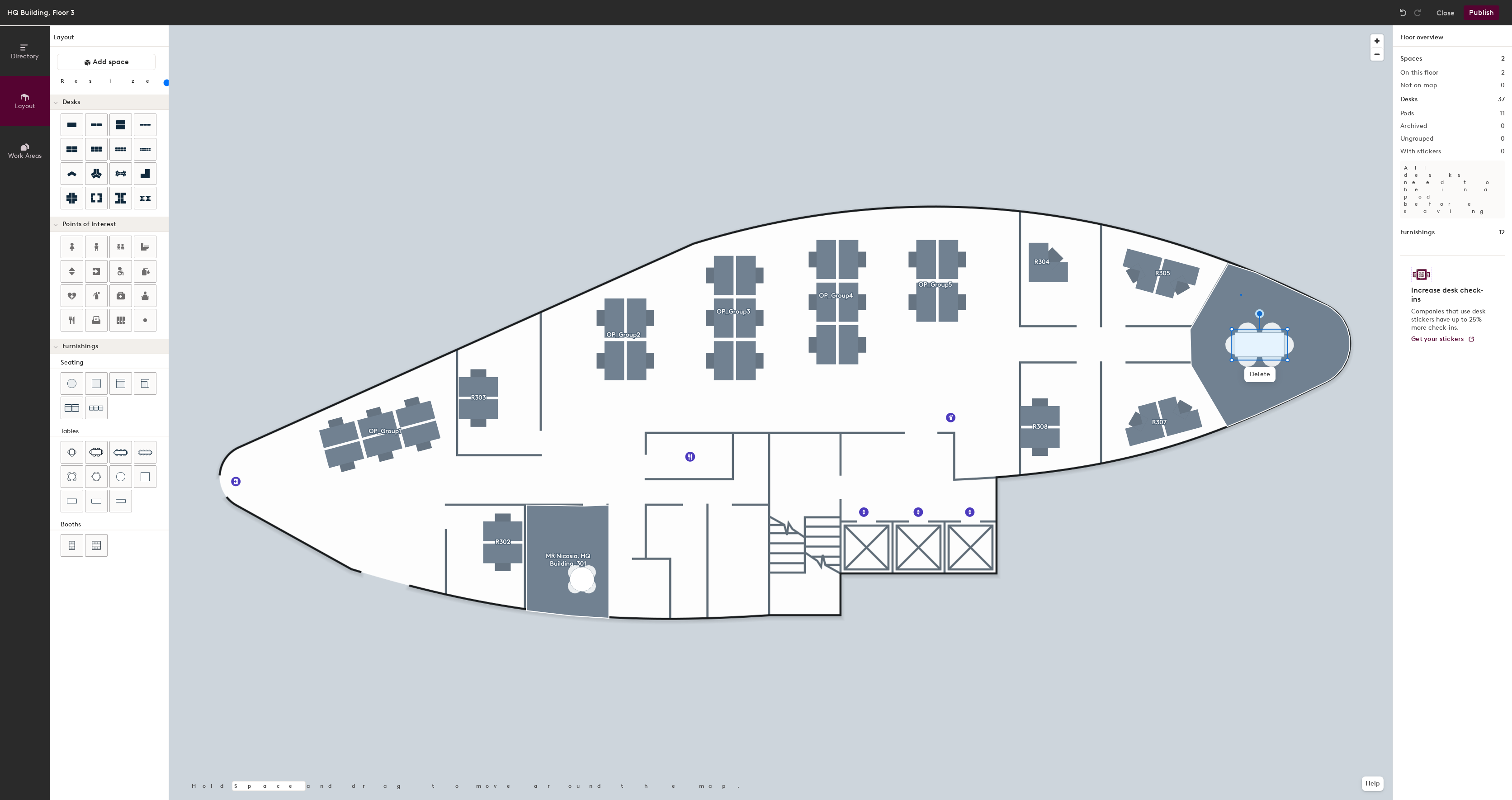
click at [1241, 25] on div at bounding box center [780, 25] width 1223 height 0
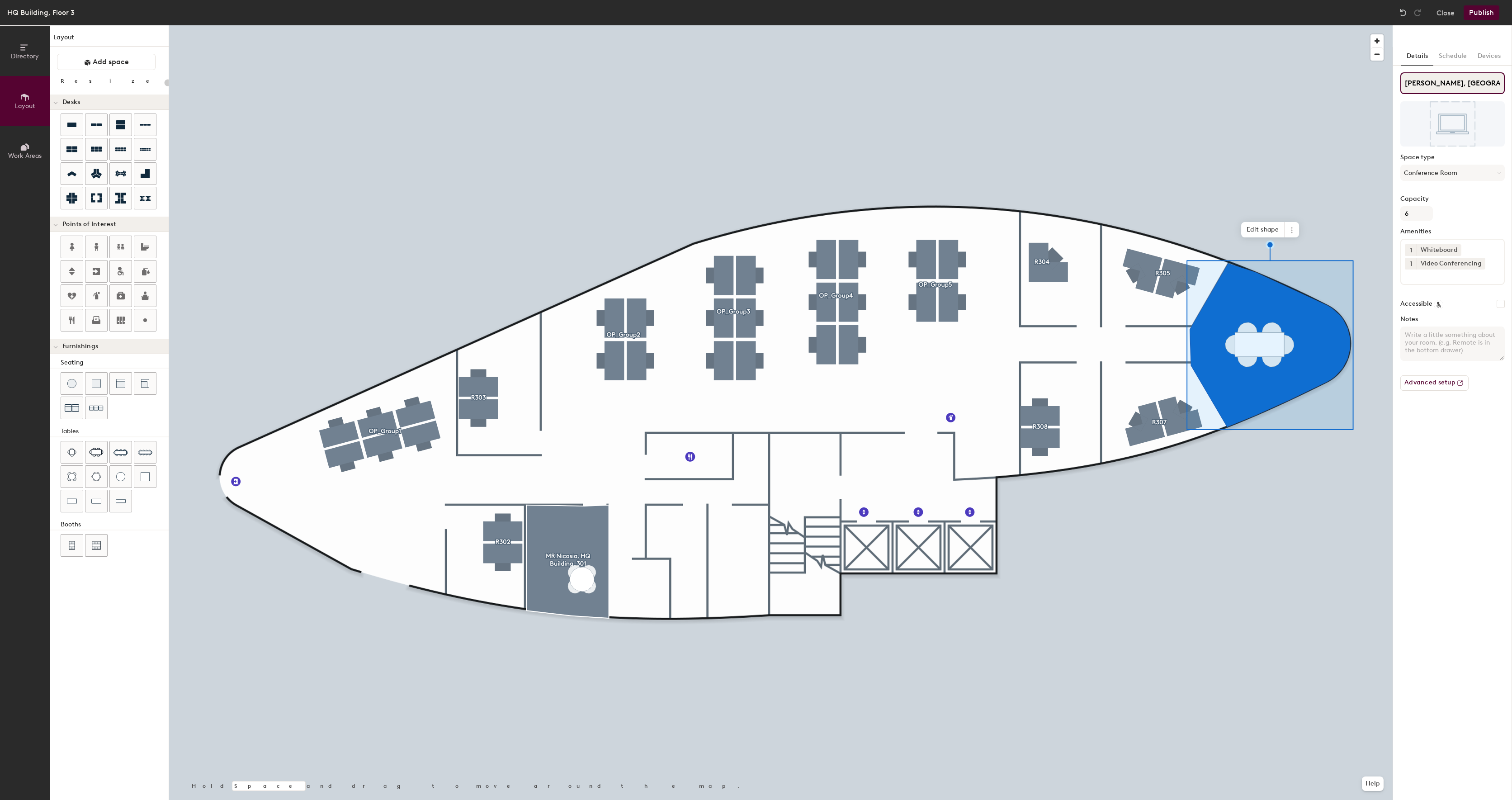
click at [1435, 86] on input "MR Nicosia, HQ Building, 312" at bounding box center [1453, 83] width 105 height 21
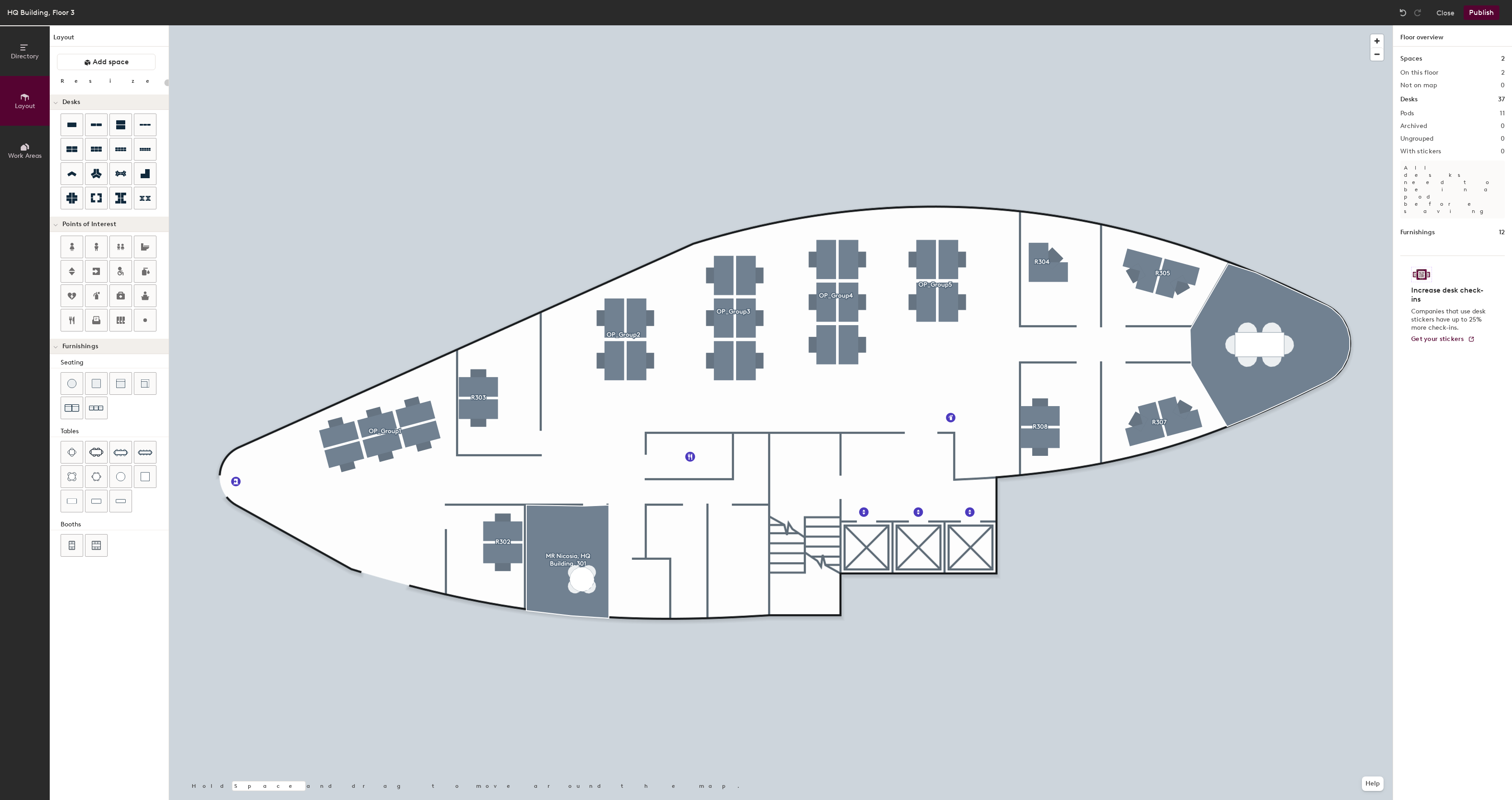
click at [1478, 16] on button "Publish" at bounding box center [1481, 13] width 36 height 14
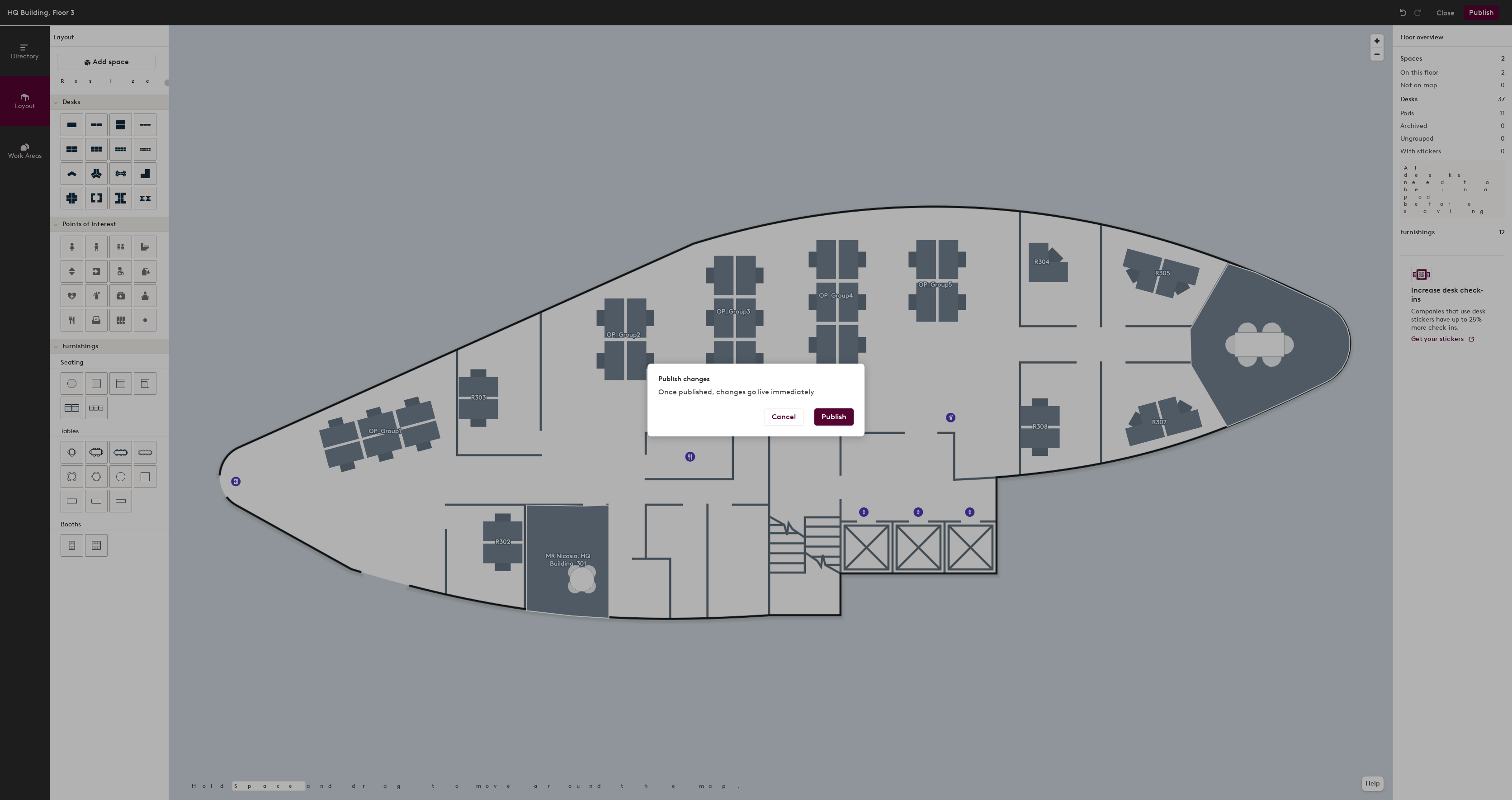
click at [836, 414] on button "Publish" at bounding box center [834, 417] width 39 height 17
type input "20"
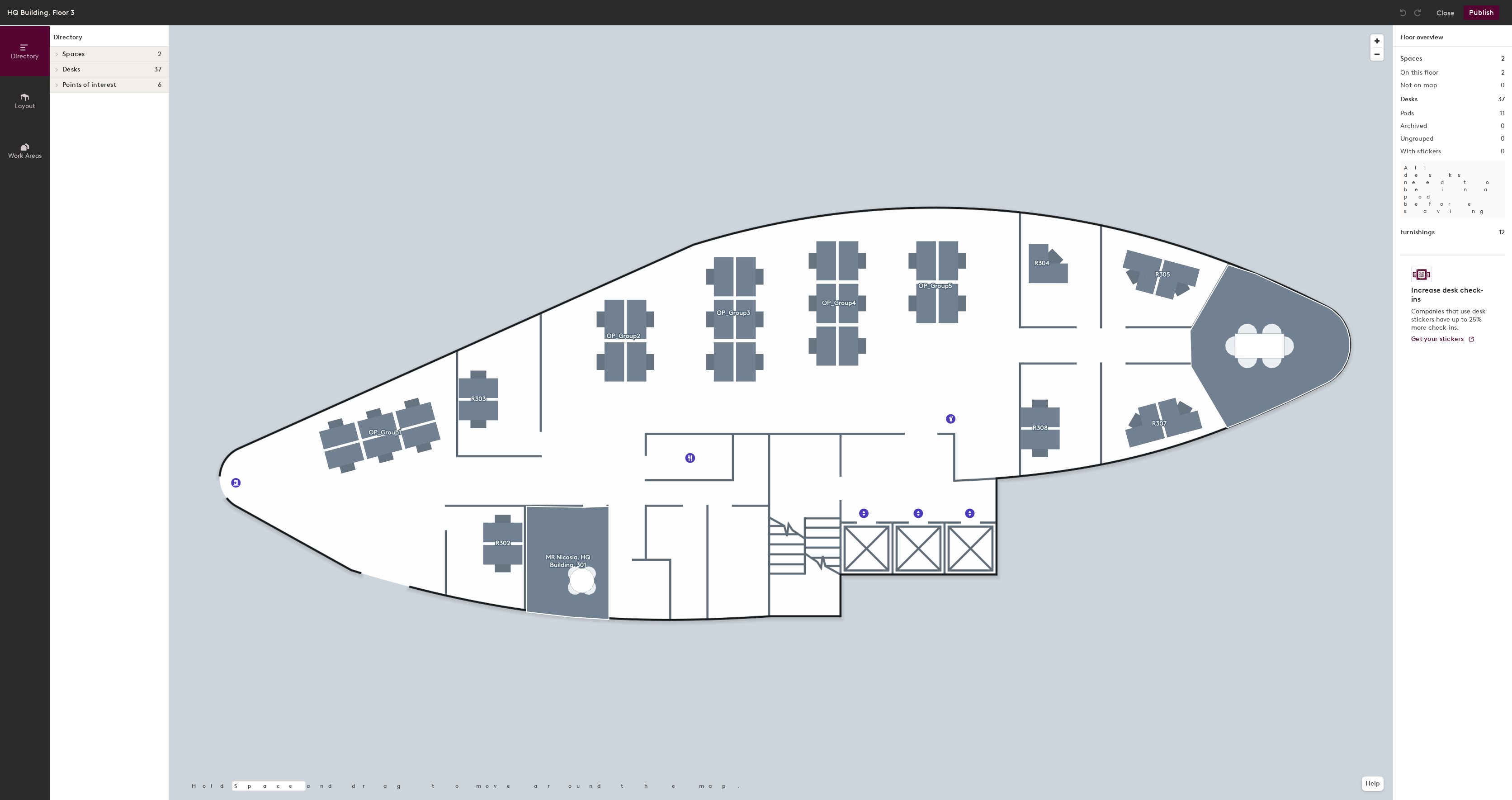
click at [15, 113] on button "Layout" at bounding box center [25, 101] width 50 height 50
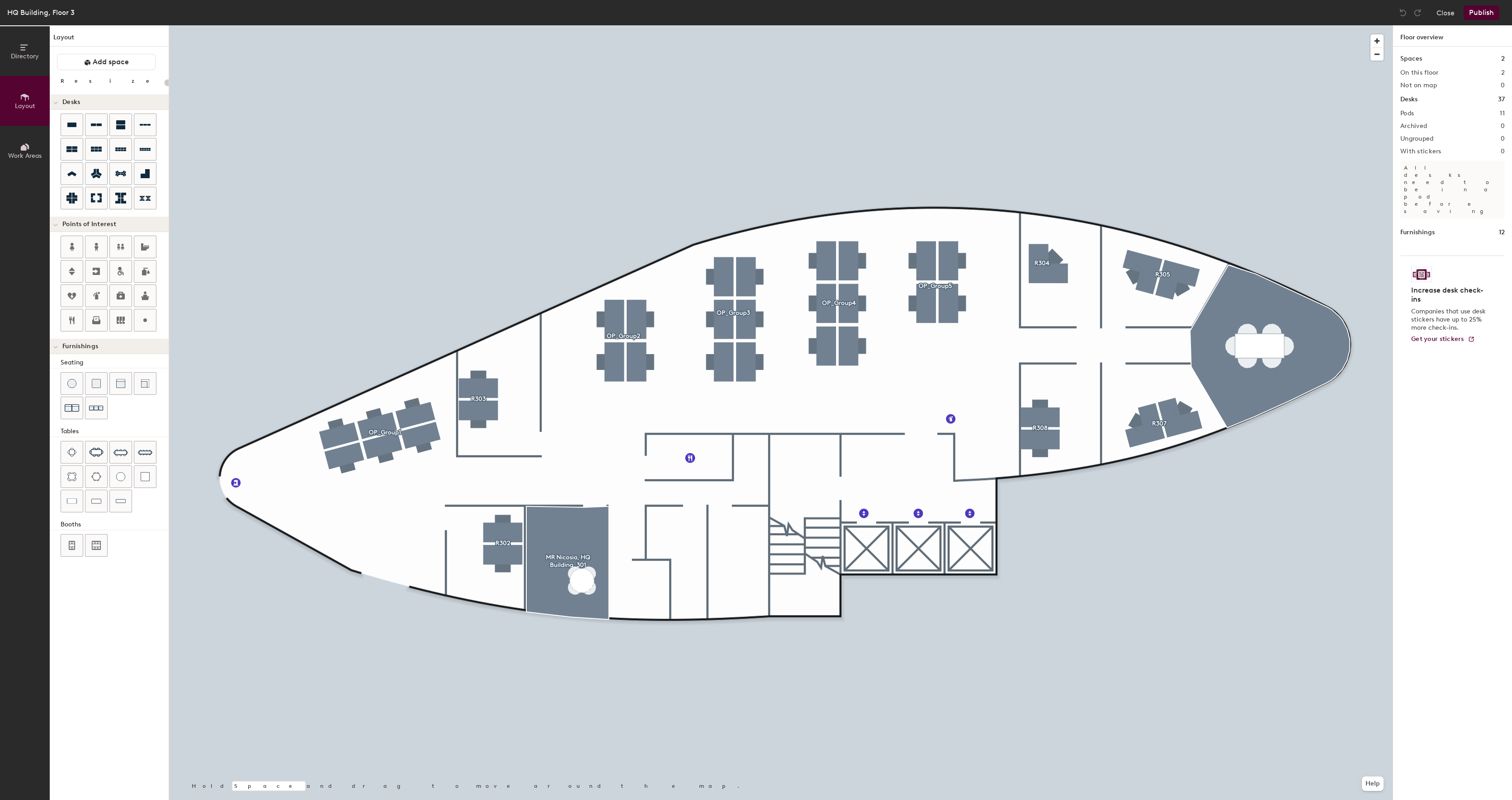
click at [20, 103] on span "Layout" at bounding box center [25, 106] width 20 height 8
click at [101, 293] on icon at bounding box center [96, 296] width 11 height 11
click at [882, 444] on div "Directory Layout Work Areas Layout Add space Resize Desks Points of Interest Fu…" at bounding box center [756, 412] width 1512 height 775
click at [866, 444] on div "Directory Layout Work Areas Layout Add space Resize Desks Points of Interest Fu…" at bounding box center [756, 412] width 1512 height 775
click at [847, 487] on div "Directory Layout Work Areas Layout Add space Resize Desks Points of Interest Fu…" at bounding box center [756, 412] width 1512 height 775
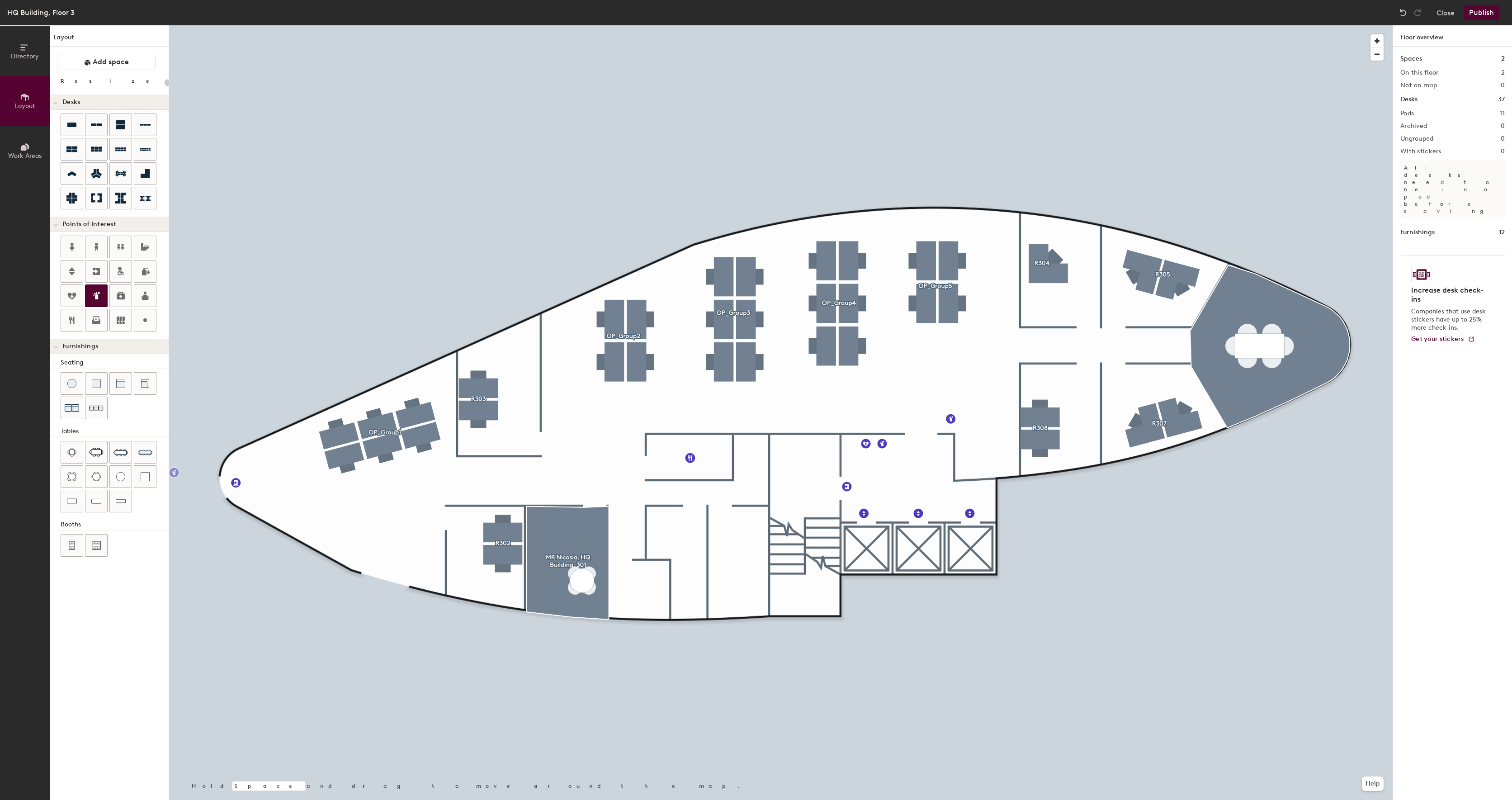
click at [850, 443] on div "Directory Layout Work Areas Layout Add space Resize Desks Points of Interest Fu…" at bounding box center [756, 412] width 1512 height 775
click at [850, 444] on img at bounding box center [849, 444] width 11 height 11
type input "20"
click at [921, 25] on div at bounding box center [780, 25] width 1223 height 0
click at [872, 25] on div at bounding box center [780, 25] width 1223 height 0
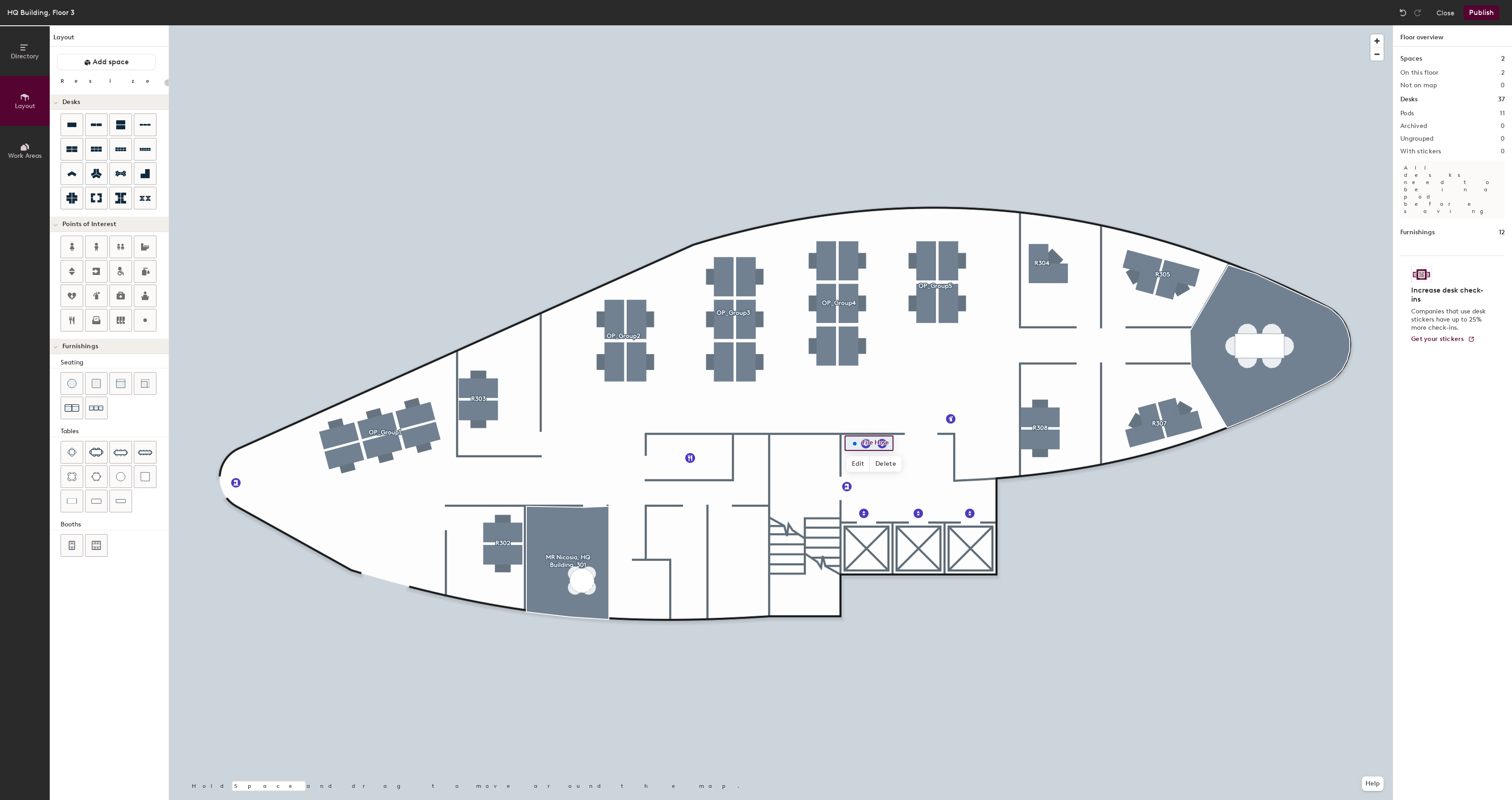
type input "20"
click at [865, 463] on span "Edit" at bounding box center [858, 464] width 23 height 15
click at [897, 25] on div at bounding box center [780, 25] width 1223 height 0
click at [854, 25] on div at bounding box center [780, 25] width 1223 height 0
click at [875, 460] on span "Delete" at bounding box center [886, 464] width 32 height 15
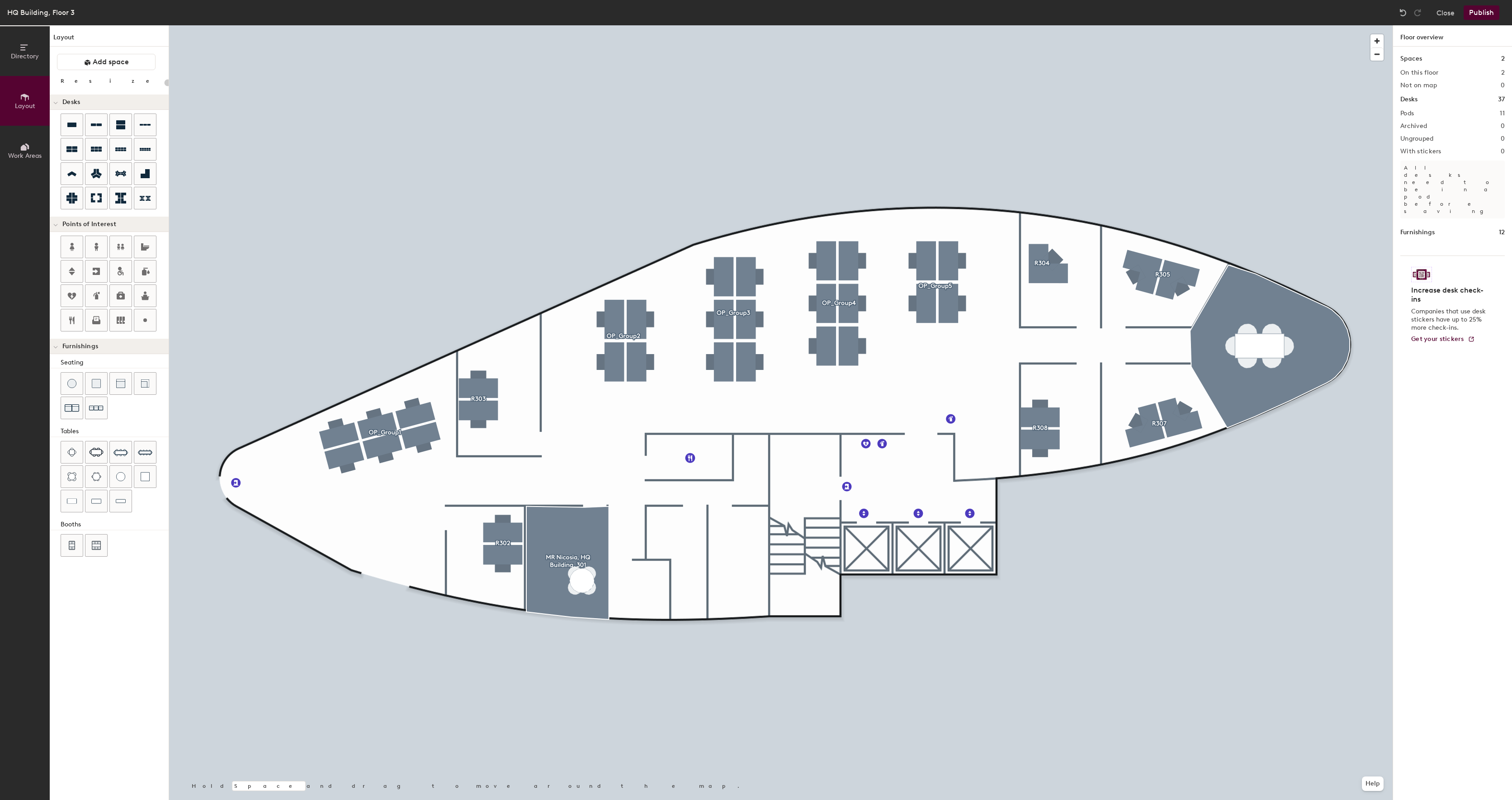
click at [692, 504] on div "Directory Layout Work Areas Layout Add space Resize Desks Points of Interest Fu…" at bounding box center [756, 412] width 1512 height 775
drag, startPoint x: 74, startPoint y: 244, endPoint x: 720, endPoint y: 507, distance: 697.5
click at [720, 507] on div "Directory Layout Work Areas Layout Add space Resize Desks Points of Interest Fu…" at bounding box center [756, 412] width 1512 height 775
click at [720, 502] on div "Directory Layout Work Areas Layout Add space Resize Desks Points of Interest Fu…" at bounding box center [756, 412] width 1512 height 775
type input "20"
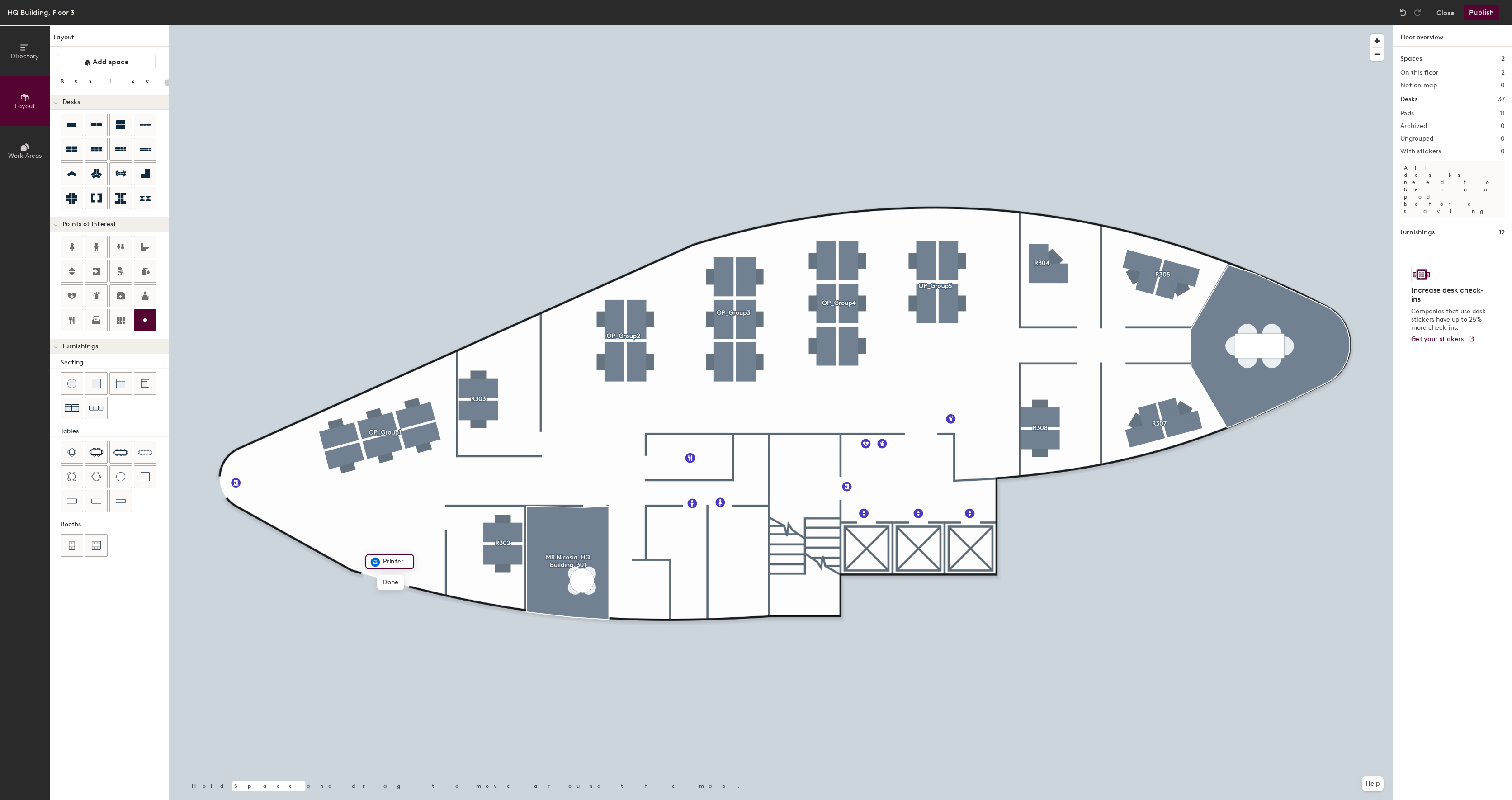
click at [1012, 380] on div "Directory Layout Work Areas Layout Add space Resize Desks Points of Interest Fu…" at bounding box center [756, 412] width 1512 height 775
click at [246, 451] on div "Directory Layout Work Areas Layout Add space Resize Desks Points of Interest Fu…" at bounding box center [756, 412] width 1512 height 775
click at [100, 291] on icon at bounding box center [96, 296] width 11 height 11
click at [252, 449] on div "Directory Layout Work Areas Layout Add space Resize Desks Points of Interest Fu…" at bounding box center [756, 412] width 1512 height 775
click at [143, 328] on div at bounding box center [145, 320] width 21 height 21
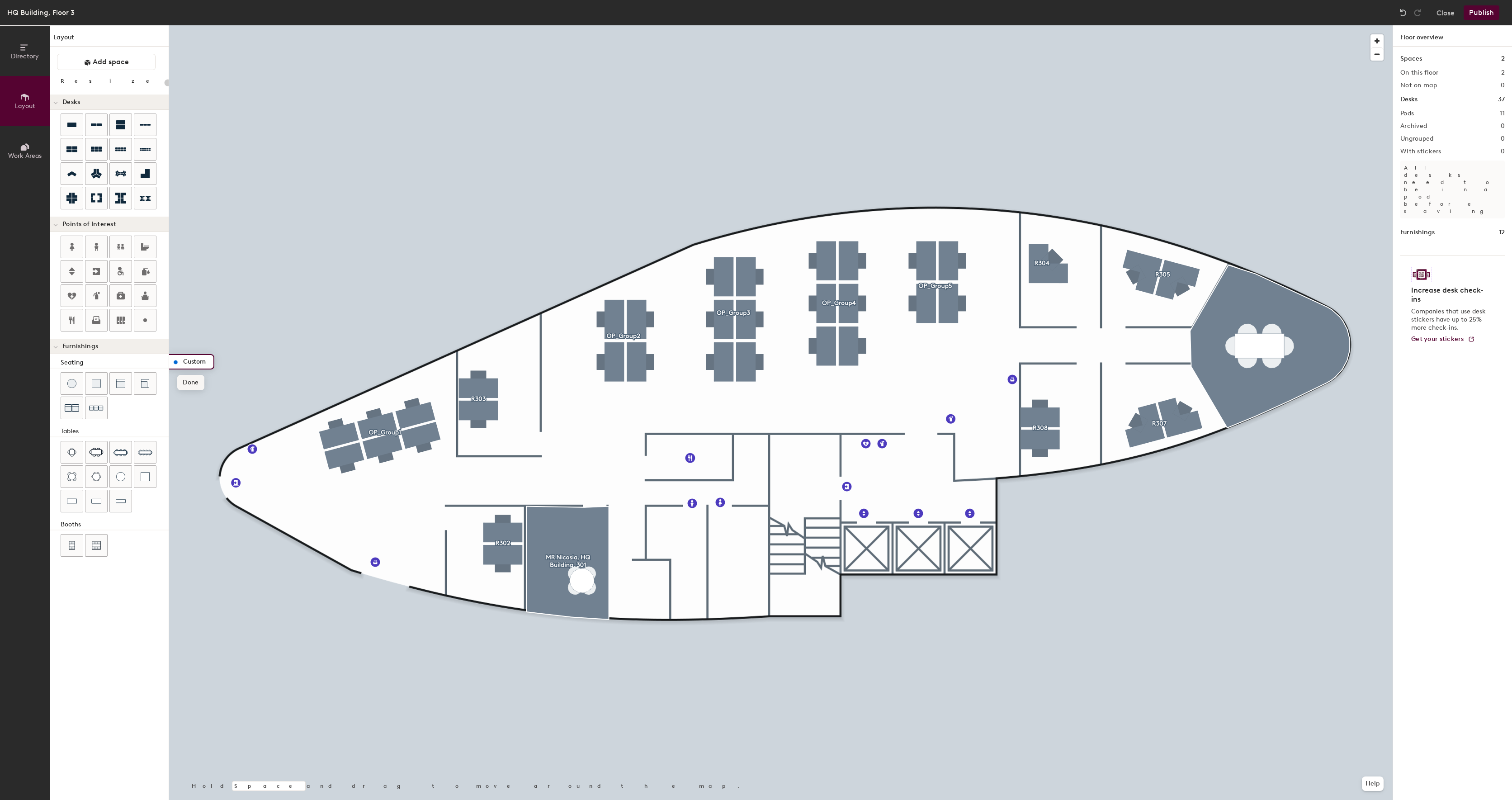
click at [195, 380] on span "Done" at bounding box center [190, 383] width 26 height 15
click at [216, 384] on span "Delete" at bounding box center [207, 383] width 32 height 15
click at [178, 25] on div at bounding box center [780, 25] width 1223 height 0
click at [178, 362] on div at bounding box center [179, 363] width 2 height 2
click at [174, 25] on div at bounding box center [780, 25] width 1223 height 0
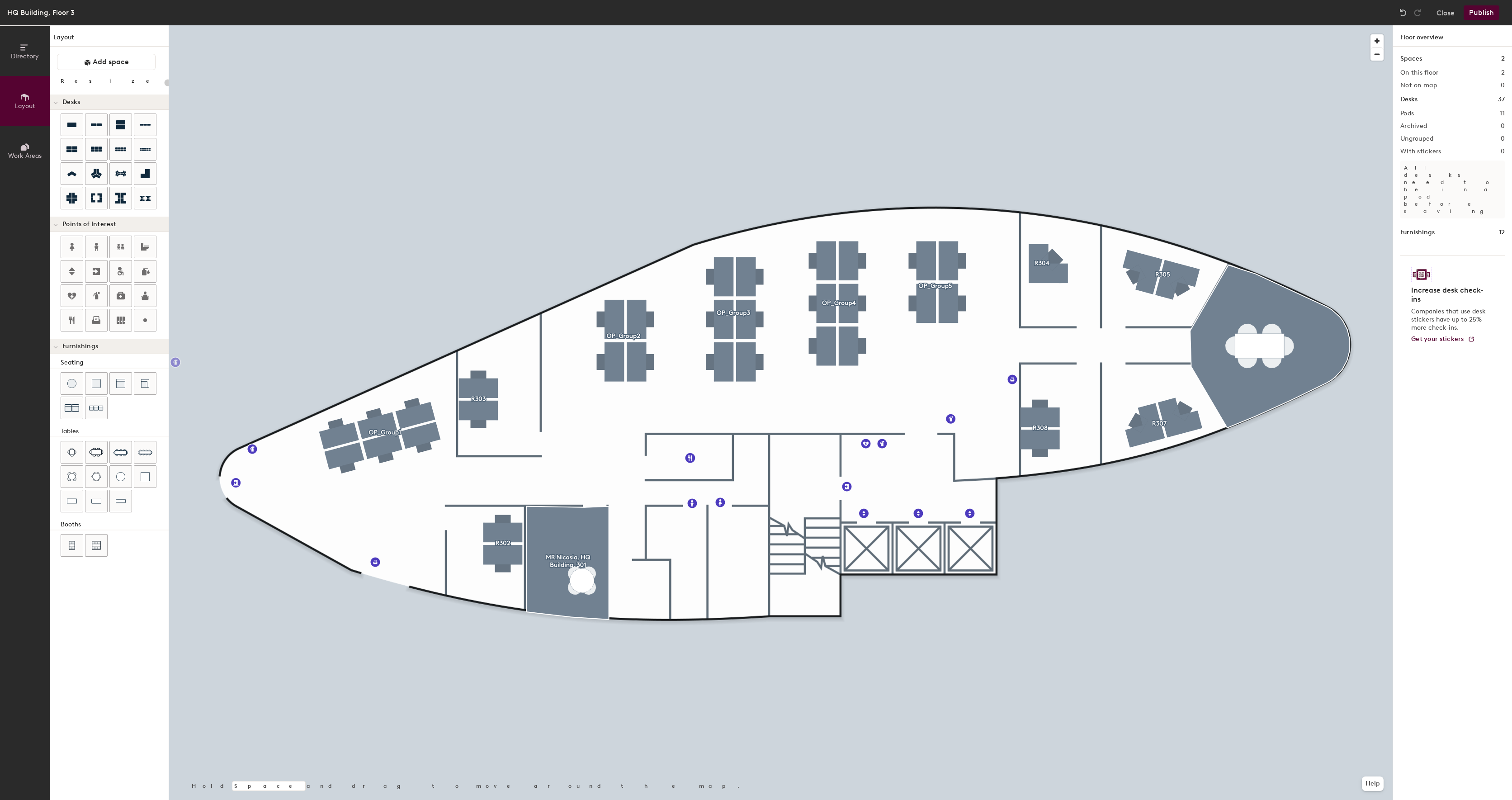
click at [192, 25] on div at bounding box center [780, 25] width 1223 height 0
click at [693, 25] on div at bounding box center [780, 25] width 1223 height 0
click at [720, 25] on div at bounding box center [780, 25] width 1223 height 0
type input "20"
click at [142, 323] on icon at bounding box center [145, 320] width 11 height 11
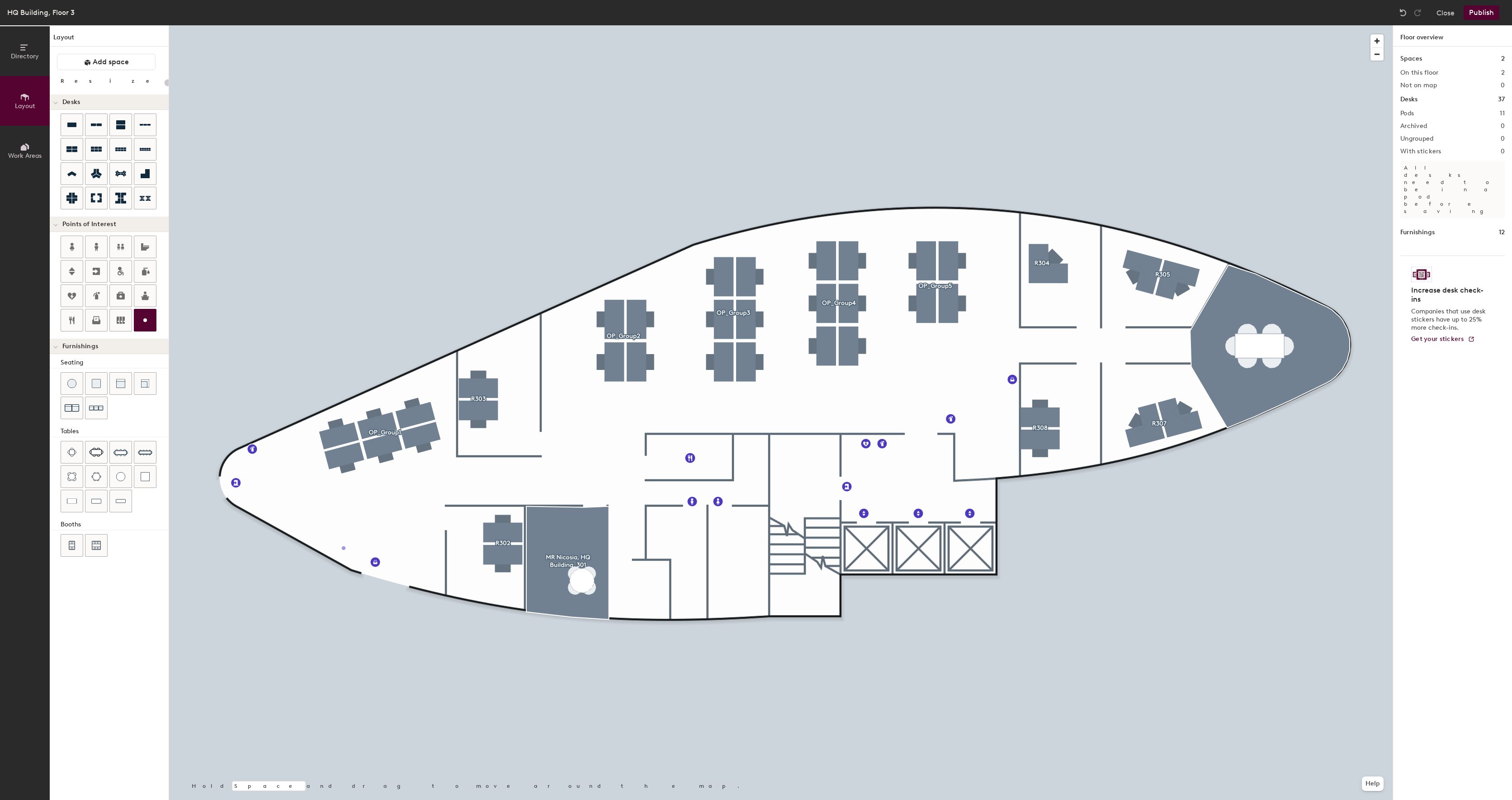
click at [339, 546] on div "Directory Layout Work Areas Layout Add space Resize Desks Points of Interest Fu…" at bounding box center [756, 412] width 1512 height 775
type input "20"
type input "A"
type input "Alarm Siren"
type input "20"
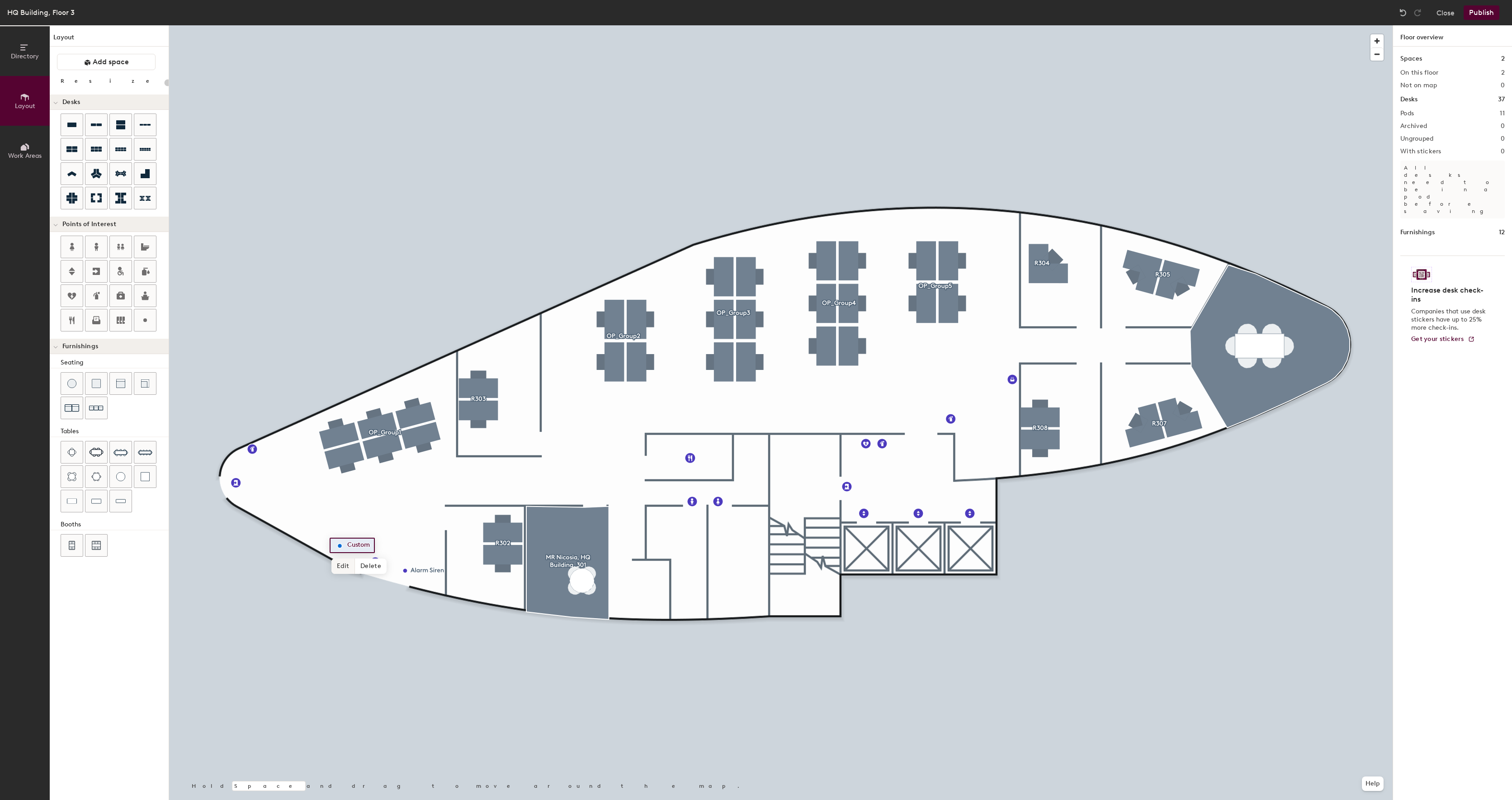
click at [348, 569] on span "Edit" at bounding box center [343, 566] width 23 height 15
type input "Alarm Siren"
type input "20"
click at [865, 25] on div at bounding box center [780, 25] width 1223 height 0
click at [914, 446] on div "Directory Layout Work Areas Layout Add space Resize Desks Points of Interest Fu…" at bounding box center [756, 412] width 1512 height 775
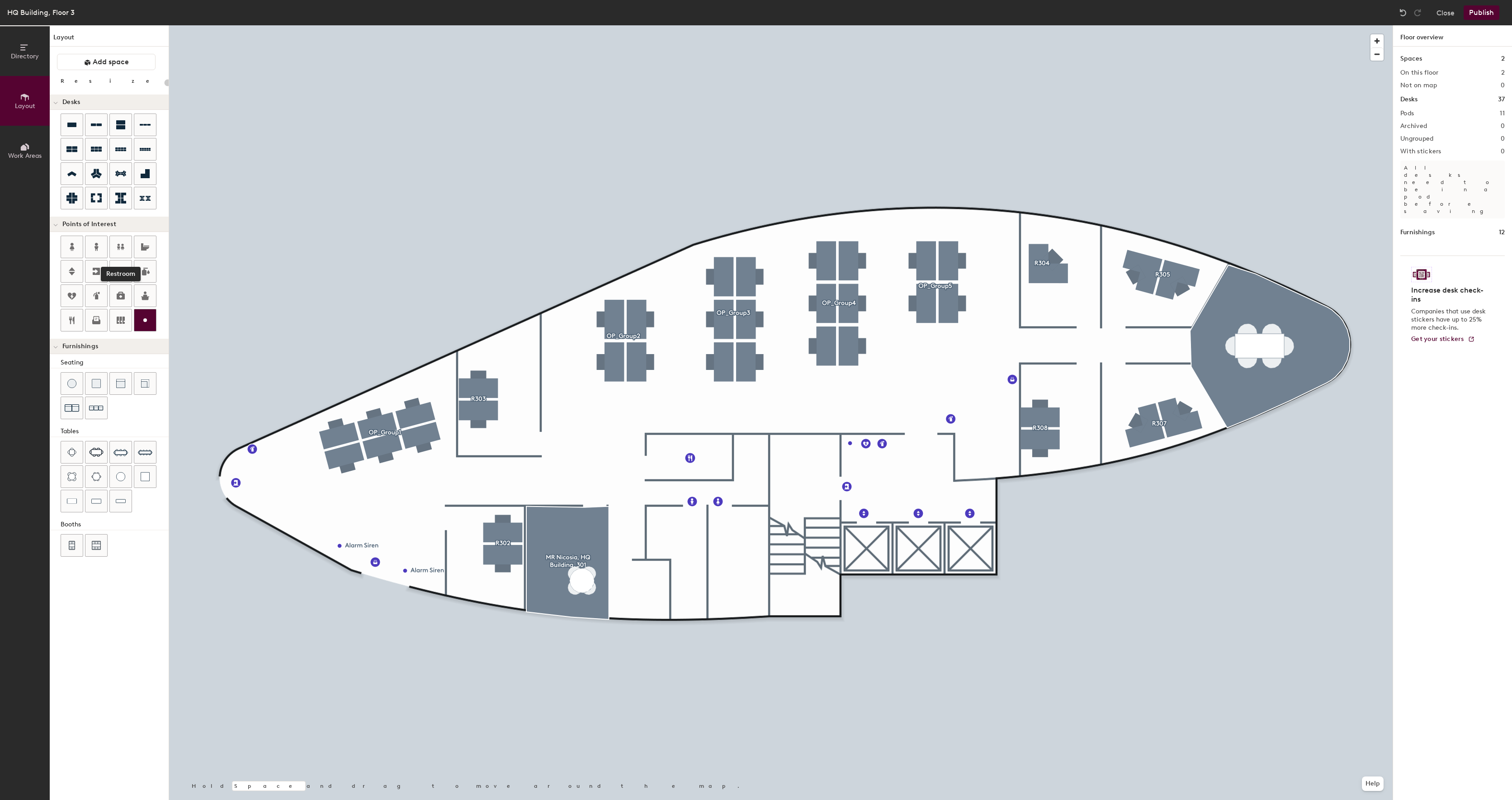
click at [147, 318] on icon at bounding box center [145, 320] width 11 height 11
click at [892, 443] on div "Directory Layout Work Areas Layout Add space Resize Desks Points of Interest Fu…" at bounding box center [756, 412] width 1512 height 775
type input "20"
type input "Fire Hose"
type input "20"
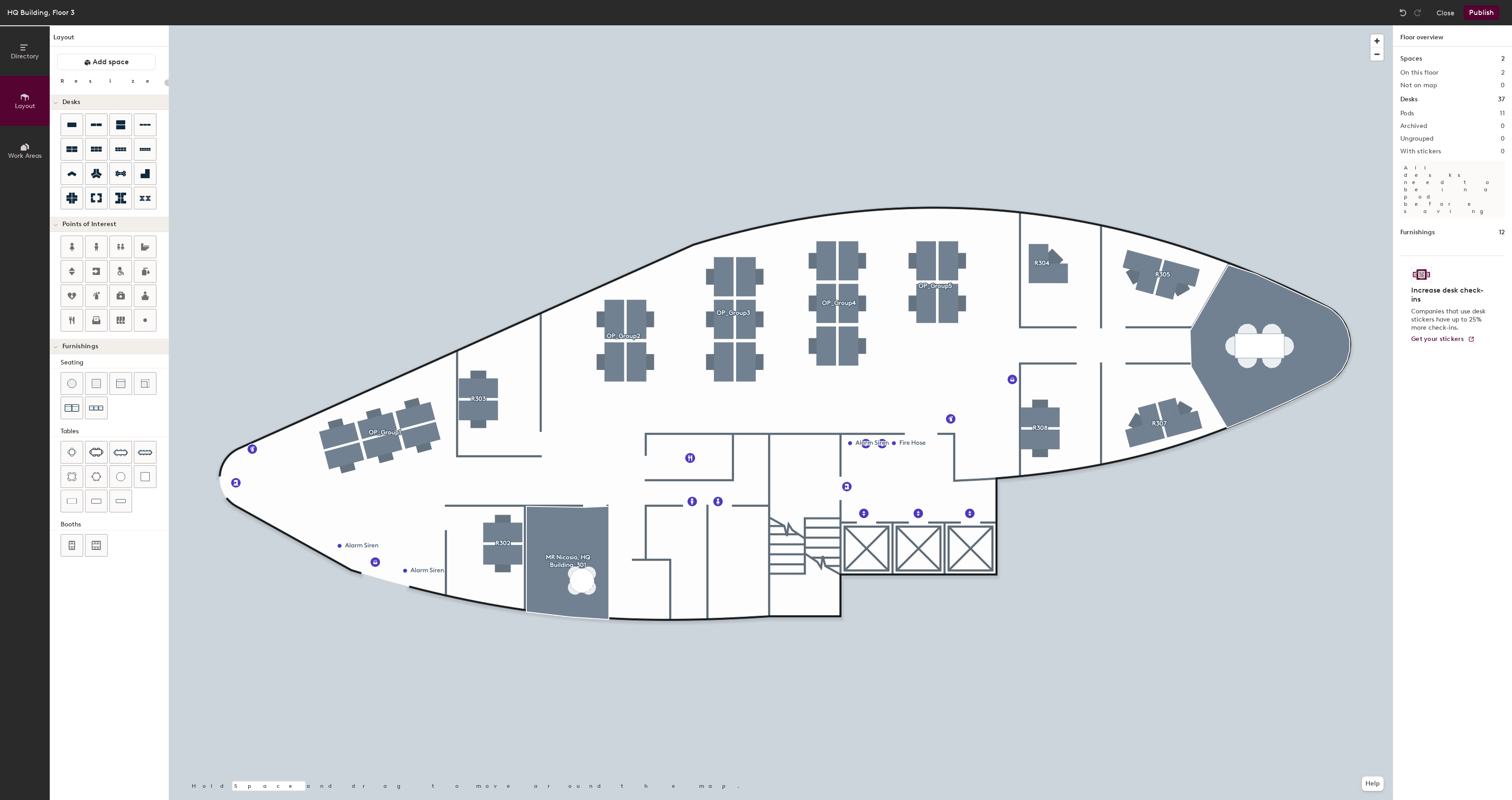
click at [1487, 14] on button "Publish" at bounding box center [1481, 13] width 36 height 14
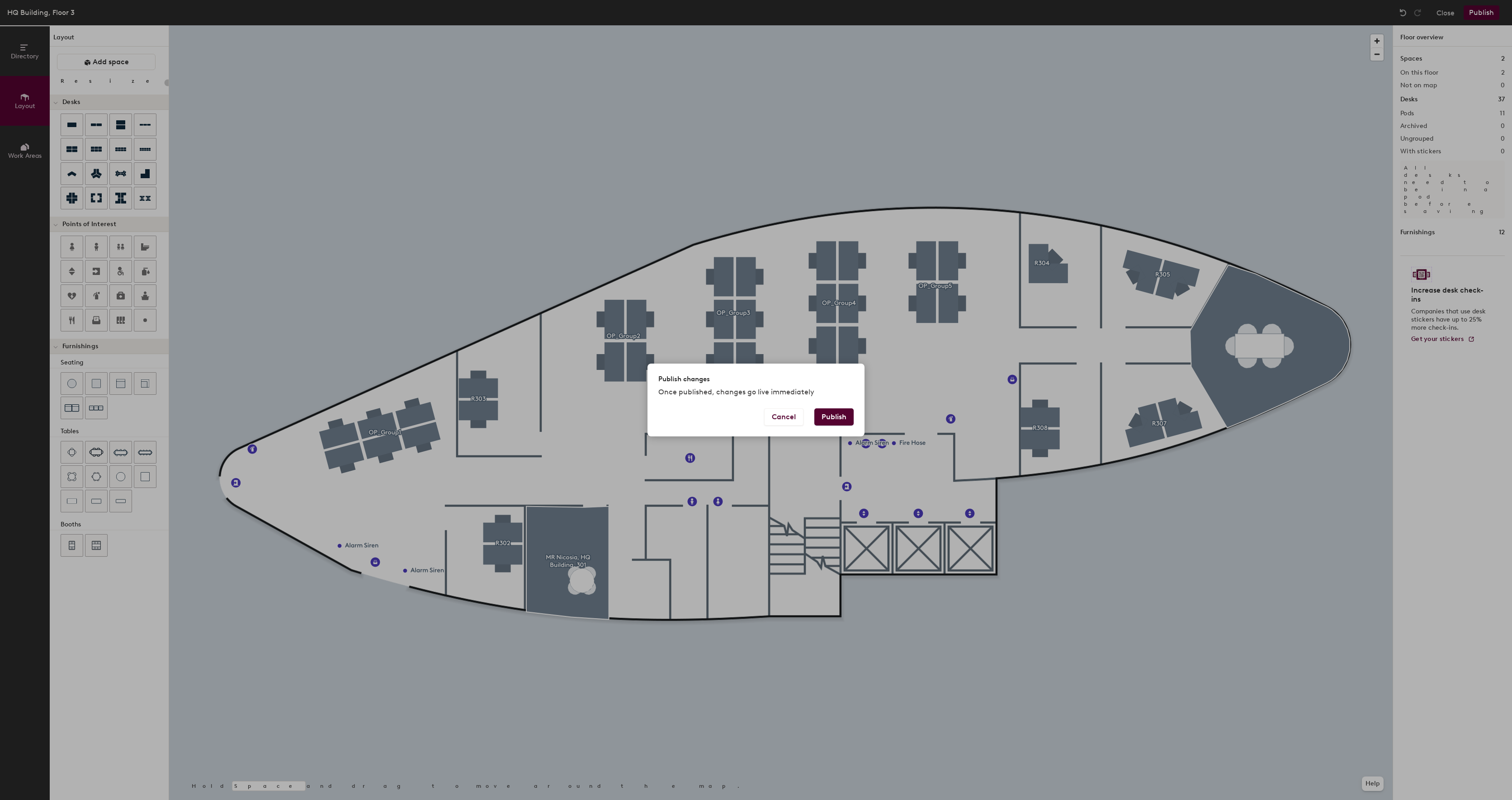
click at [833, 420] on button "Publish" at bounding box center [834, 417] width 39 height 17
type input "20"
